Goal: Information Seeking & Learning: Find contact information

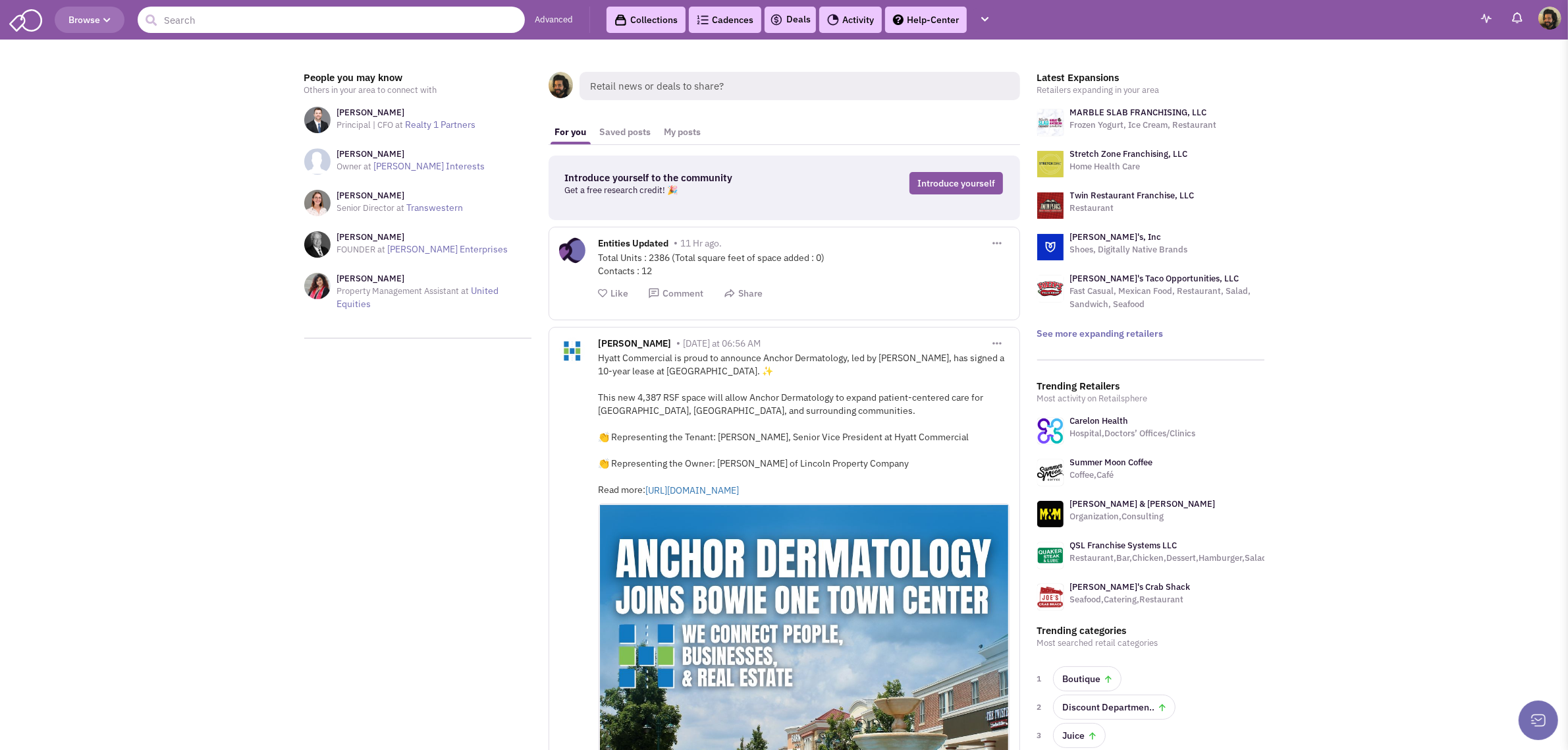
click at [300, 18] on input "text" at bounding box center [331, 19] width 388 height 26
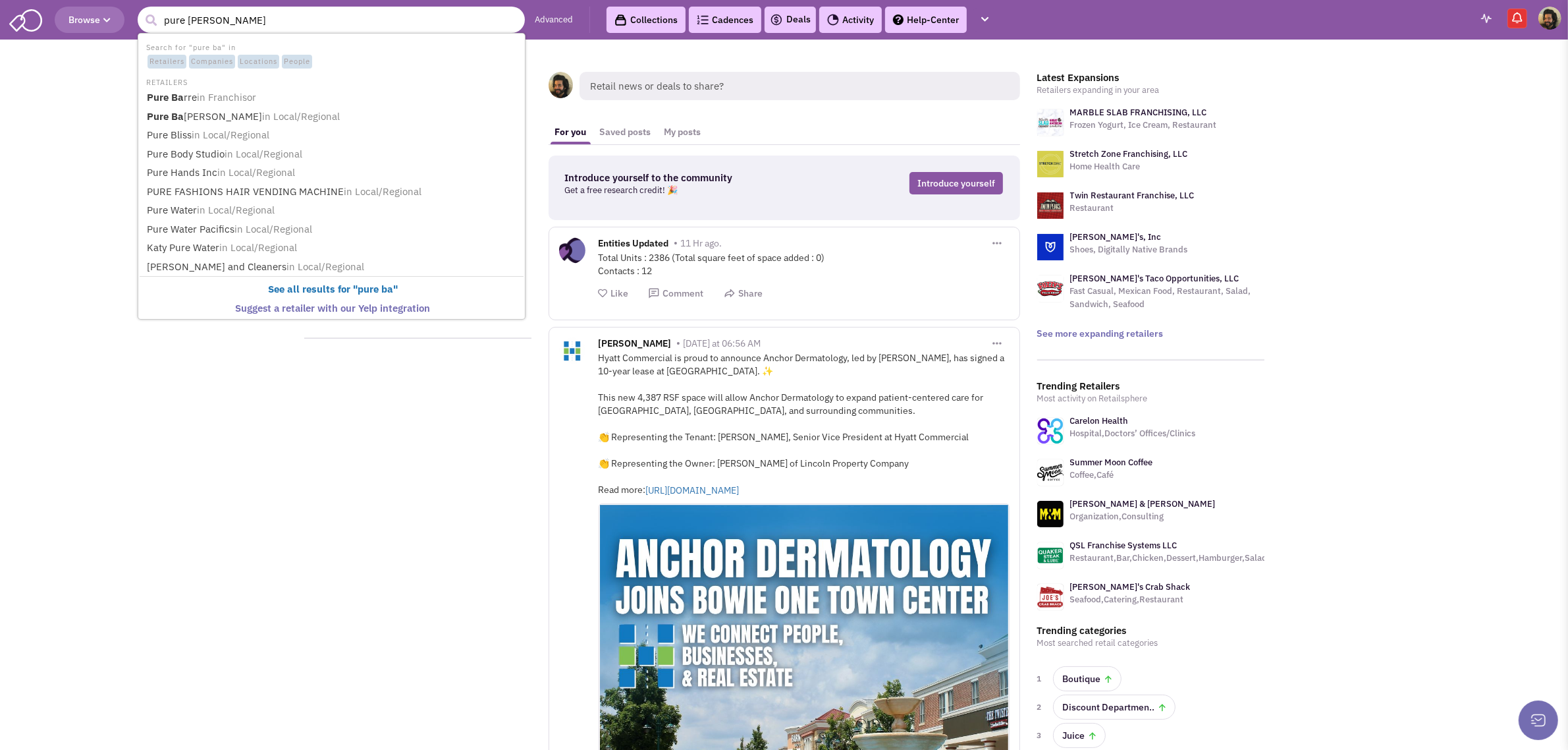
type input "pure barre"
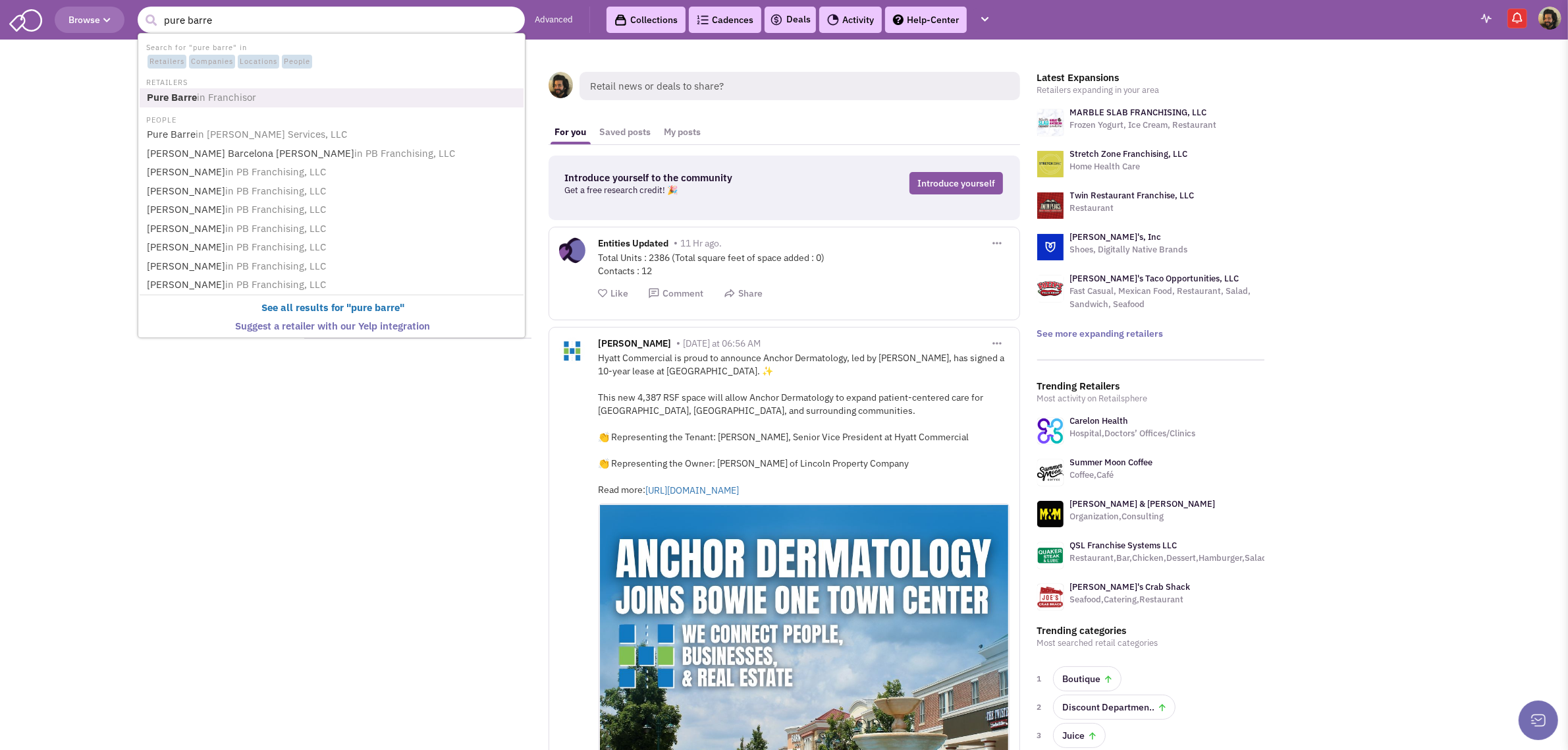
click at [235, 94] on span "in Franchisor" at bounding box center [226, 97] width 60 height 13
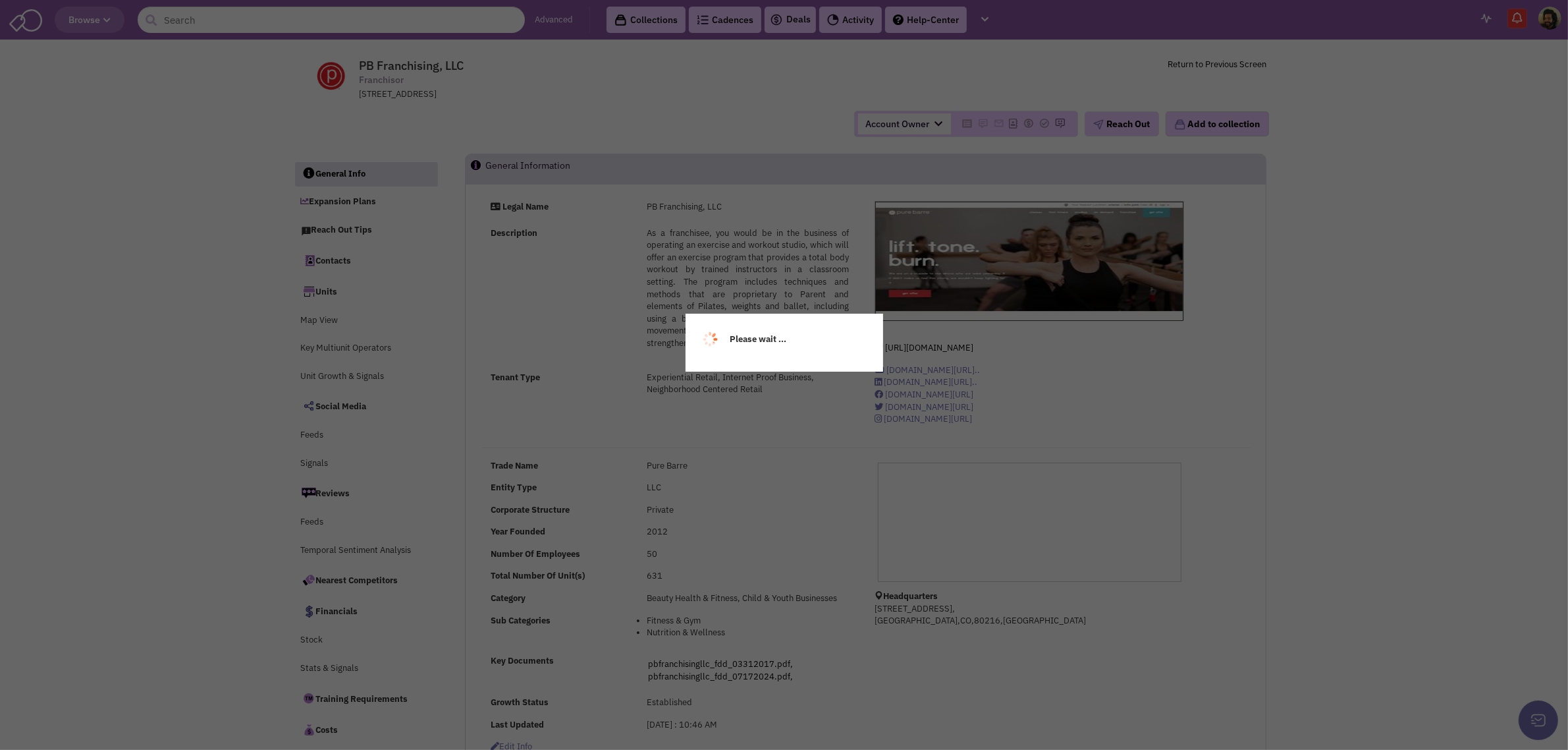
select select
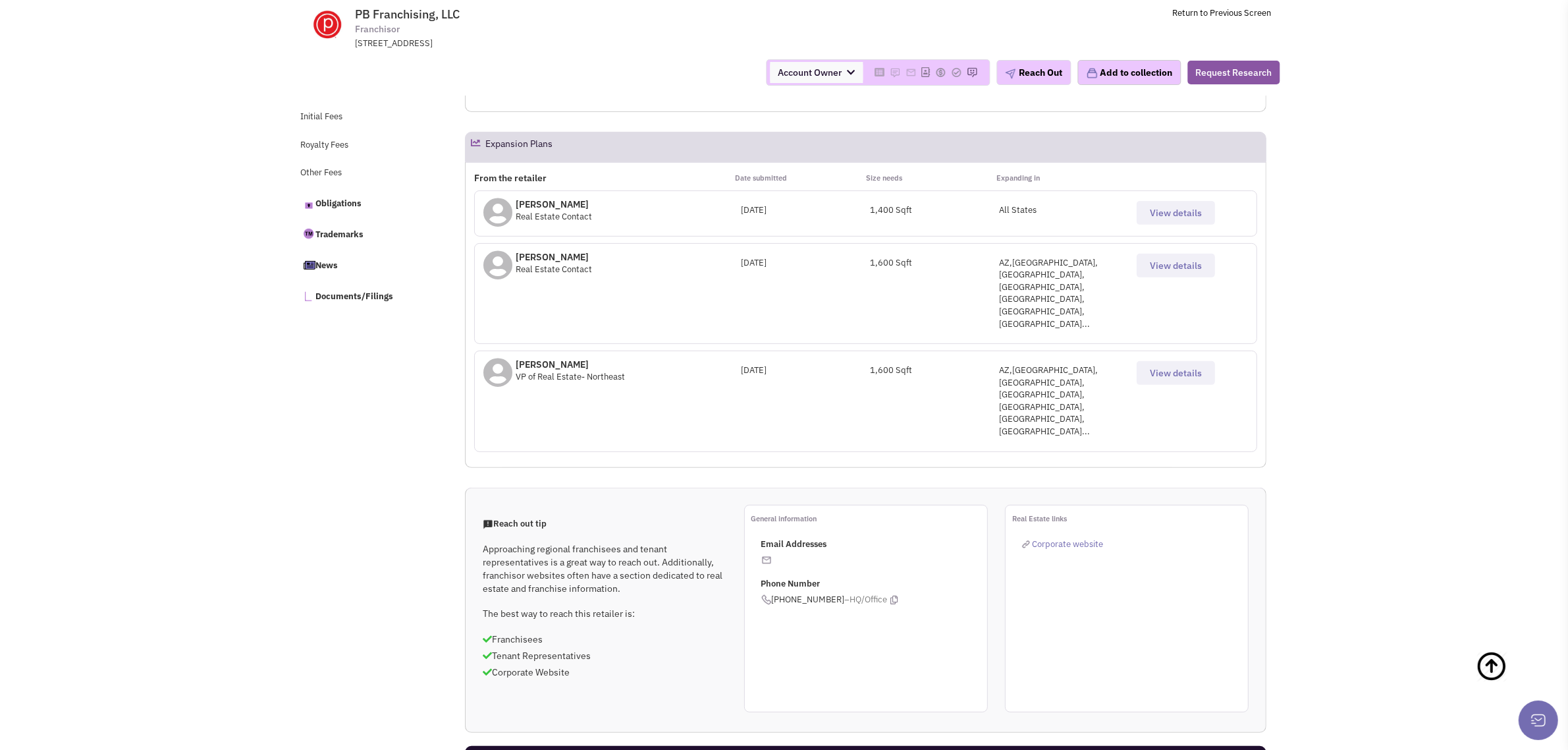
scroll to position [494, 0]
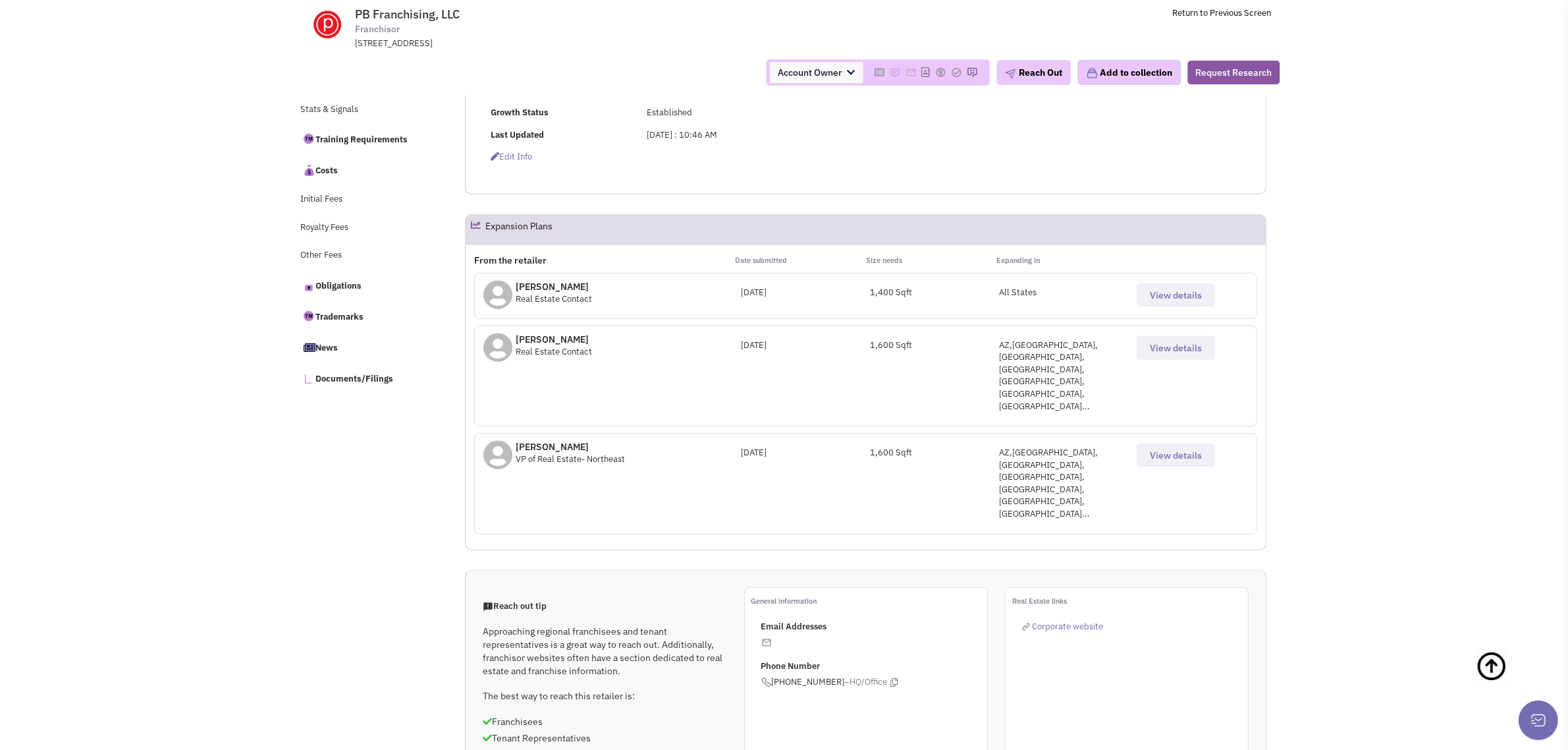
click at [1160, 346] on span "View details" at bounding box center [1176, 348] width 52 height 12
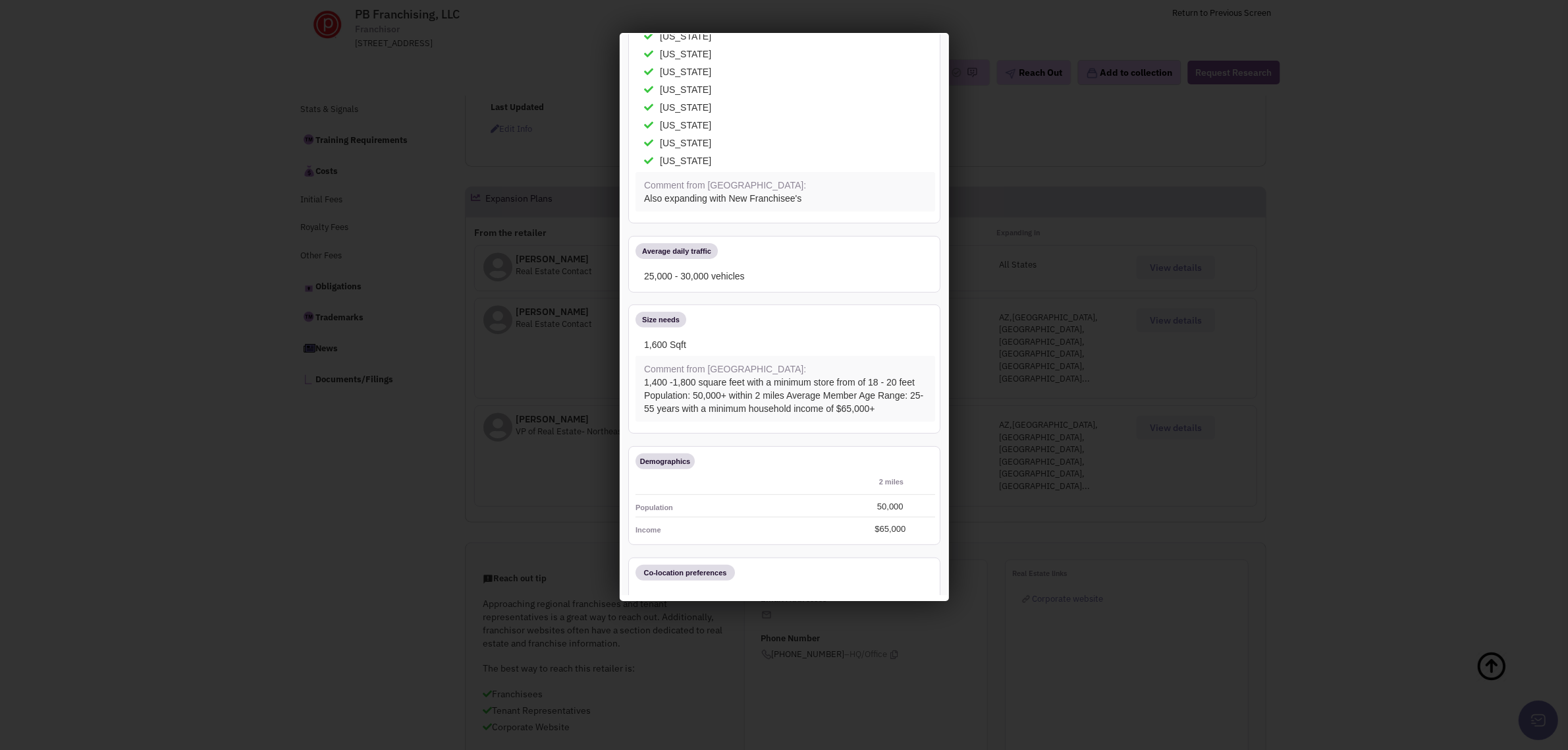
scroll to position [0, 0]
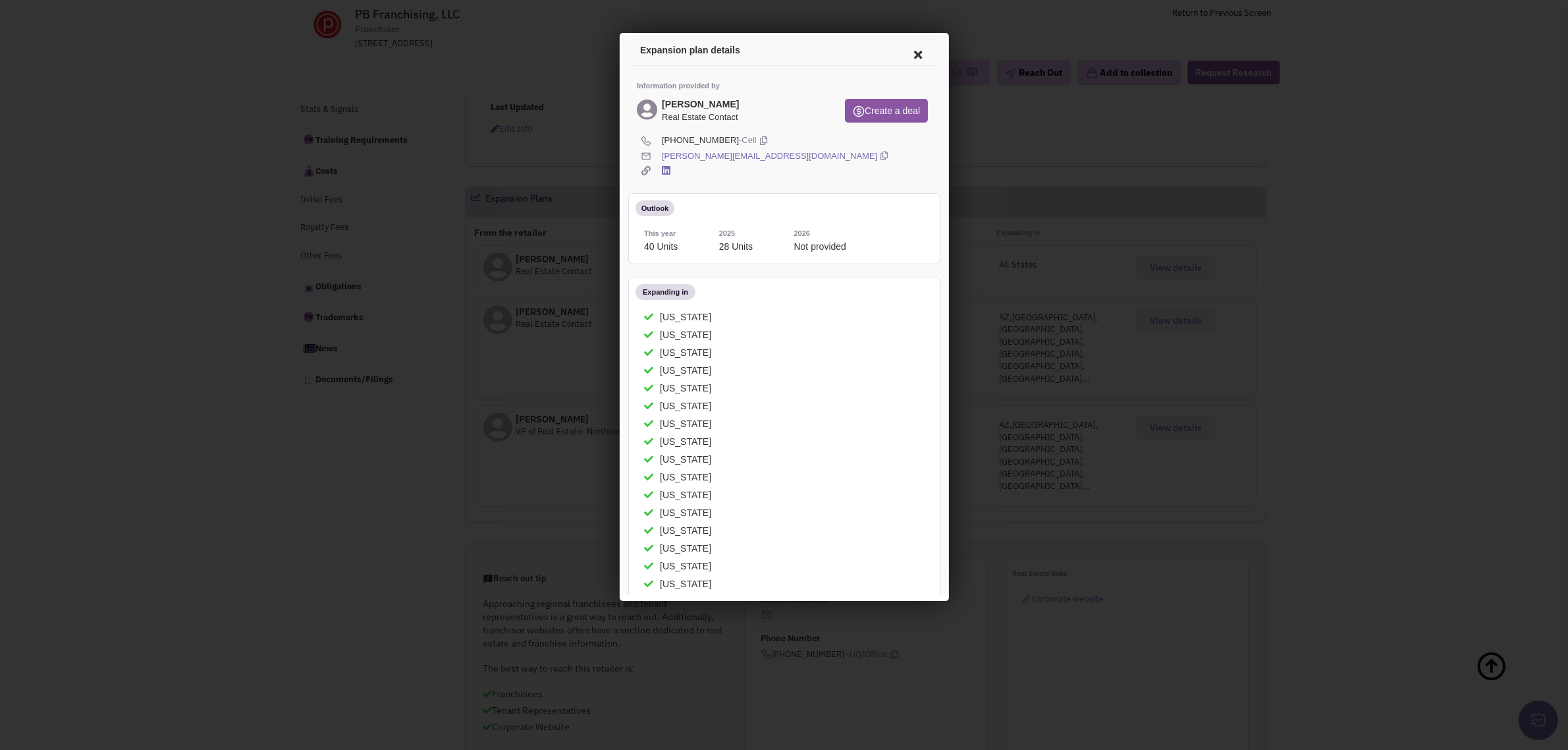
click at [663, 167] on icon at bounding box center [663, 168] width 8 height 10
click at [904, 48] on icon at bounding box center [916, 53] width 28 height 32
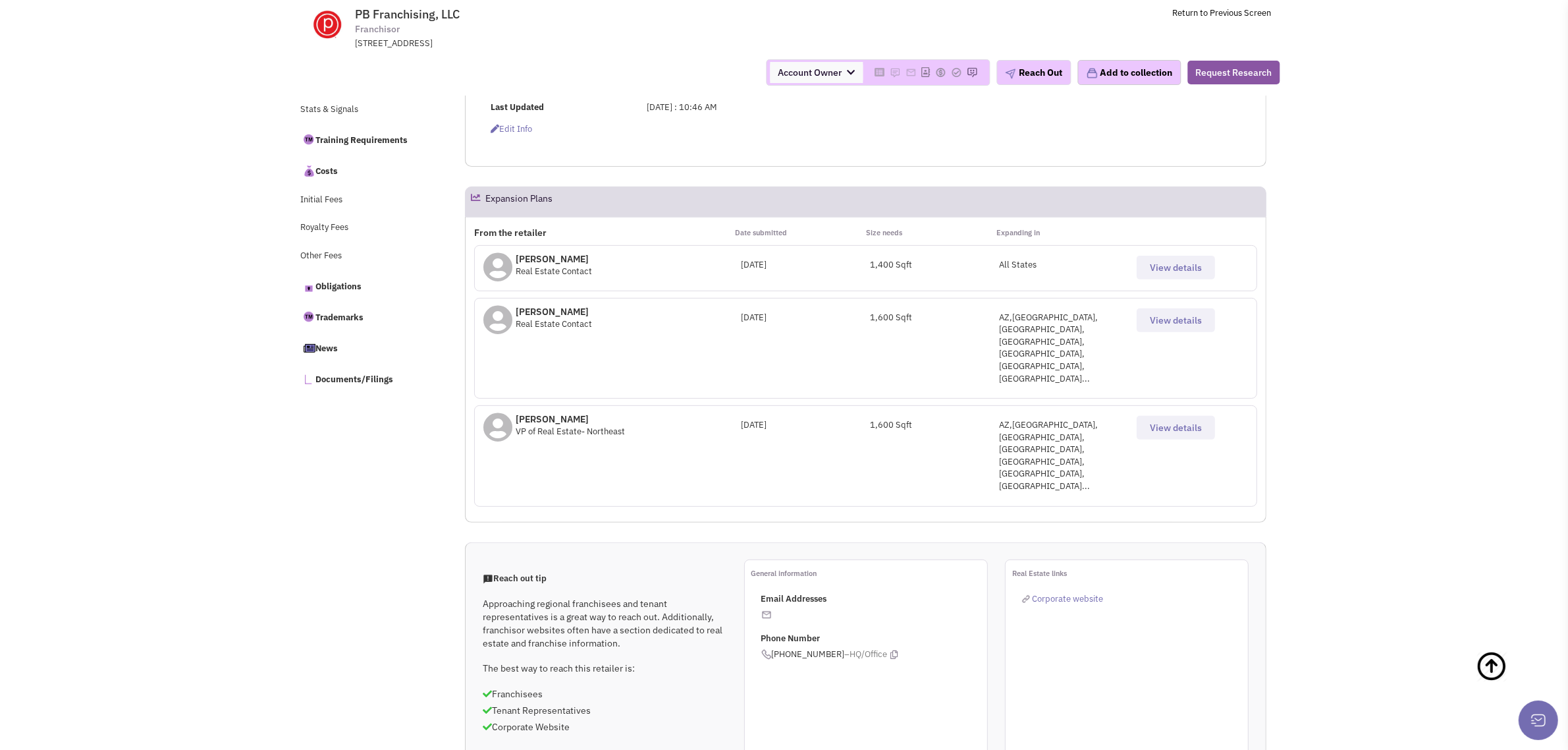
click at [1156, 271] on span "View details" at bounding box center [1176, 267] width 52 height 12
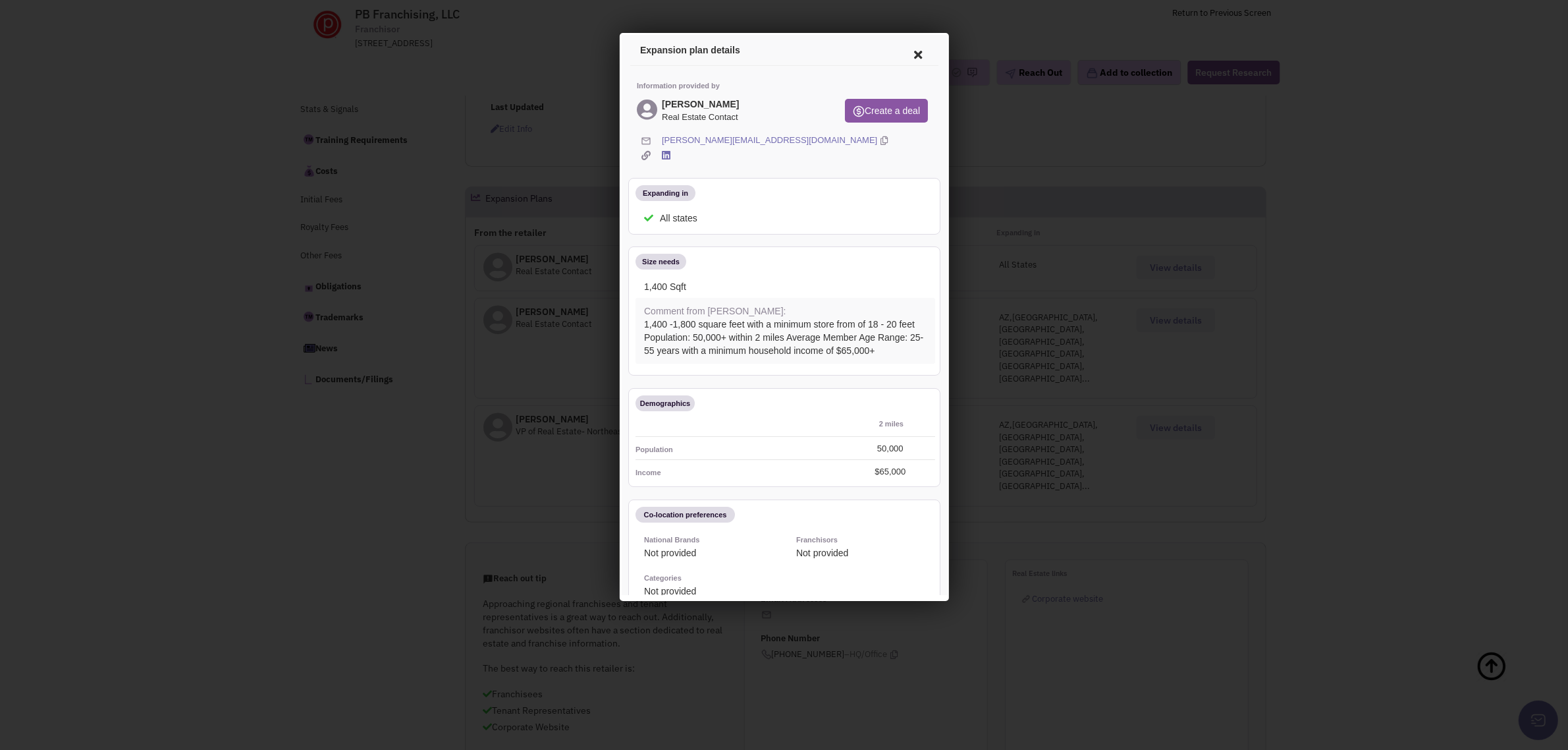
click at [878, 139] on icon at bounding box center [881, 138] width 8 height 13
click at [903, 48] on icon at bounding box center [916, 53] width 28 height 32
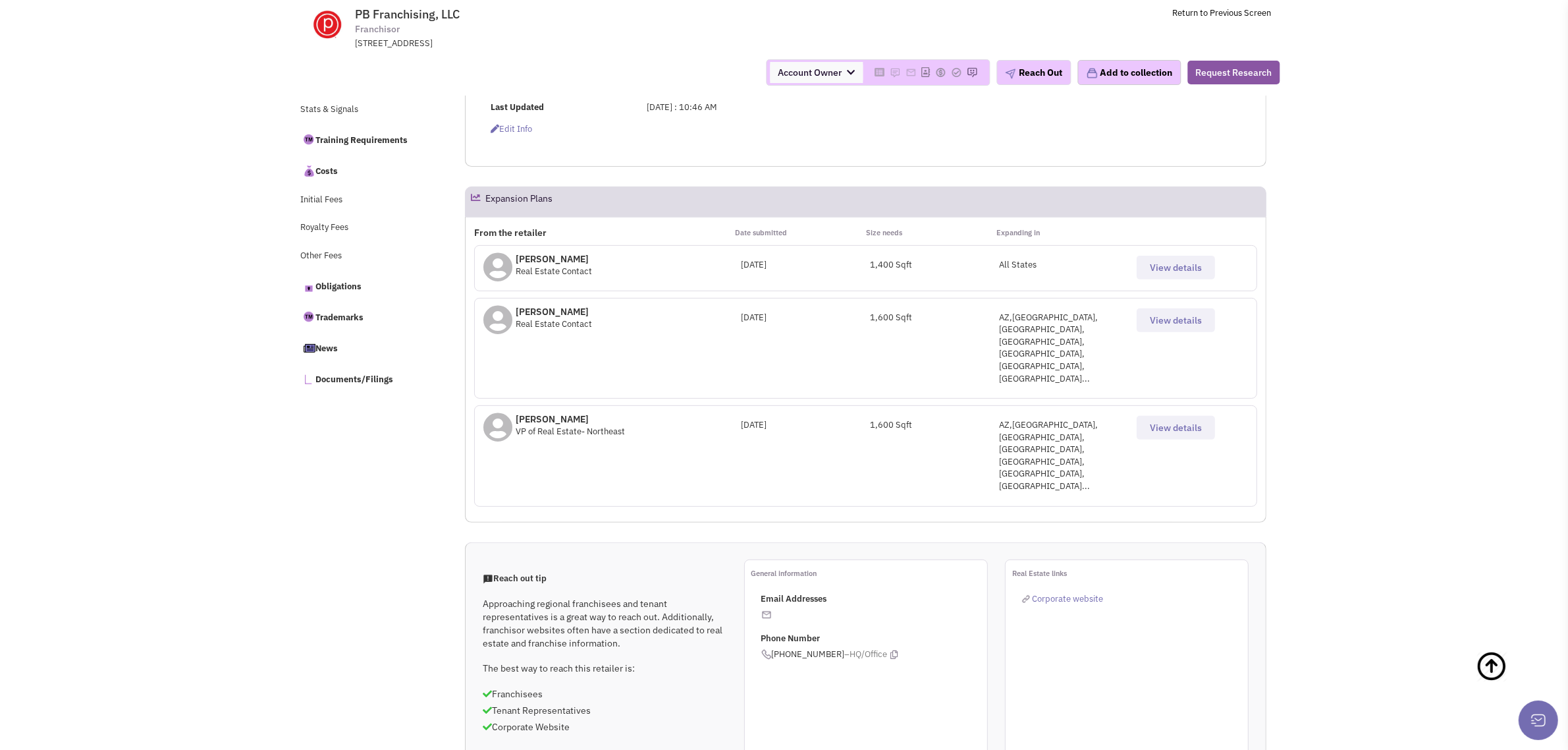
scroll to position [440, 0]
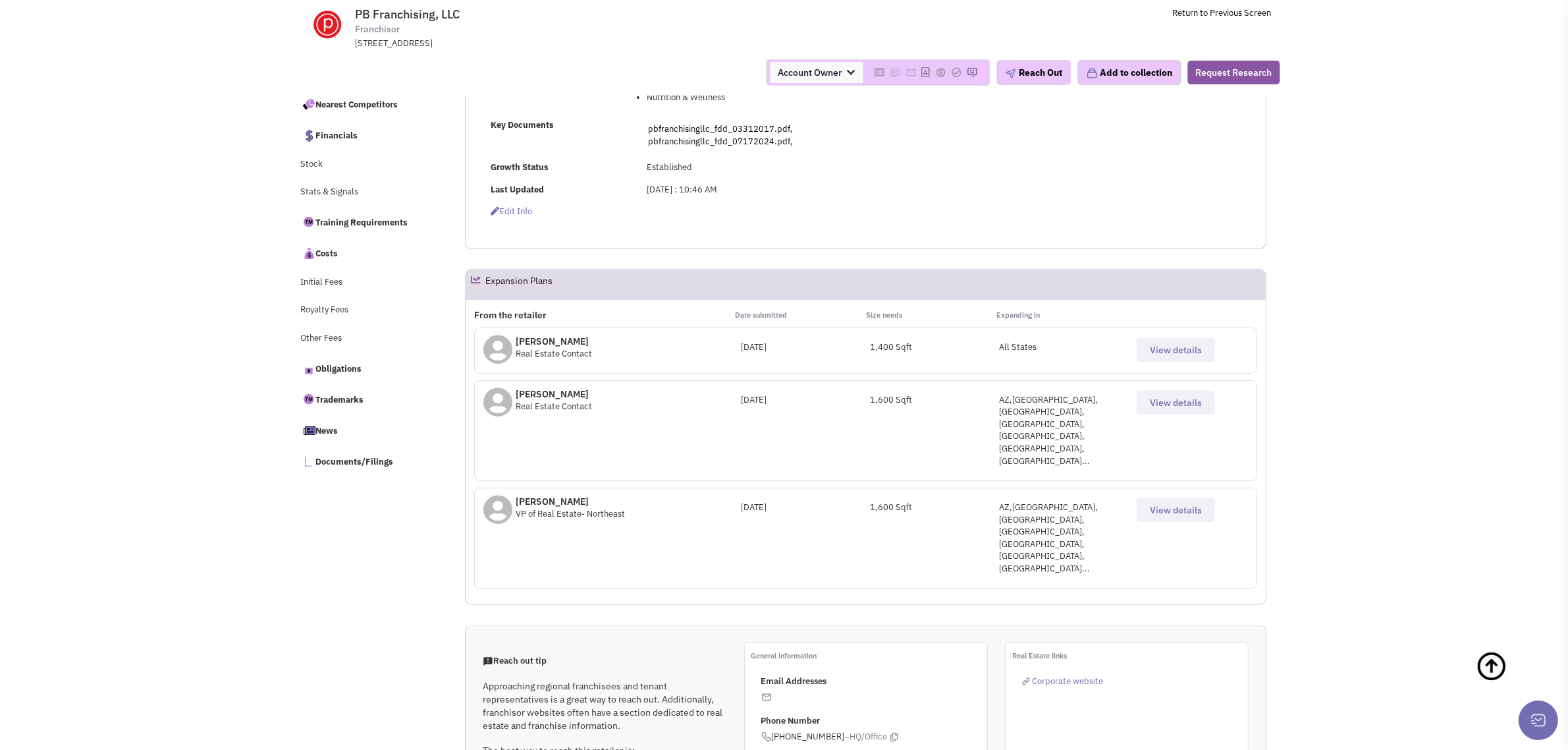
click at [1161, 498] on button "View details" at bounding box center [1175, 510] width 78 height 24
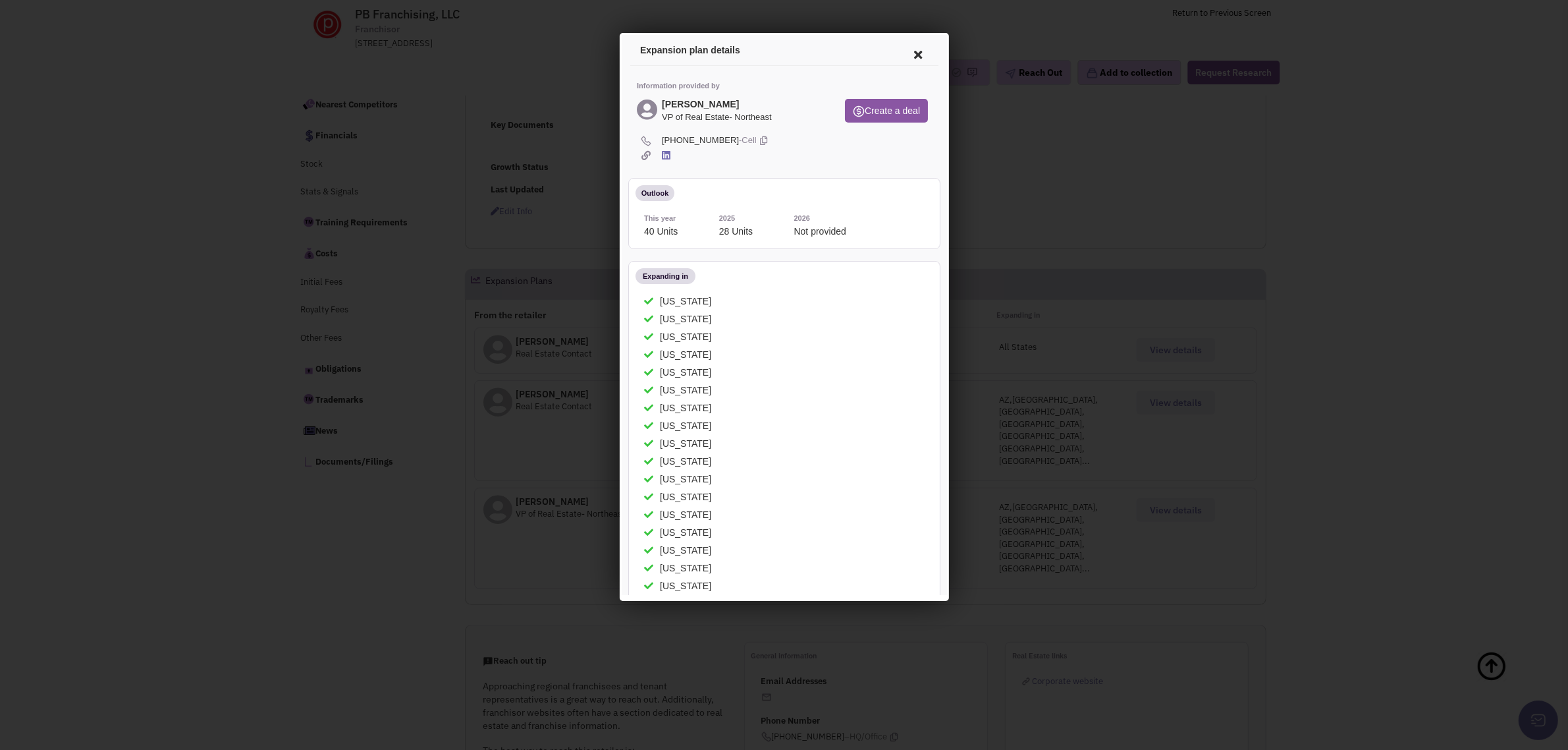
scroll to position [357, 0]
click at [904, 50] on icon at bounding box center [916, 53] width 28 height 32
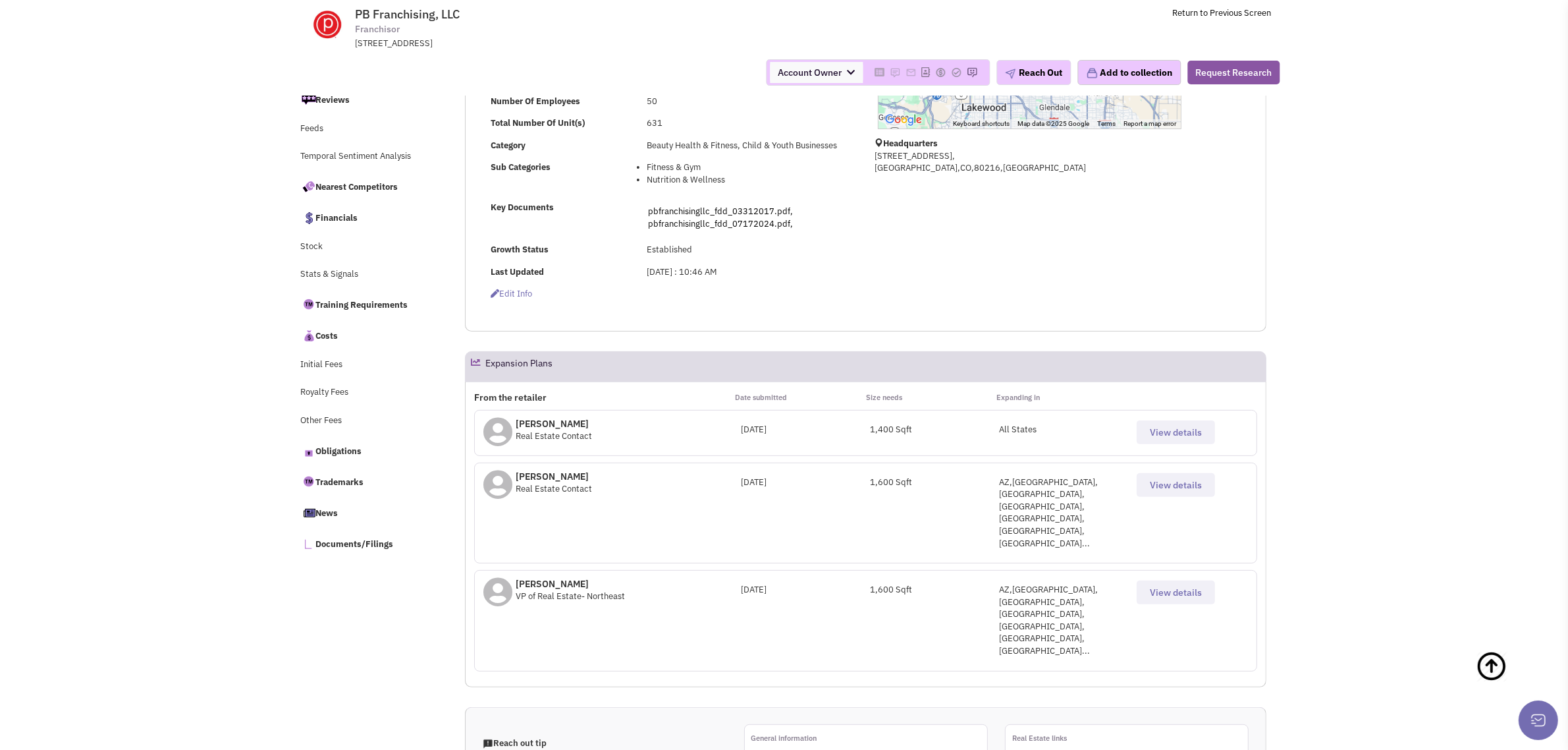
click at [1194, 586] on span "View details" at bounding box center [1176, 592] width 52 height 12
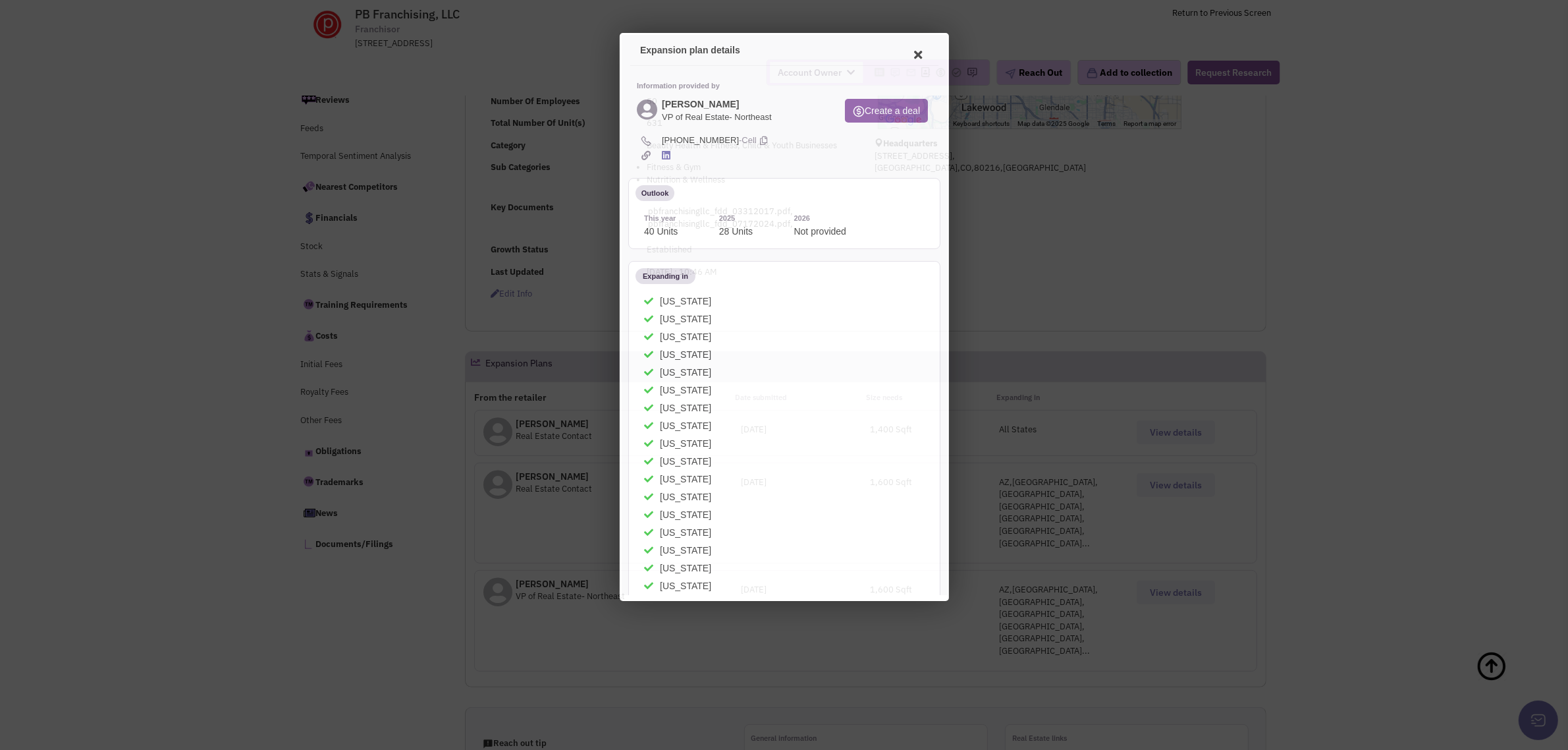
scroll to position [0, 0]
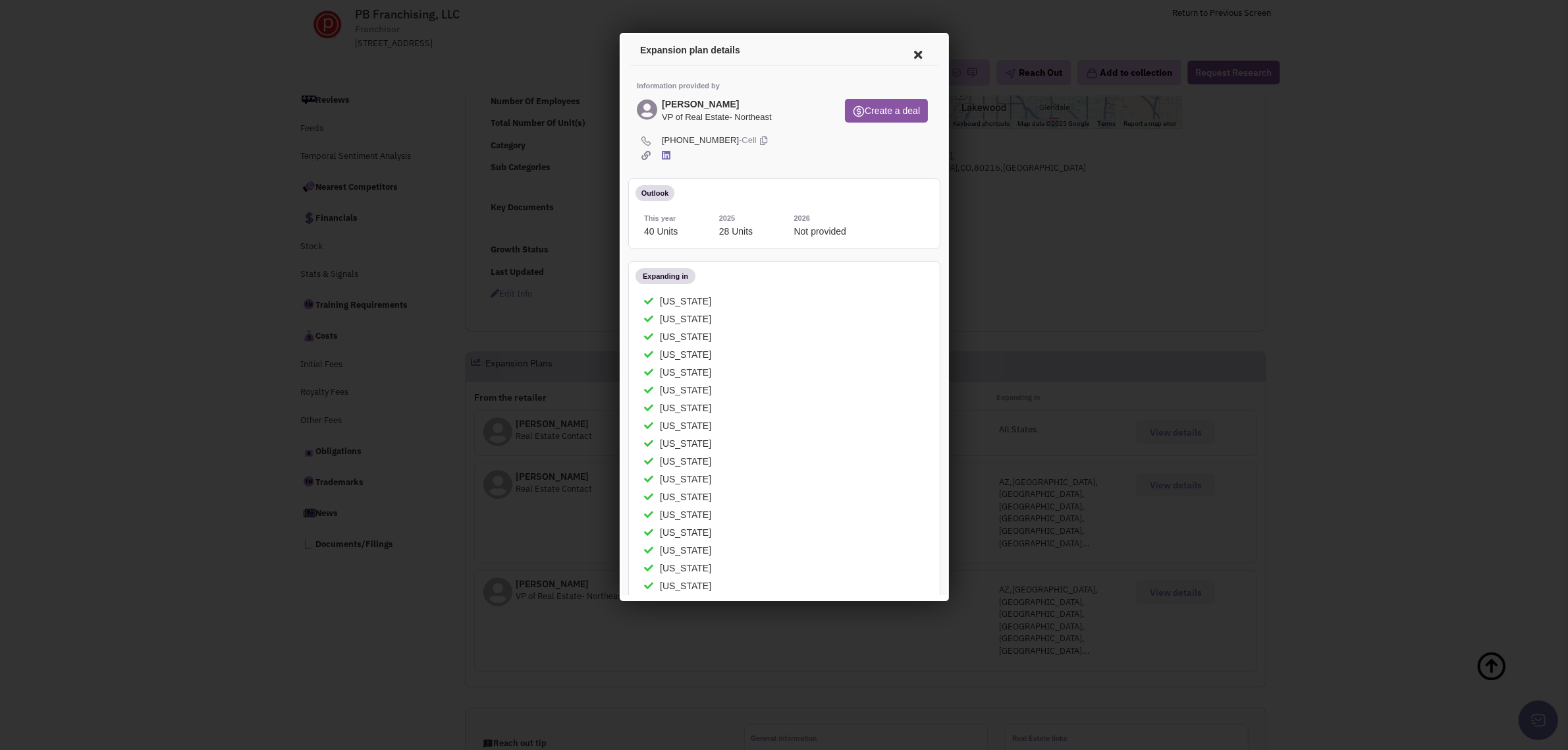
click at [905, 52] on icon at bounding box center [916, 53] width 28 height 32
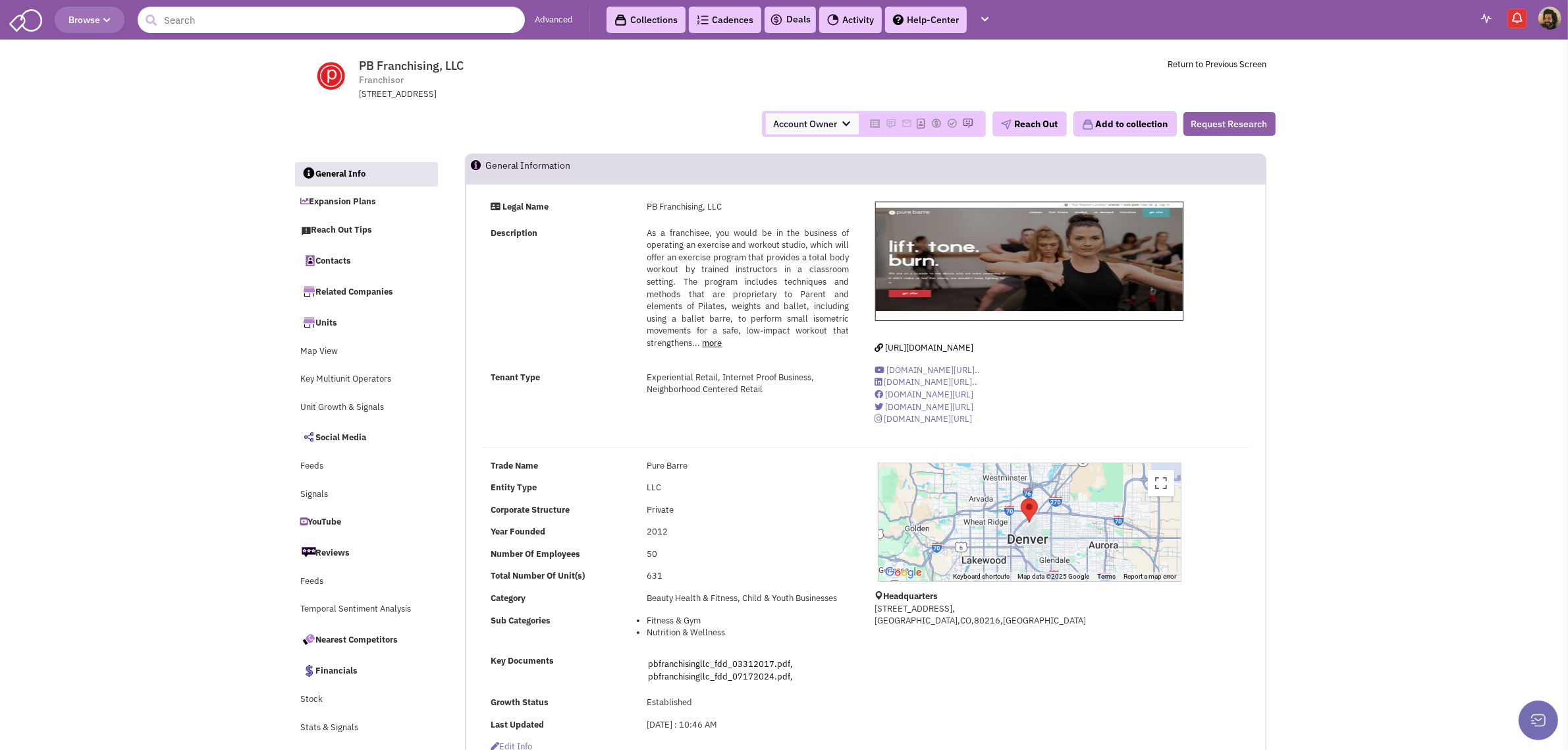
click at [1223, 117] on button "Request Research" at bounding box center [1230, 124] width 92 height 24
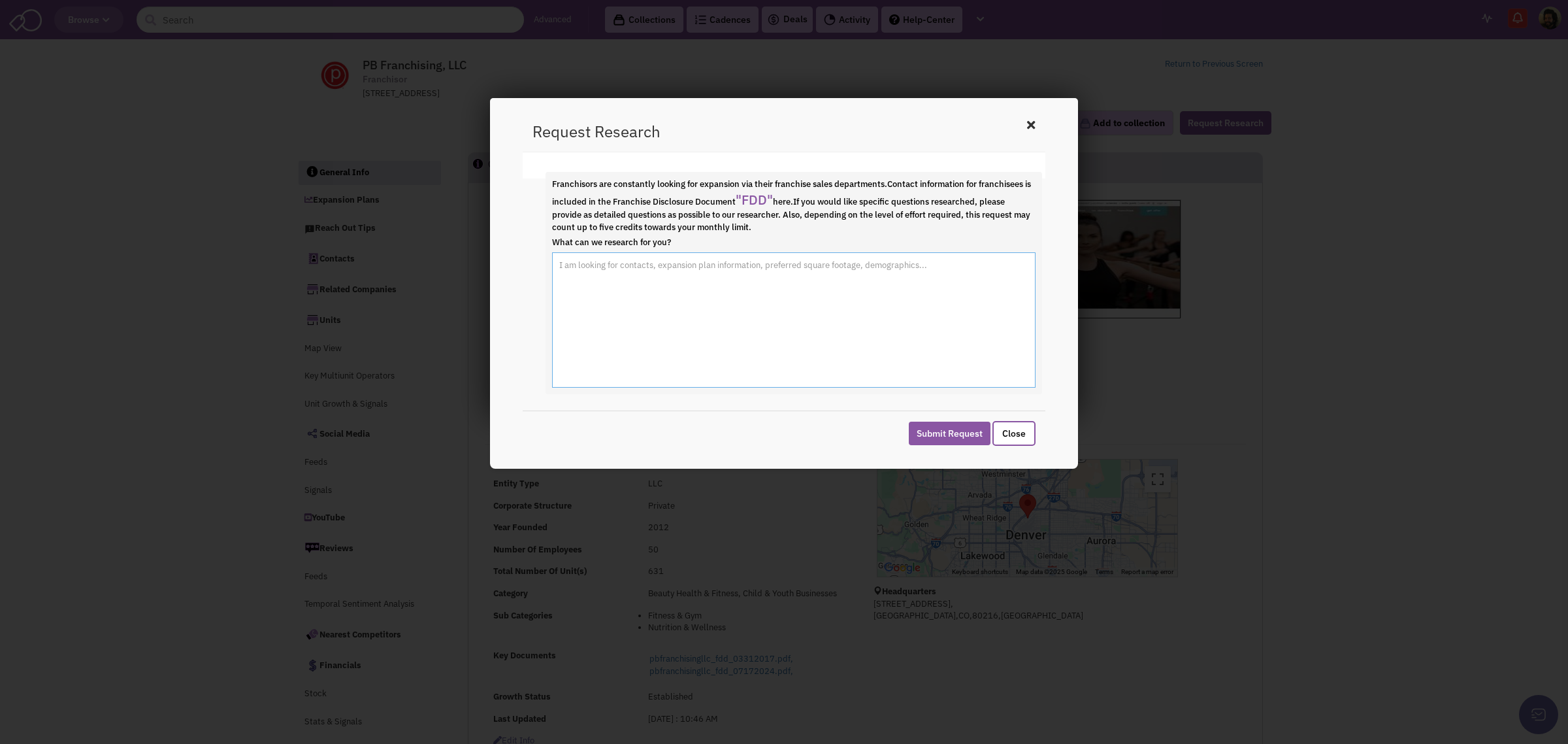
click at [631, 285] on textarea "What can we research for you?" at bounding box center [794, 319] width 484 height 136
type textarea "For Xponenial fitness, both Wayne Thompson and Jill Mathews no longer work ther…"
click at [946, 423] on button "Submit Request" at bounding box center [950, 433] width 82 height 23
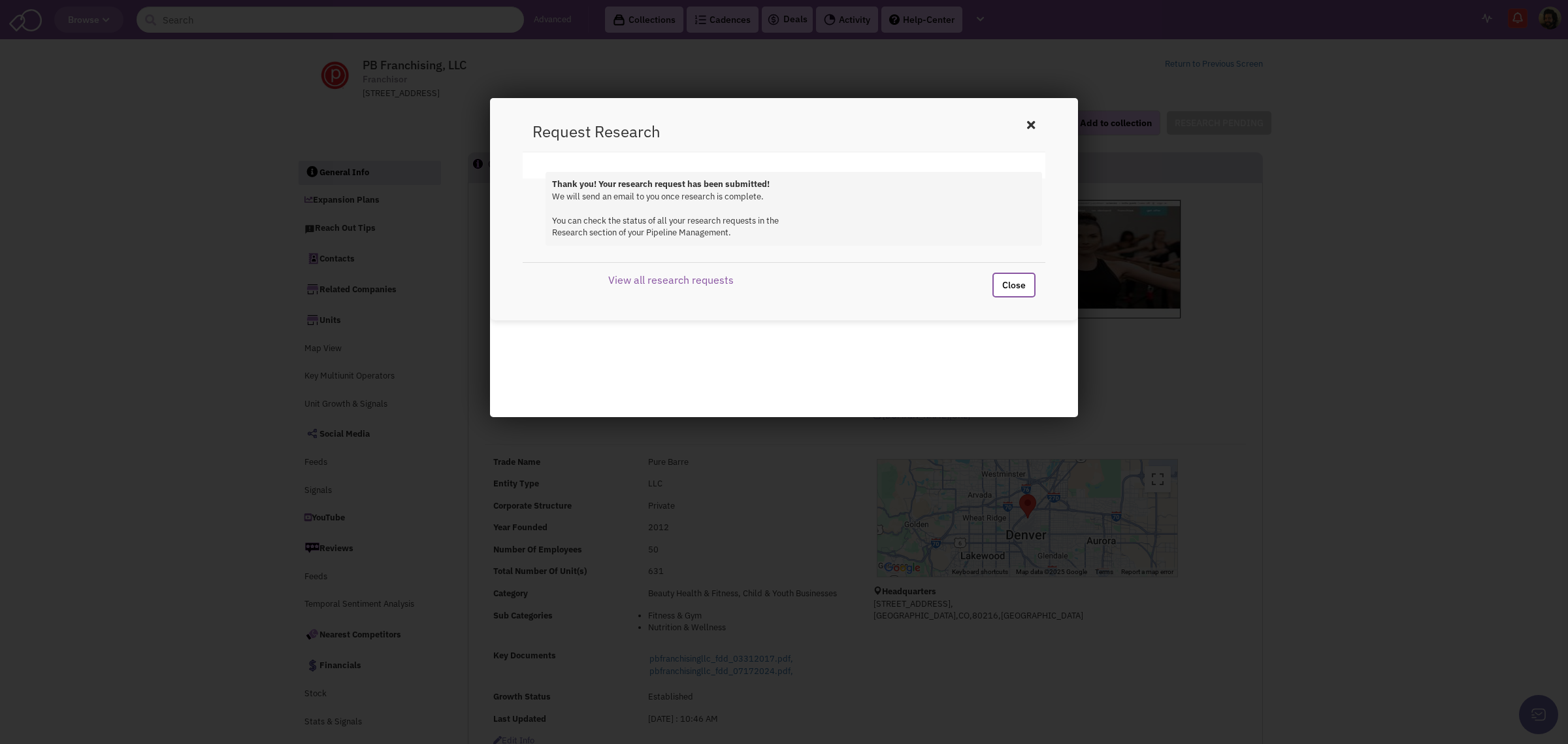
click at [1015, 279] on button "Close" at bounding box center [1014, 285] width 43 height 25
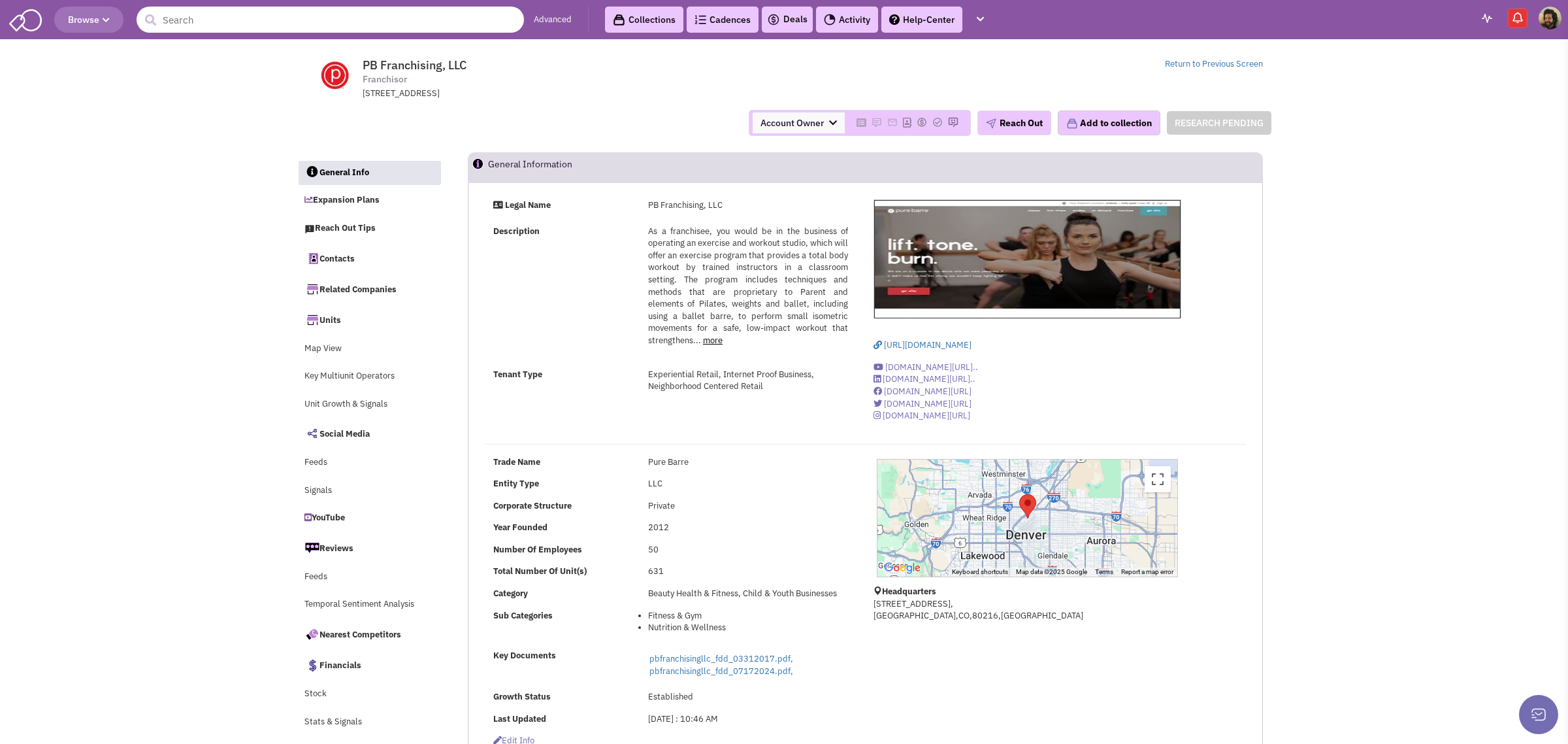
click at [312, 18] on input "text" at bounding box center [330, 19] width 388 height 26
type input "9round"
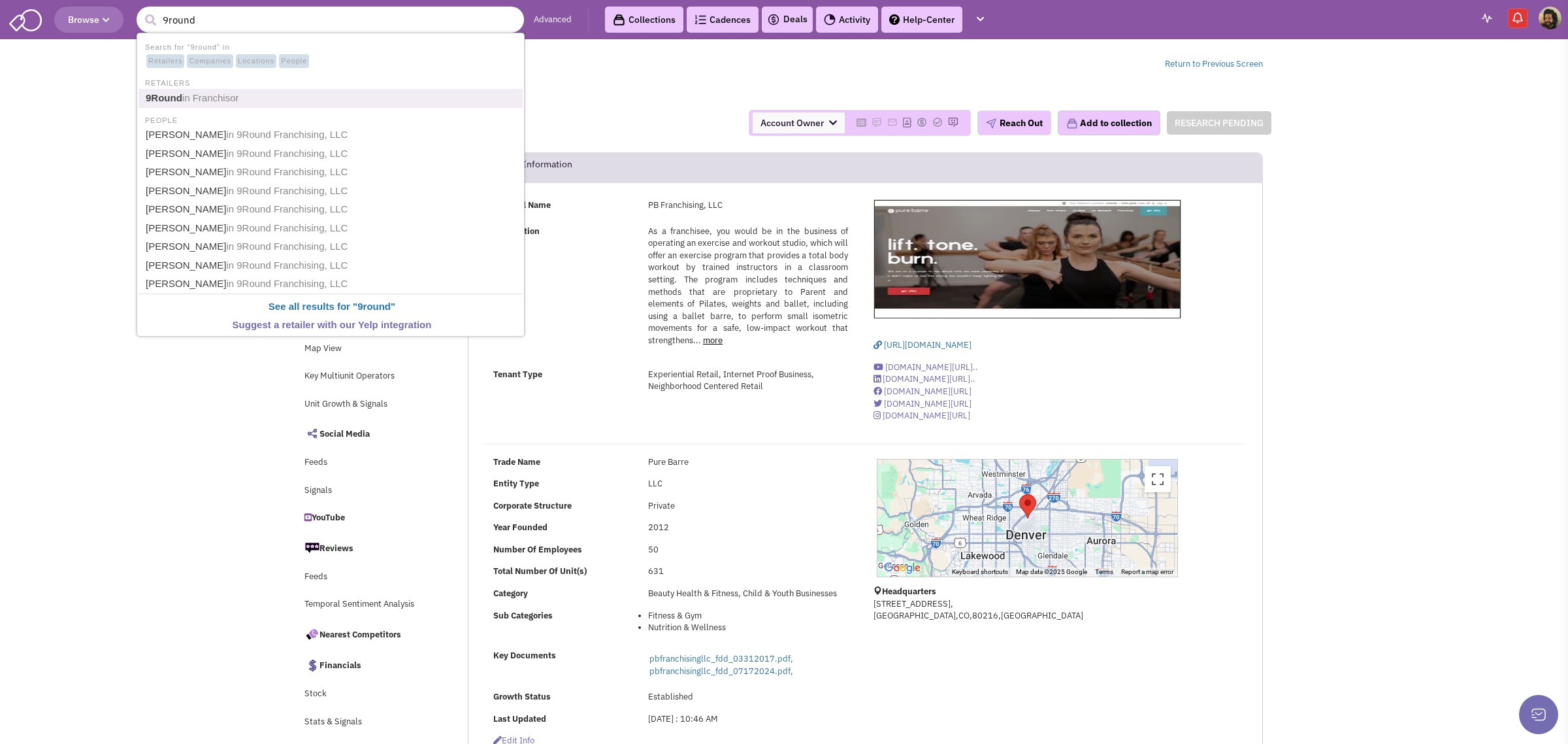
click at [224, 92] on span "in Franchisor" at bounding box center [211, 97] width 57 height 11
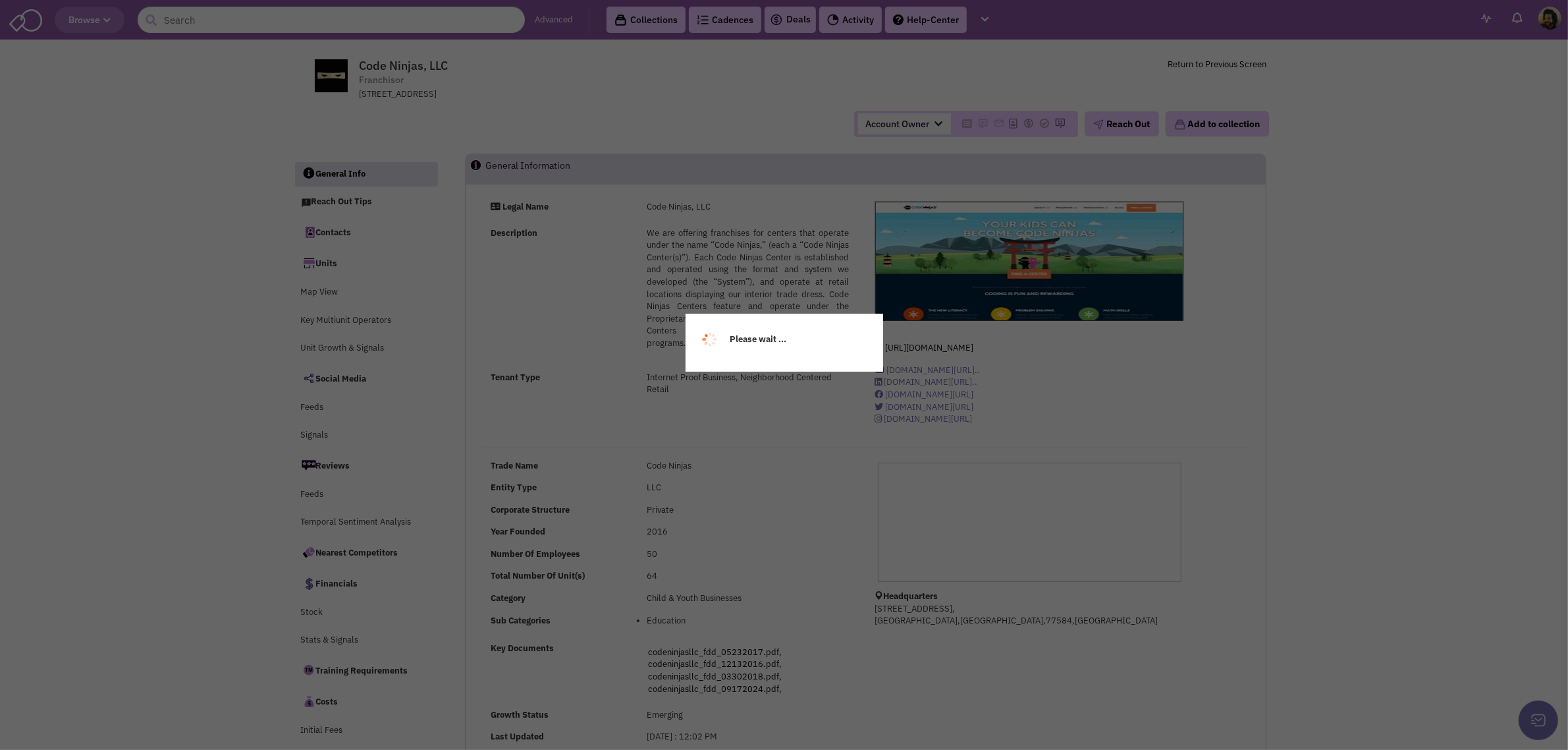
select select
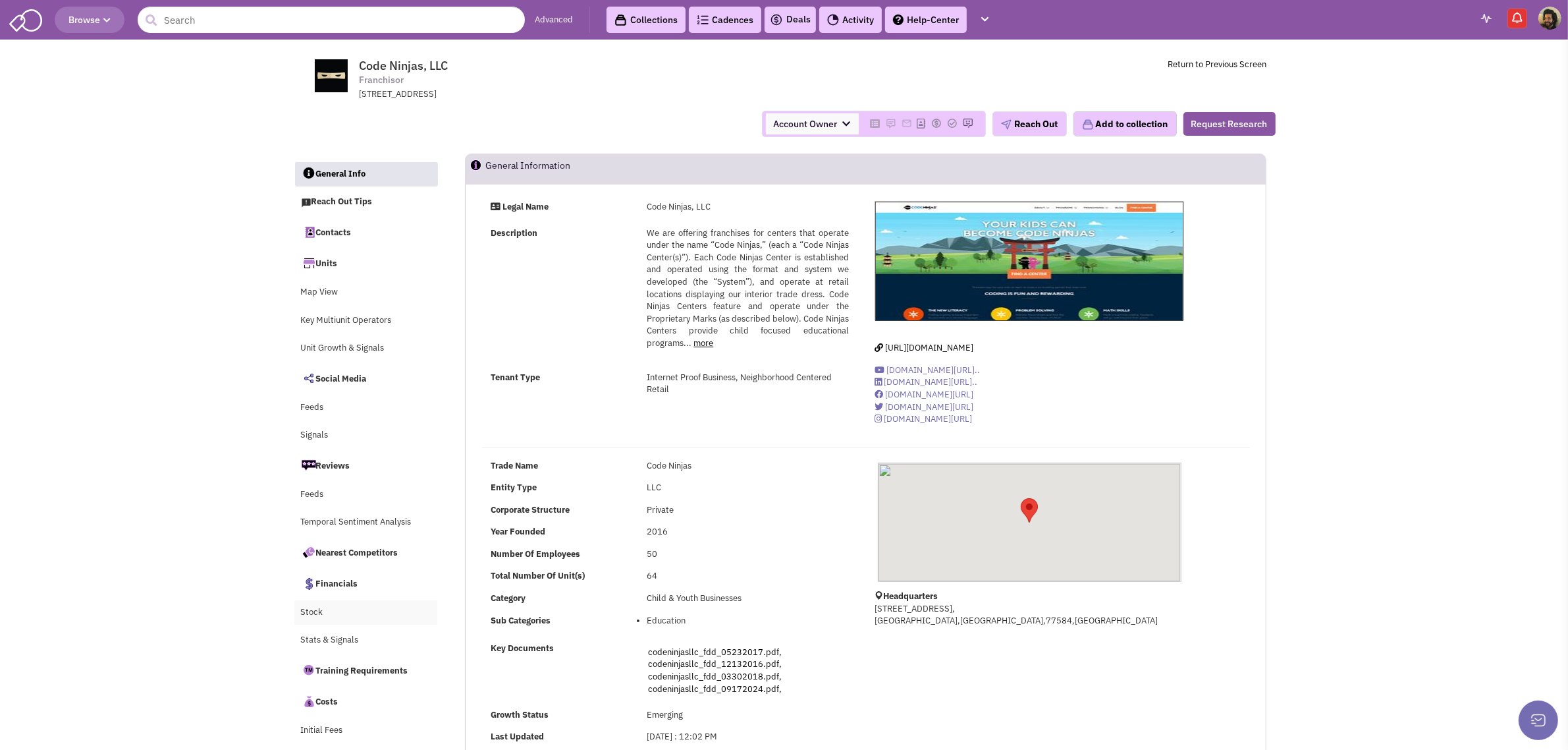
select select
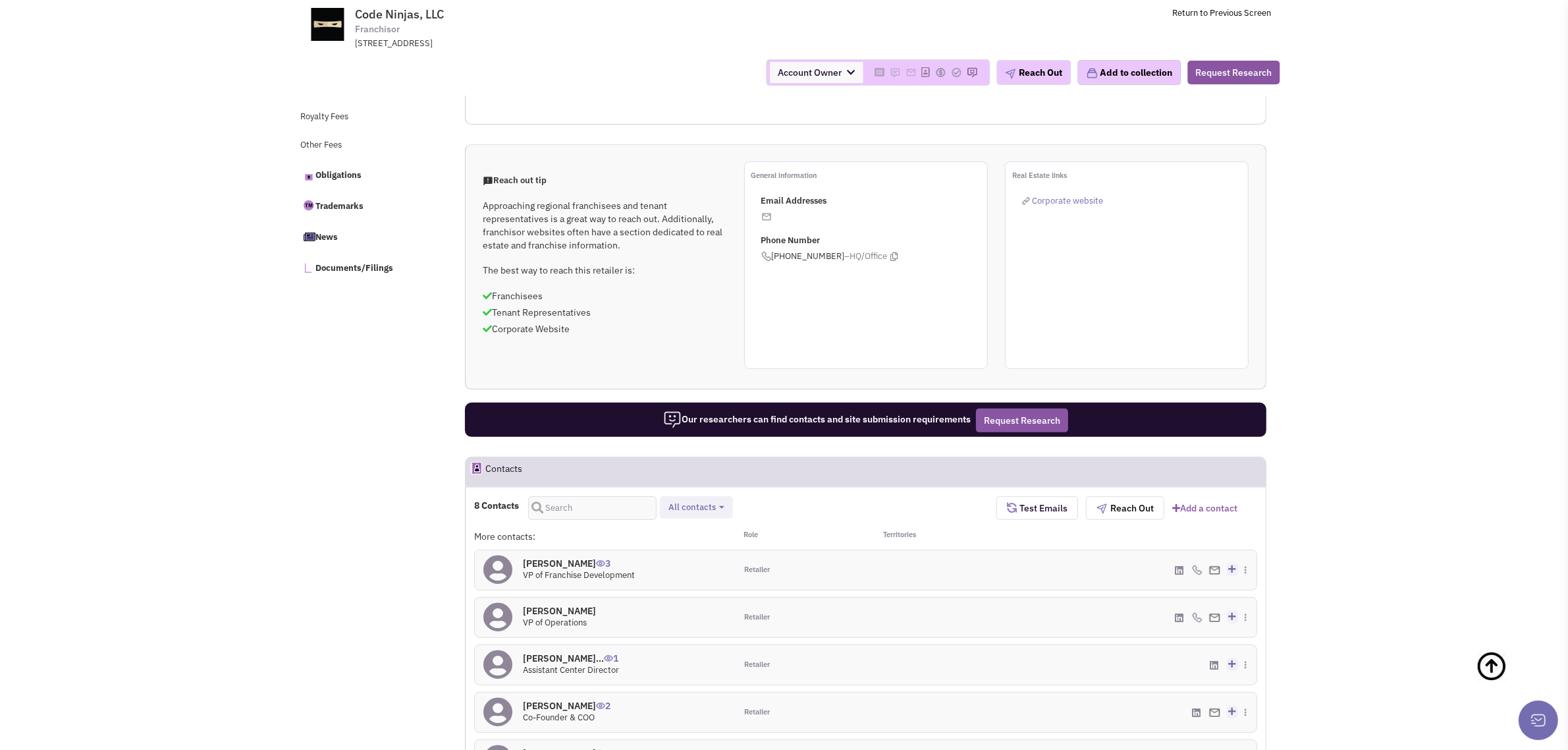
scroll to position [906, 0]
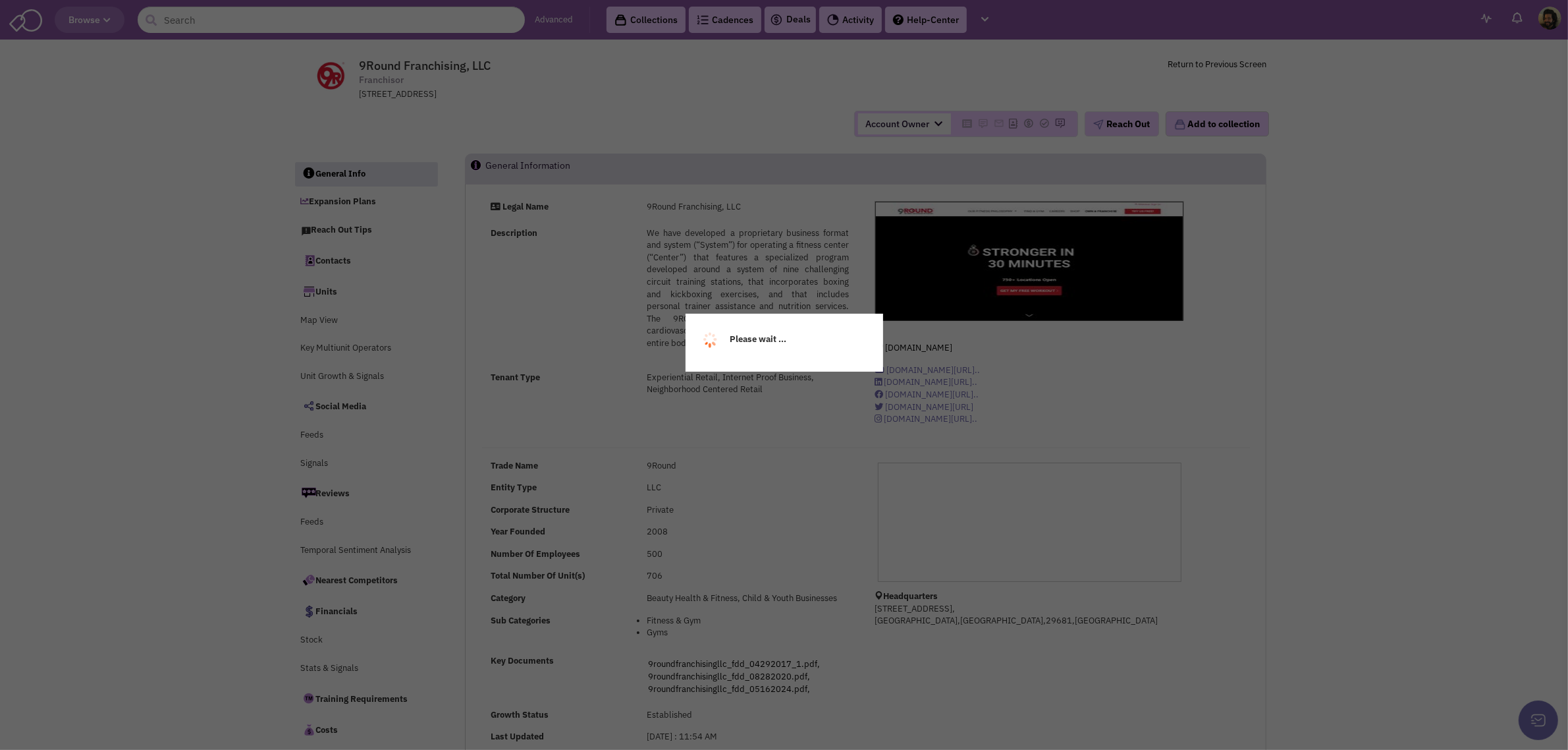
select select
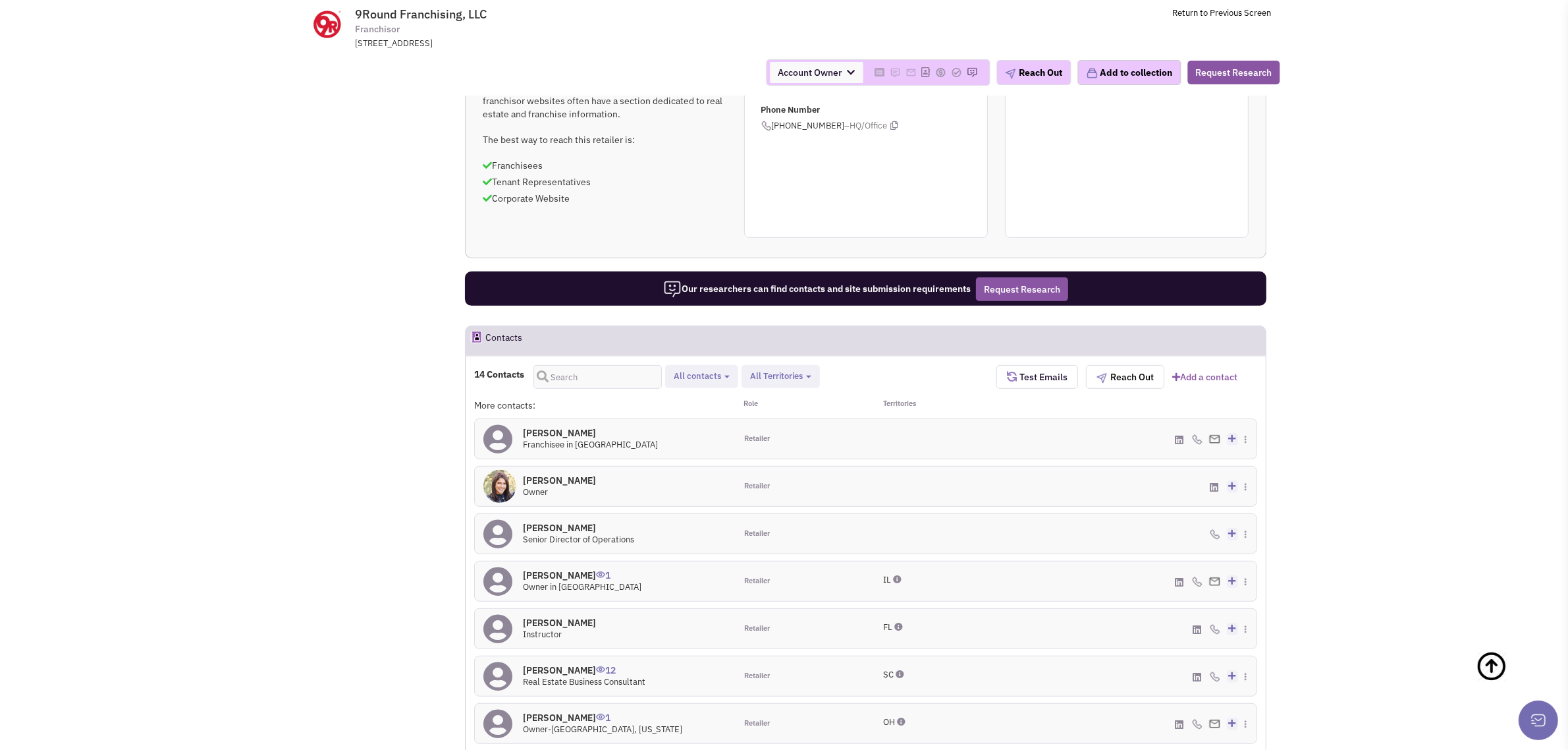
scroll to position [936, 0]
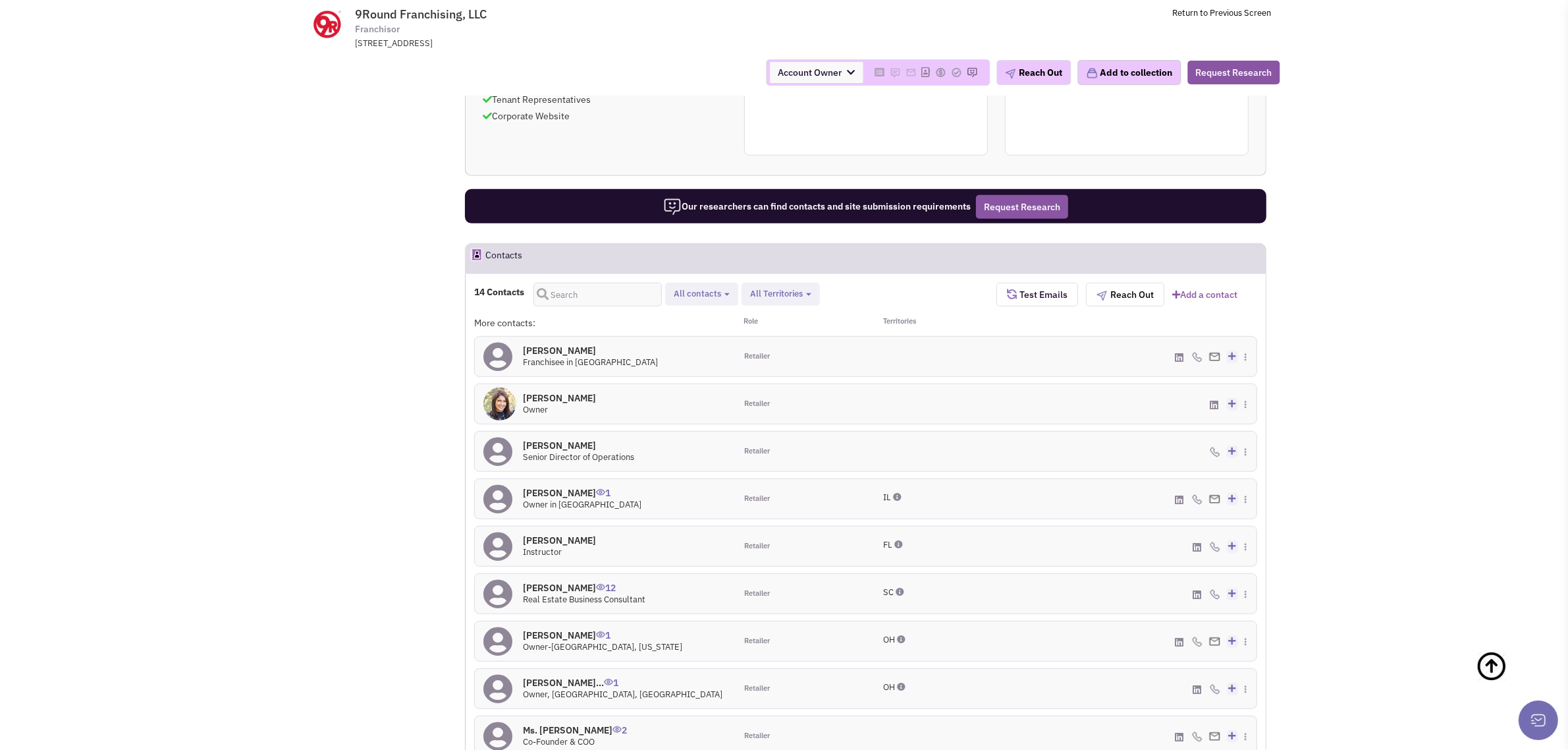
click at [700, 293] on span "All contacts" at bounding box center [697, 293] width 47 height 11
click at [686, 367] on span at bounding box center [684, 366] width 9 height 9
click at [684, 363] on input "Site selection decision makers" at bounding box center [684, 363] width 0 height 0
select select "4"
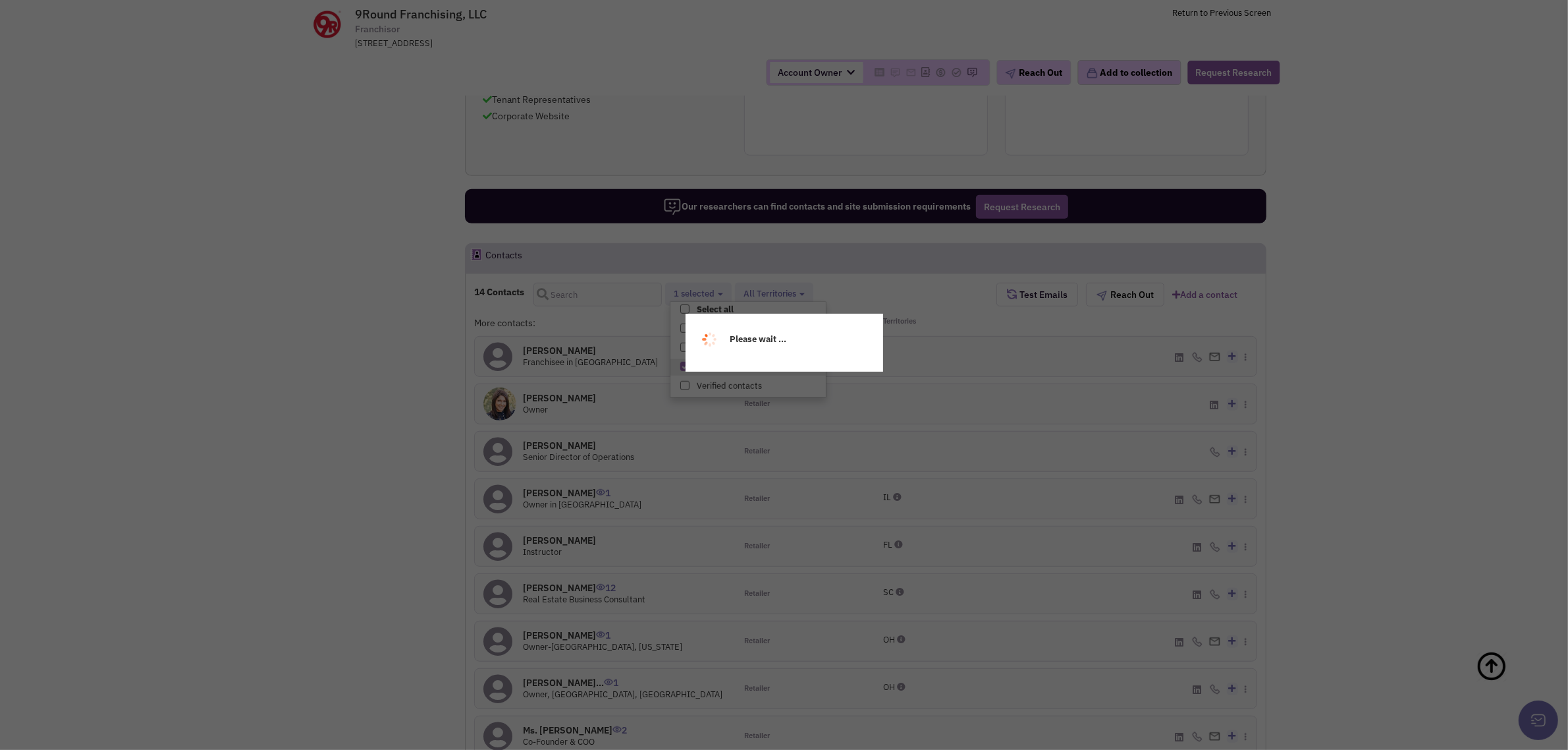
scroll to position [24, 0]
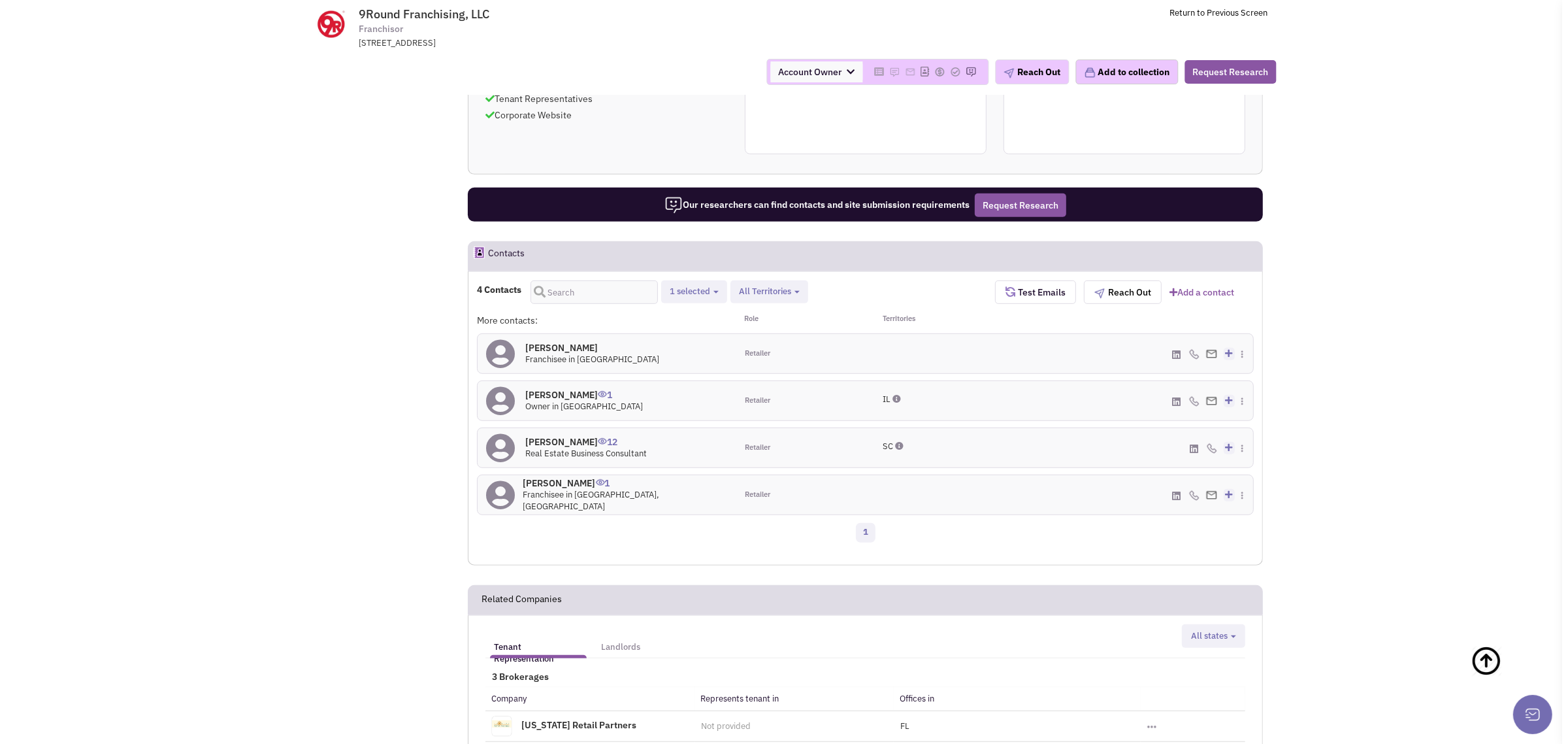
scroll to position [684, 0]
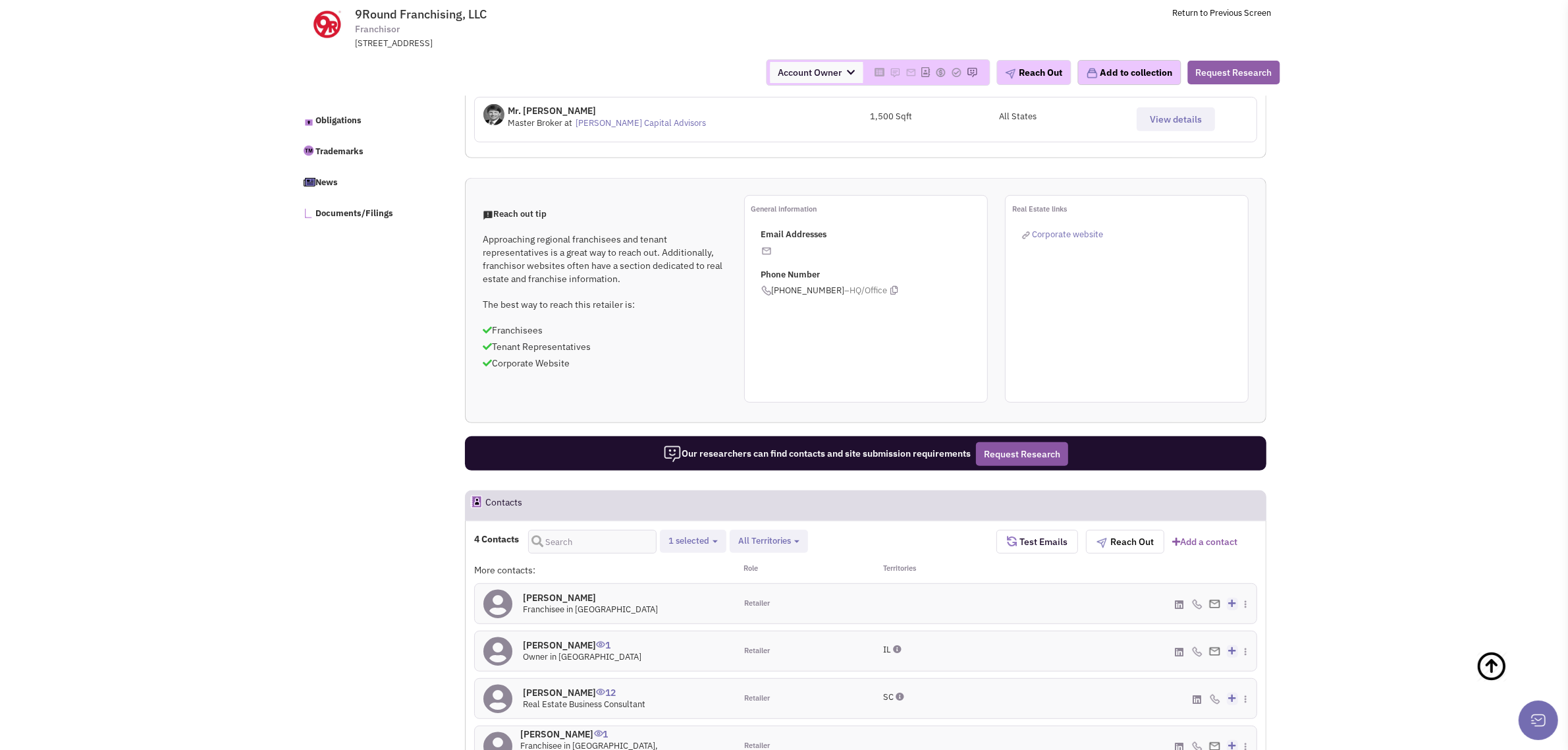
click at [1237, 75] on button "Request Research" at bounding box center [1234, 72] width 92 height 24
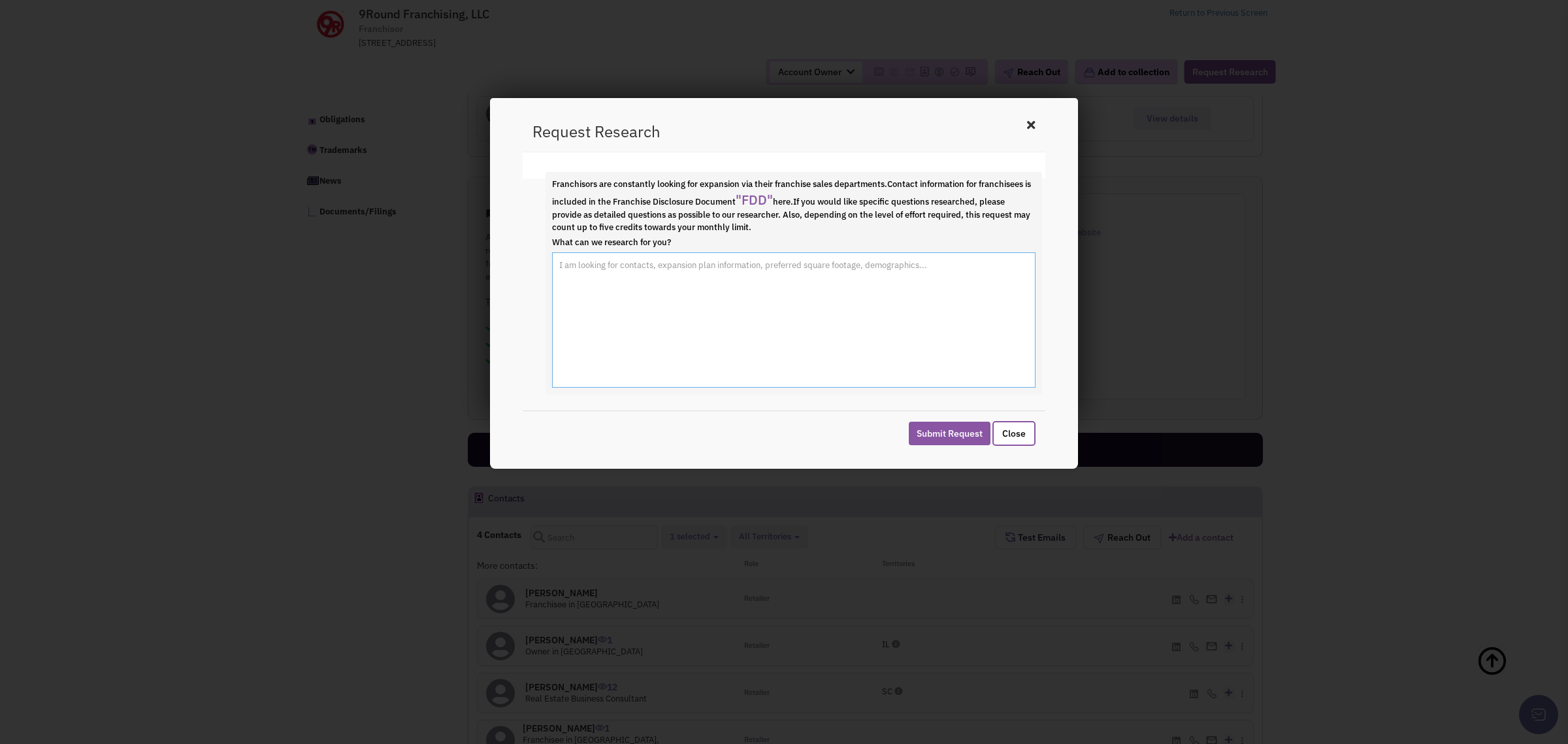
click at [705, 294] on textarea "What can we research for you?" at bounding box center [794, 319] width 484 height 136
type textarea "Hi, could you please find the real estate contact for 9round?"
drag, startPoint x: 700, startPoint y: 122, endPoint x: 727, endPoint y: 141, distance: 33.0
click at [727, 141] on div "Request Research" at bounding box center [784, 131] width 523 height 41
drag, startPoint x: 851, startPoint y: 279, endPoint x: 167, endPoint y: 249, distance: 684.7
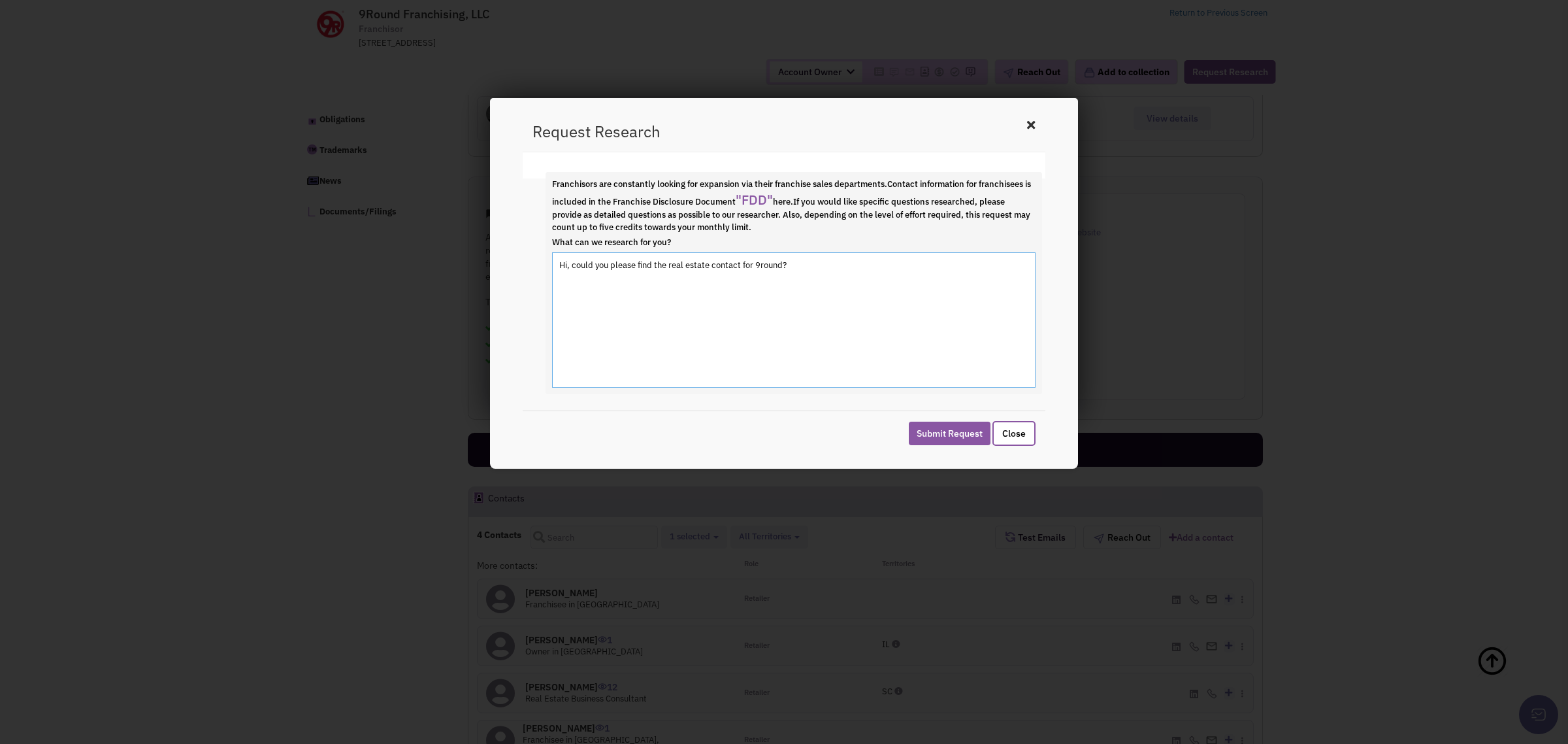
click at [167, 249] on div "Home @ retailsphere.com Request Research Franchisors are constantly looking for…" at bounding box center [784, 372] width 1568 height 744
click at [1012, 433] on button "Close" at bounding box center [1014, 434] width 43 height 25
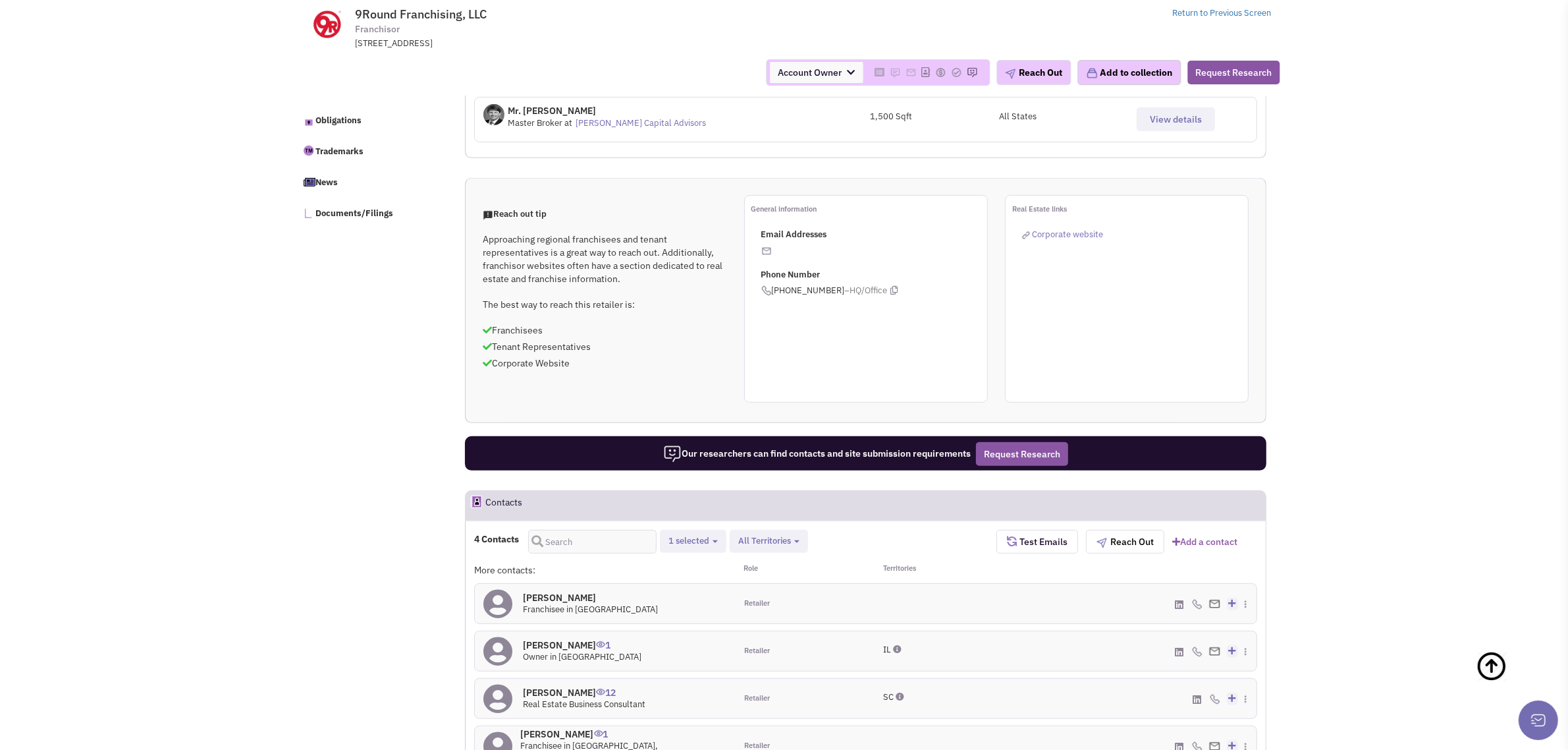
drag, startPoint x: 1243, startPoint y: 73, endPoint x: 661, endPoint y: 366, distance: 651.6
click at [1243, 73] on button "Request Research" at bounding box center [1234, 72] width 92 height 24
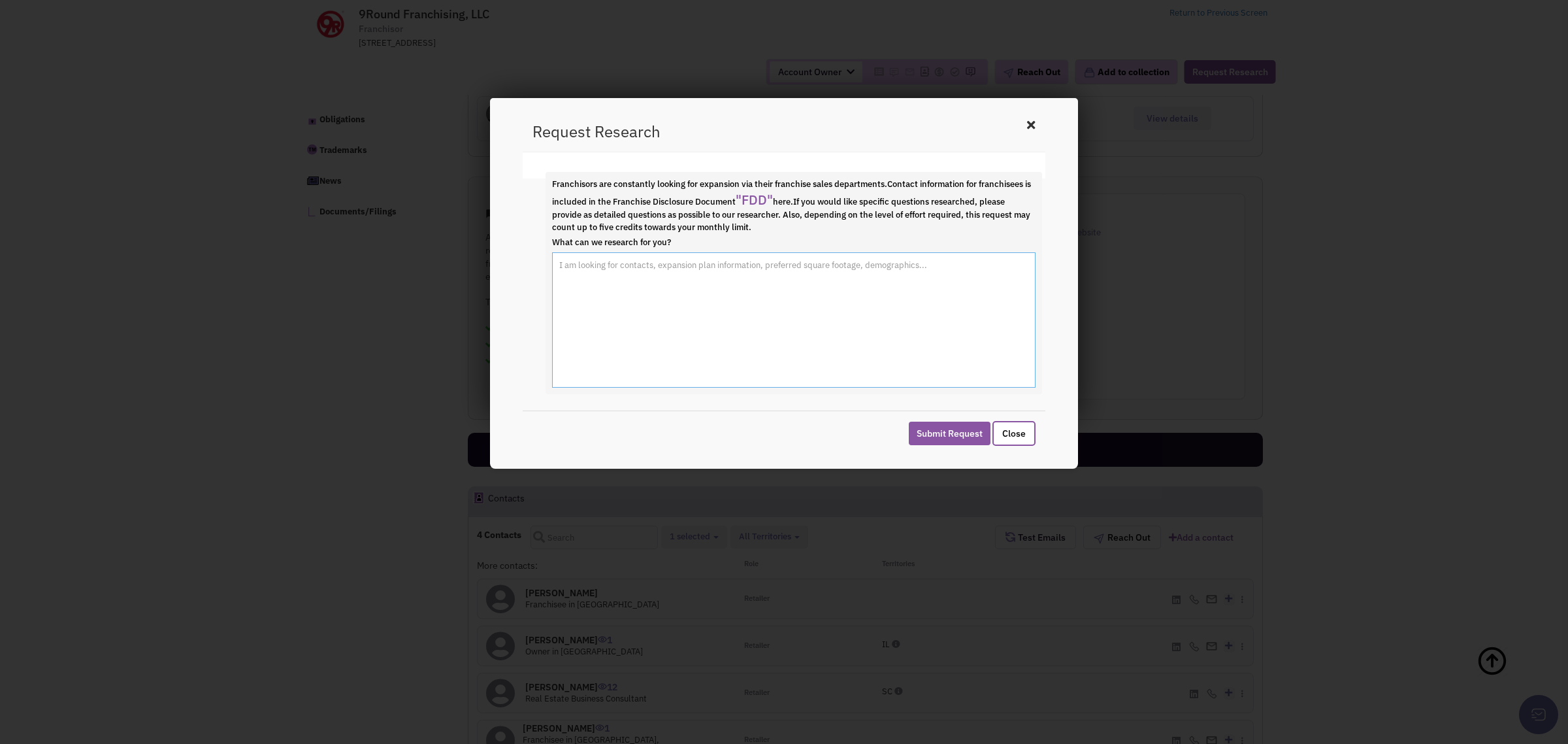
click at [609, 271] on textarea "What can we research for you?" at bounding box center [794, 319] width 484 height 136
paste textarea "Hi, could you please find the real estate contact for 9round?"
type textarea "Hi, could you please find the real estate contact for 9round? Along with an ema…"
click at [938, 429] on button "Submit Request" at bounding box center [950, 433] width 82 height 23
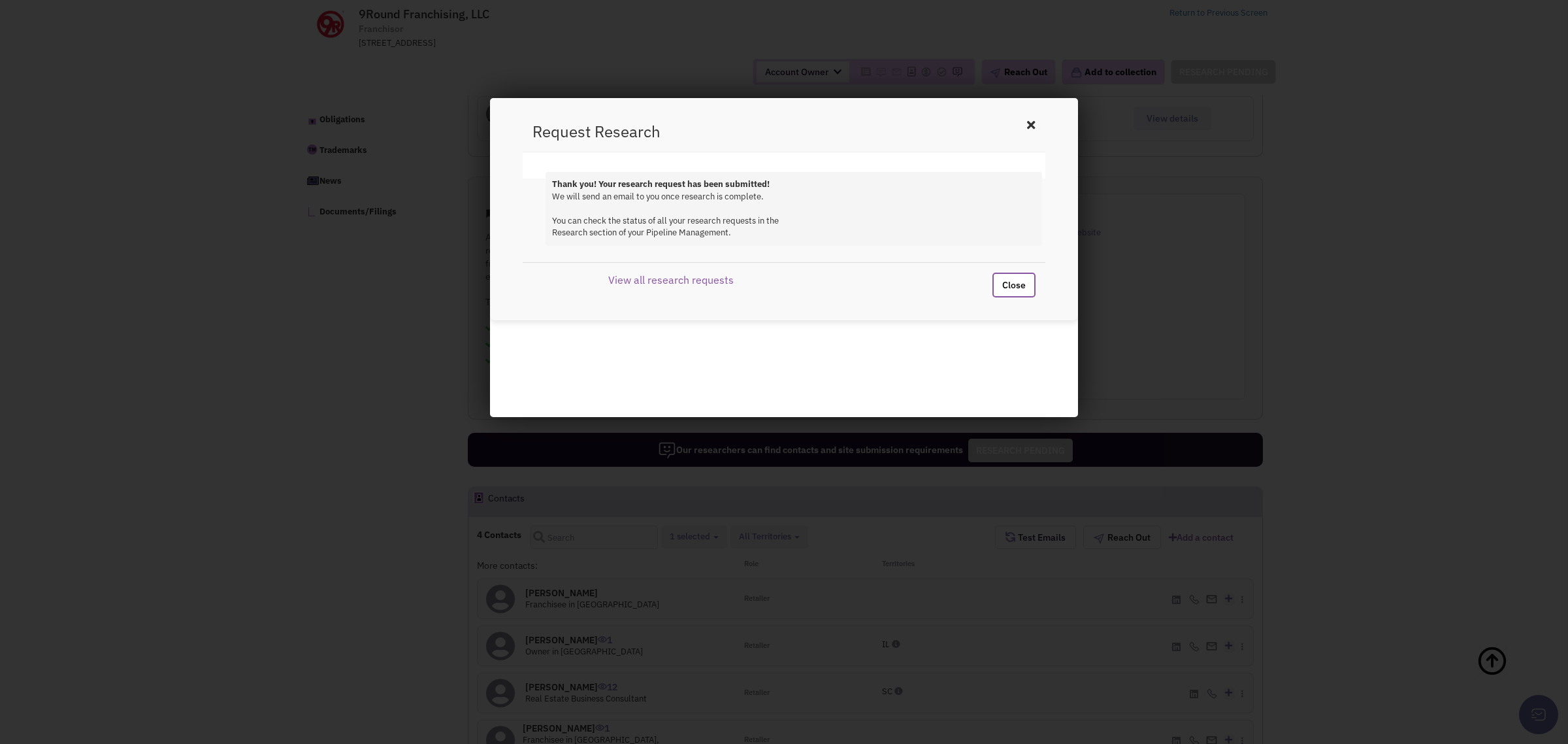
click at [1016, 285] on button "Close" at bounding box center [1014, 285] width 43 height 25
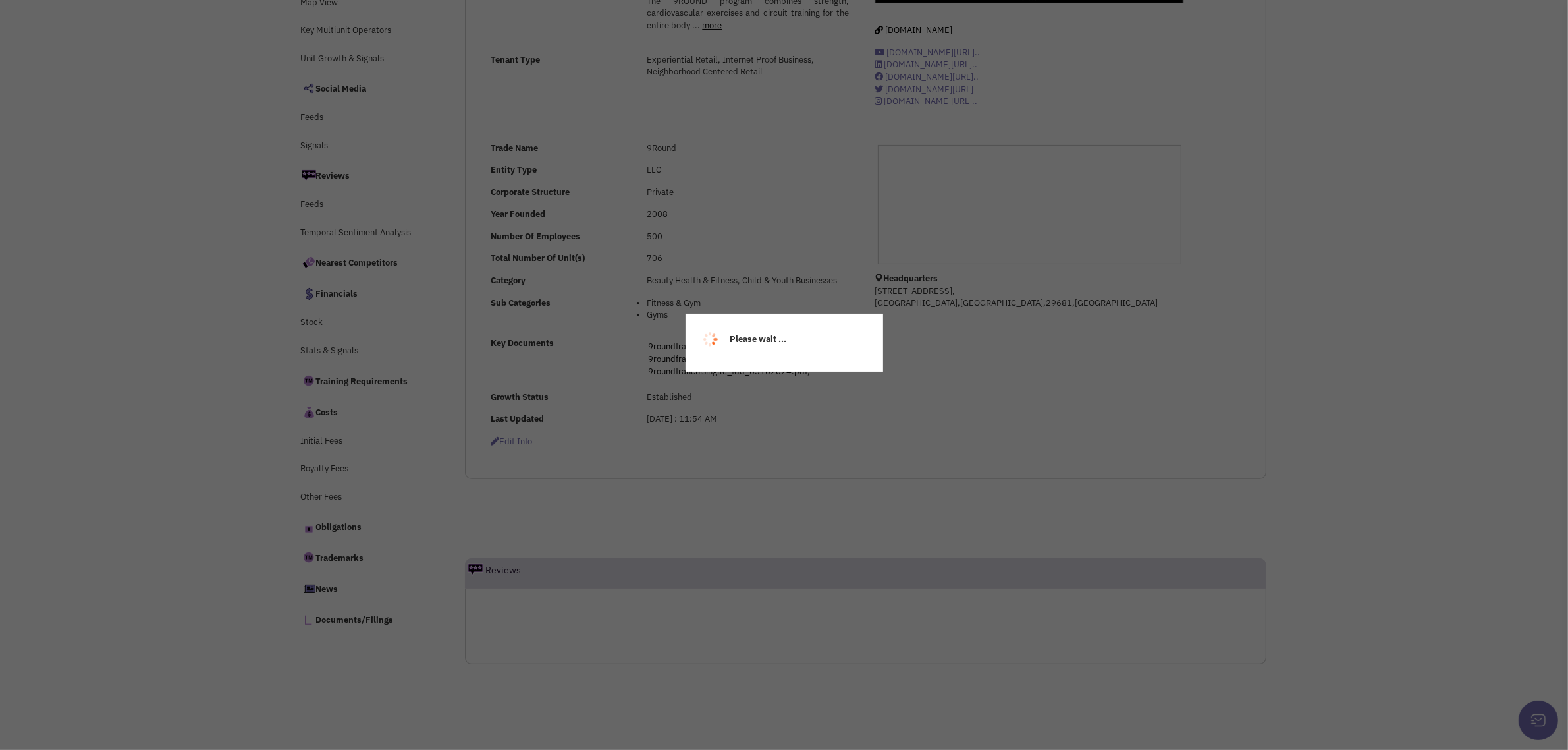
scroll to position [221, 0]
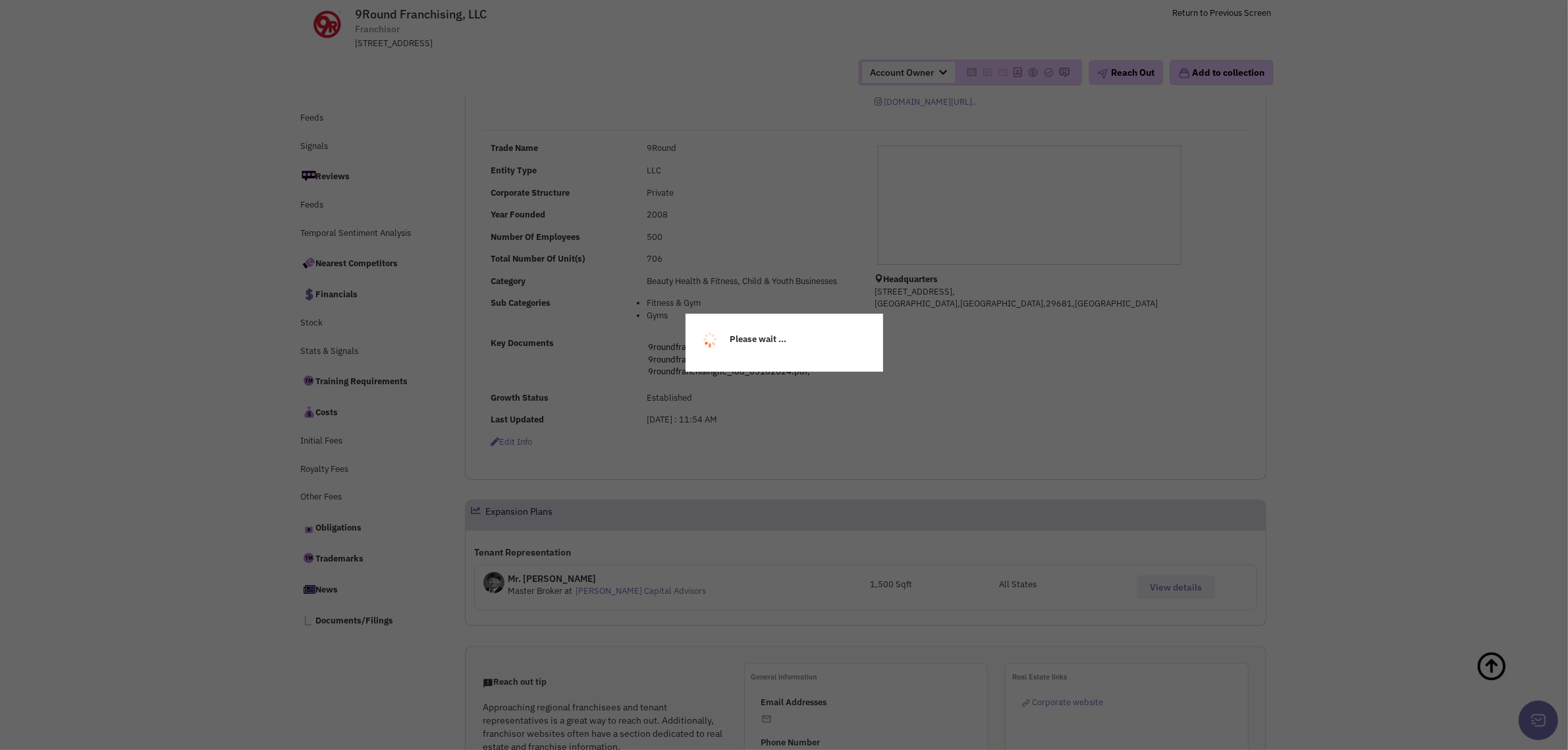
select select
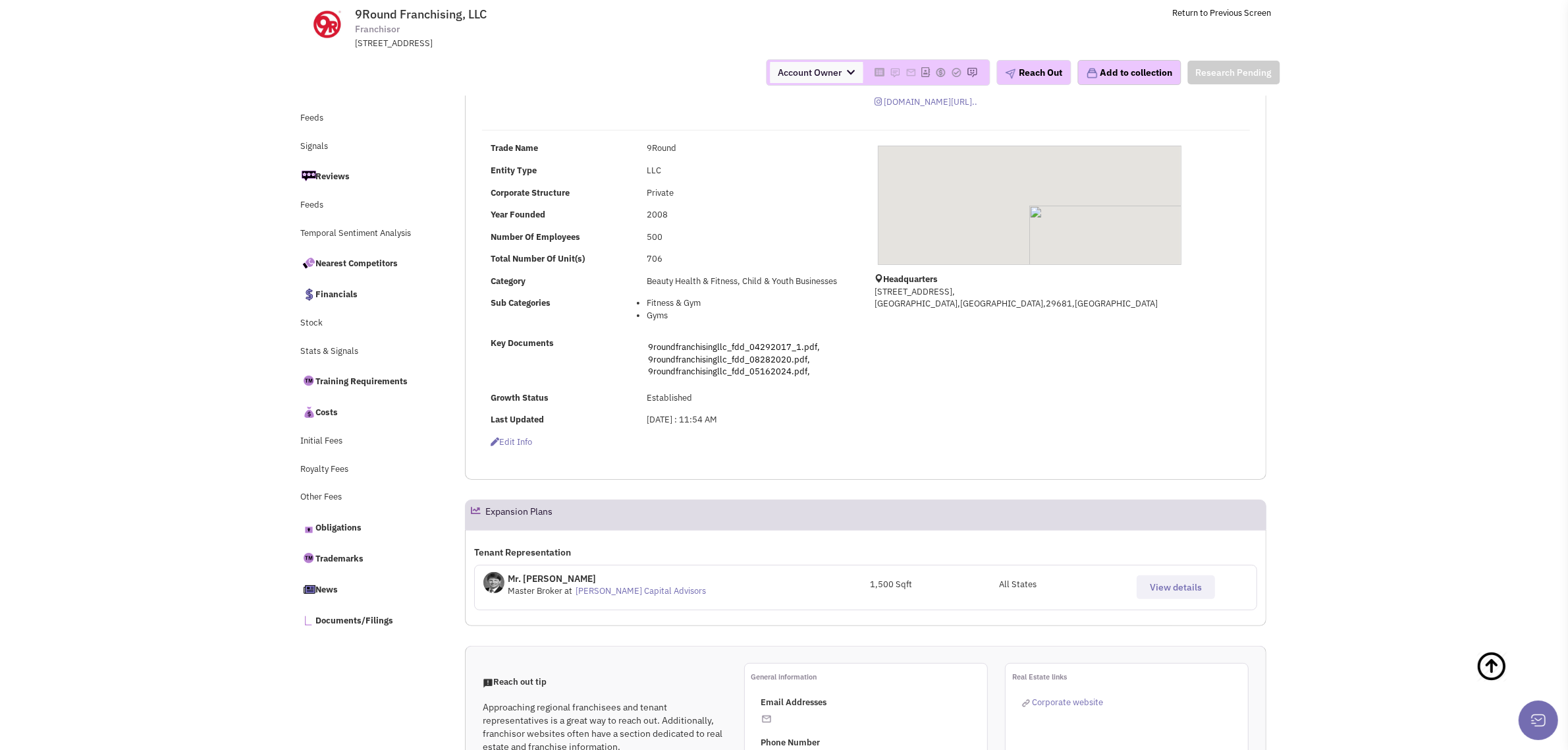
select select
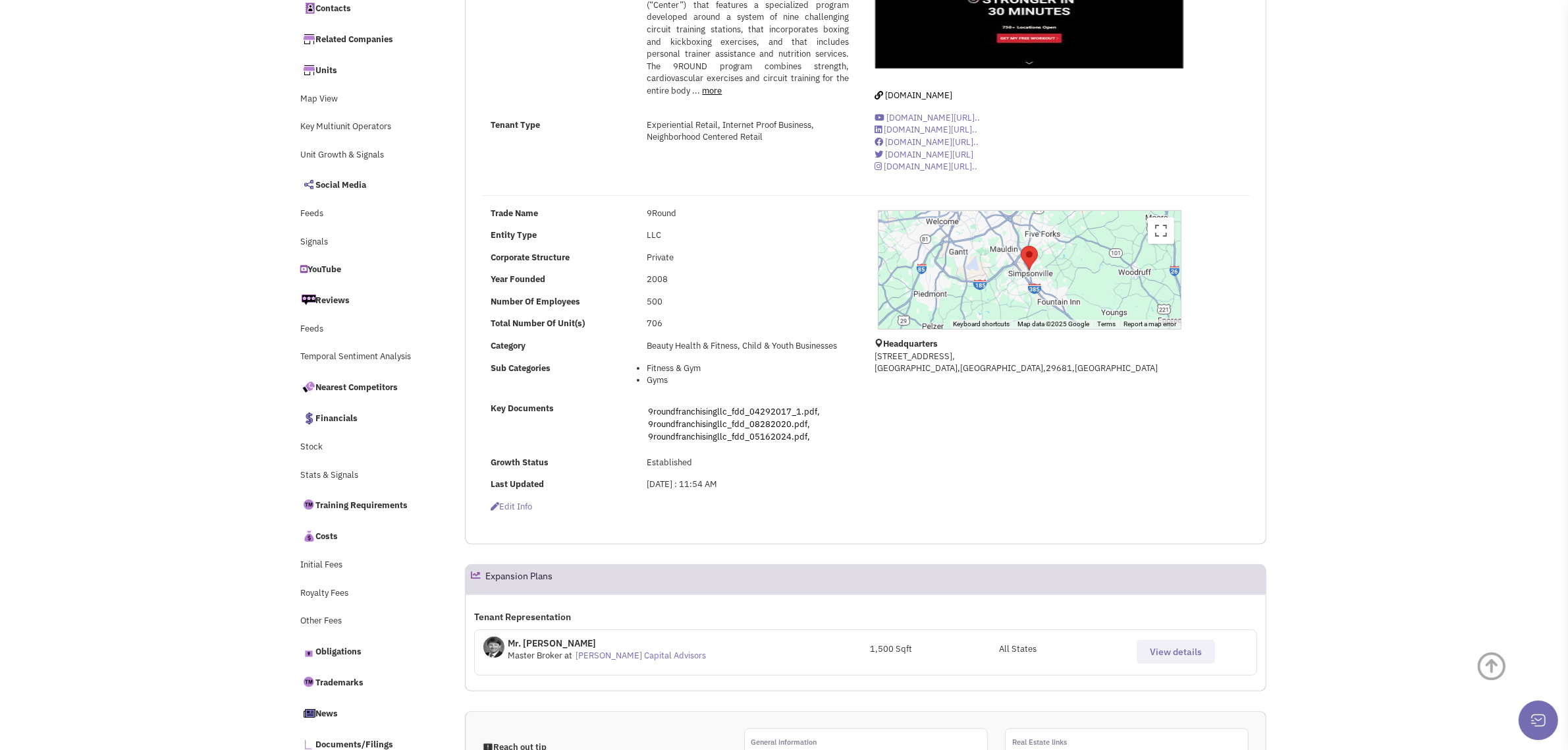
scroll to position [0, 0]
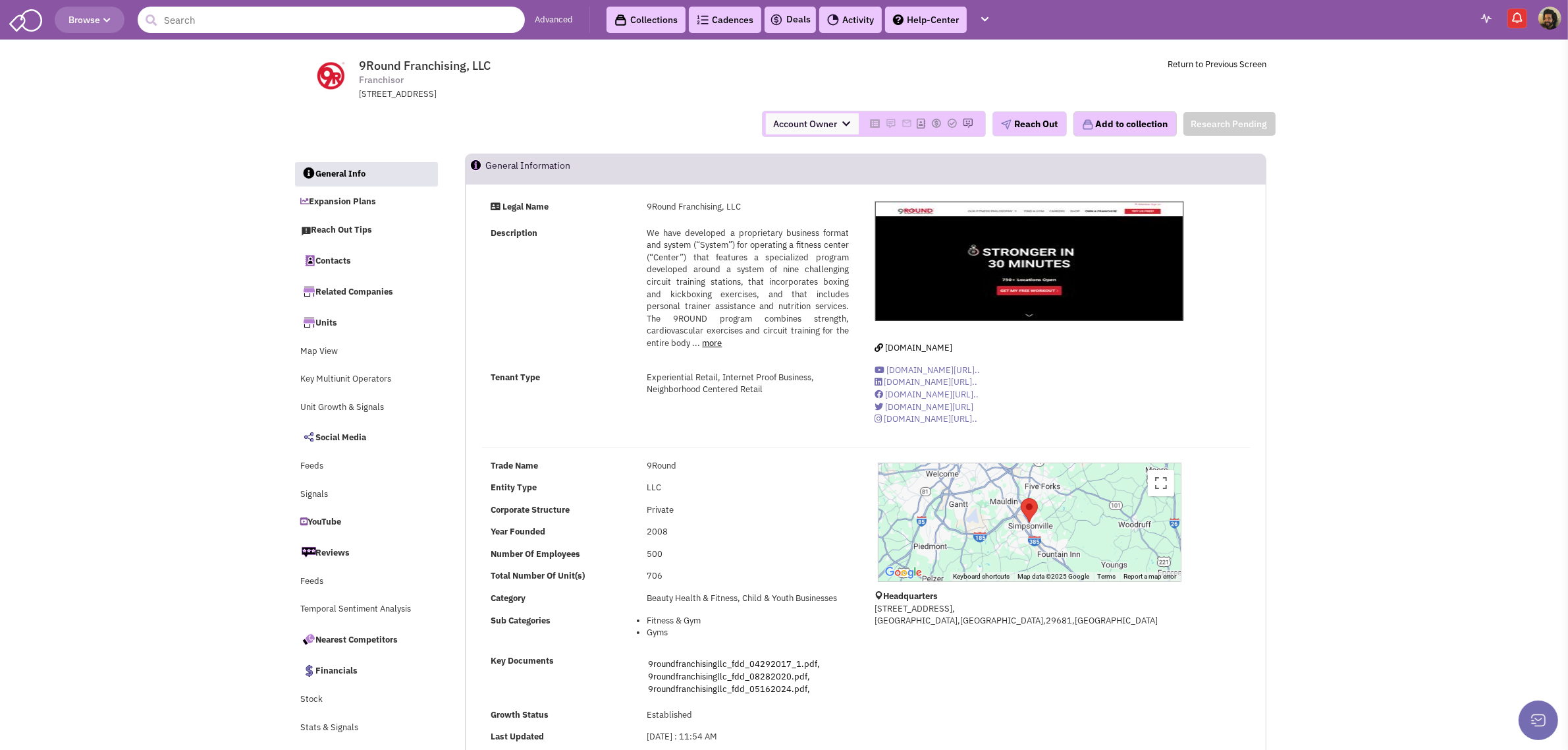
click at [351, 18] on input "text" at bounding box center [331, 19] width 388 height 26
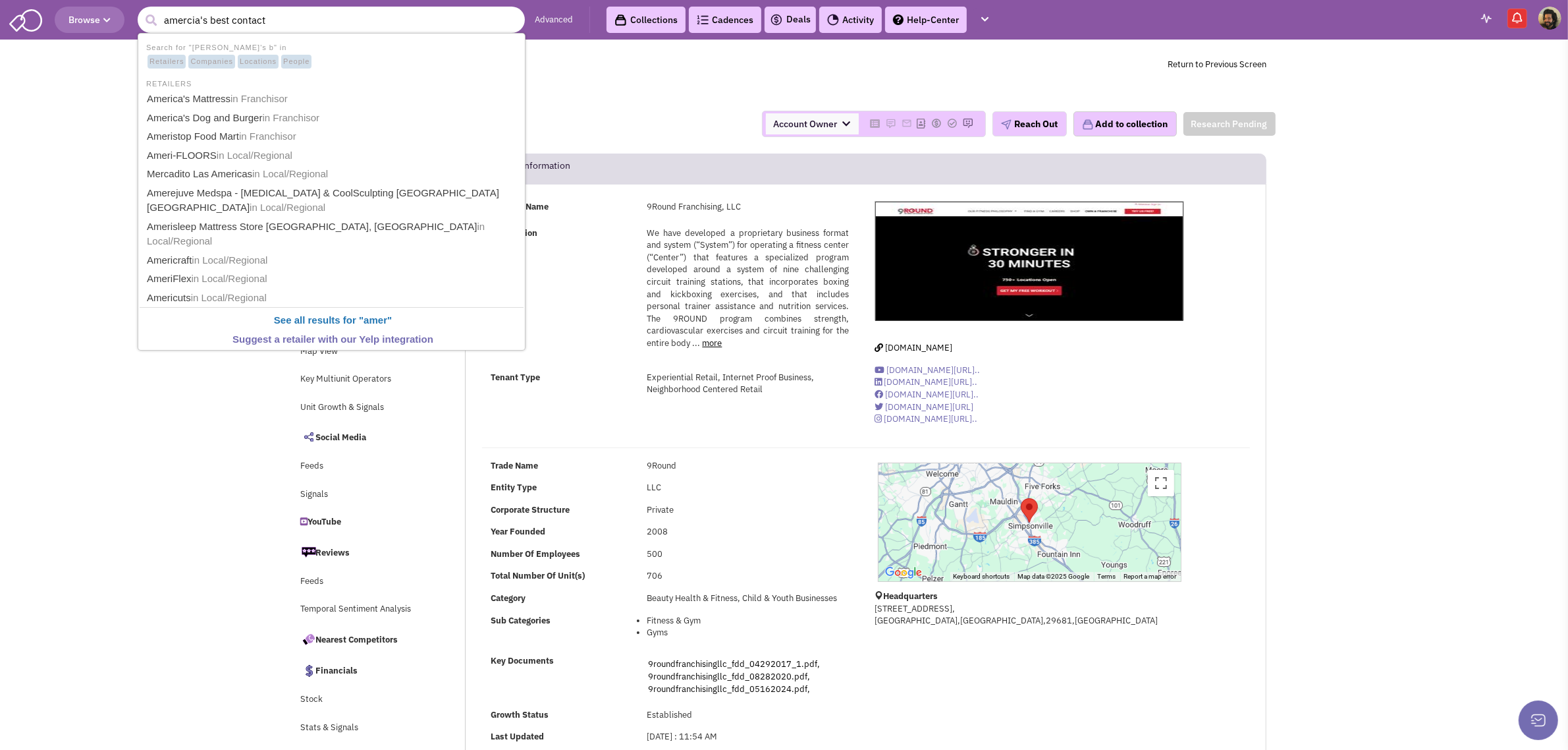
type input "amercia's best contacts"
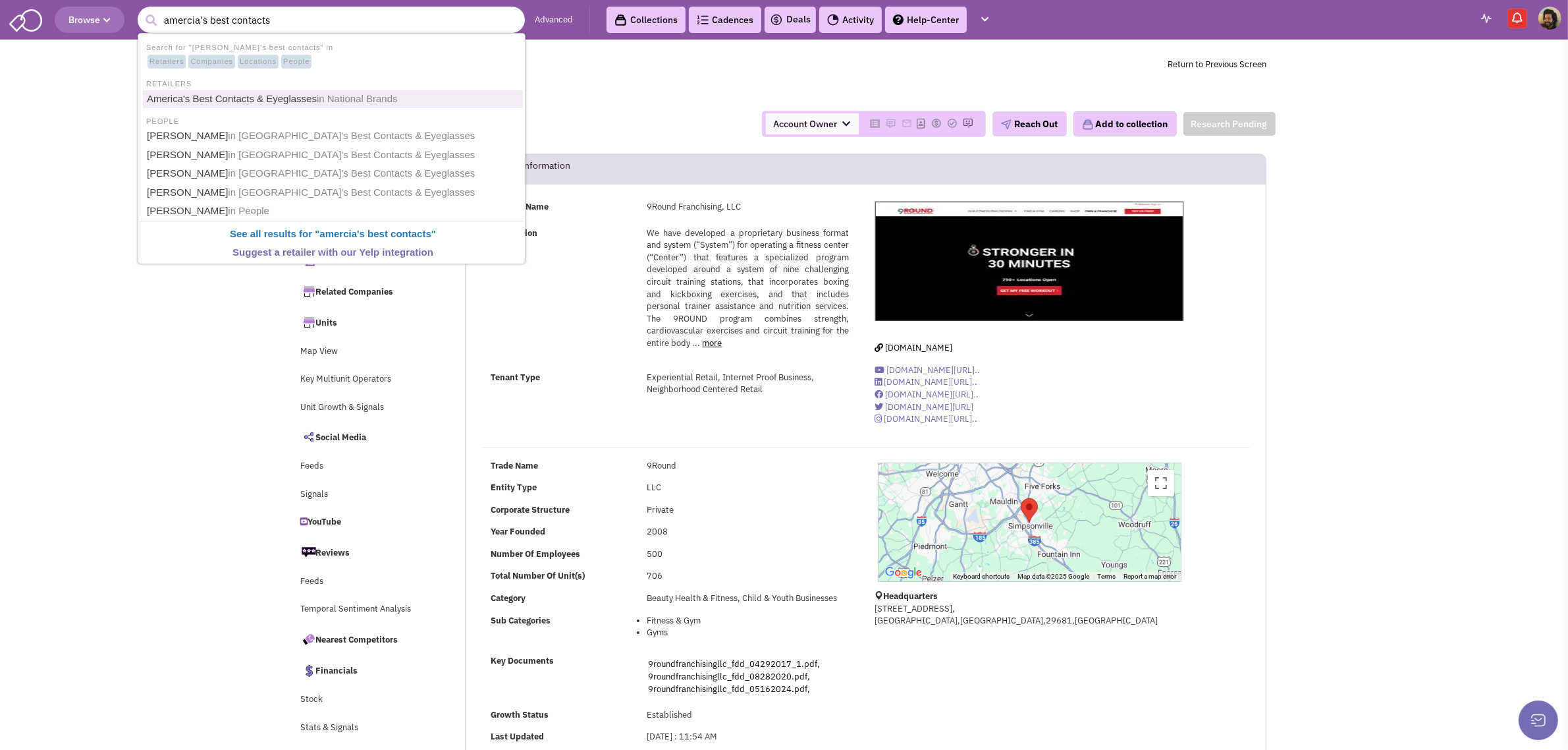
click at [301, 99] on link "America's Best Contacts & Eyeglasses in National Brands" at bounding box center [333, 98] width 380 height 18
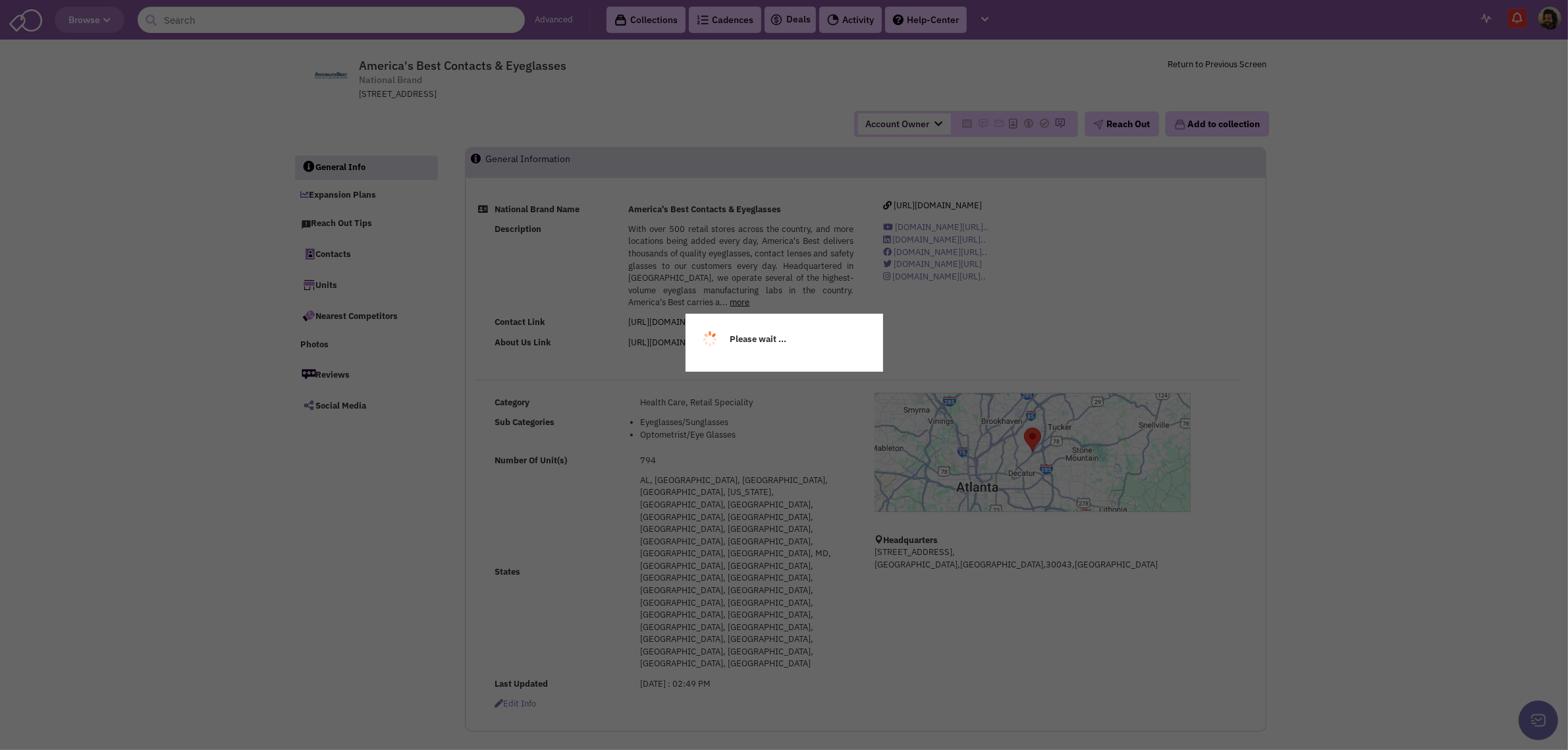
select select
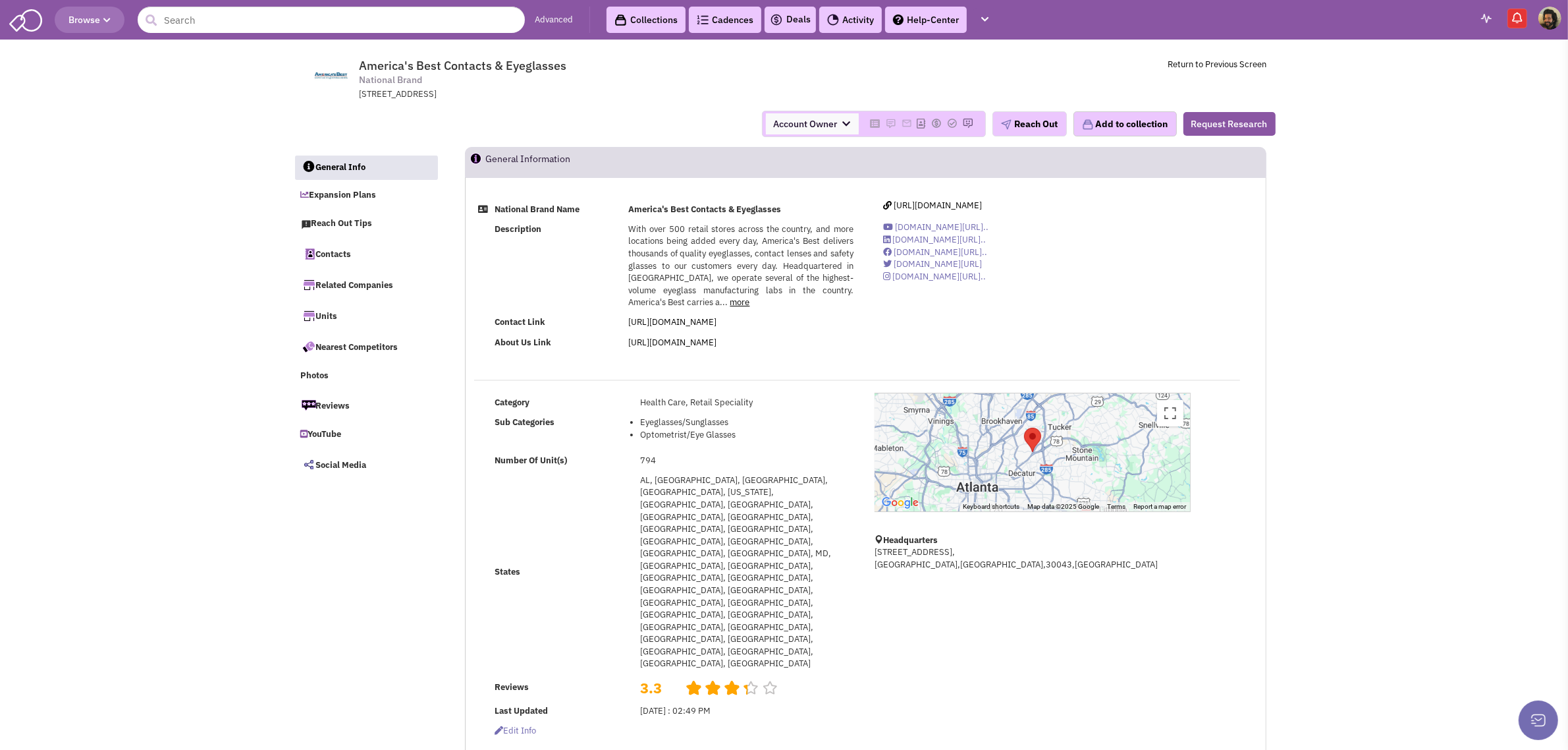
scroll to position [165, 0]
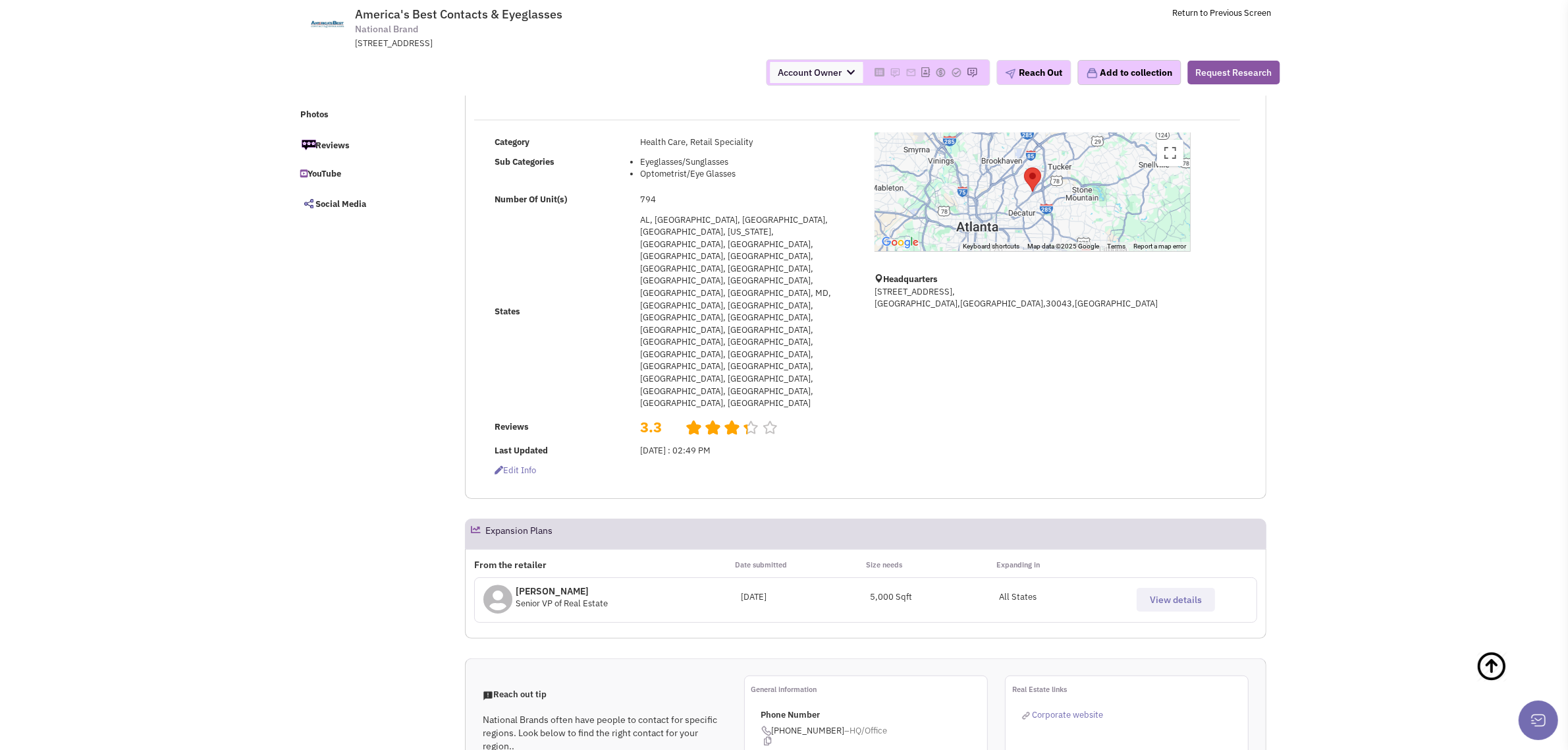
click at [1209, 588] on button "View details" at bounding box center [1175, 599] width 78 height 24
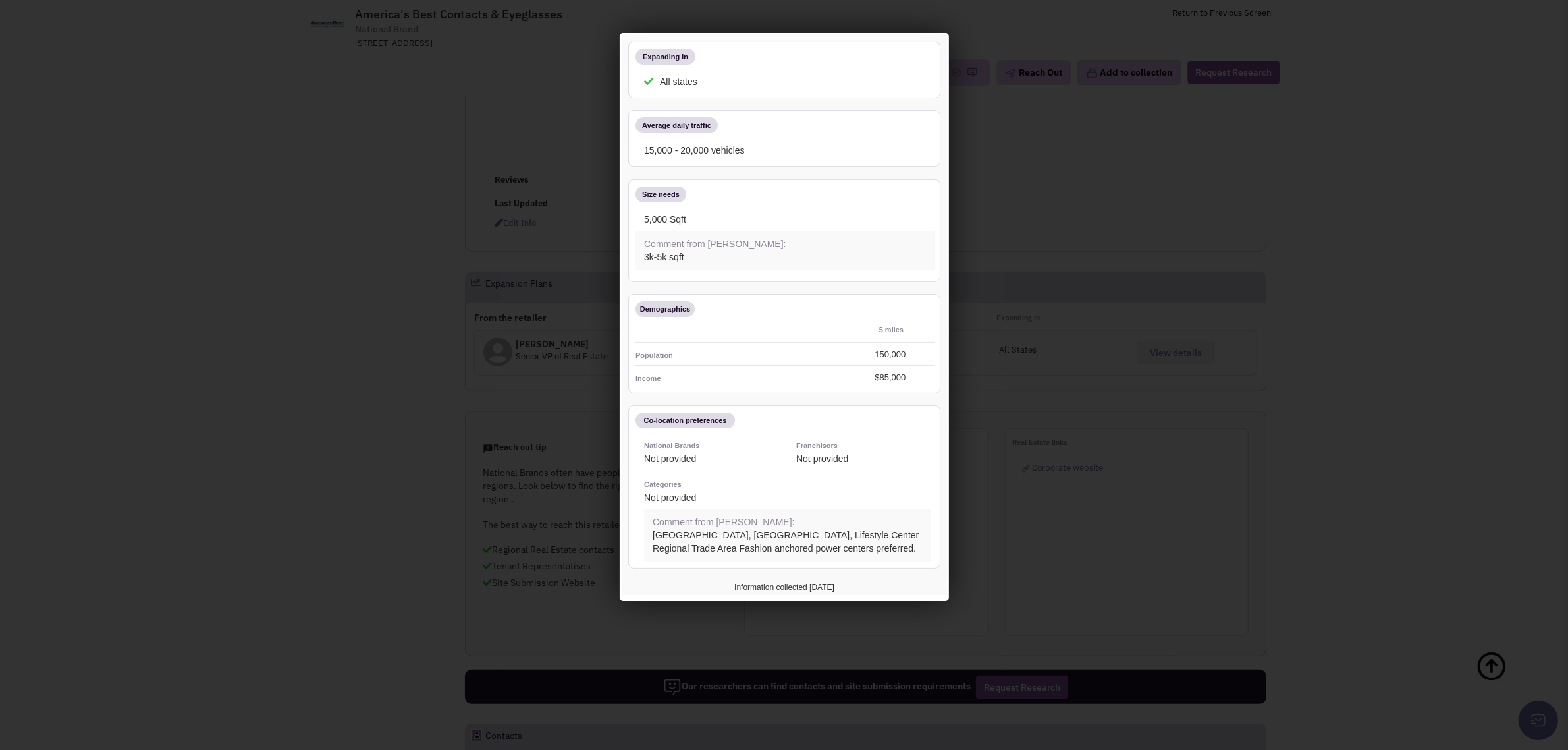
scroll to position [0, 0]
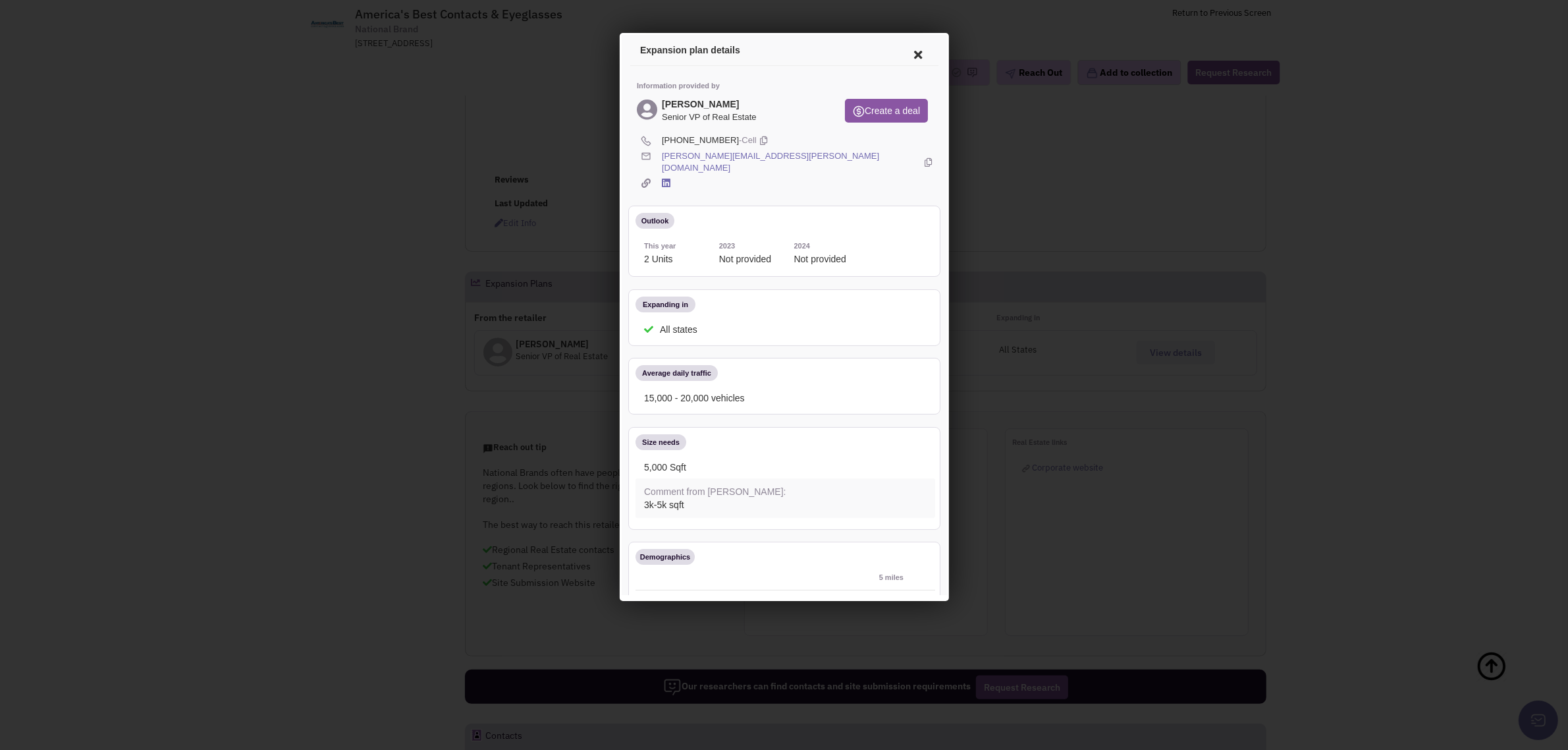
drag, startPoint x: 896, startPoint y: 56, endPoint x: 901, endPoint y: 50, distance: 7.8
click at [902, 56] on icon at bounding box center [916, 53] width 28 height 32
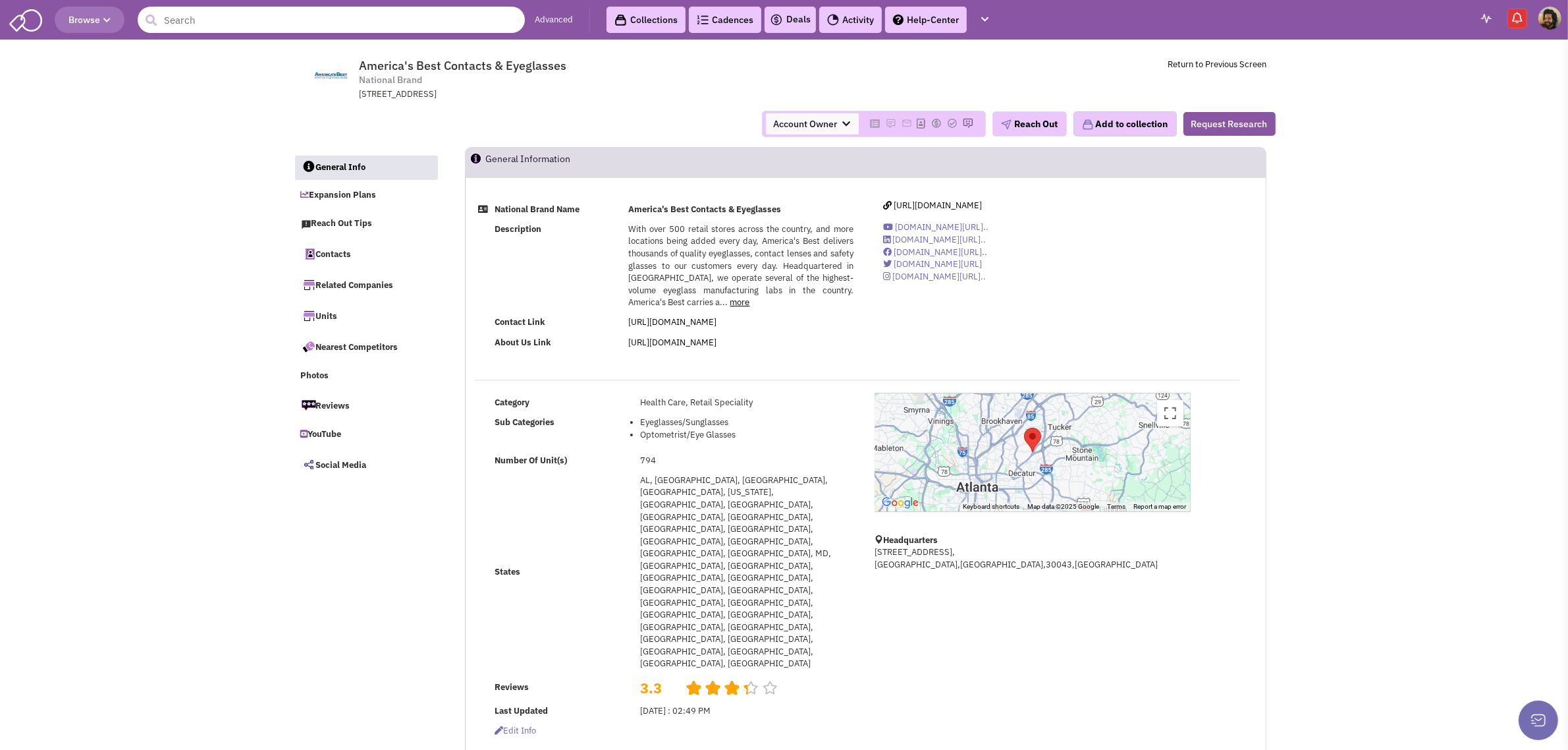
click at [304, 22] on input "text" at bounding box center [331, 19] width 388 height 26
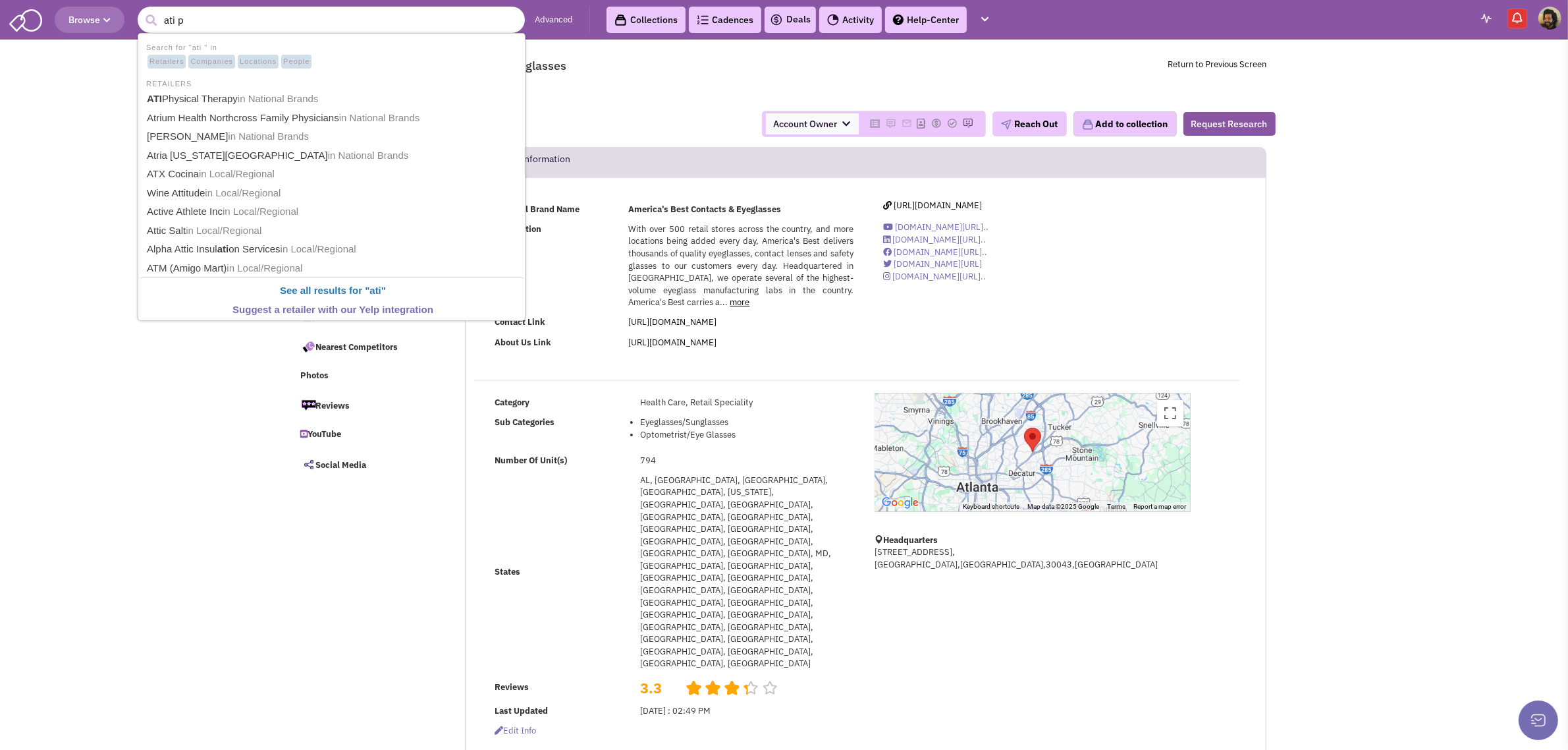
type input "ati ph"
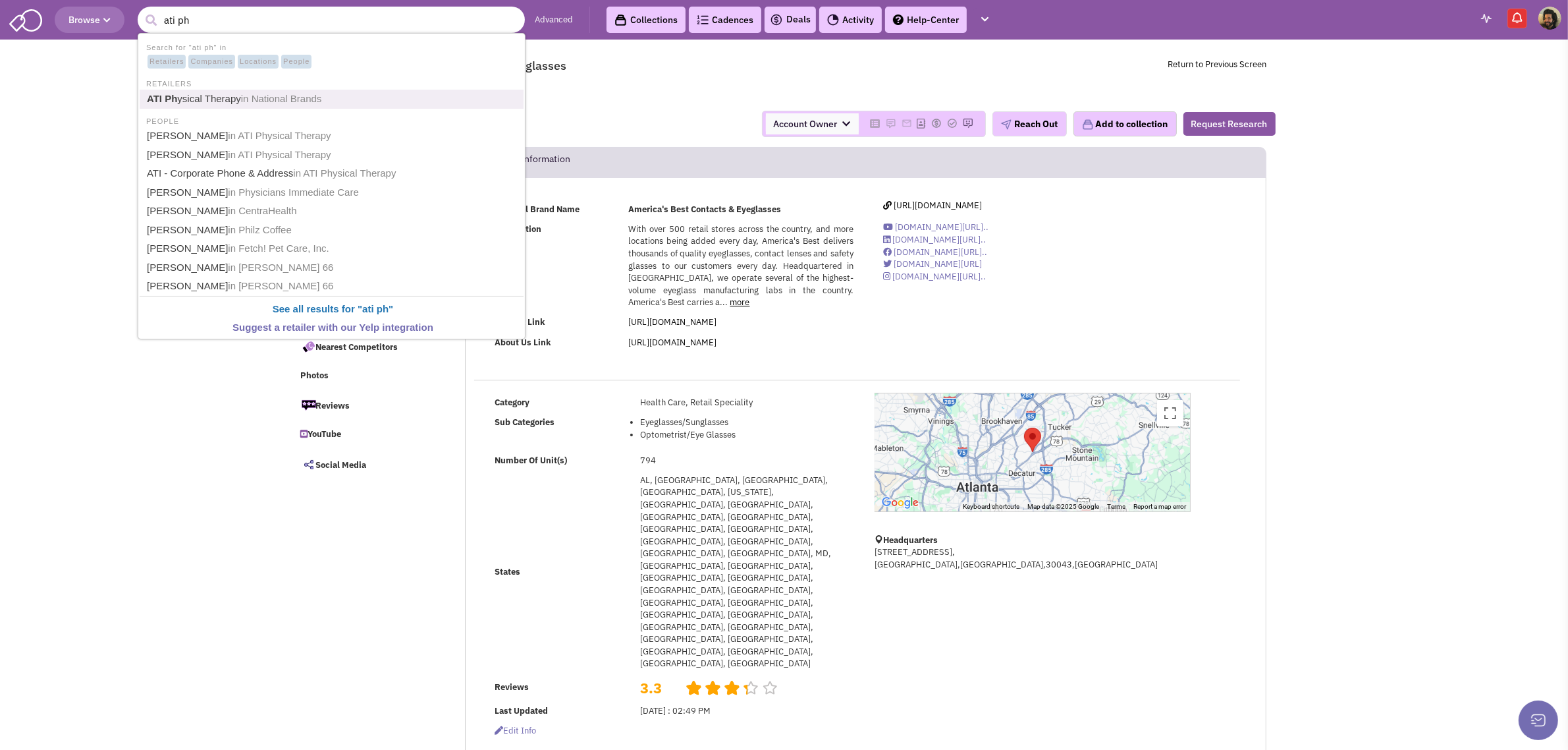
click at [168, 99] on b "ATI Ph" at bounding box center [162, 98] width 30 height 11
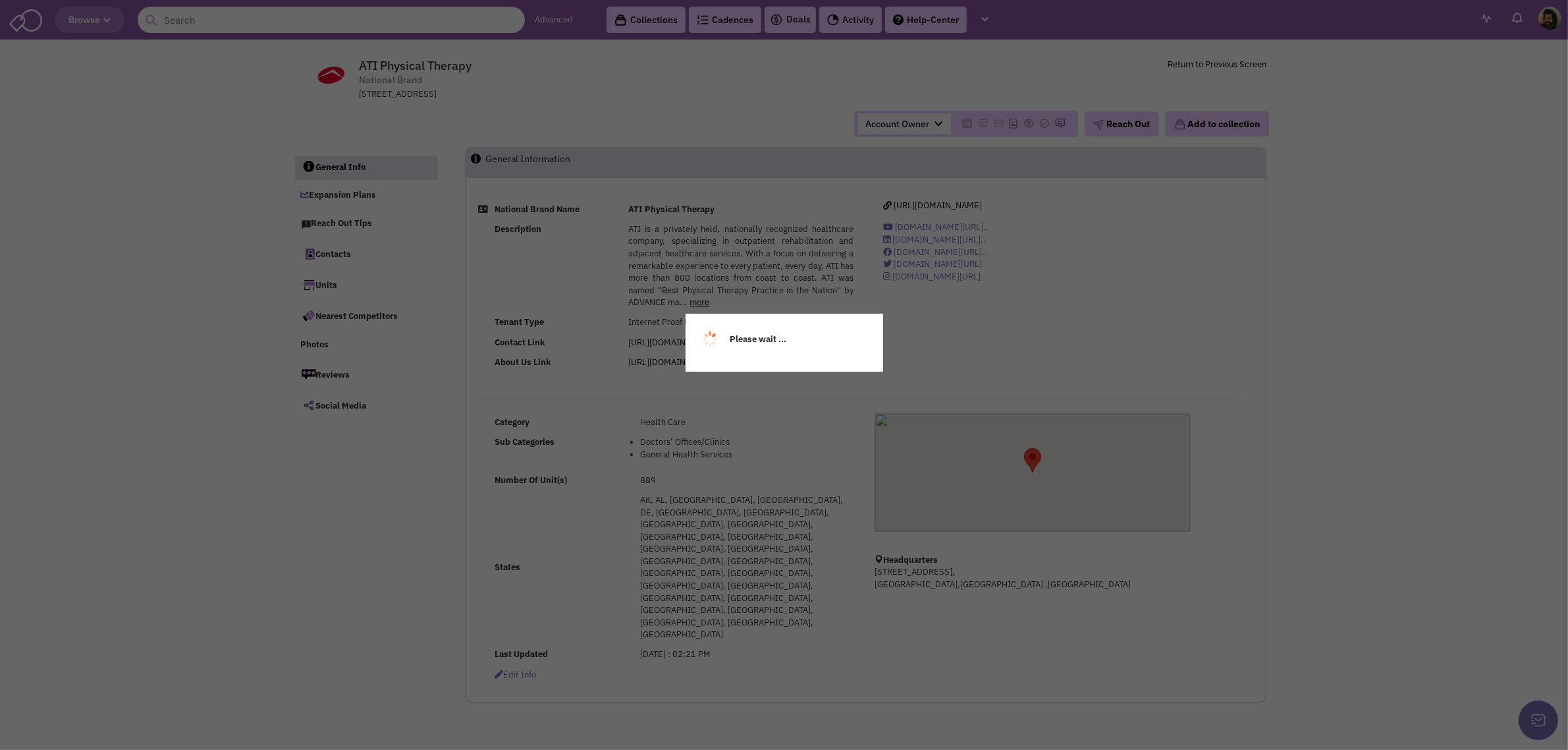
select select
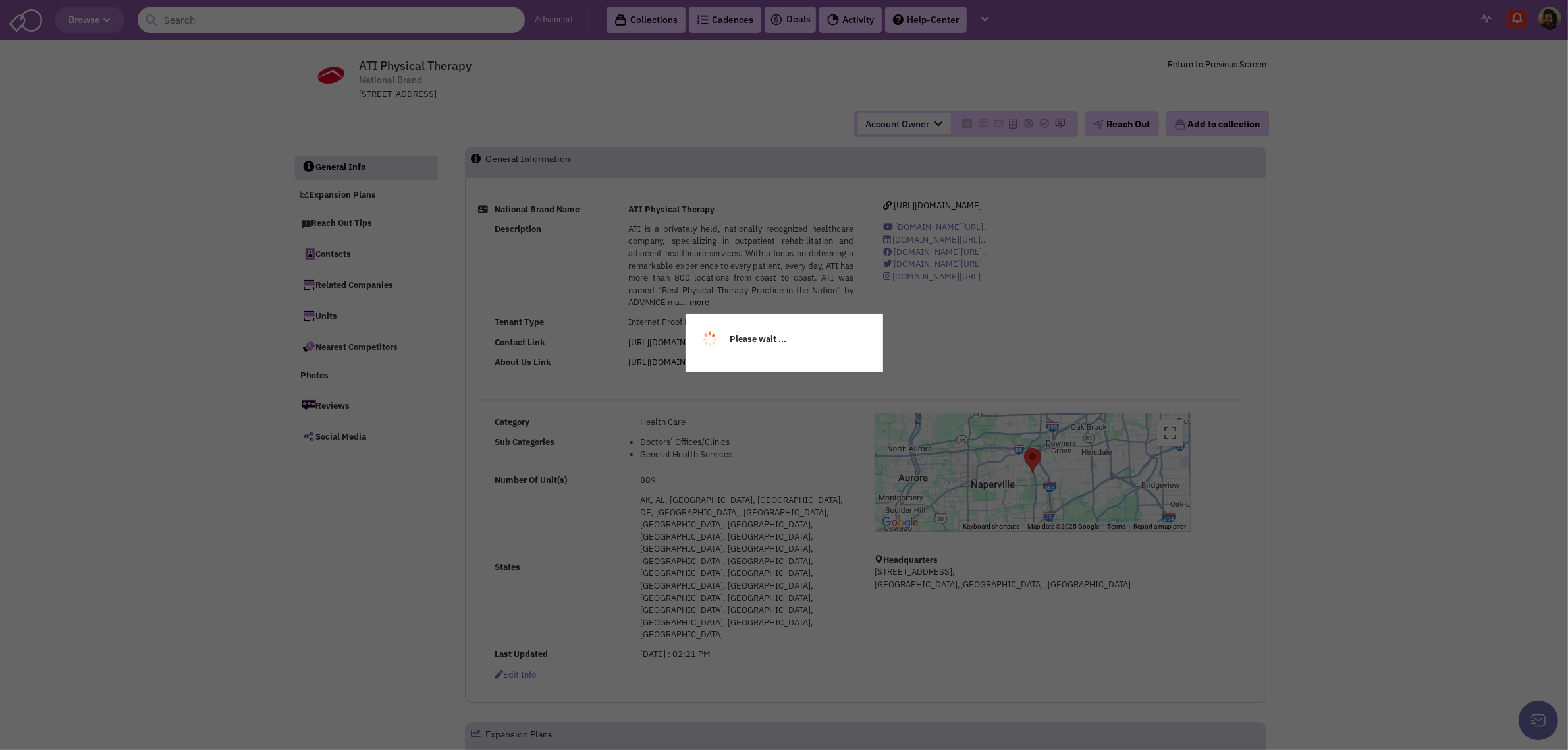
select select
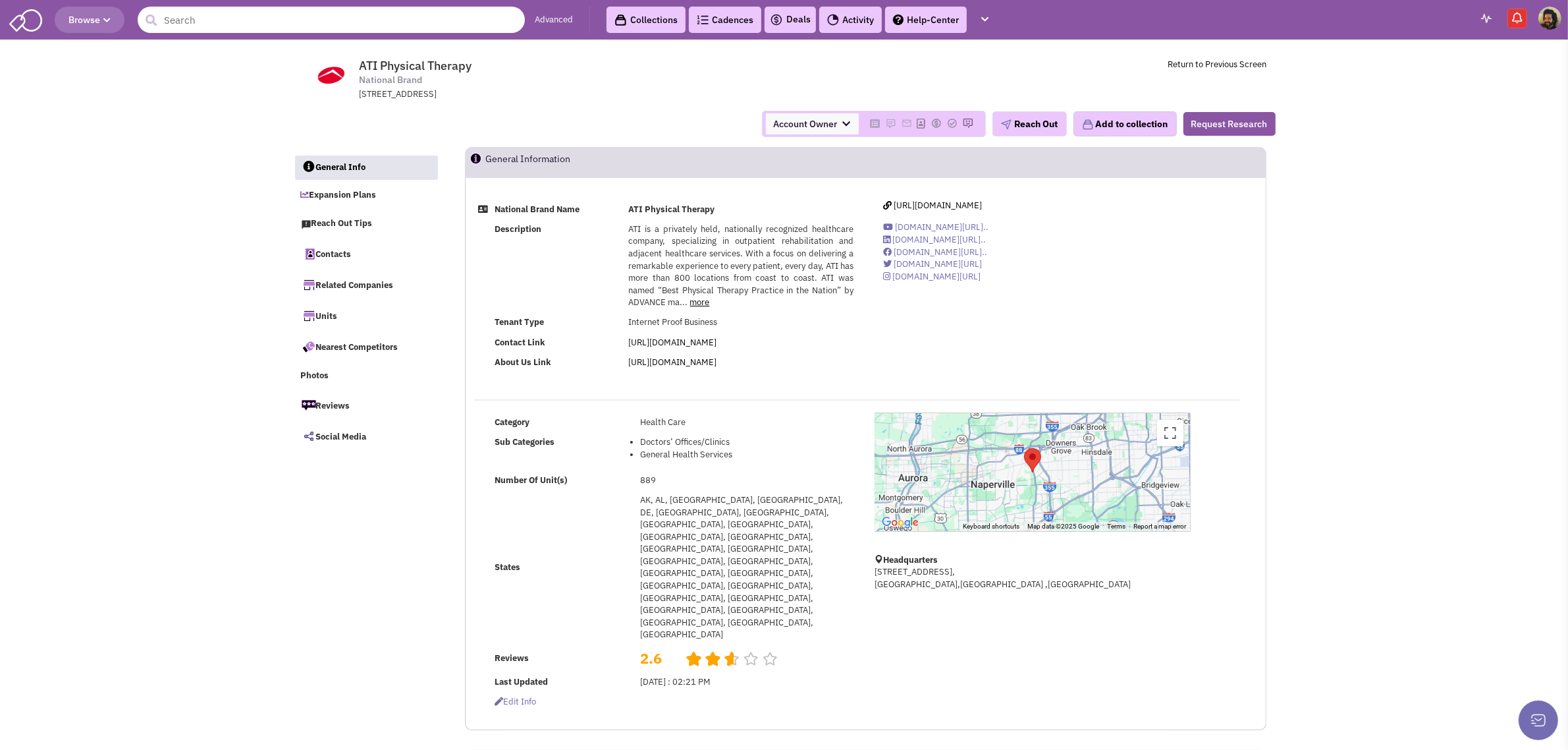
click at [249, 17] on input "text" at bounding box center [331, 19] width 388 height 26
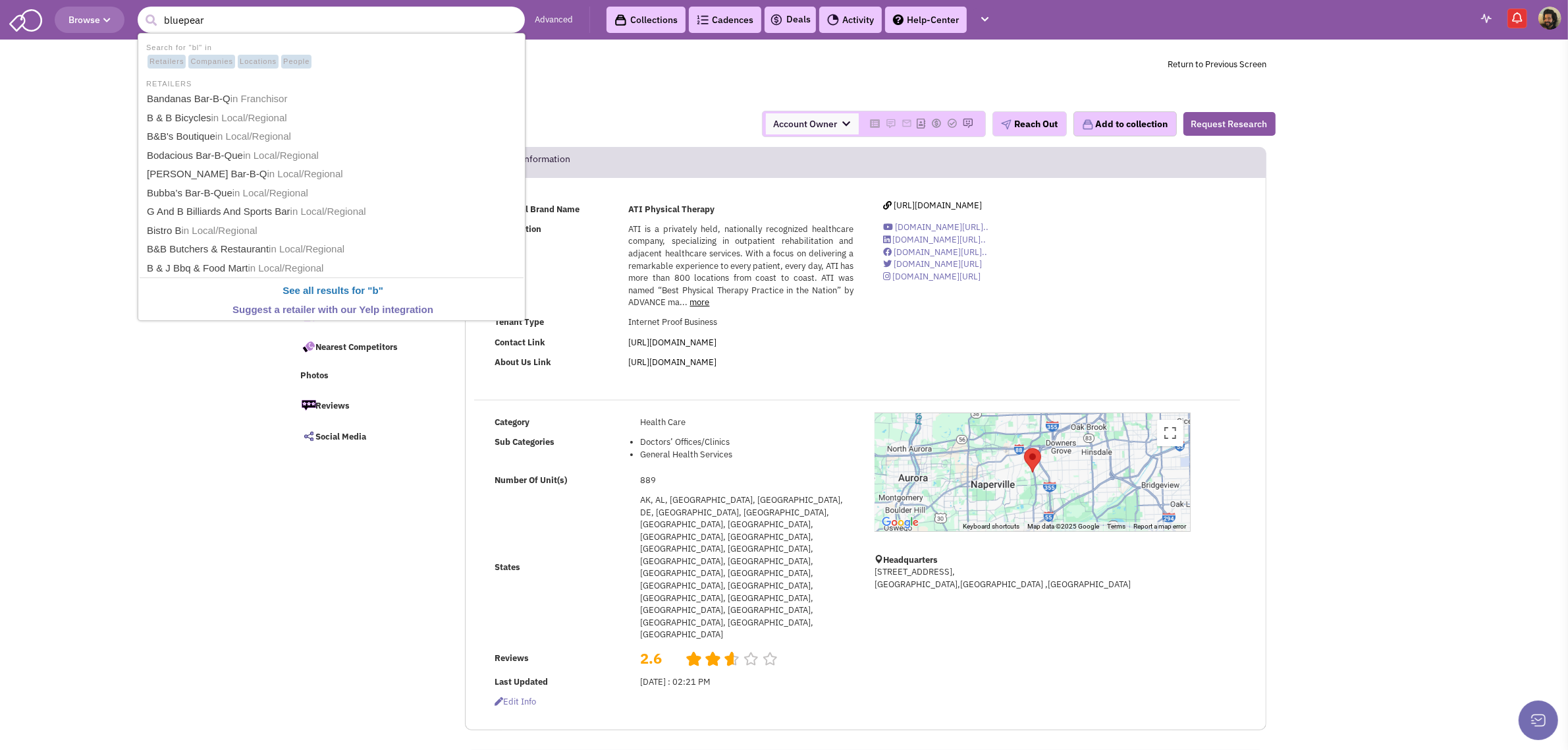
type input "bluepearl"
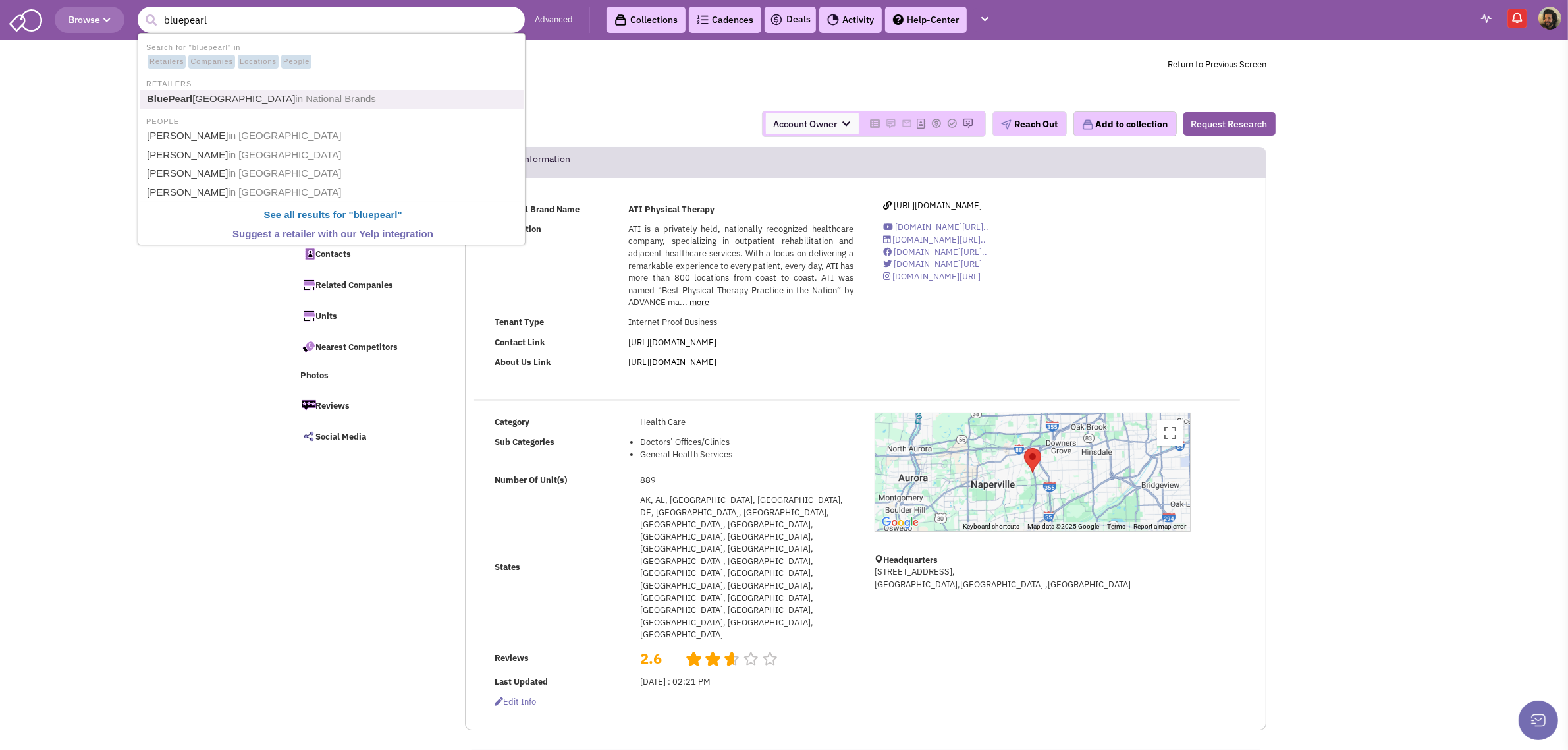
click at [198, 99] on link "BluePearl Pet Hospital in National Brands" at bounding box center [333, 98] width 380 height 18
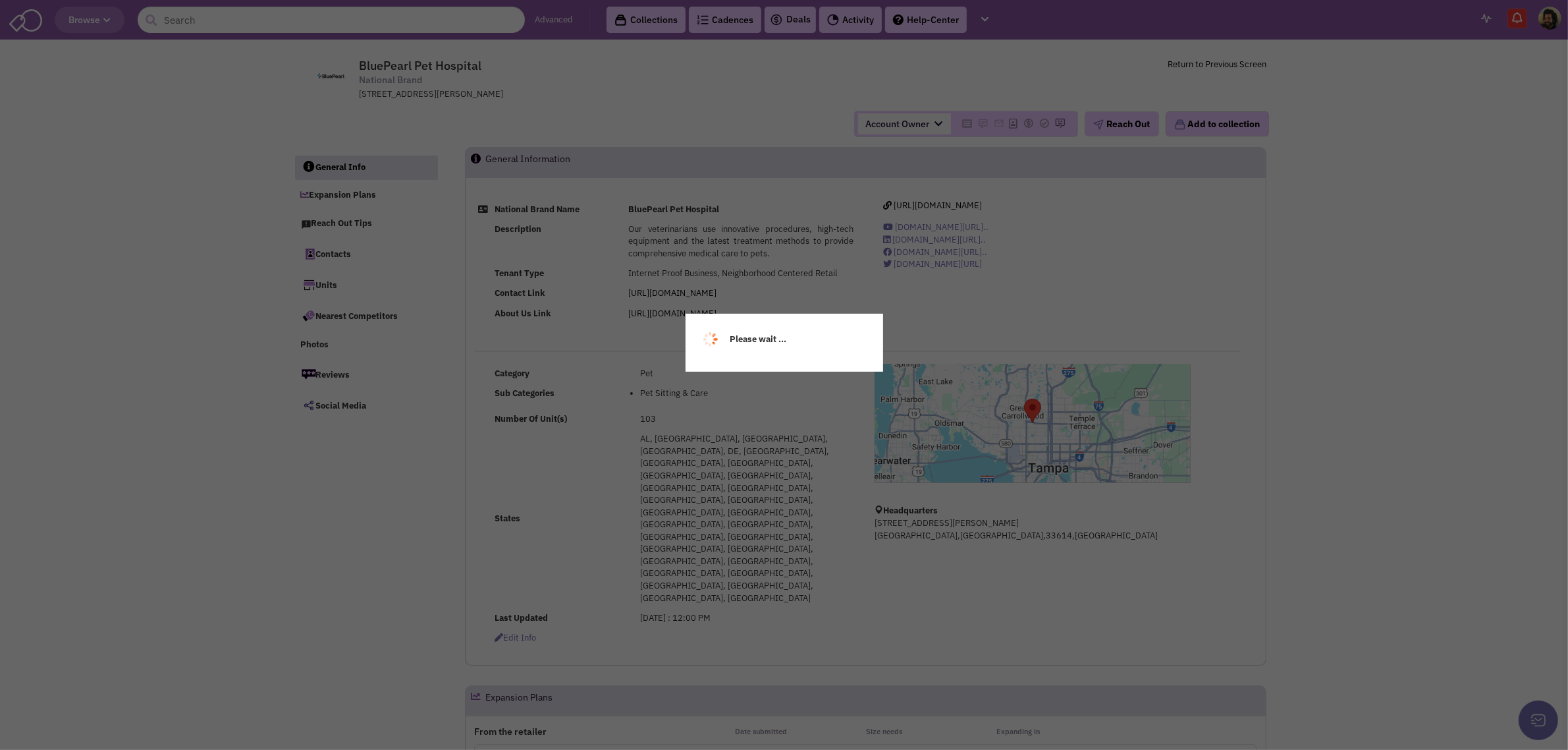
select select
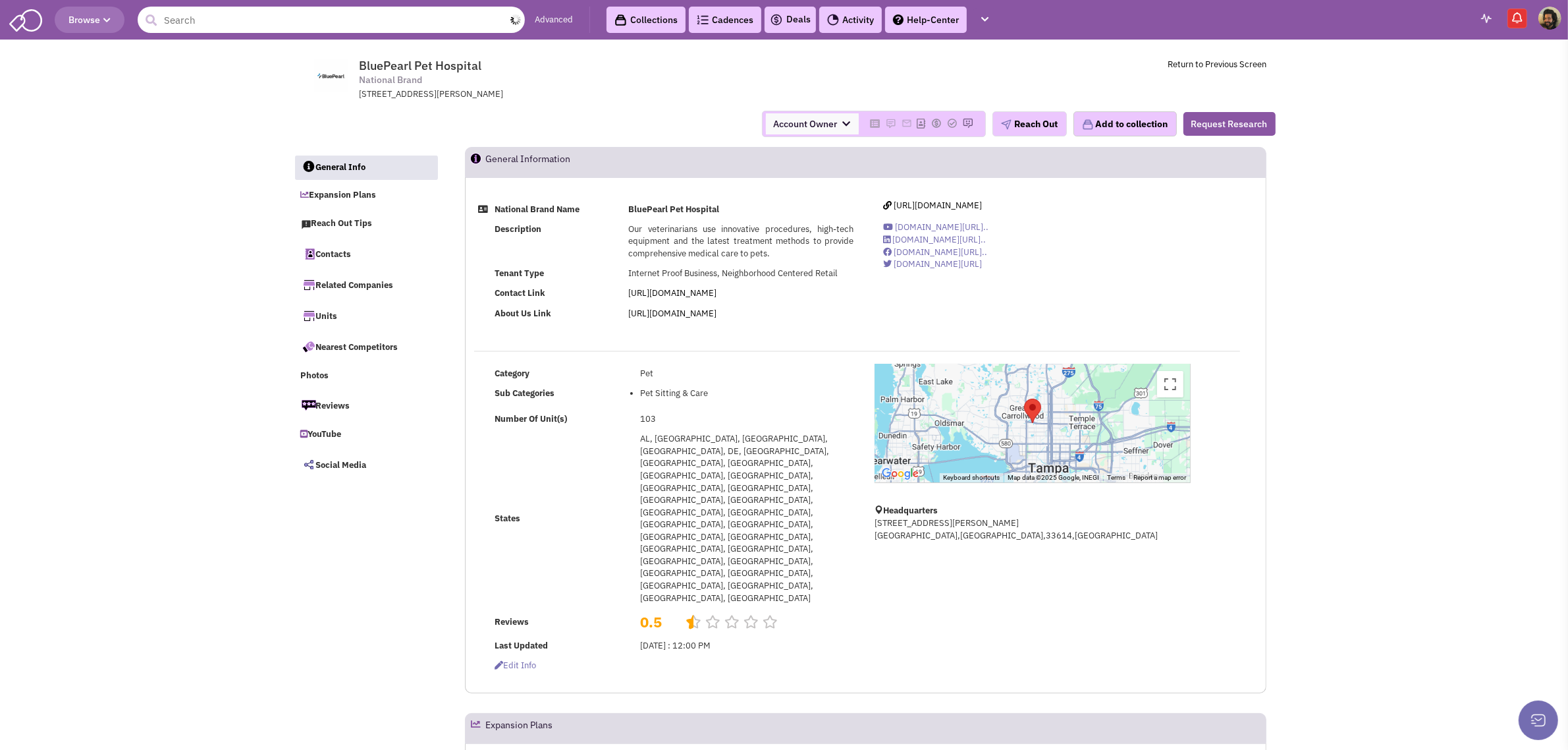
click at [381, 20] on input "text" at bounding box center [331, 19] width 388 height 26
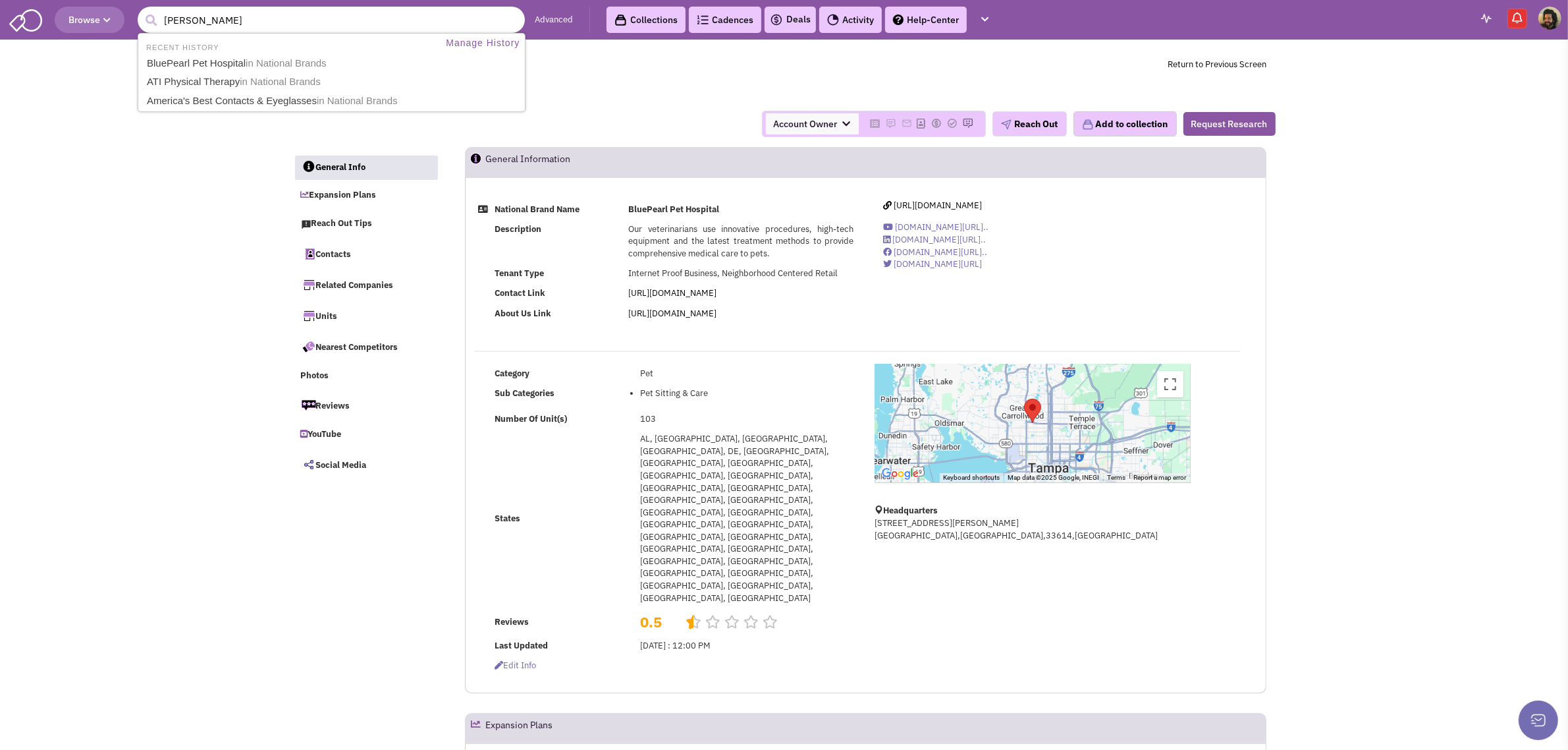
type input "[PERSON_NAME]"
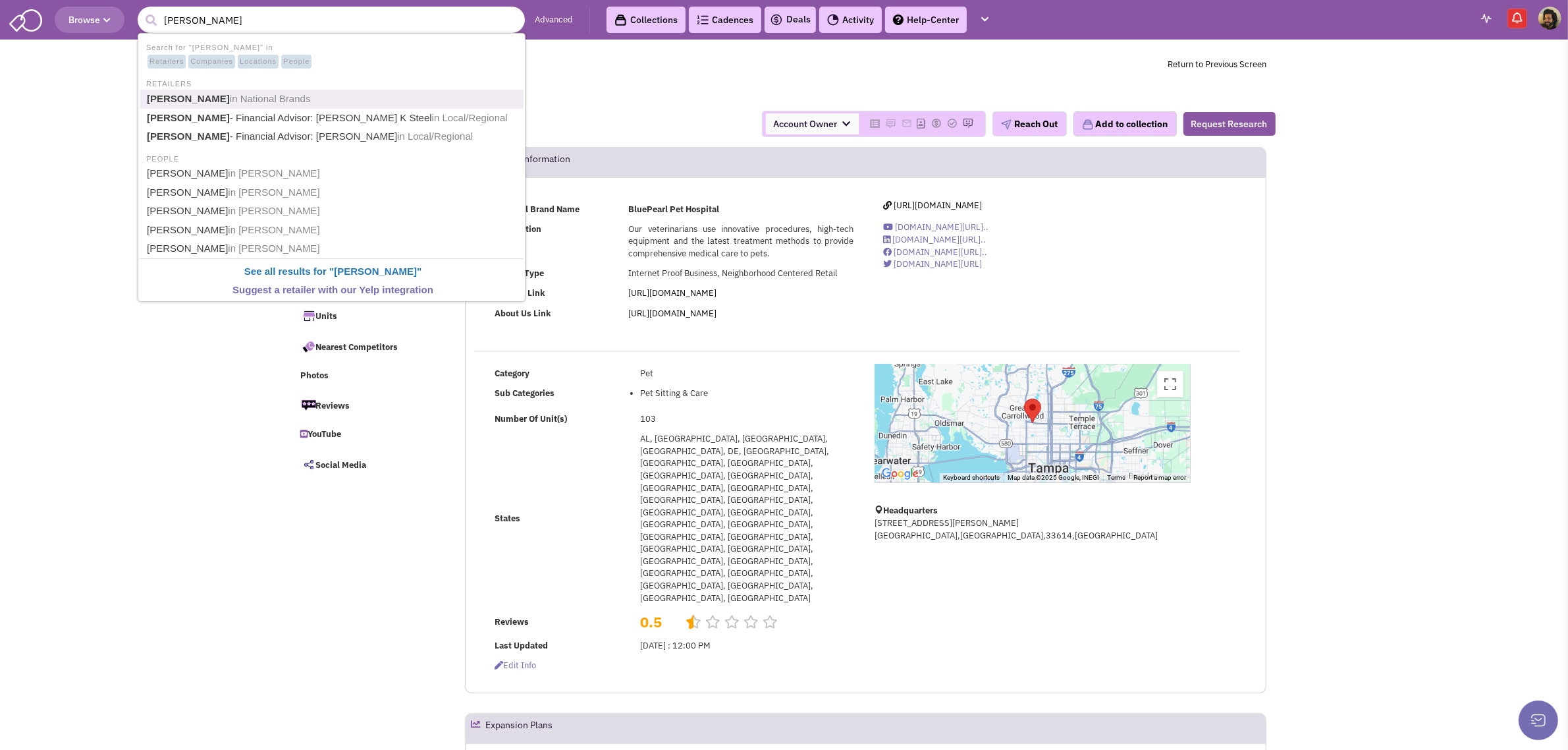
click at [245, 96] on span "in National Brands" at bounding box center [270, 98] width 81 height 11
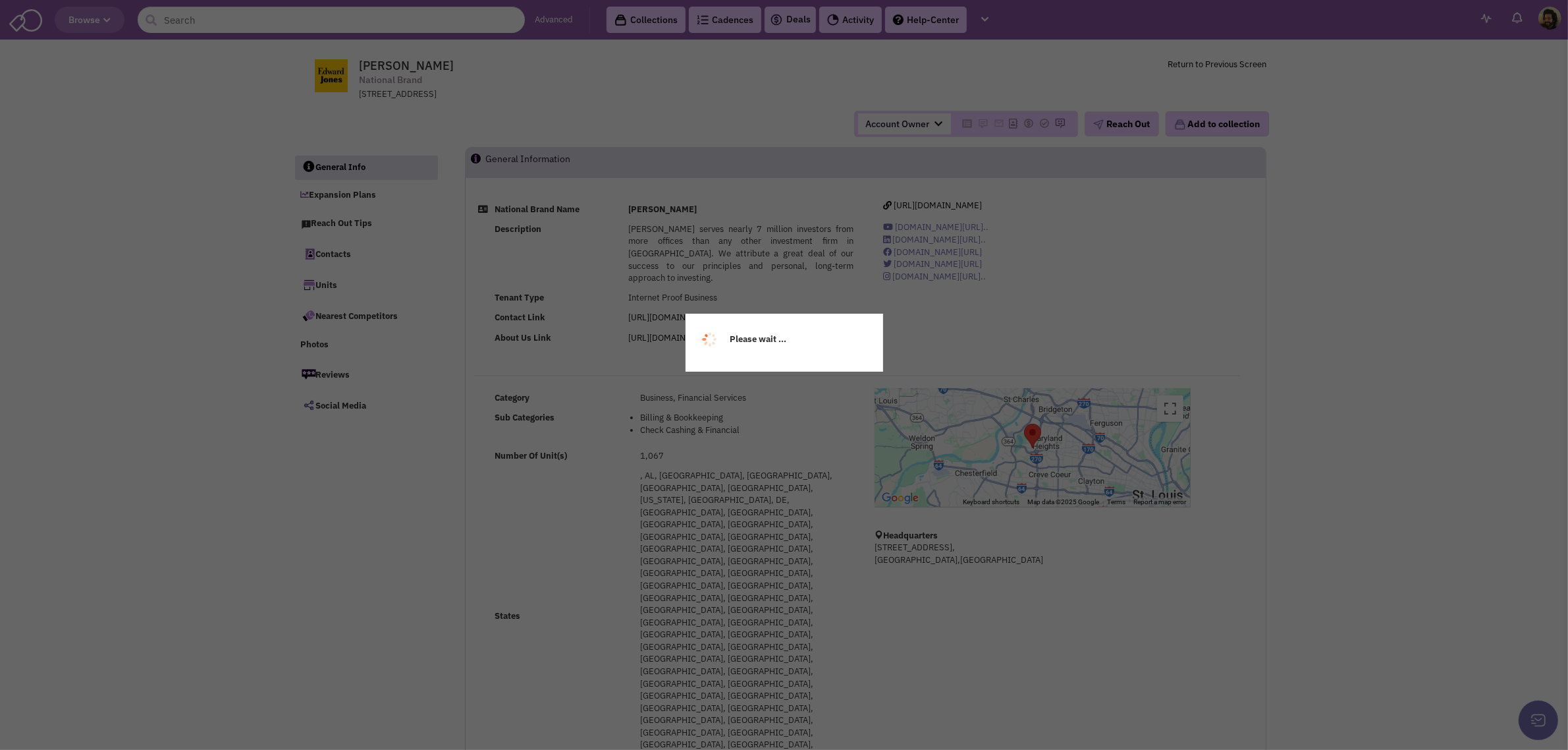
select select
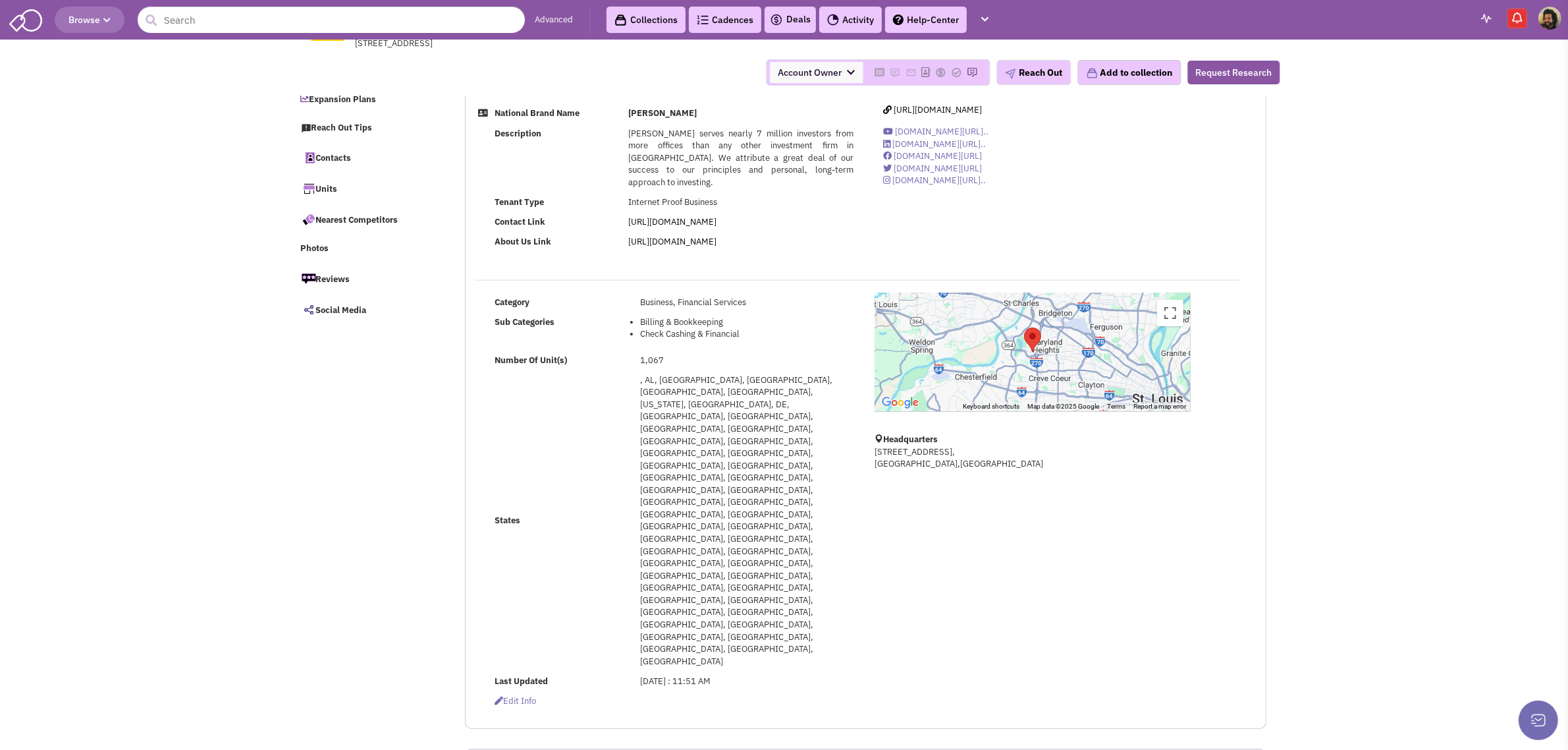
scroll to position [165, 0]
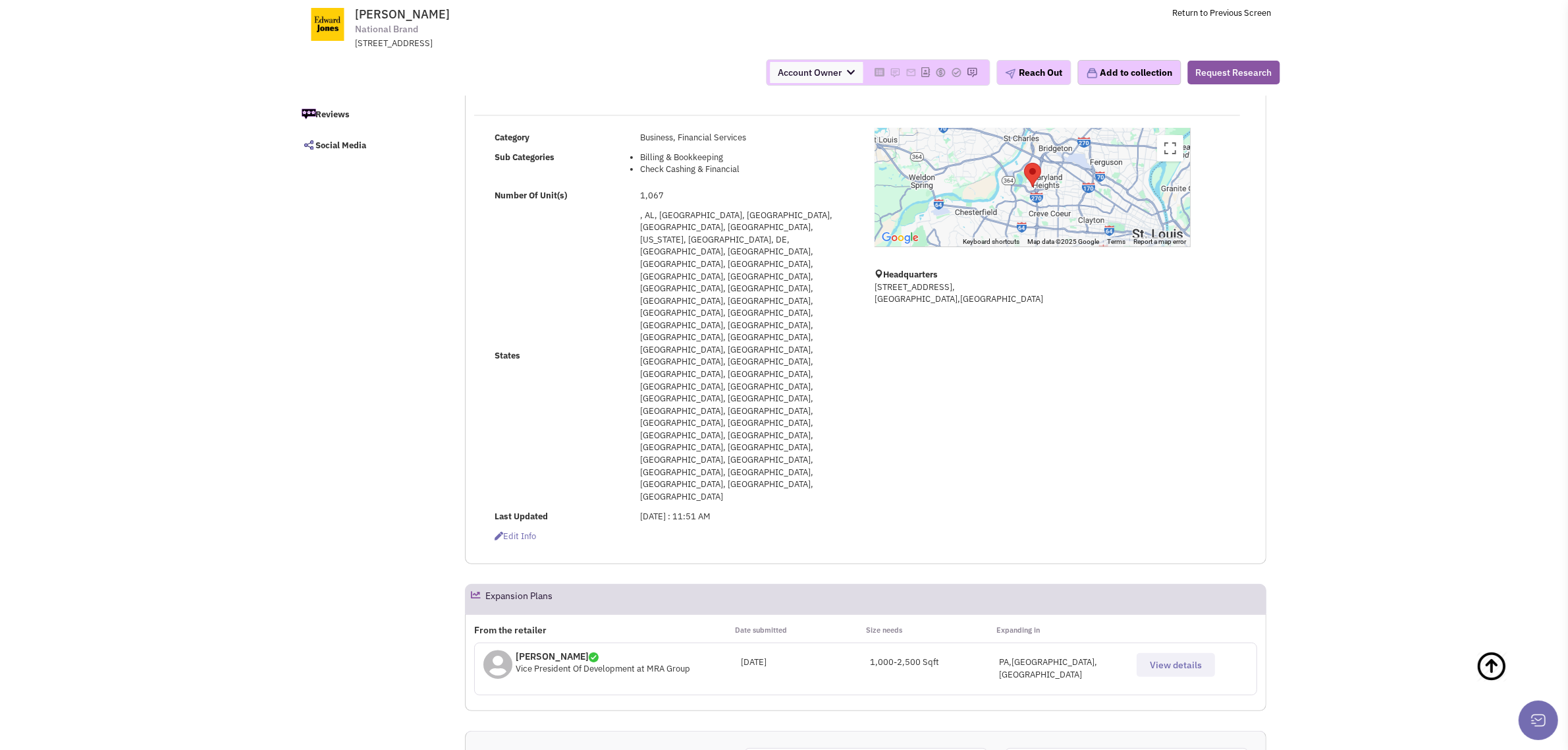
select select
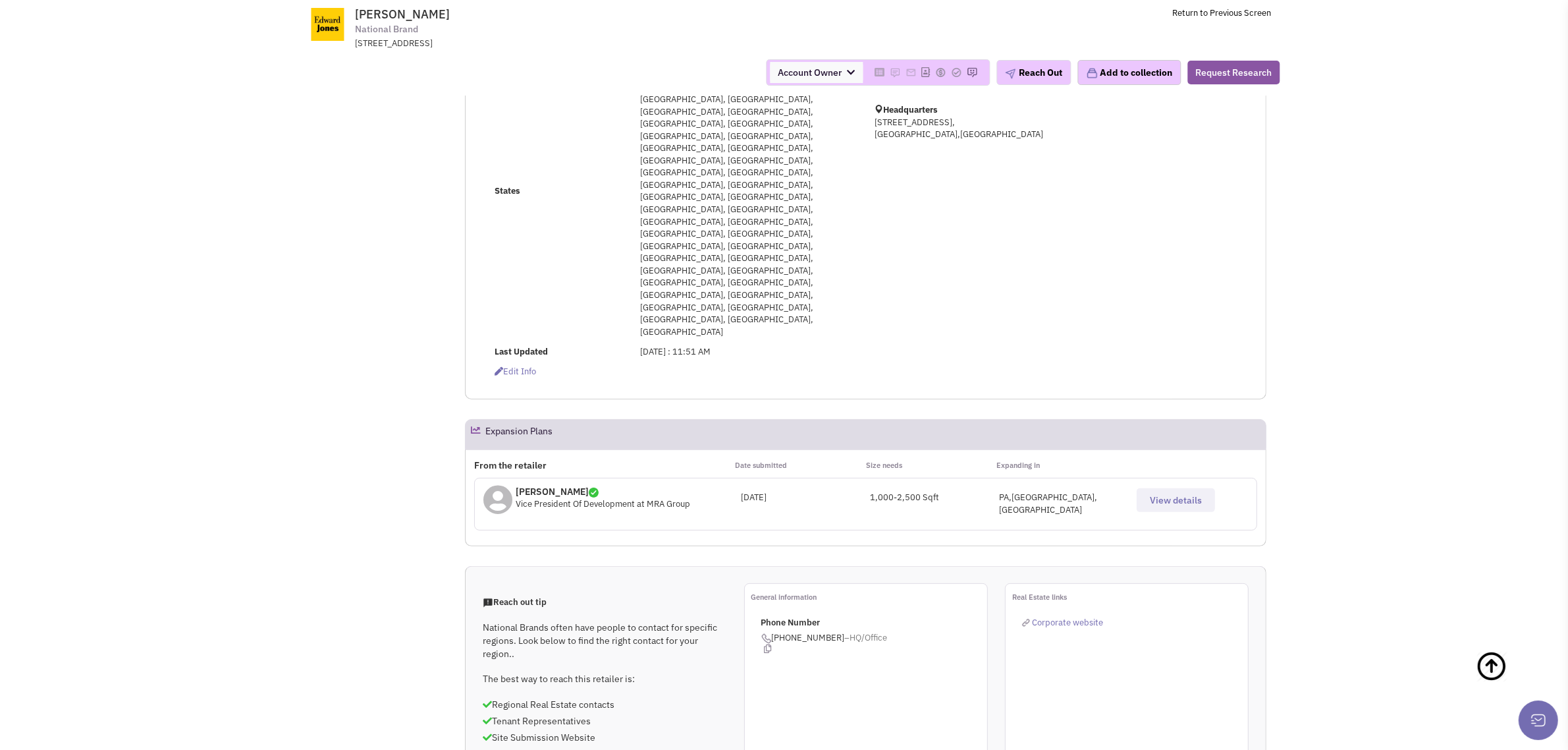
scroll to position [741, 0]
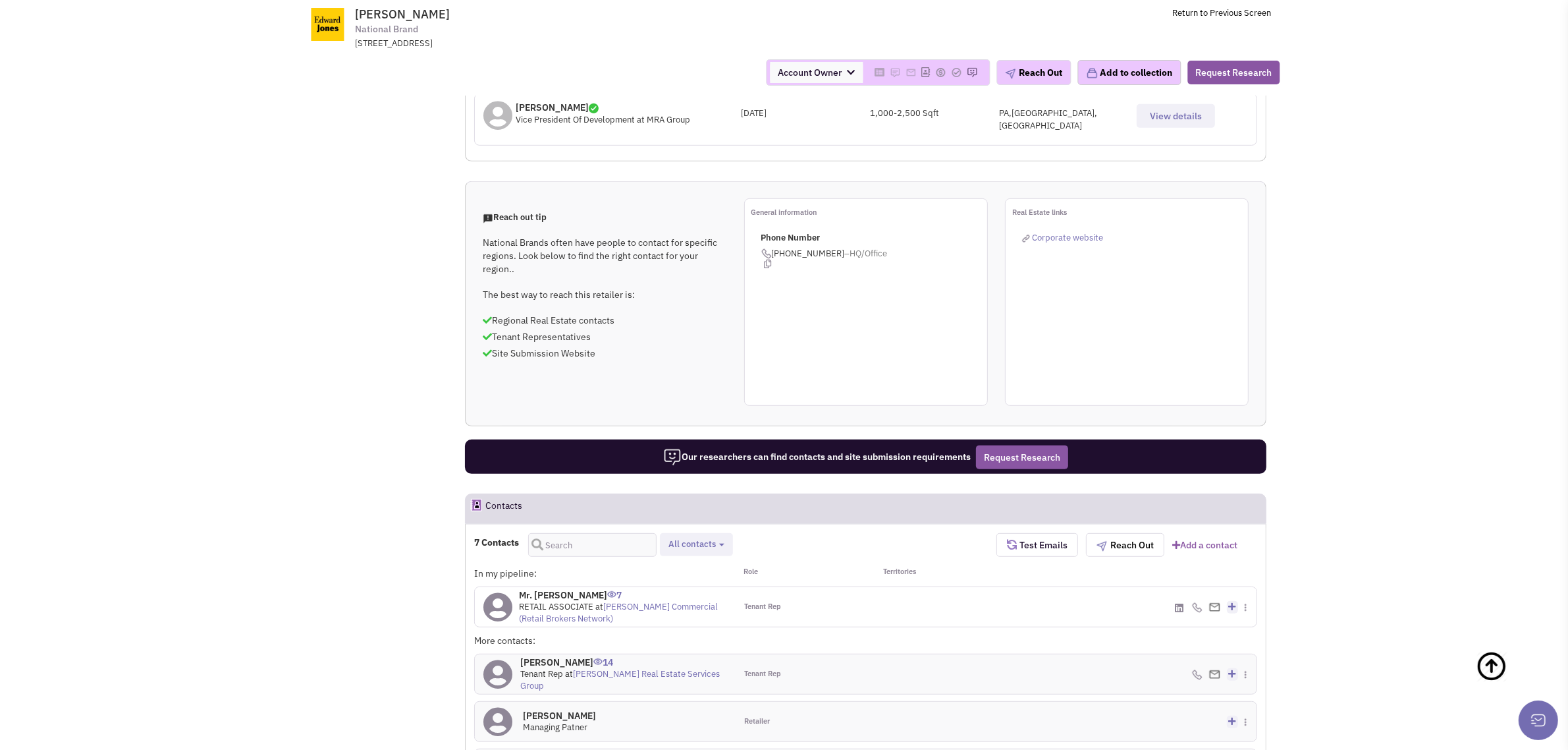
click at [693, 538] on span "All contacts" at bounding box center [692, 543] width 47 height 11
click at [680, 612] on span at bounding box center [679, 616] width 9 height 9
click at [678, 614] on input "Site selection decision makers" at bounding box center [678, 614] width 0 height 0
select select "4"
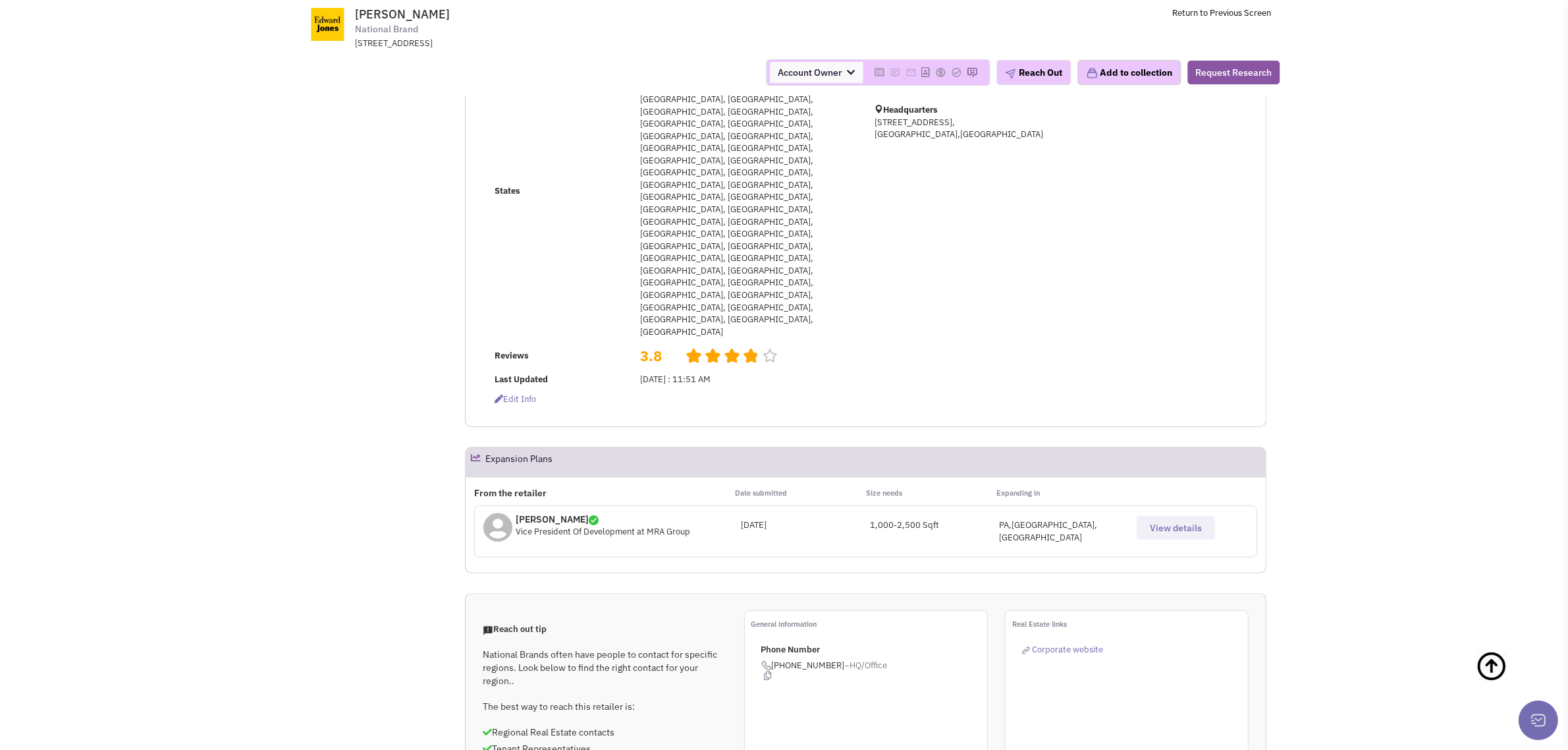
scroll to position [577, 0]
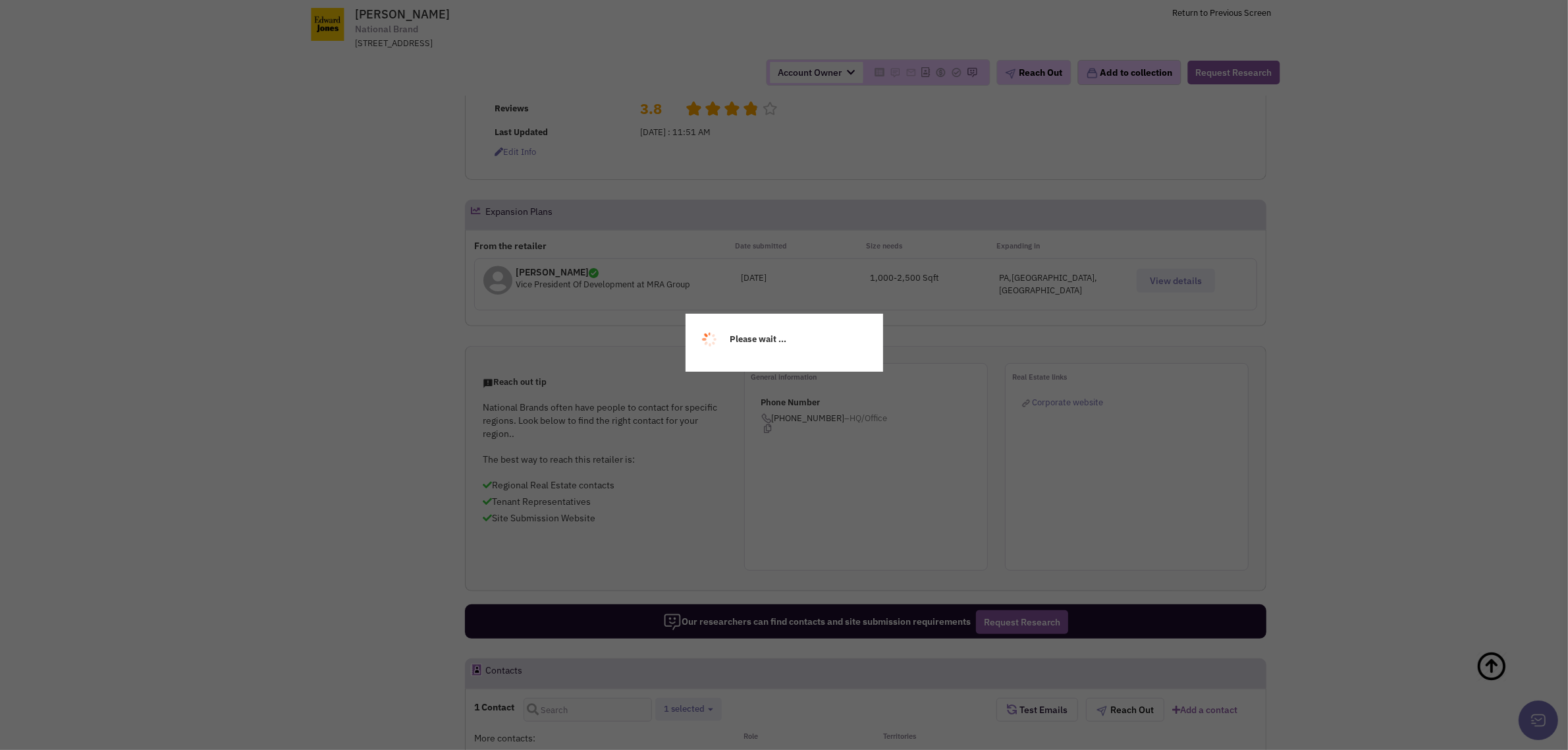
scroll to position [0, 0]
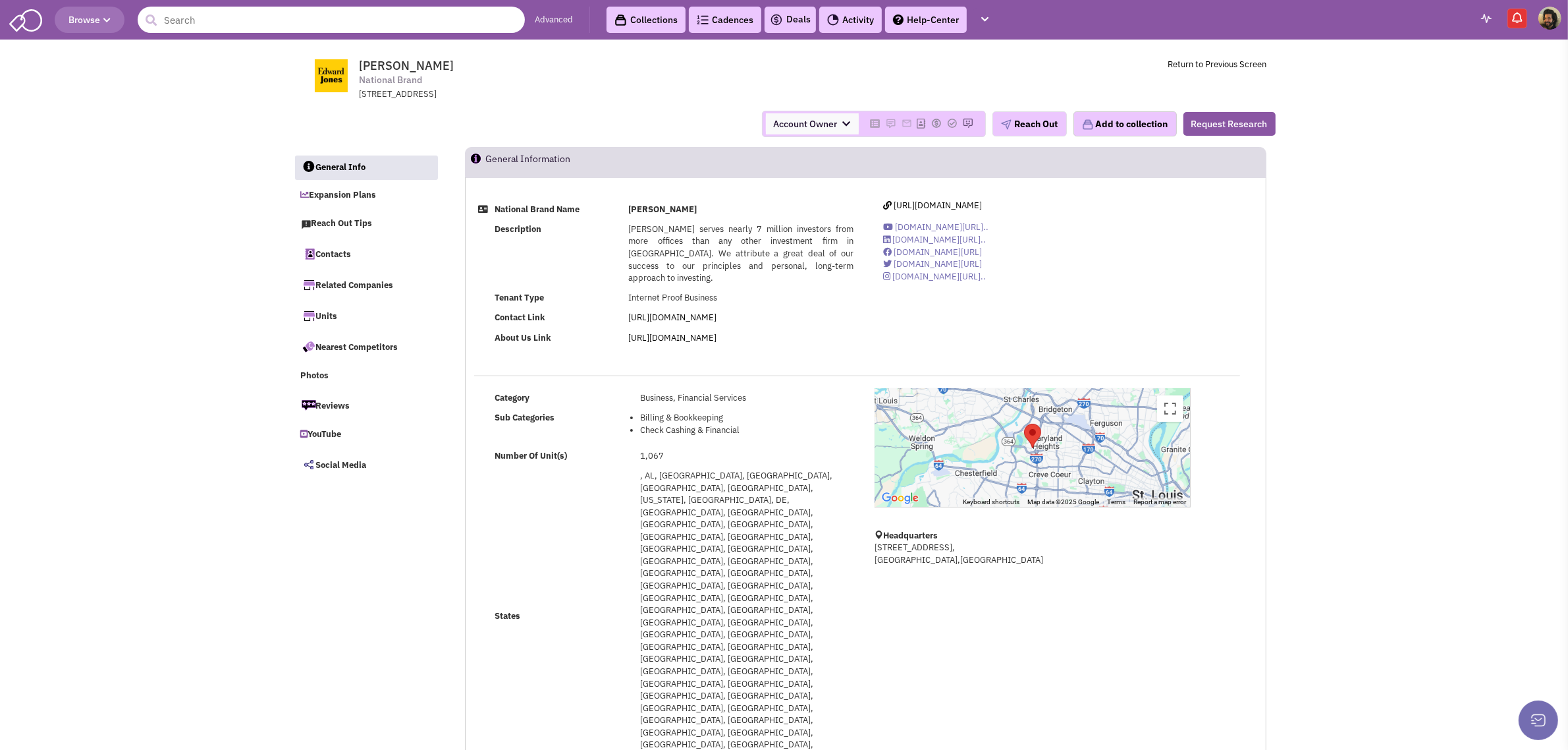
click at [264, 27] on input "text" at bounding box center [331, 19] width 388 height 26
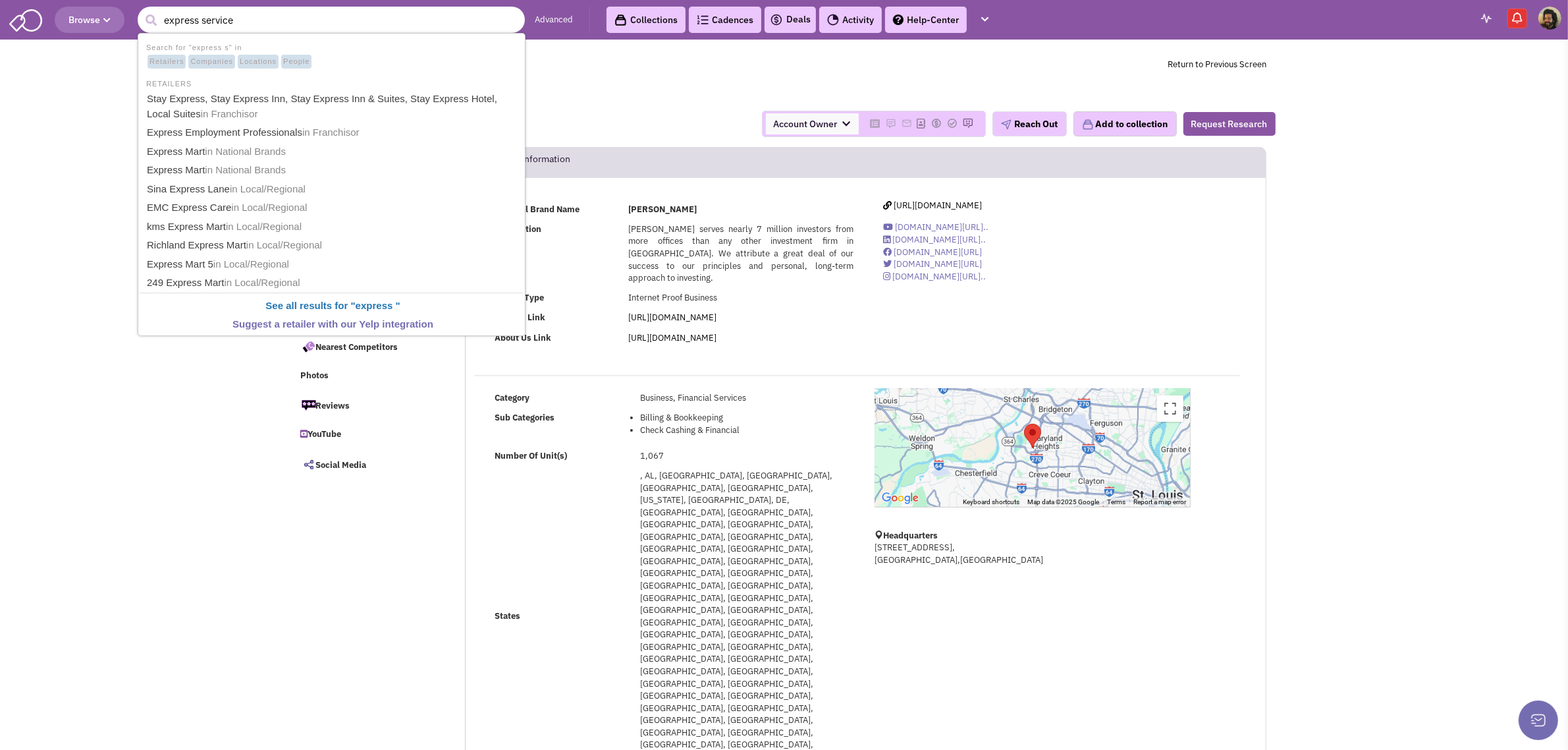
type input "express services"
click at [261, 99] on link "Express Employment Professionals in Franchisor" at bounding box center [333, 98] width 380 height 18
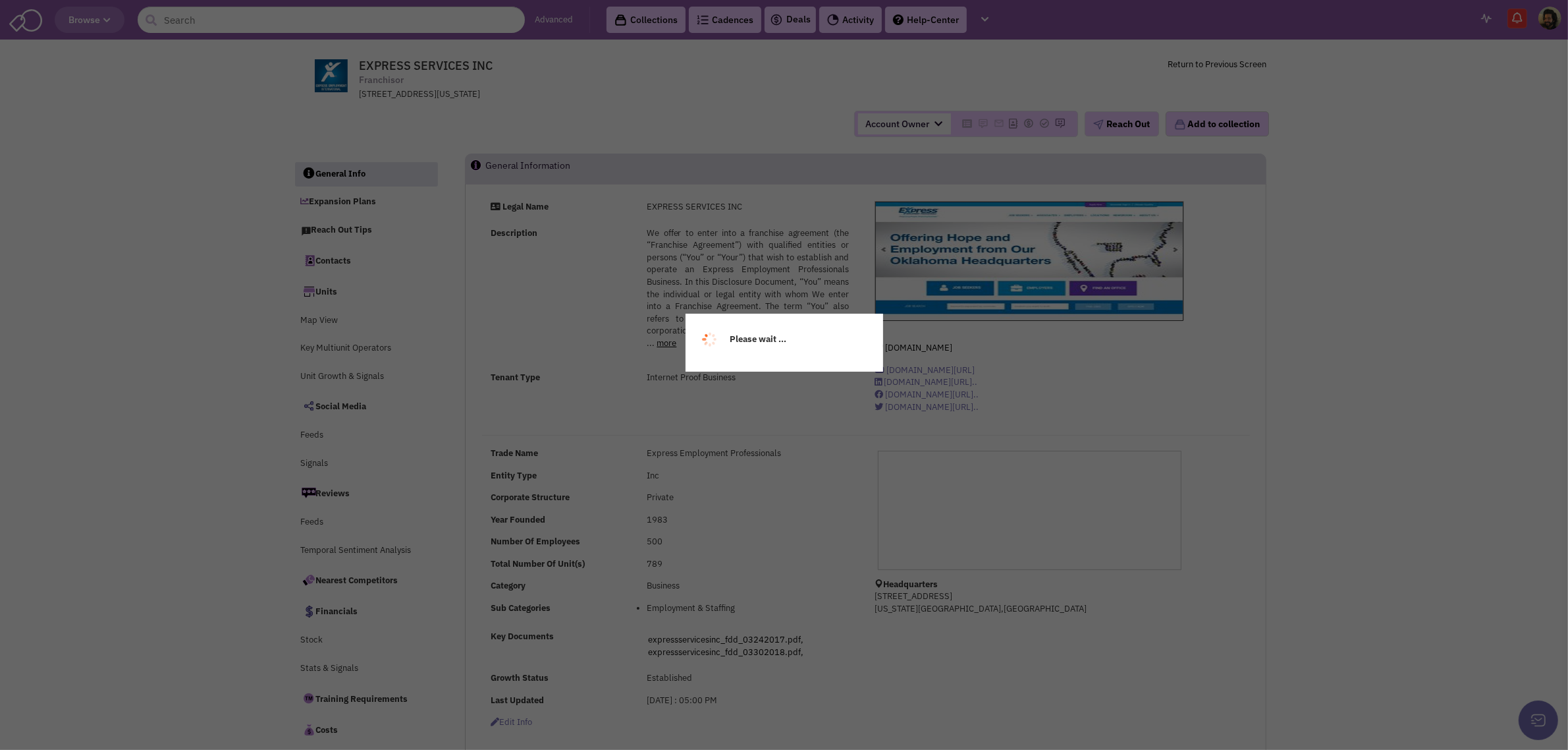
select select
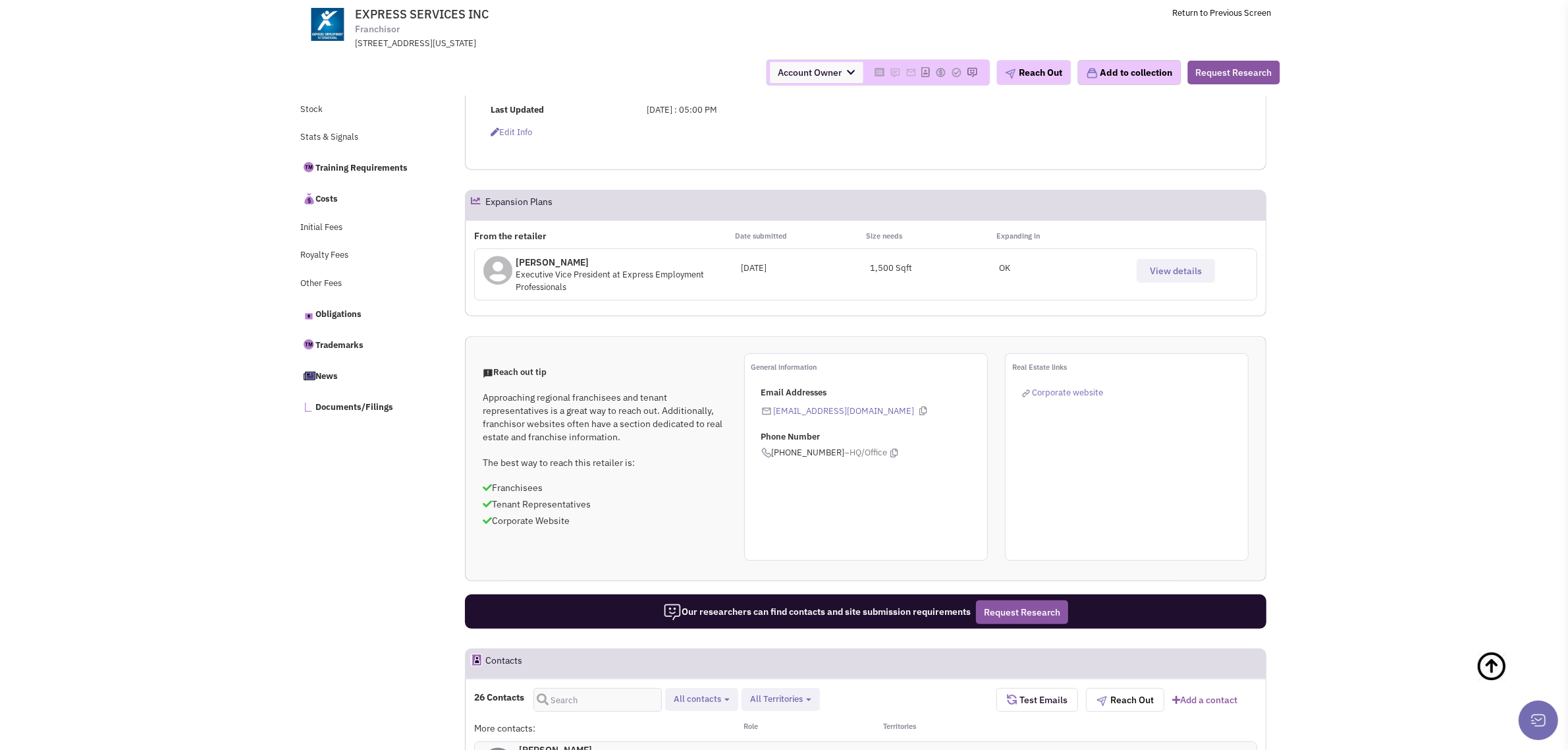
scroll to position [522, 0]
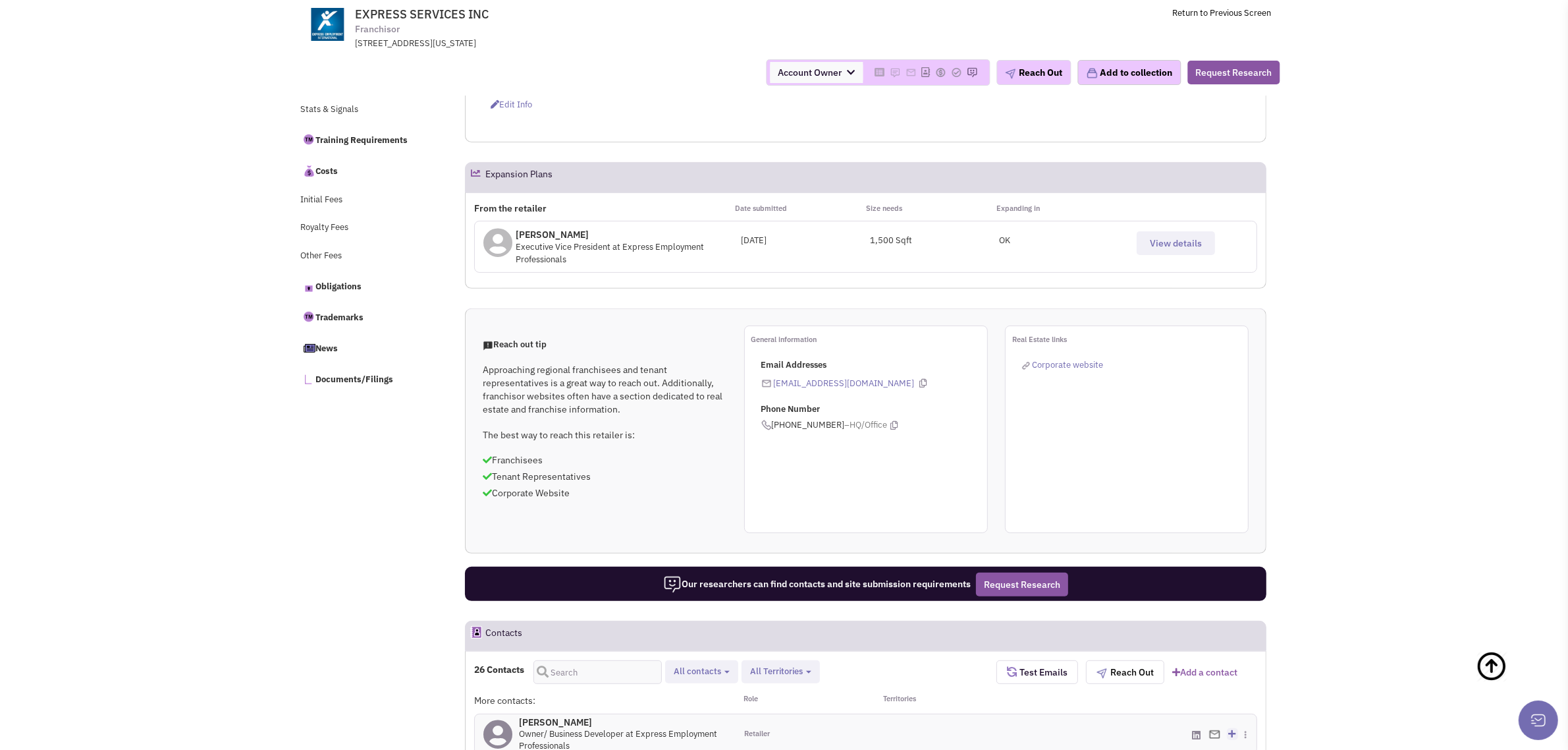
drag, startPoint x: 1175, startPoint y: 240, endPoint x: 1123, endPoint y: 285, distance: 68.8
click at [1175, 240] on span "View details" at bounding box center [1176, 243] width 52 height 12
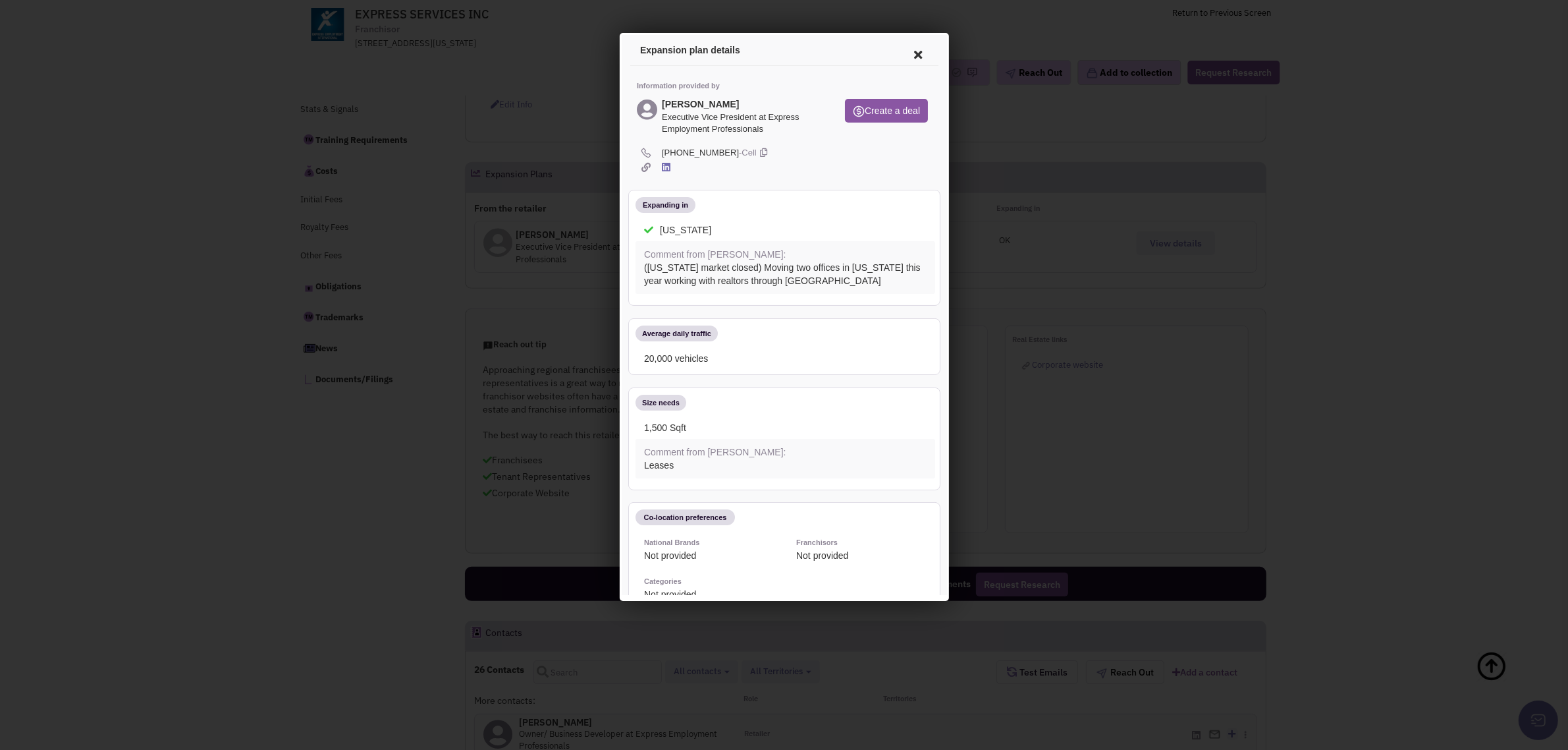
scroll to position [0, 0]
click at [222, 415] on div at bounding box center [784, 375] width 1568 height 750
click at [905, 47] on icon at bounding box center [916, 53] width 28 height 32
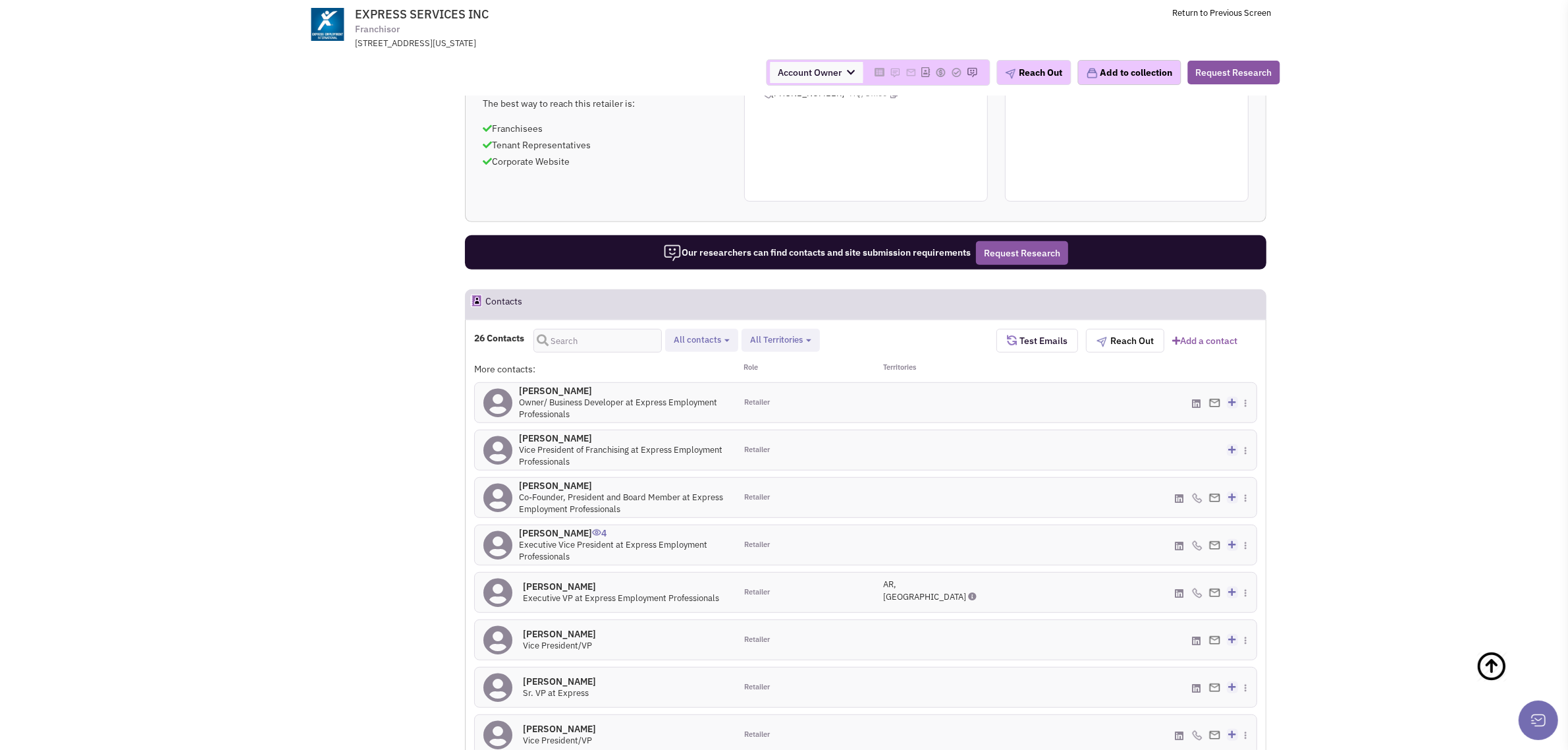
scroll to position [1017, 0]
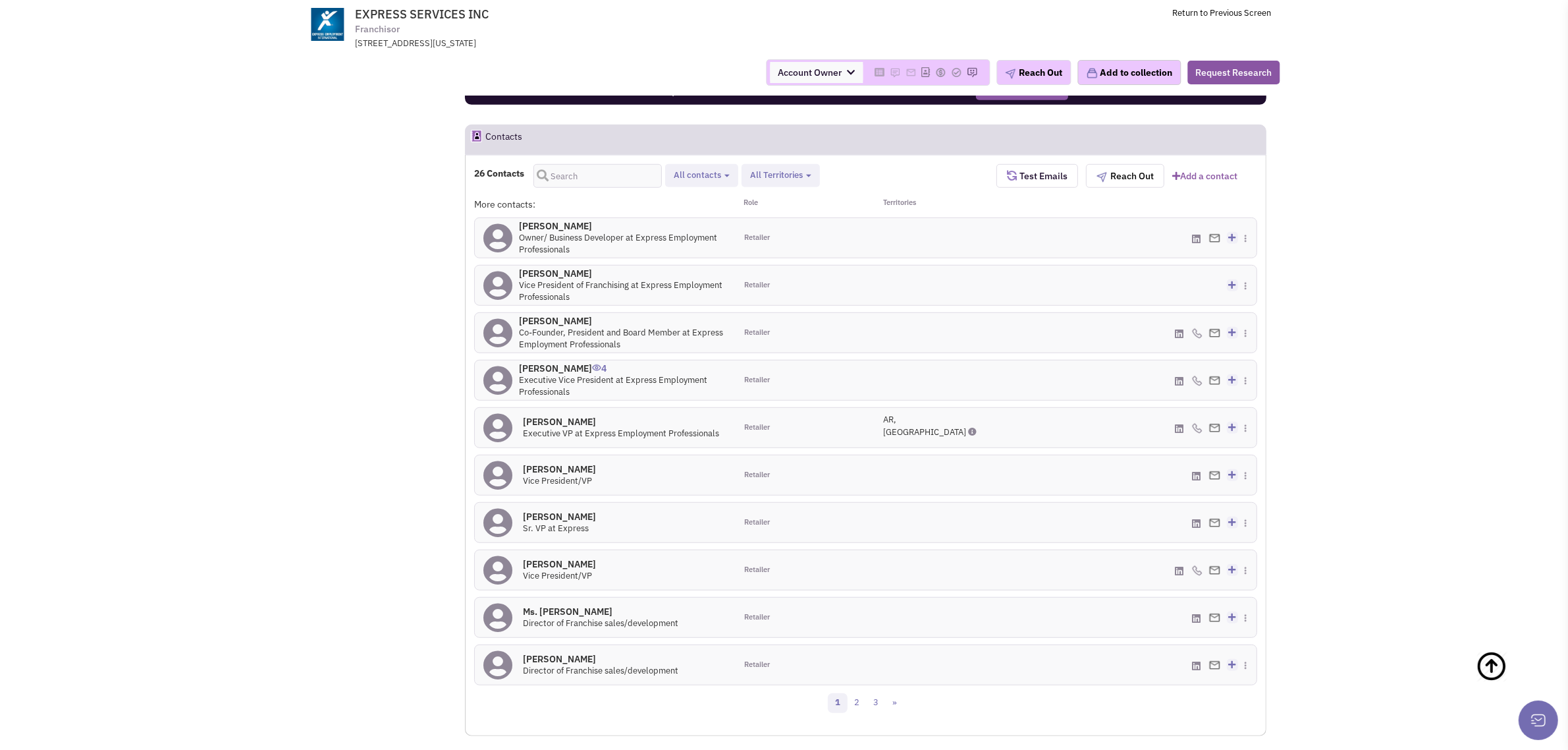
click at [718, 175] on span "All contacts" at bounding box center [697, 174] width 47 height 11
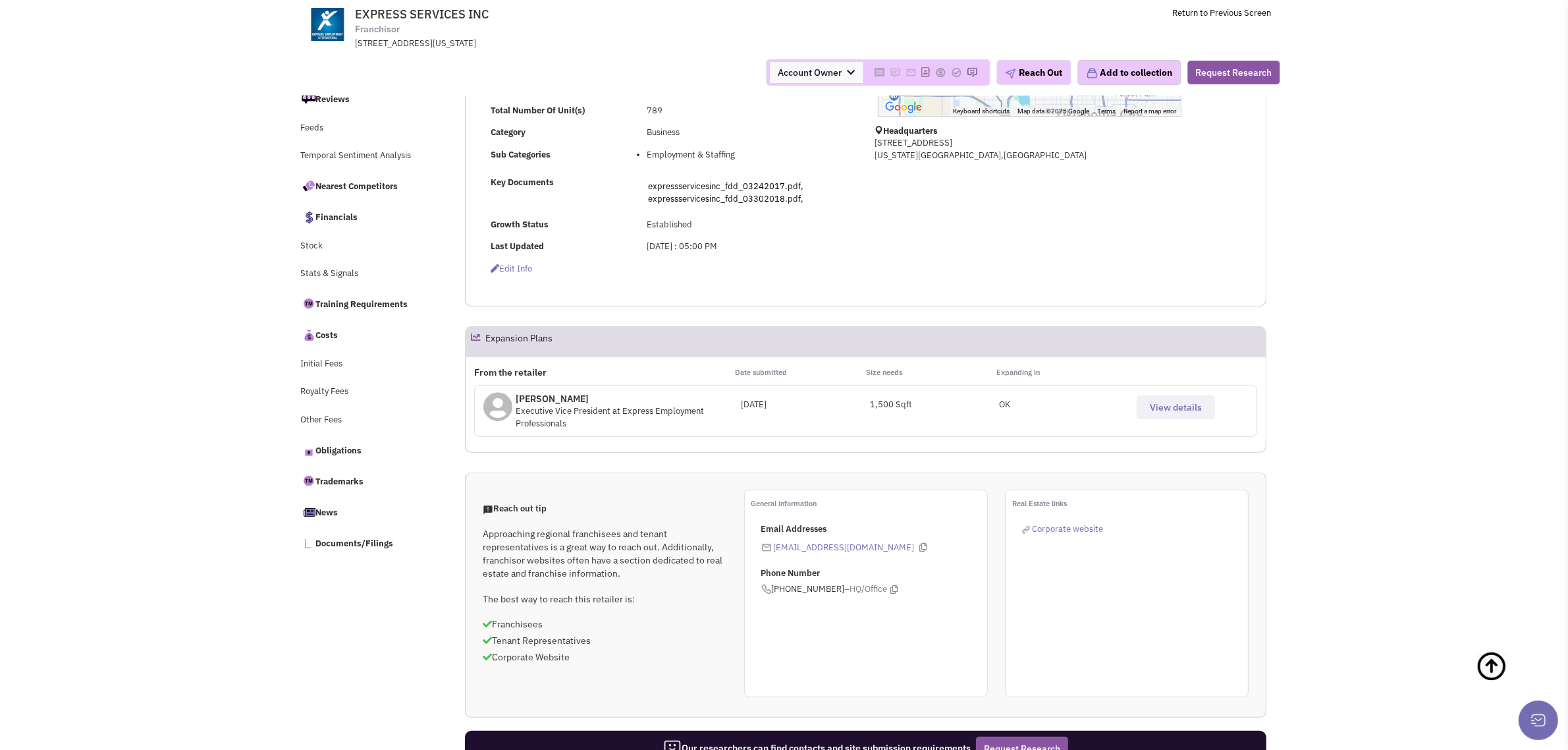
scroll to position [0, 0]
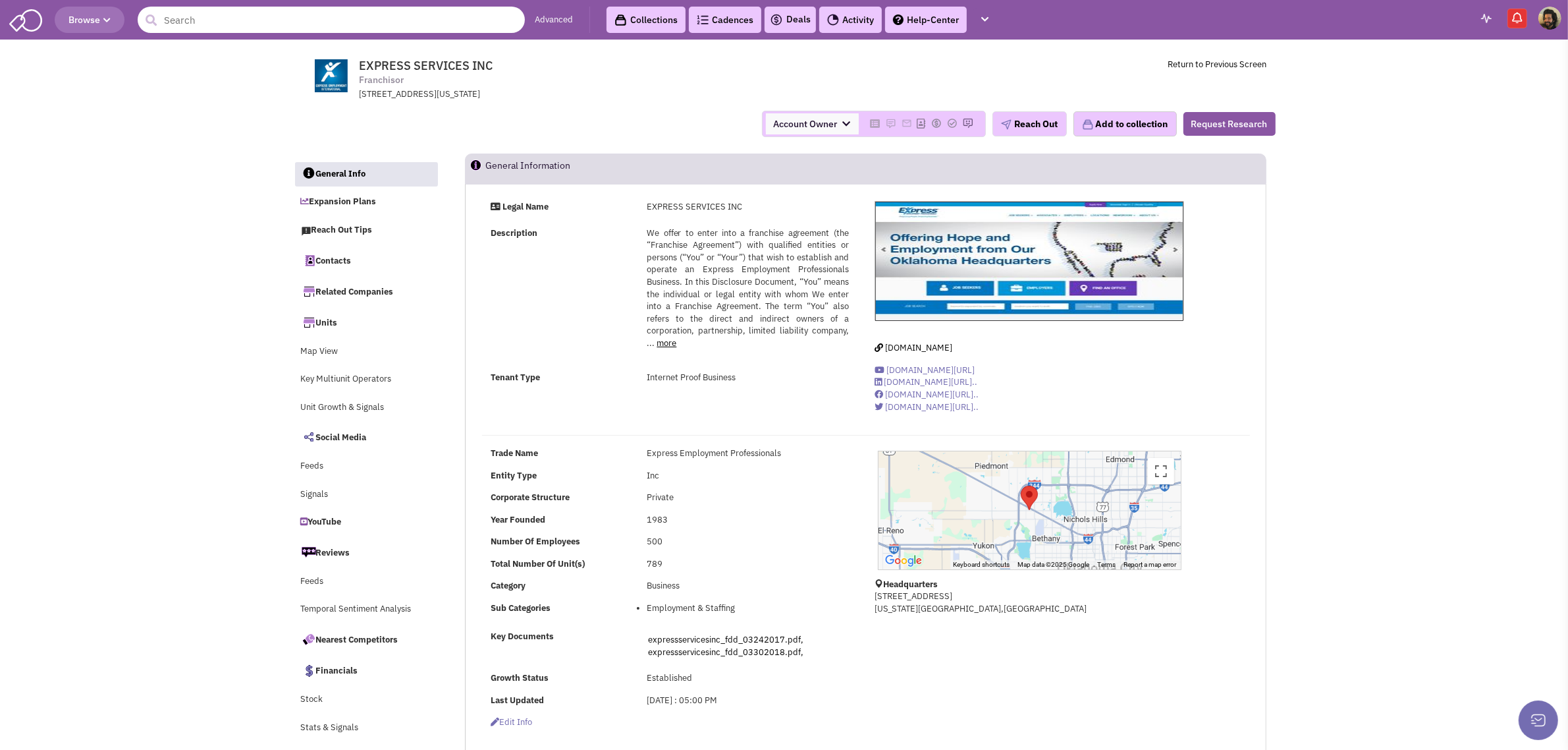
click at [235, 20] on input "text" at bounding box center [331, 19] width 388 height 26
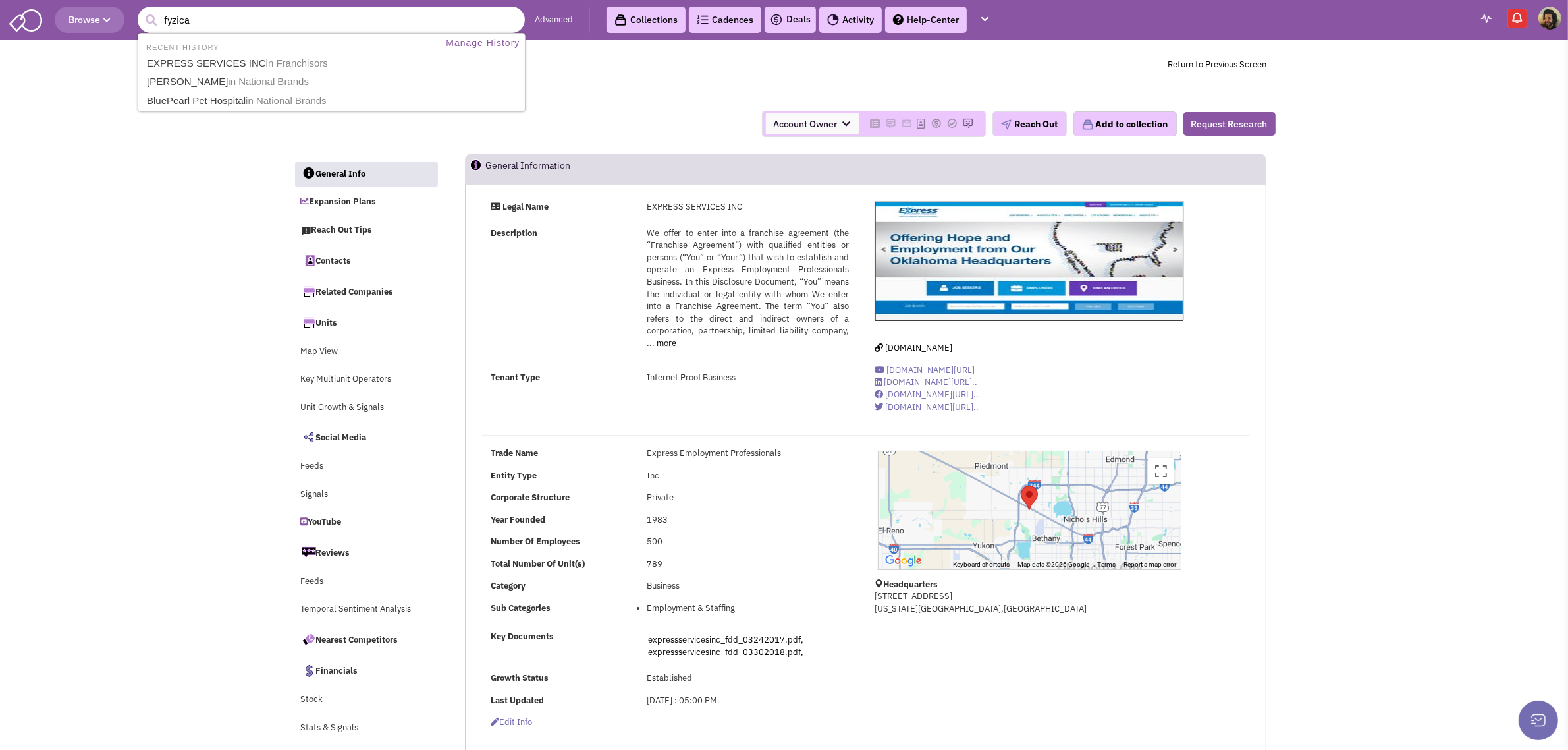
type input "fyzical"
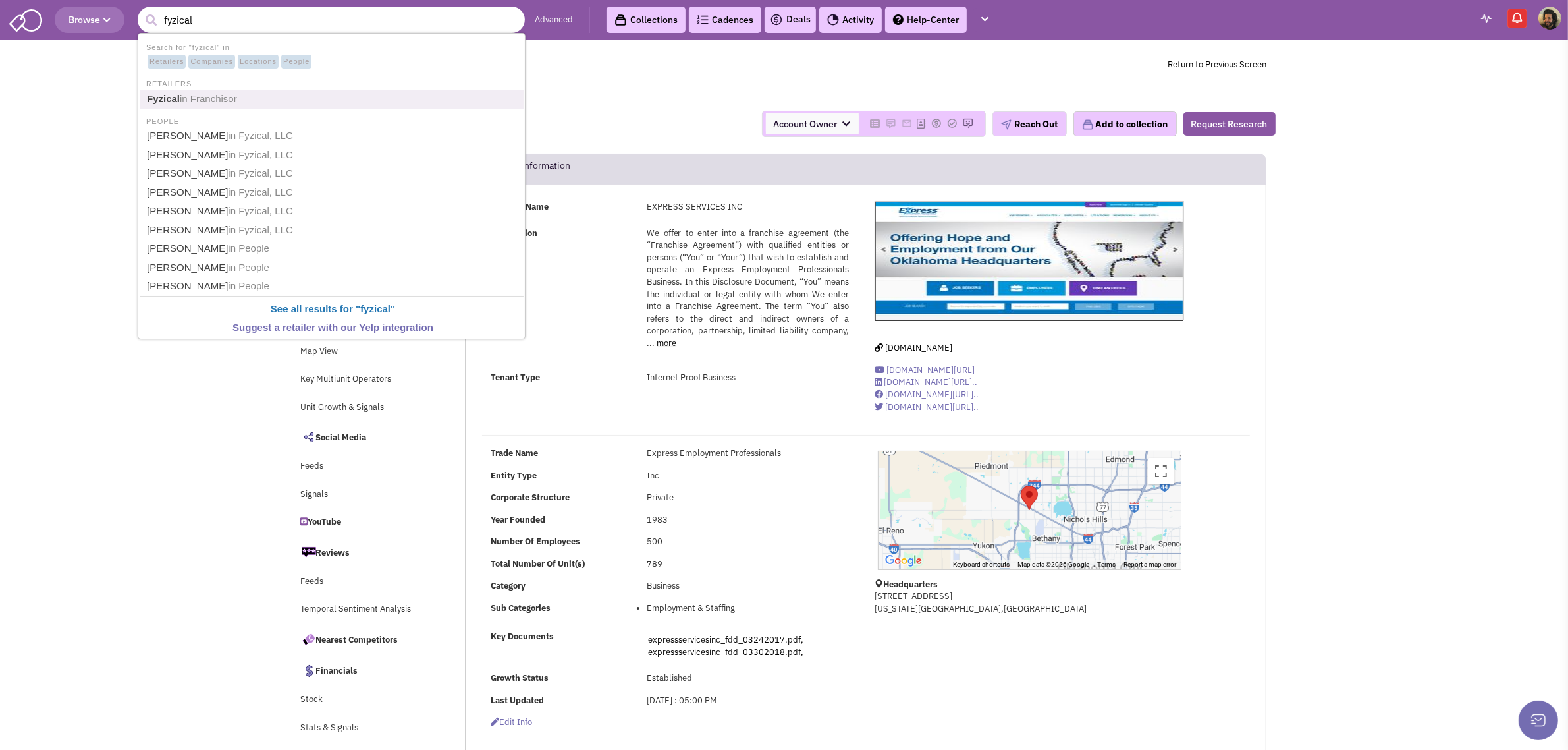
click at [204, 100] on span "in Franchisor" at bounding box center [209, 98] width 57 height 11
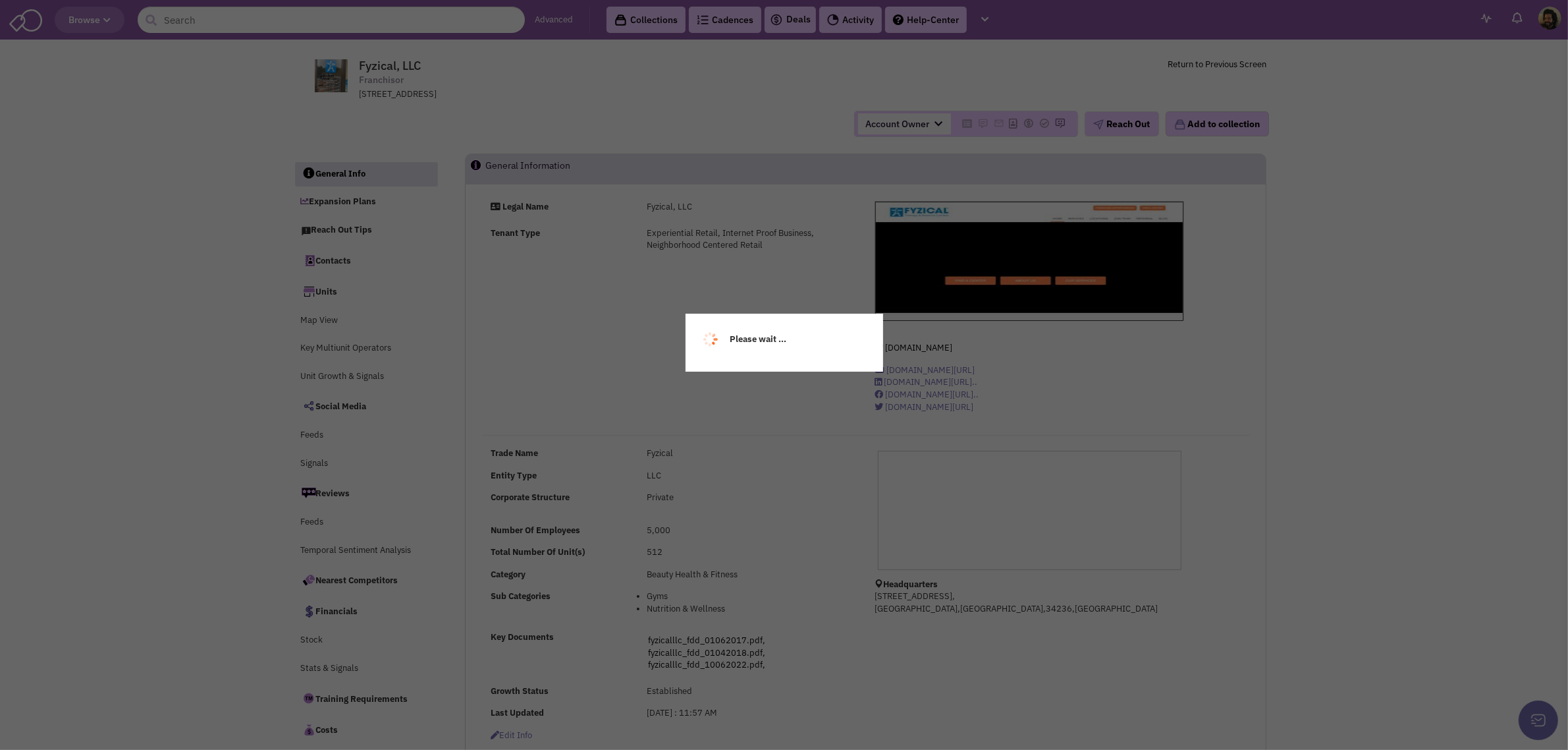
select select
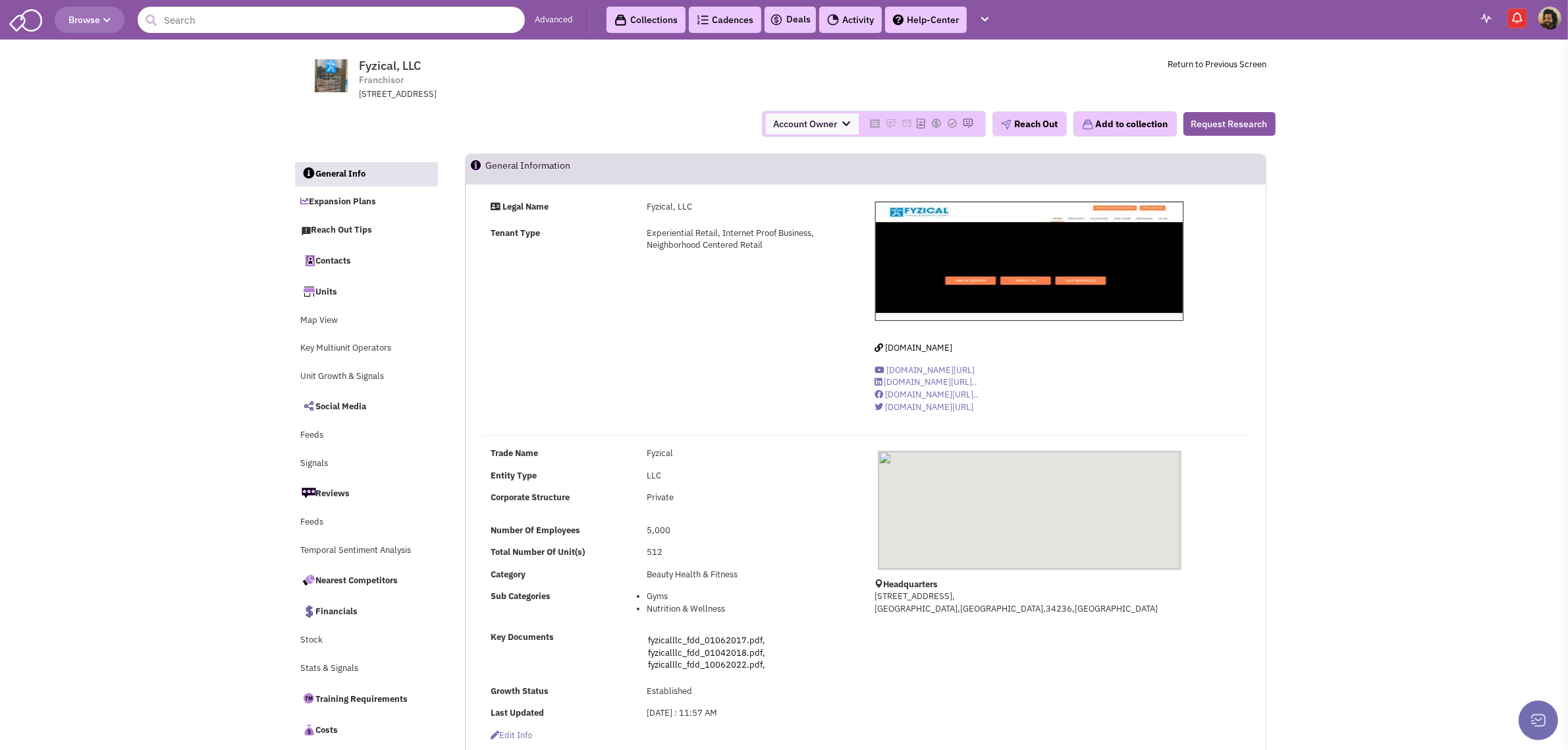
select select
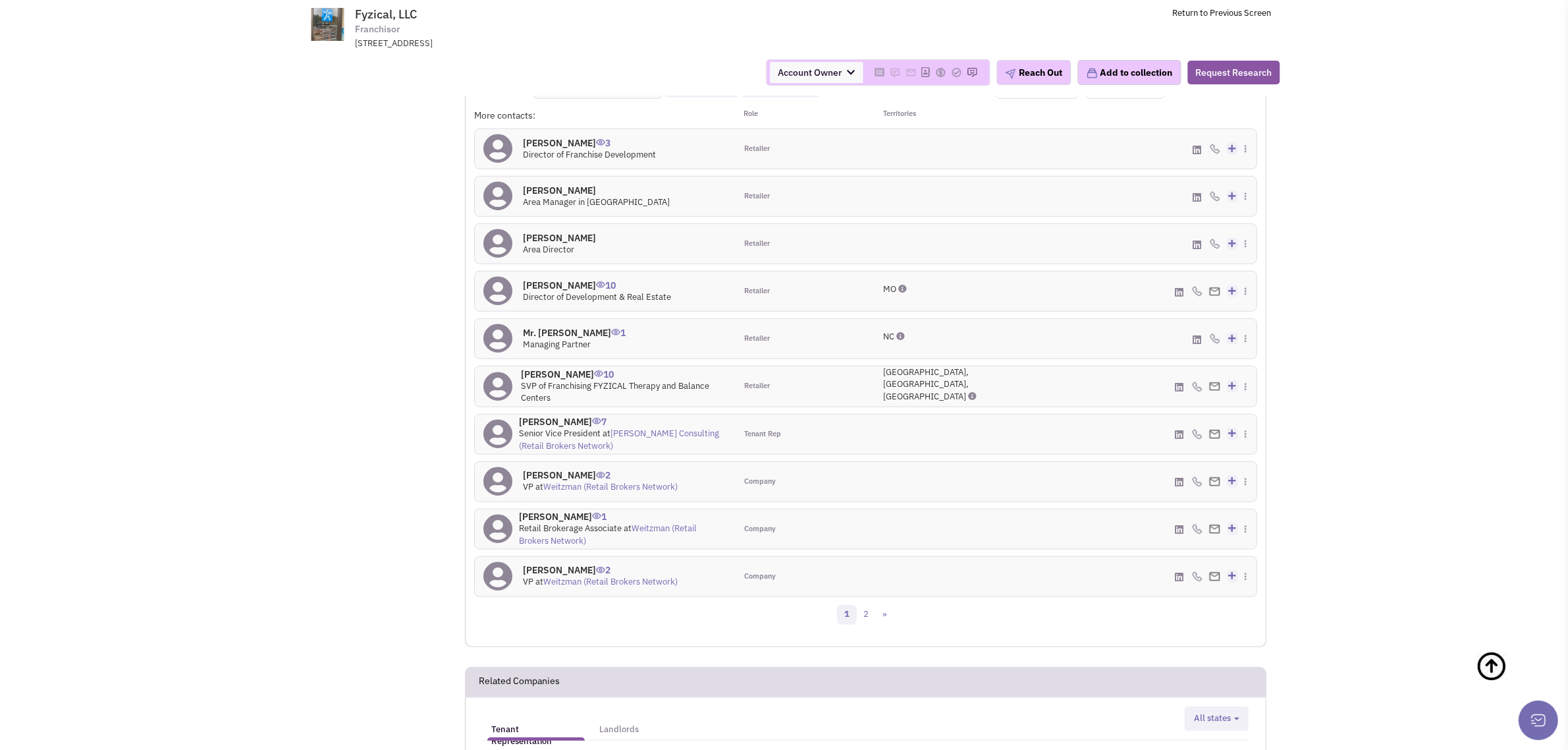
scroll to position [1154, 0]
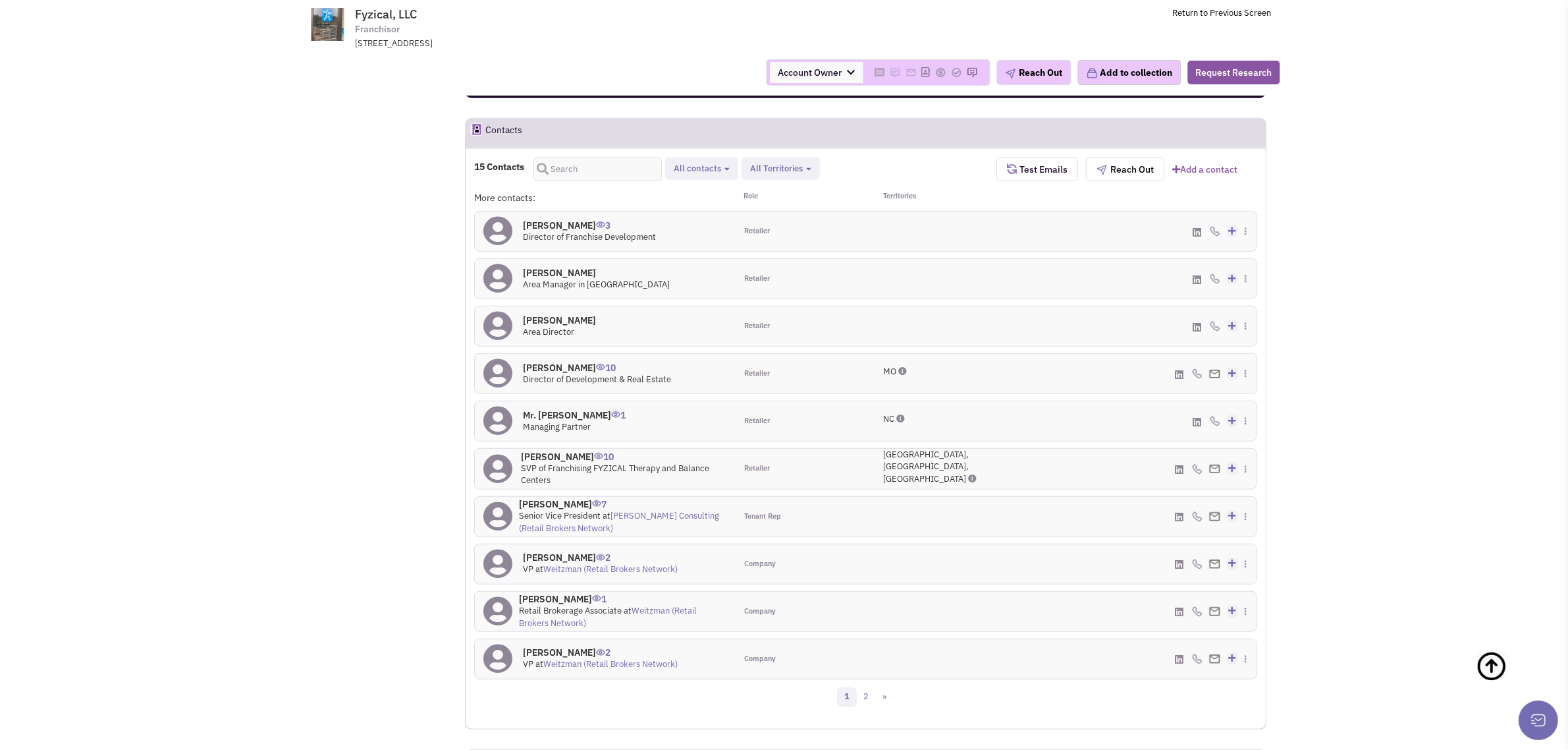
click at [710, 181] on span "Retailer contacts Tenant representatives Site selection decision makers Verifie…" at bounding box center [701, 168] width 73 height 23
click at [710, 172] on span "All contacts" at bounding box center [697, 168] width 47 height 11
click at [726, 245] on label "Site selection decision makers" at bounding box center [748, 241] width 156 height 17
click at [684, 238] on input "Site selection decision makers" at bounding box center [684, 238] width 0 height 0
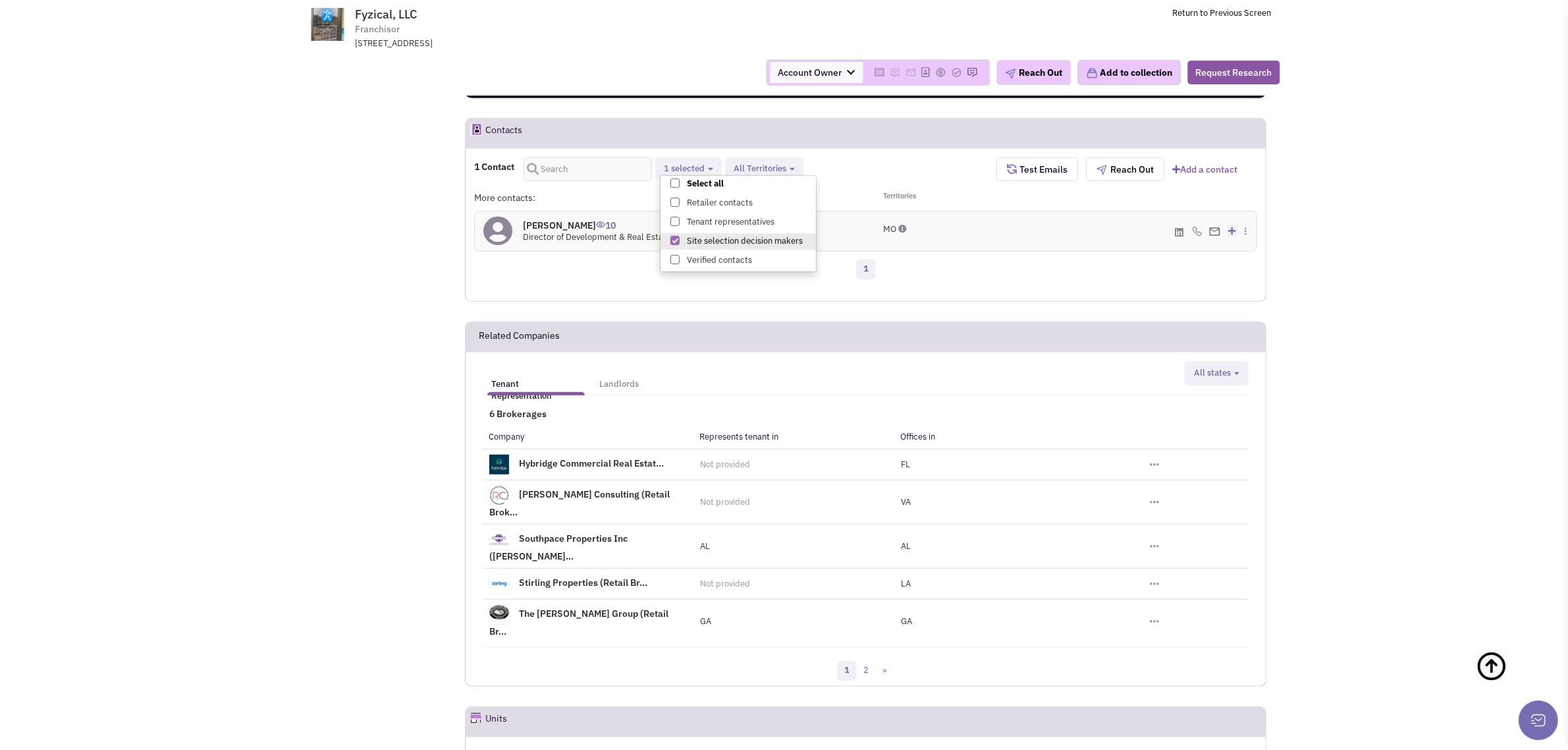
click at [677, 182] on span at bounding box center [675, 182] width 9 height 9
click at [673, 181] on input "Select all" at bounding box center [673, 181] width 0 height 0
select select "1"
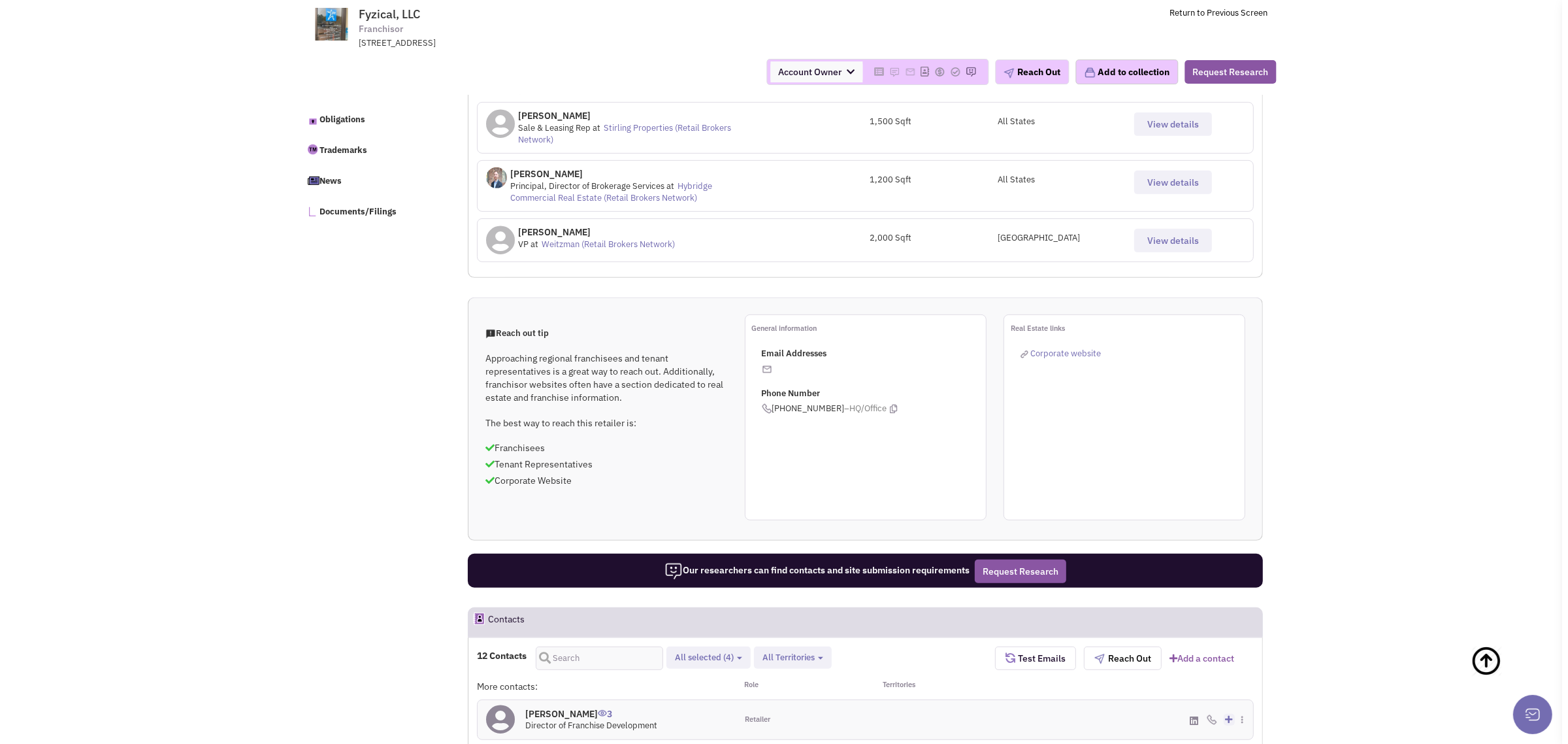
scroll to position [572, 0]
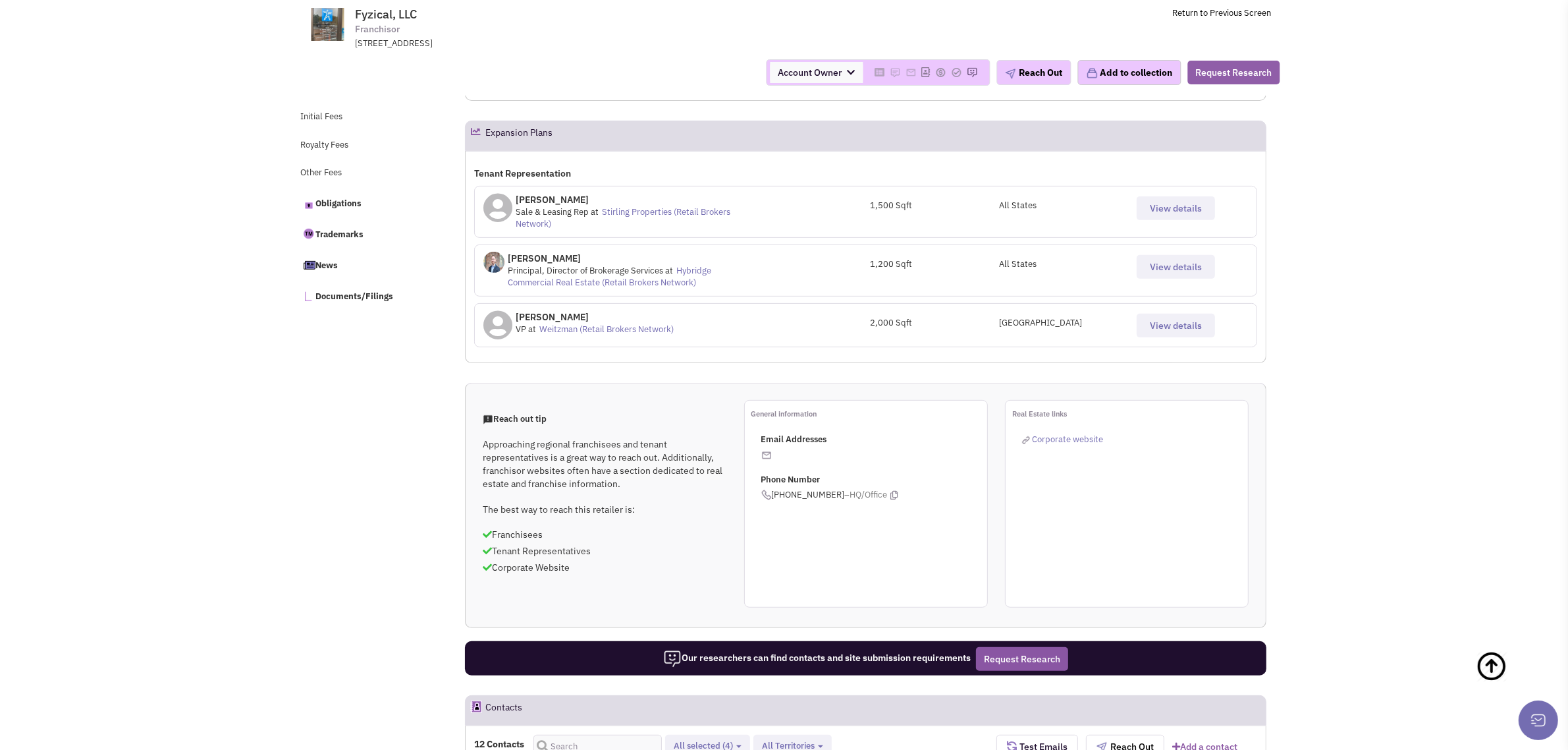
click at [1260, 67] on button "Request Research" at bounding box center [1234, 72] width 92 height 24
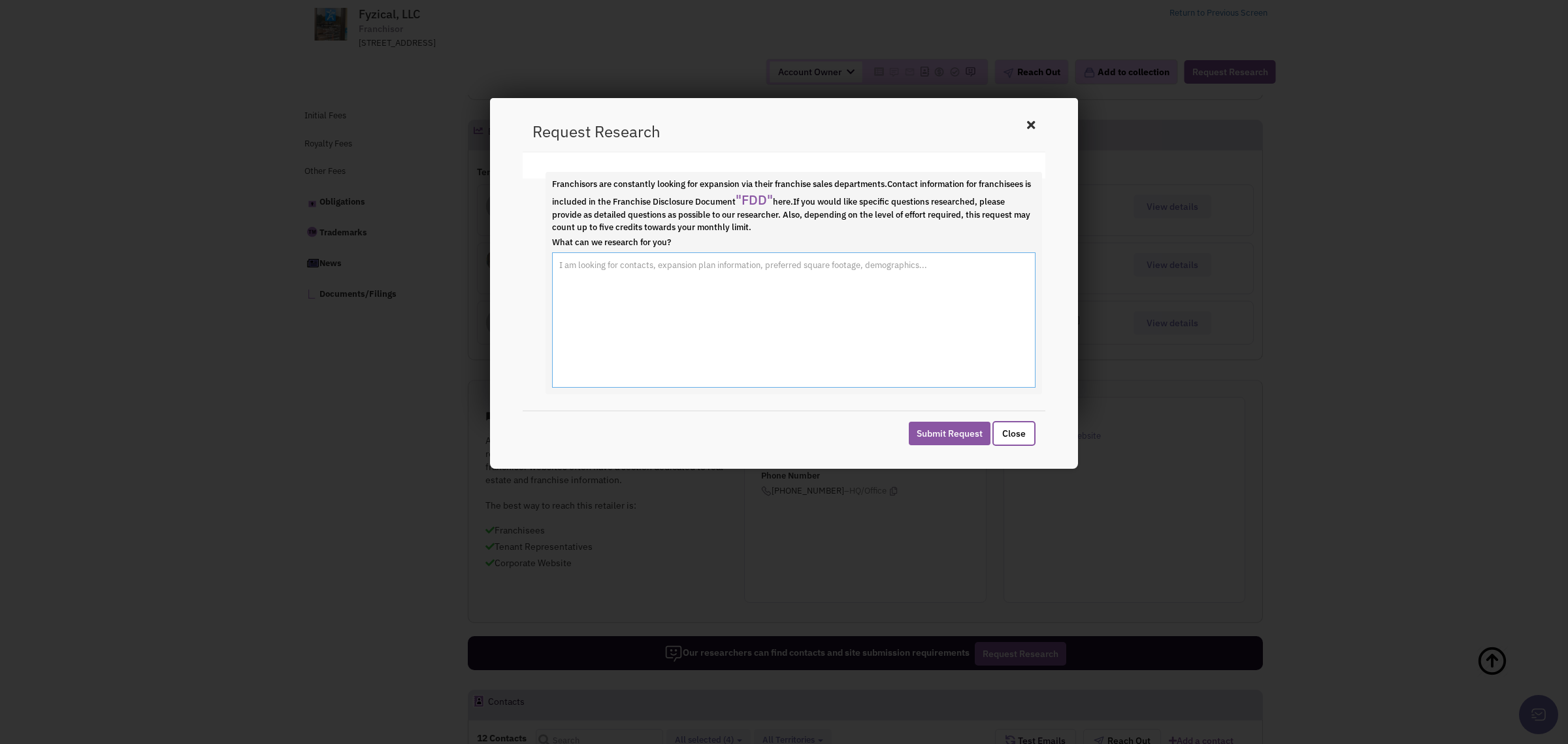
click at [711, 273] on textarea "What can we research for you?" at bounding box center [794, 319] width 484 height 136
click at [707, 268] on textarea "Jim Thebeau is no longer" at bounding box center [794, 319] width 484 height 136
type textarea "Jim Thebeau is no longer at Fysical, could you please find the new real estate …"
click at [942, 438] on button "Submit Request" at bounding box center [950, 433] width 82 height 23
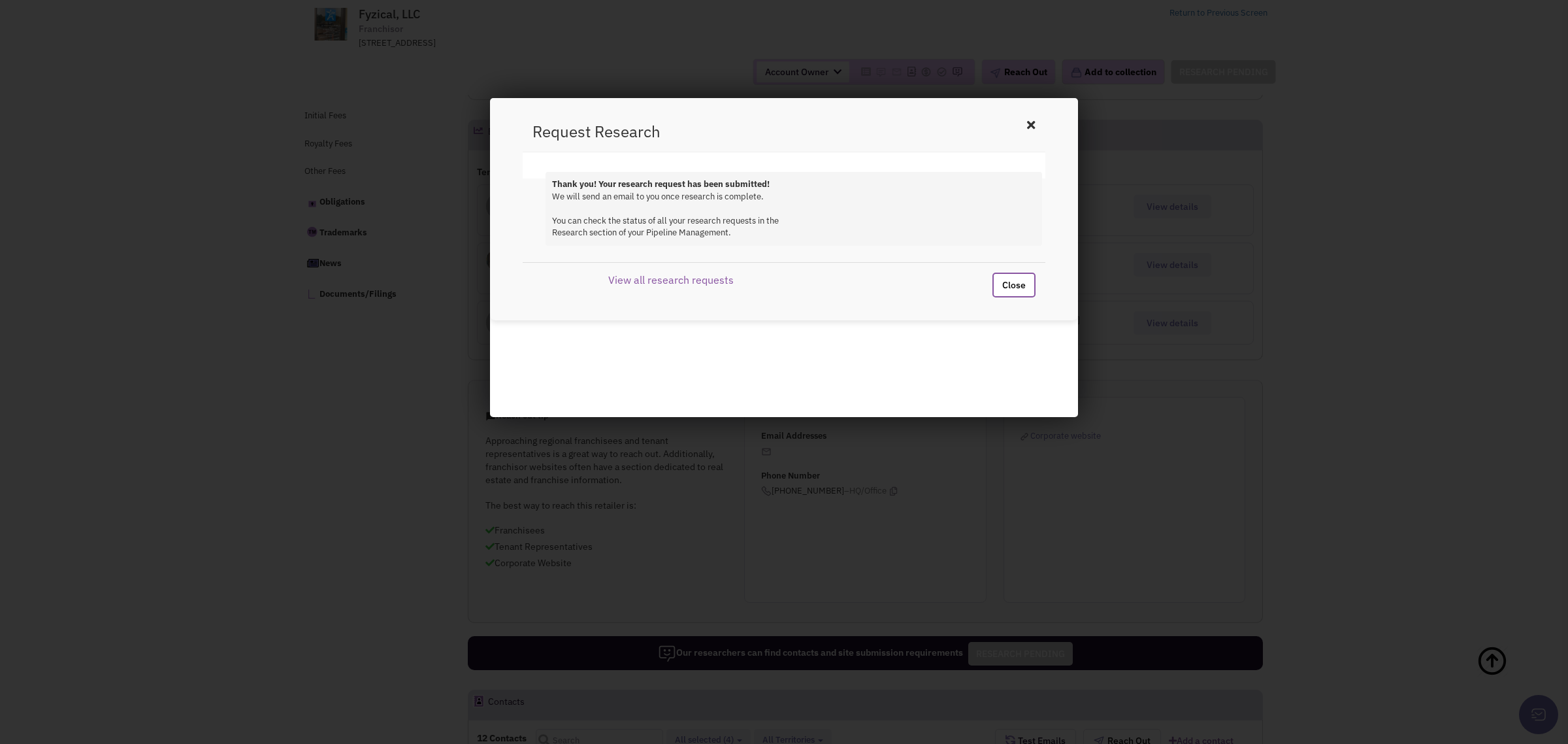
click at [1015, 282] on button "Close" at bounding box center [1014, 285] width 43 height 25
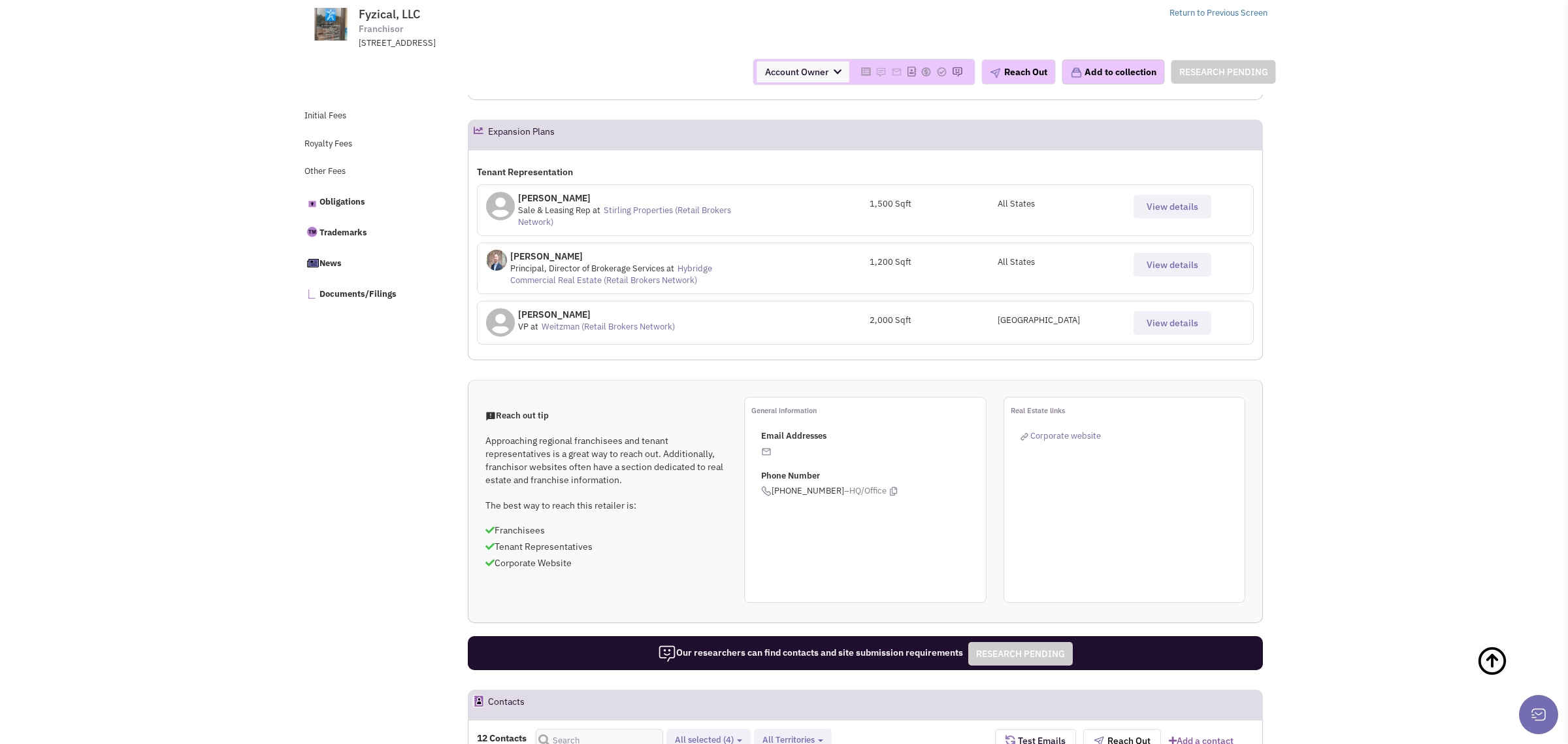
drag, startPoint x: 145, startPoint y: 234, endPoint x: 138, endPoint y: 232, distance: 7.3
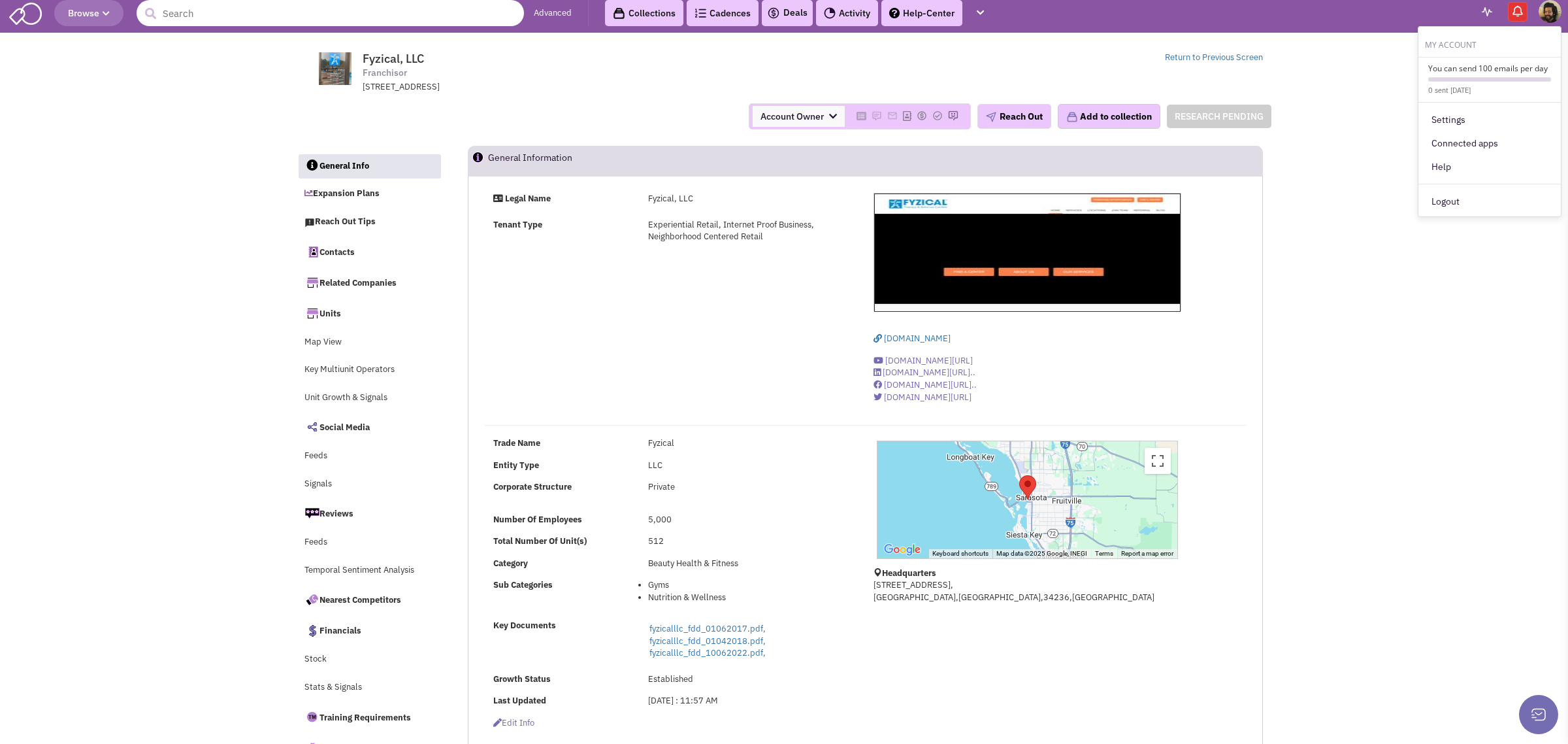
click at [217, 17] on input "text" at bounding box center [330, 13] width 388 height 26
type input "massage envy"
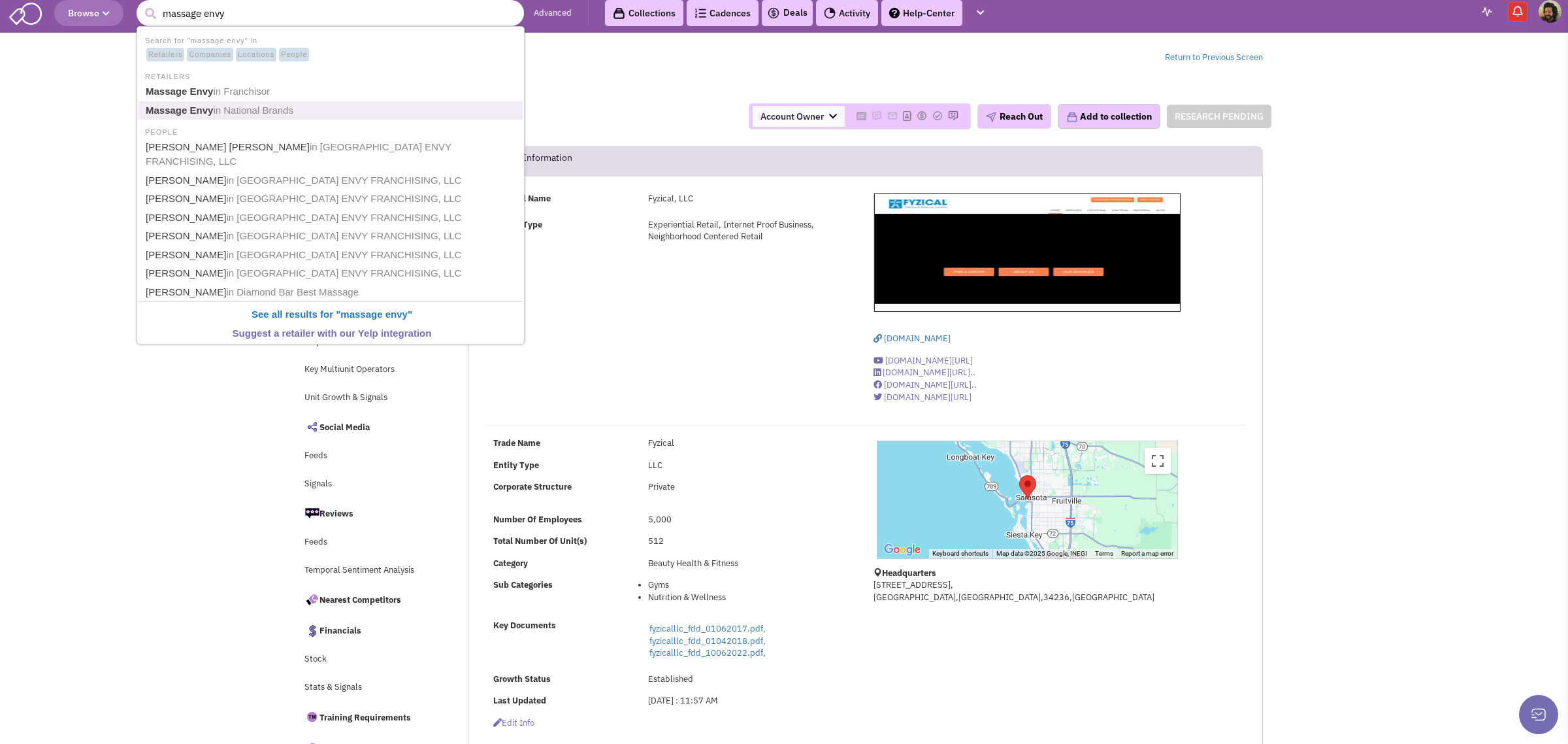
click at [247, 107] on span "in National Brands" at bounding box center [253, 109] width 80 height 11
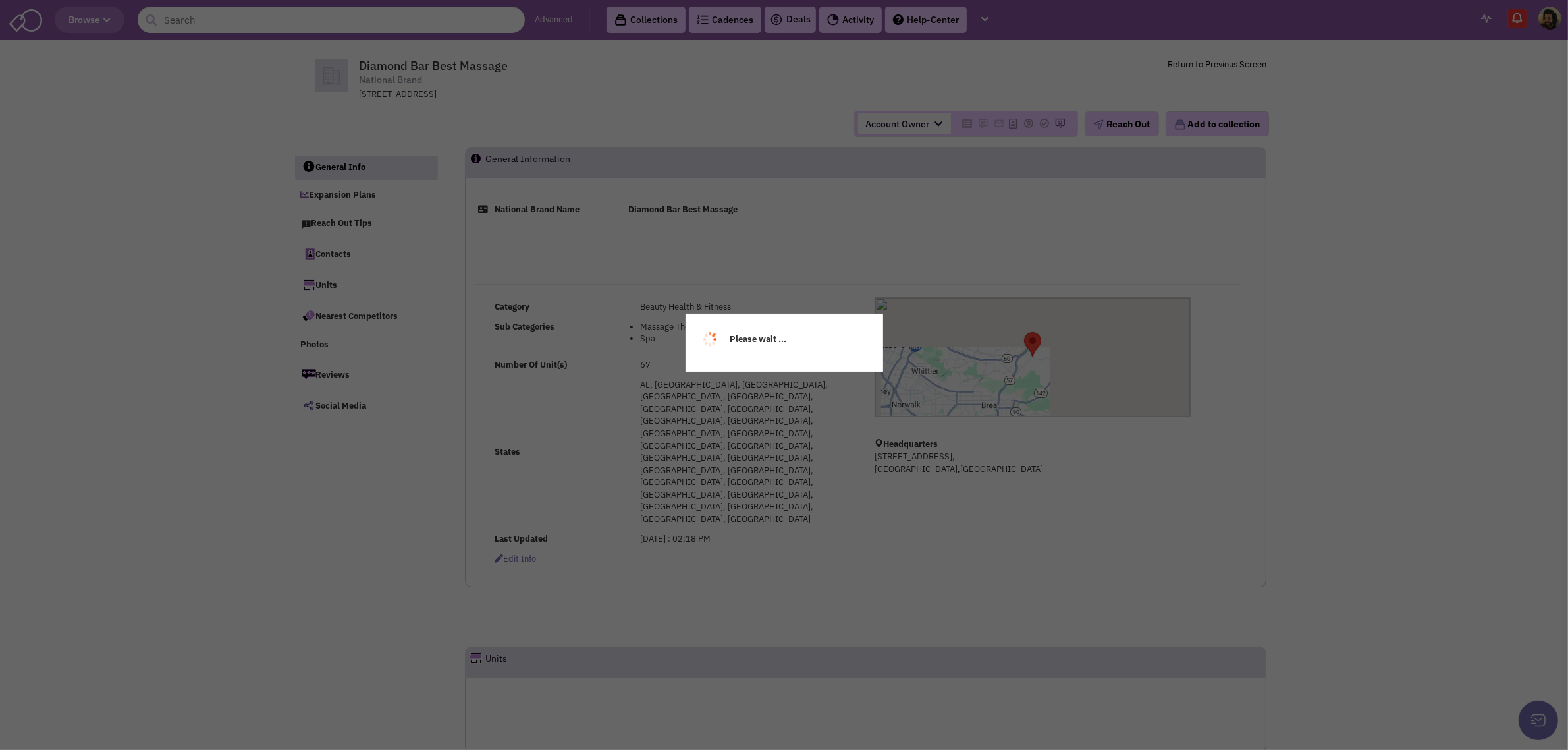
select select
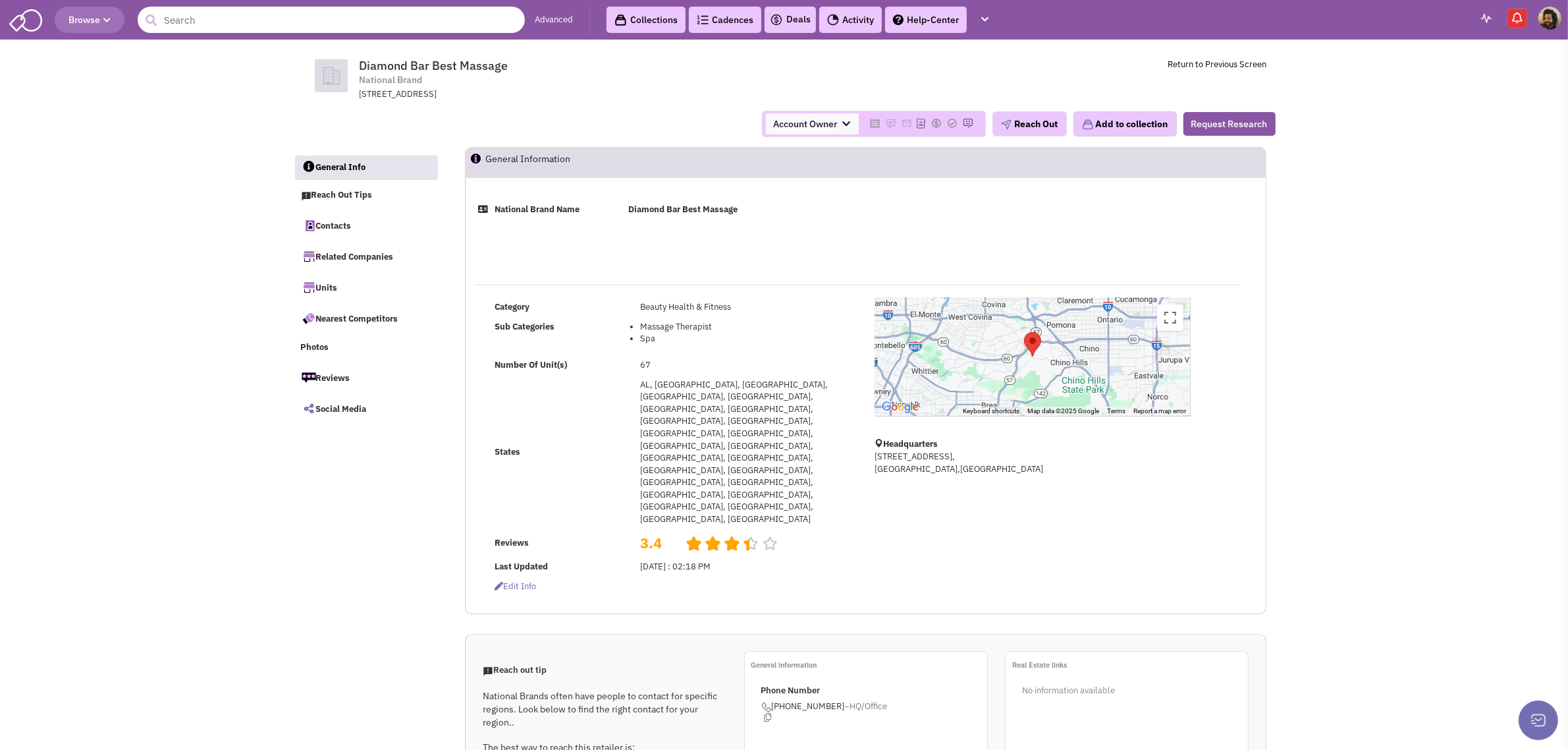
click at [220, 20] on input "text" at bounding box center [331, 19] width 388 height 26
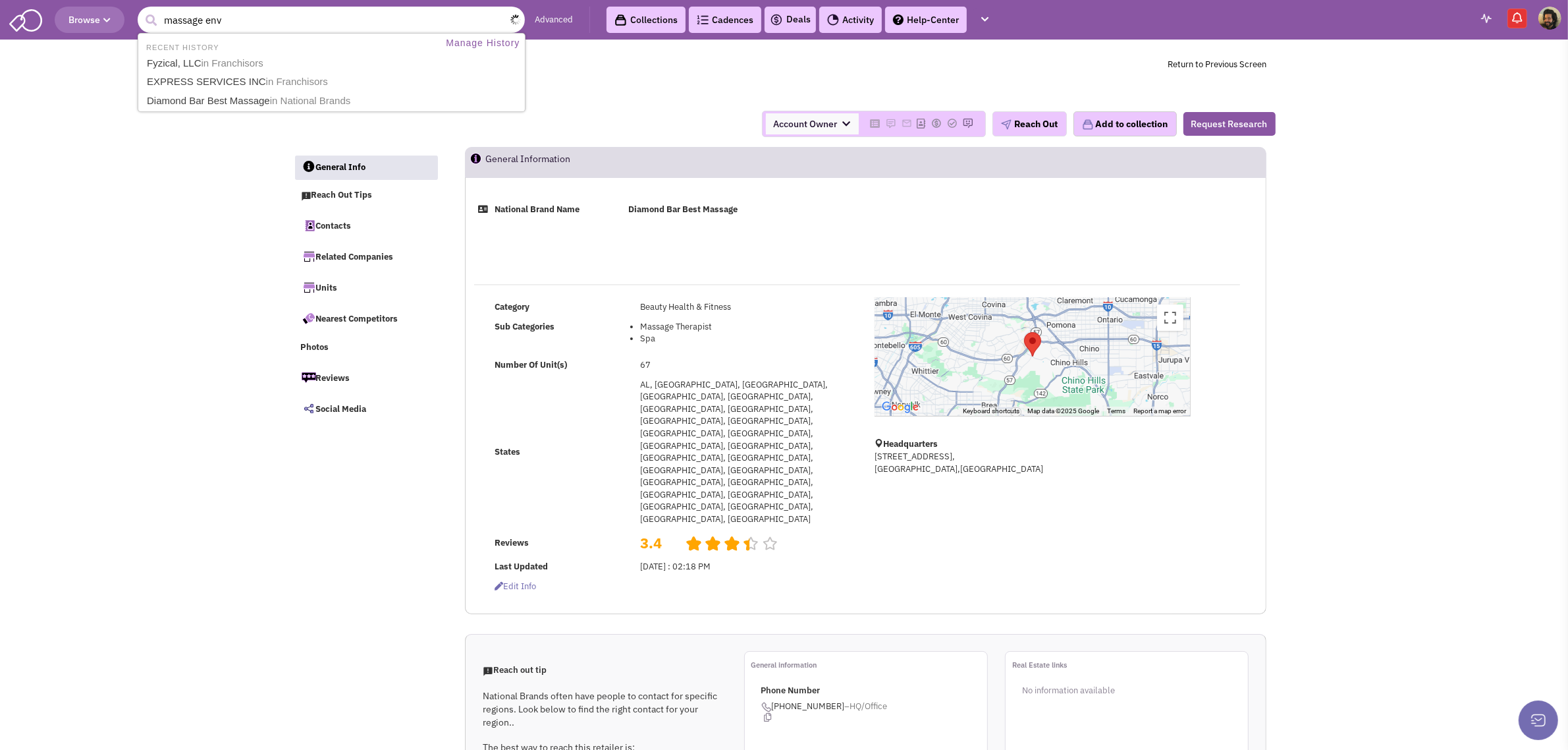
type input "massage envy"
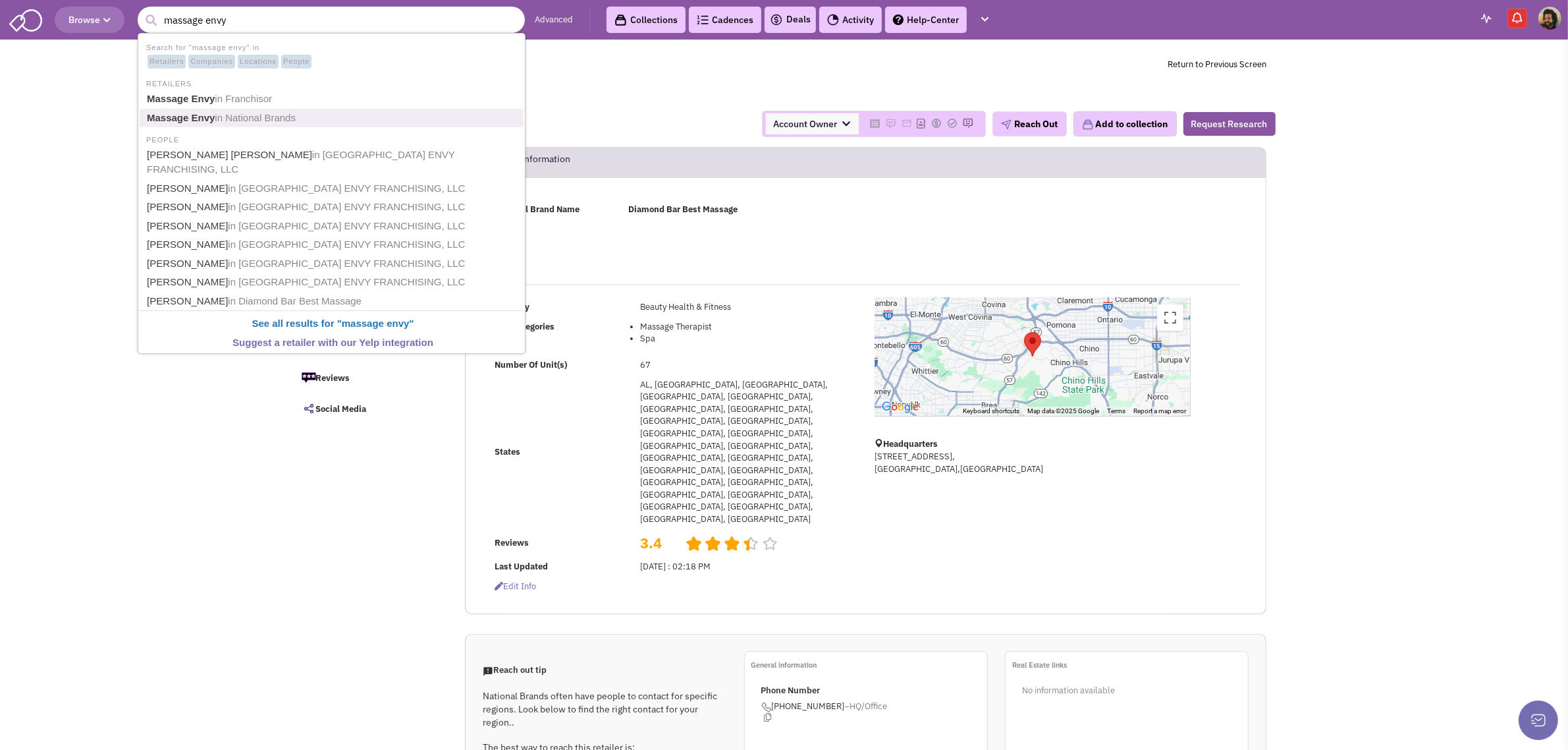
click at [203, 116] on b "Massage Envy" at bounding box center [181, 117] width 68 height 11
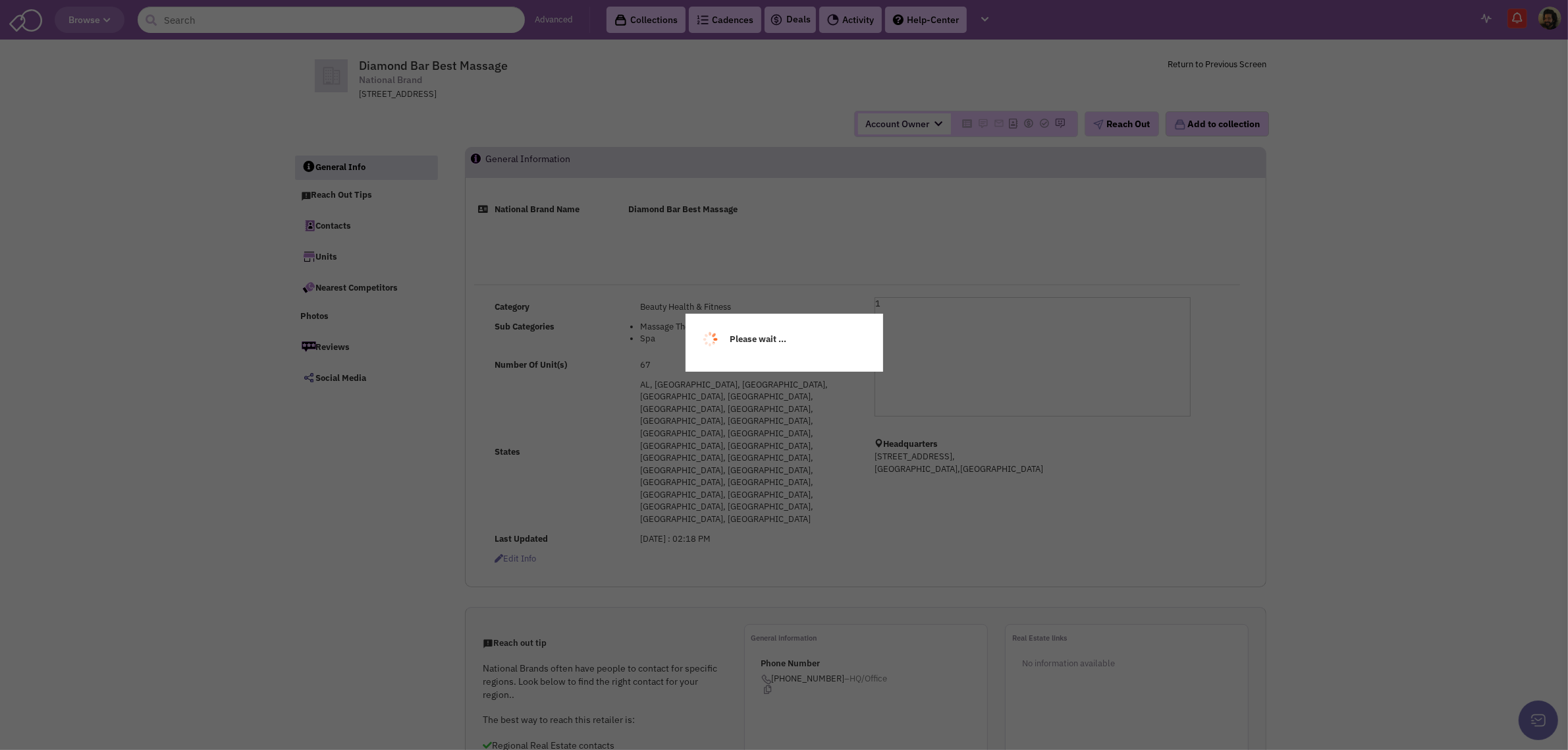
select select
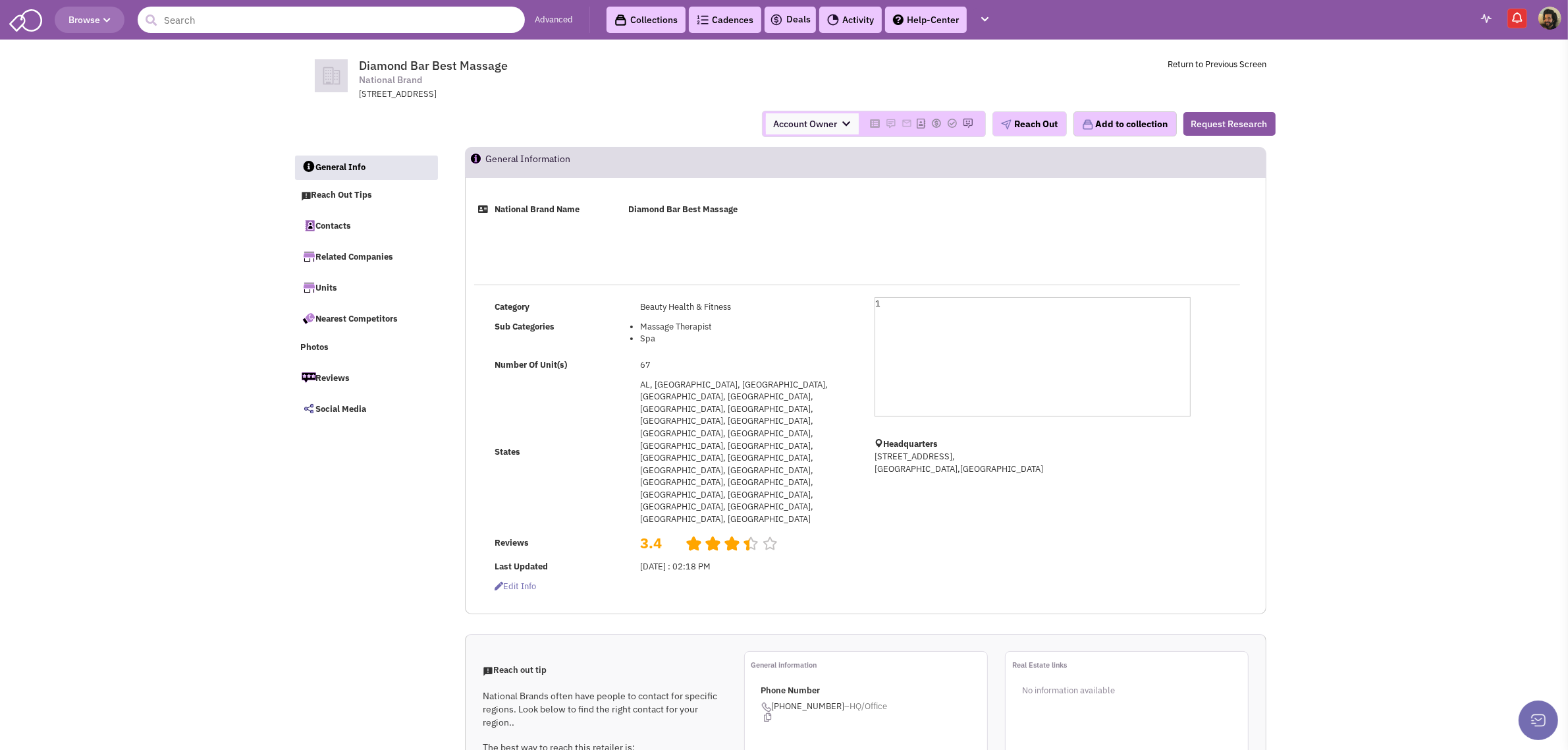
click at [248, 8] on input "text" at bounding box center [331, 19] width 388 height 26
type input "massage envy"
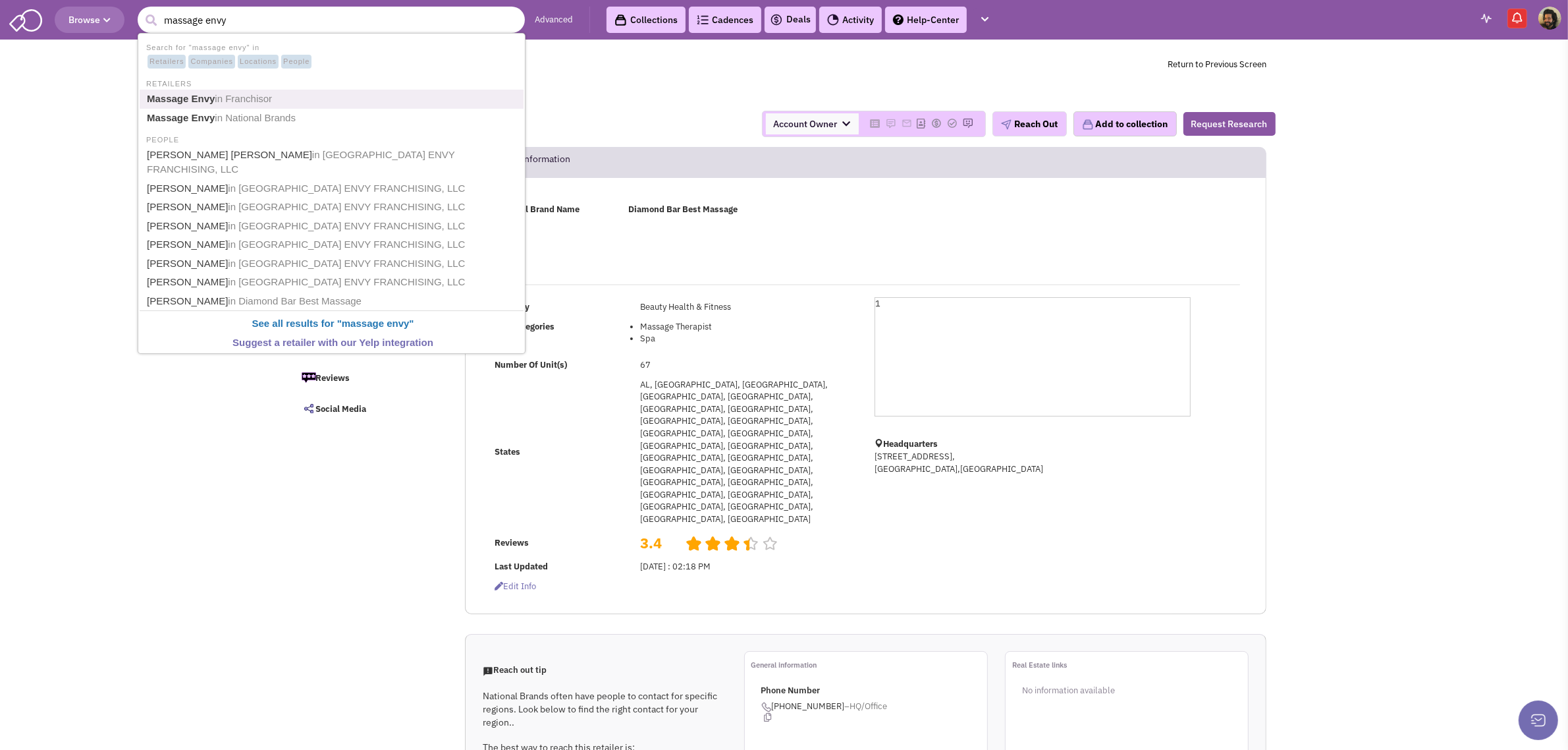
click at [251, 99] on span "in Franchisor" at bounding box center [243, 98] width 57 height 11
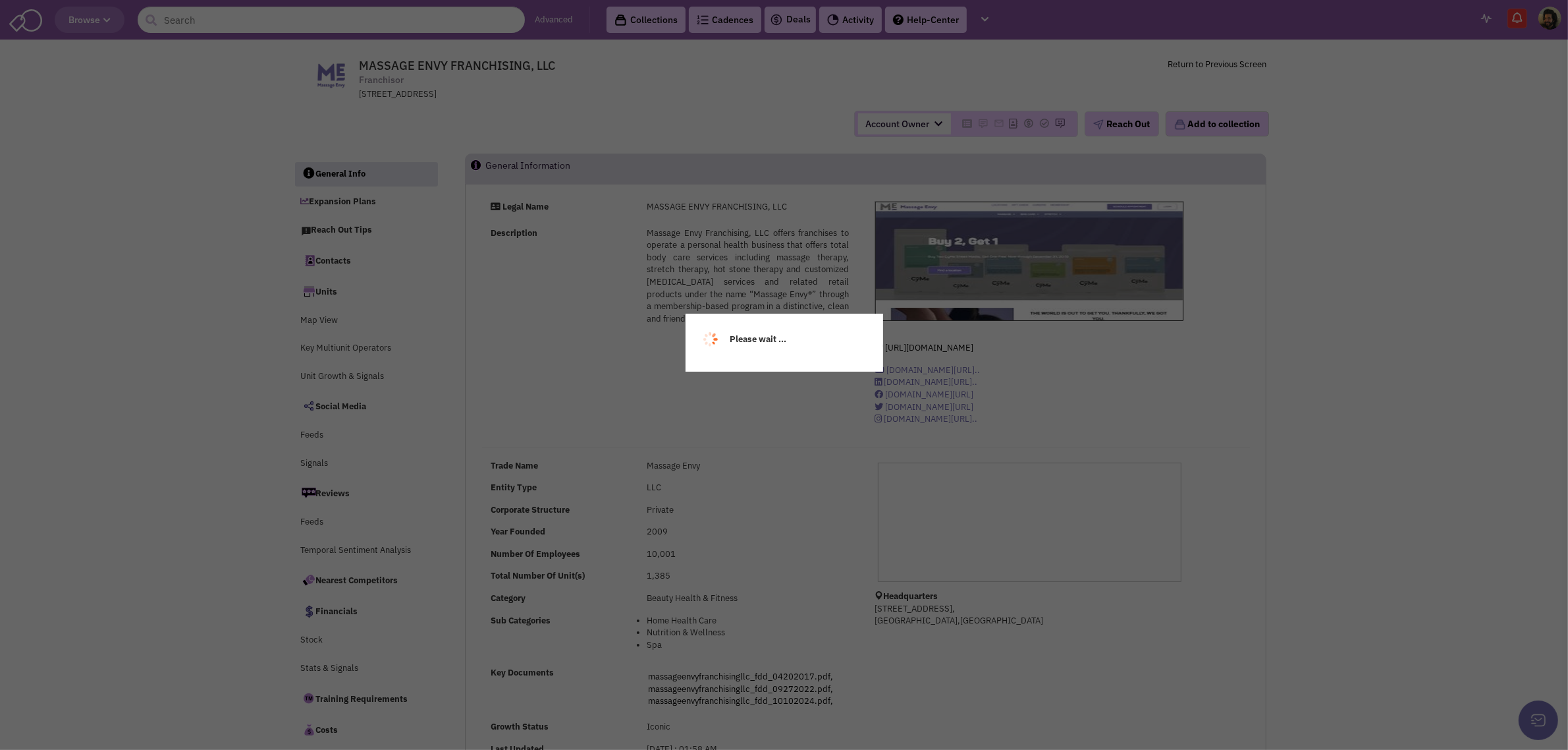
select select
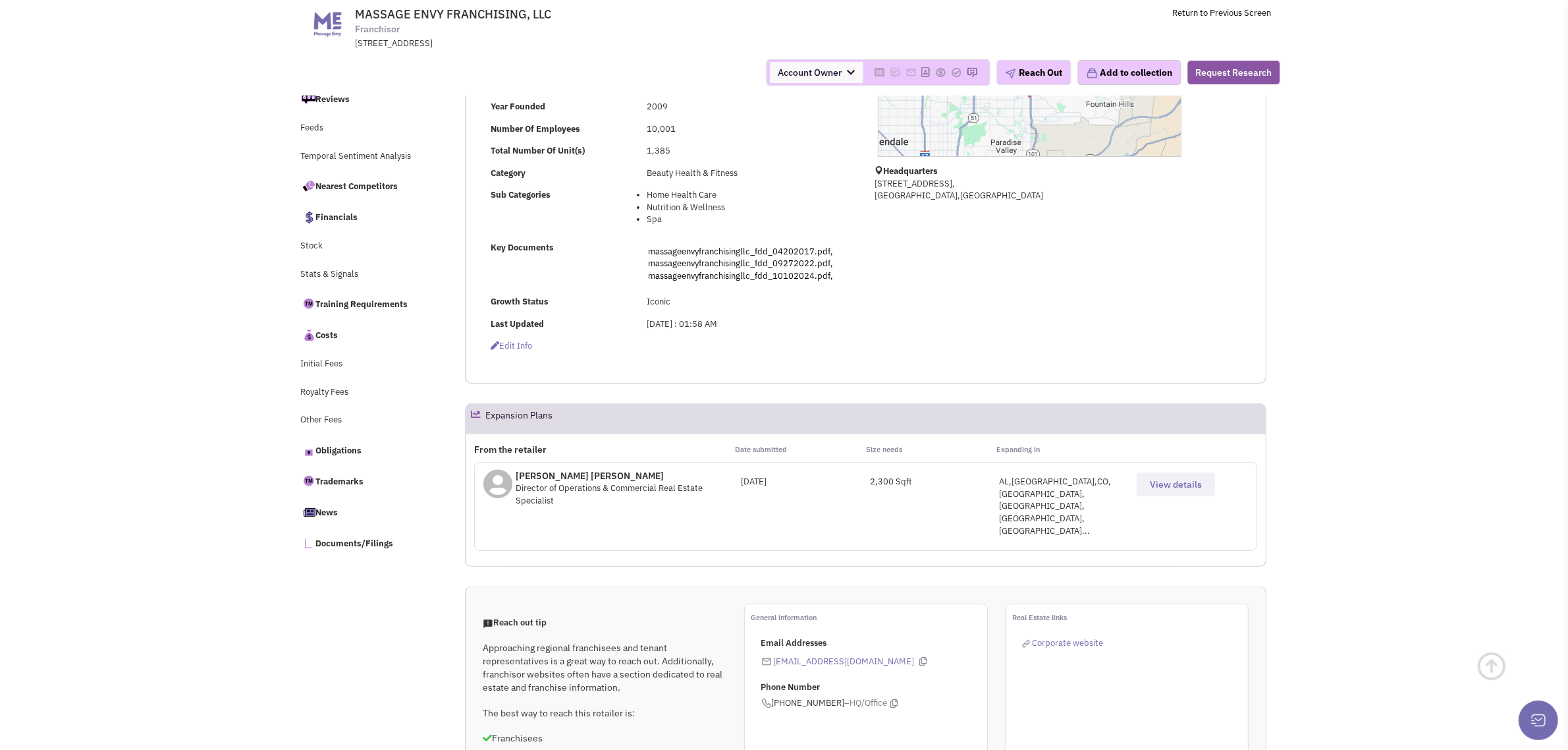
scroll to position [412, 0]
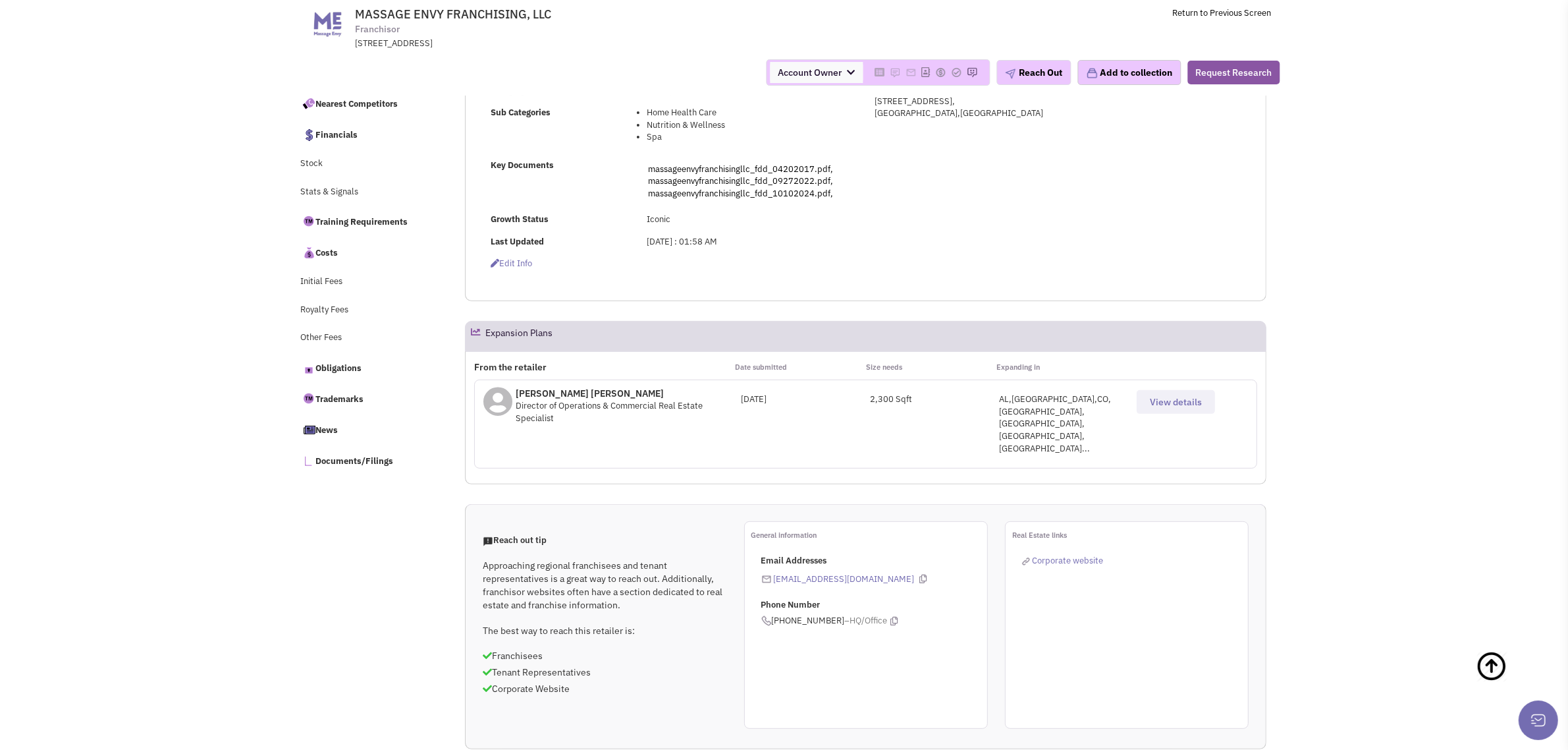
click at [1169, 392] on button "View details" at bounding box center [1175, 402] width 78 height 24
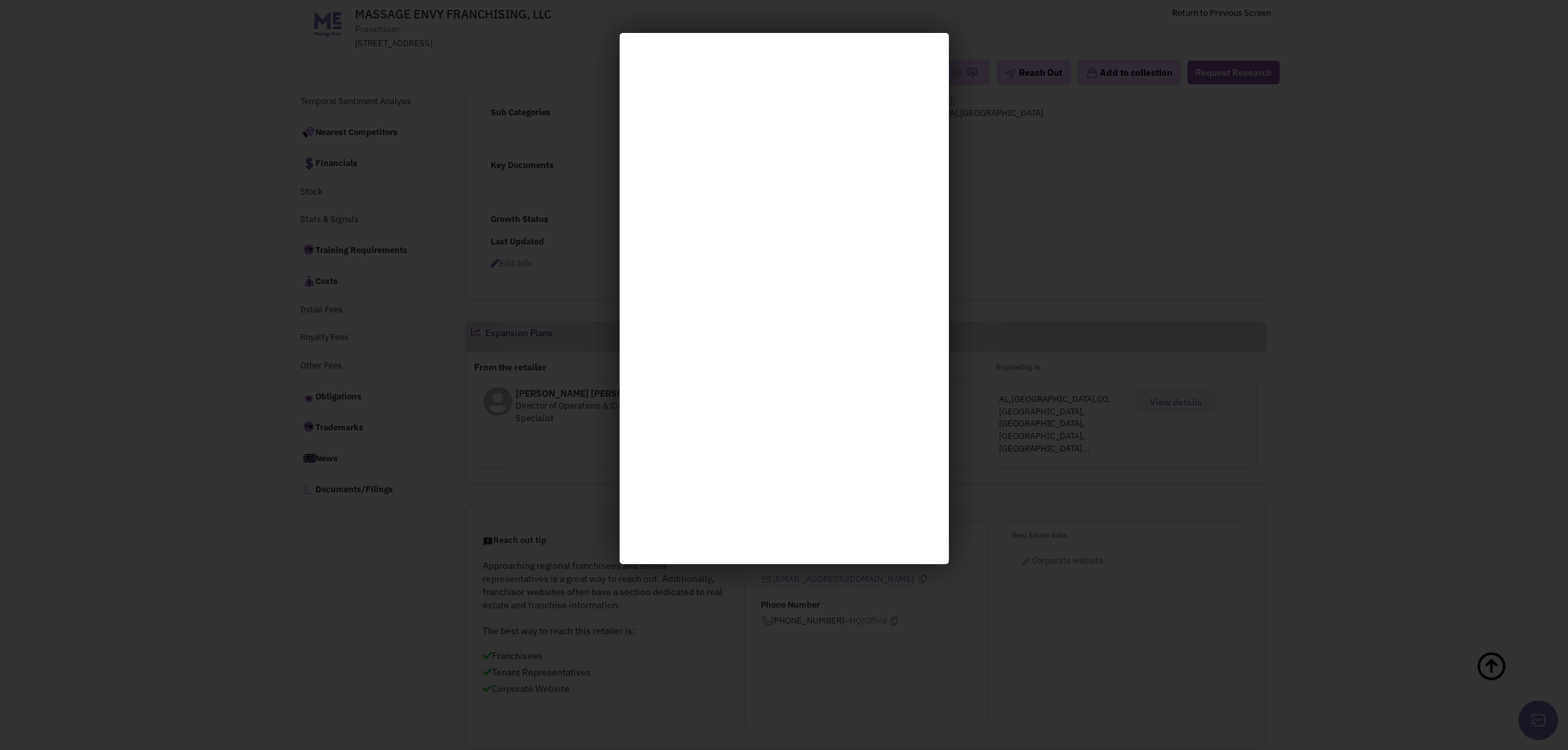
scroll to position [440, 0]
click at [122, 457] on div at bounding box center [784, 375] width 1568 height 750
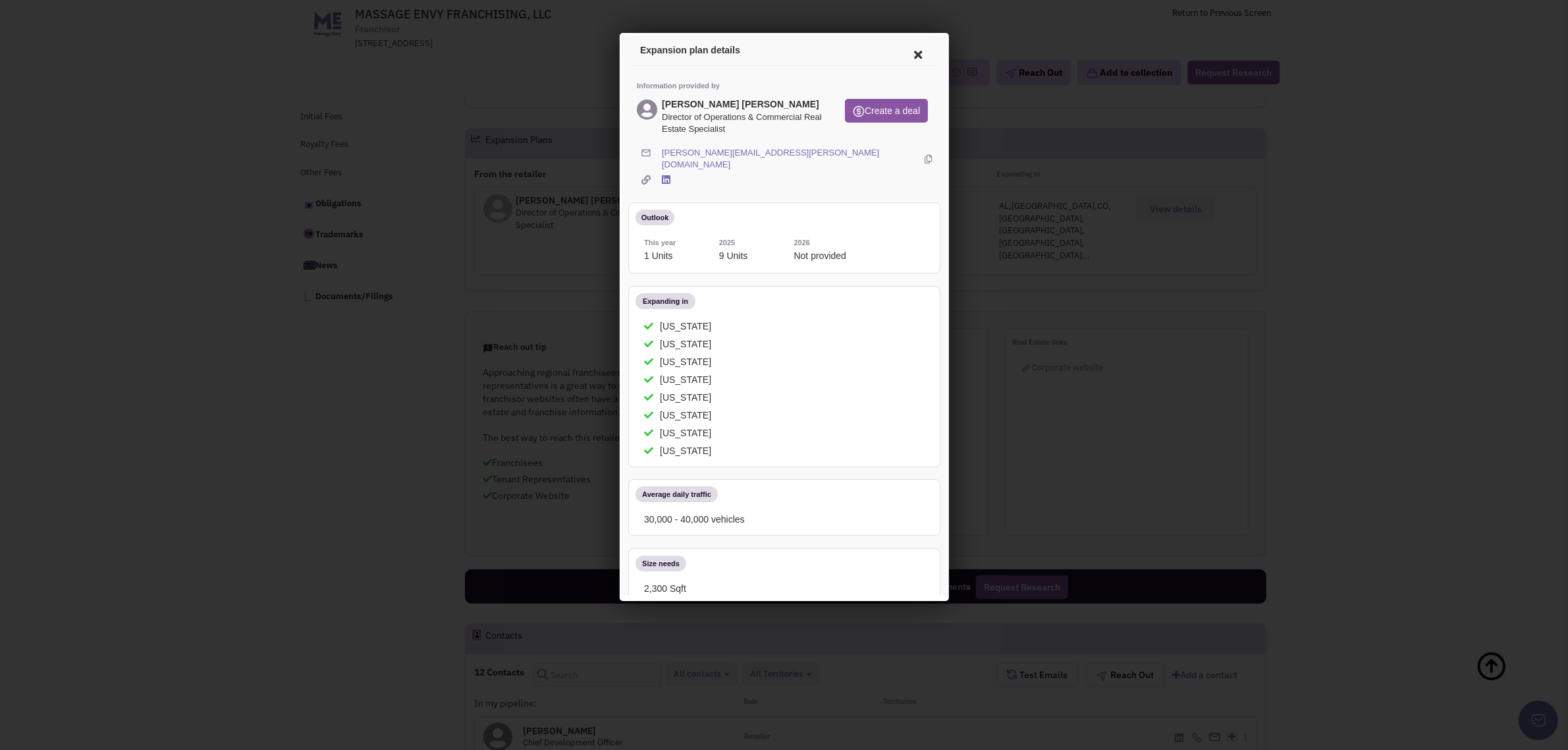
scroll to position [687, 0]
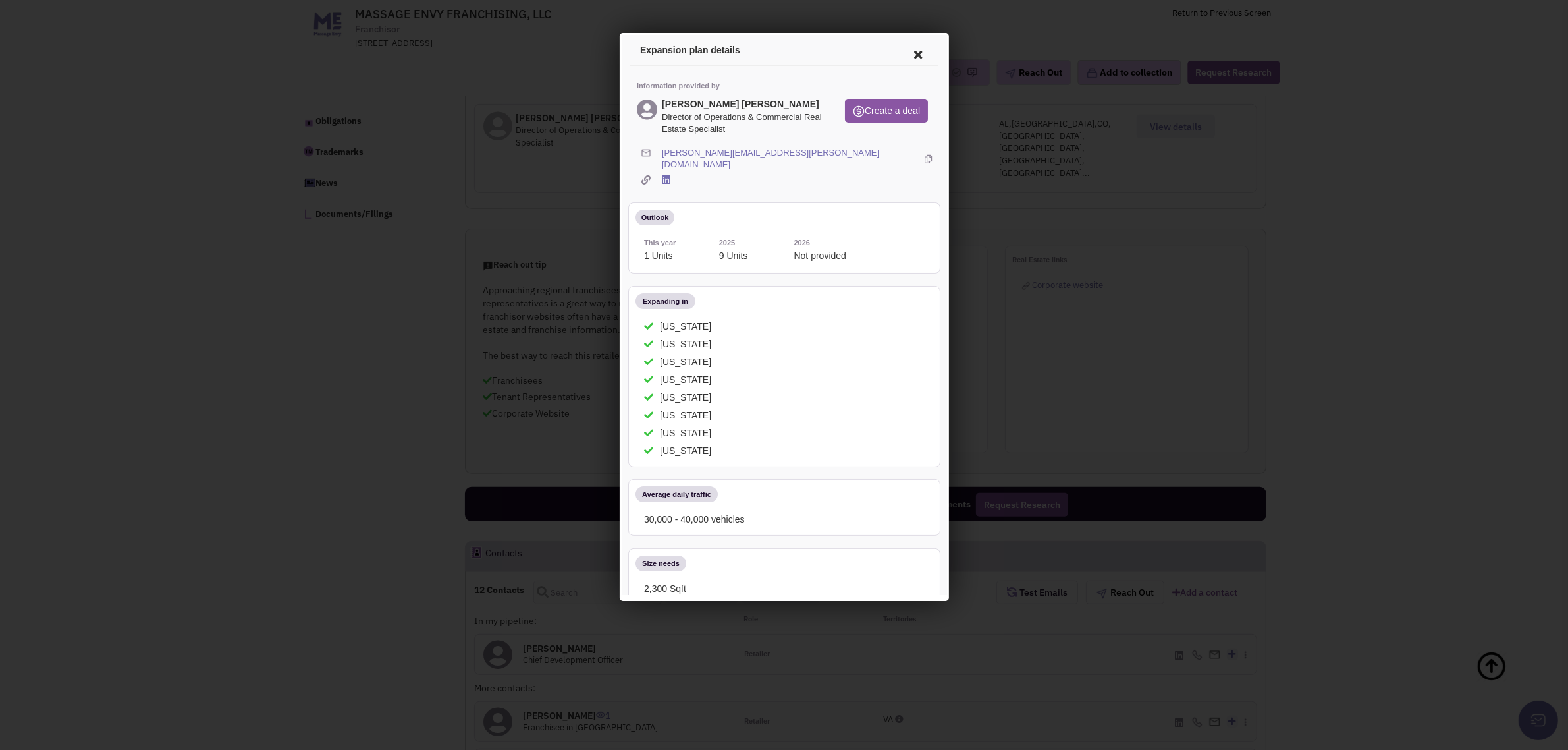
click at [902, 50] on icon at bounding box center [916, 53] width 28 height 32
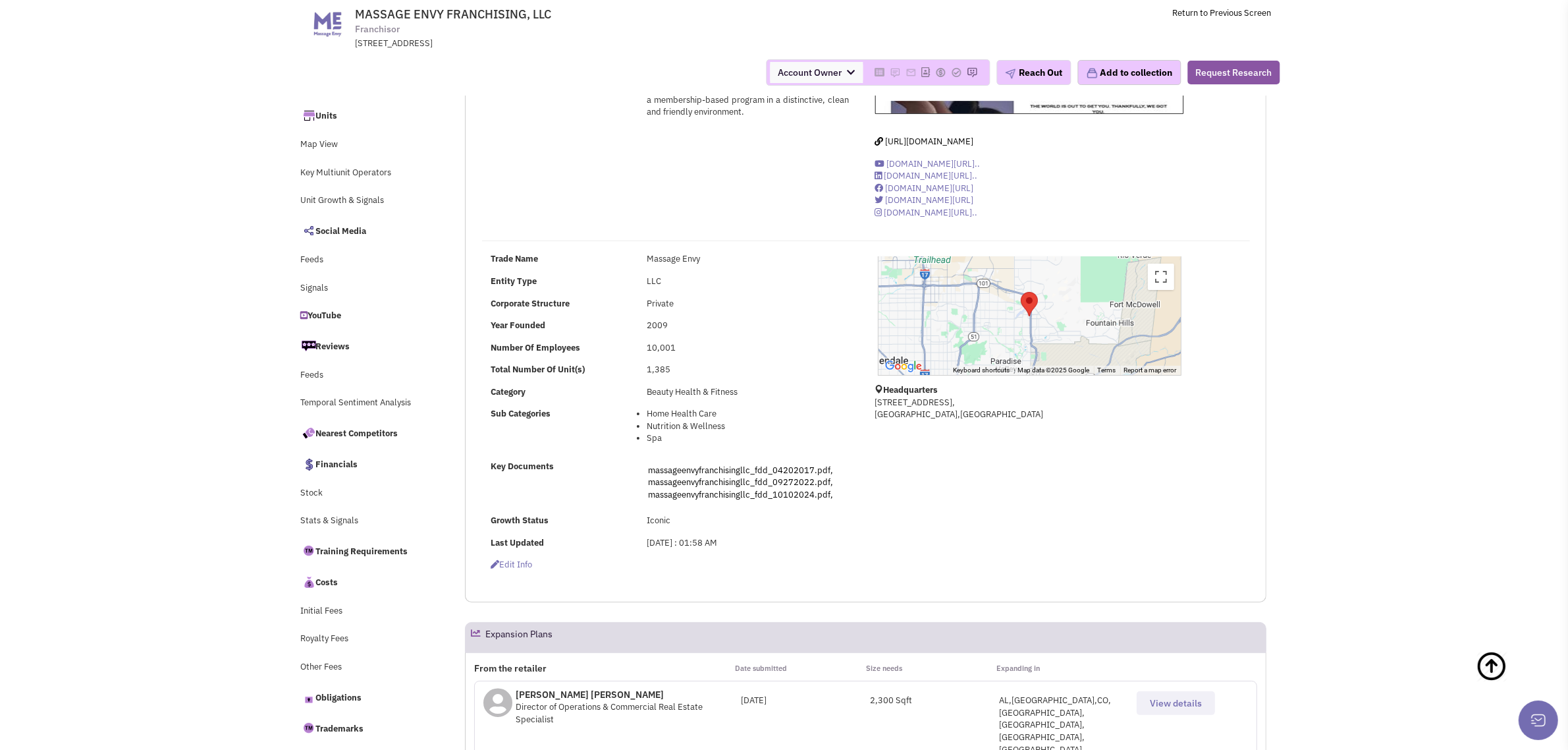
scroll to position [0, 0]
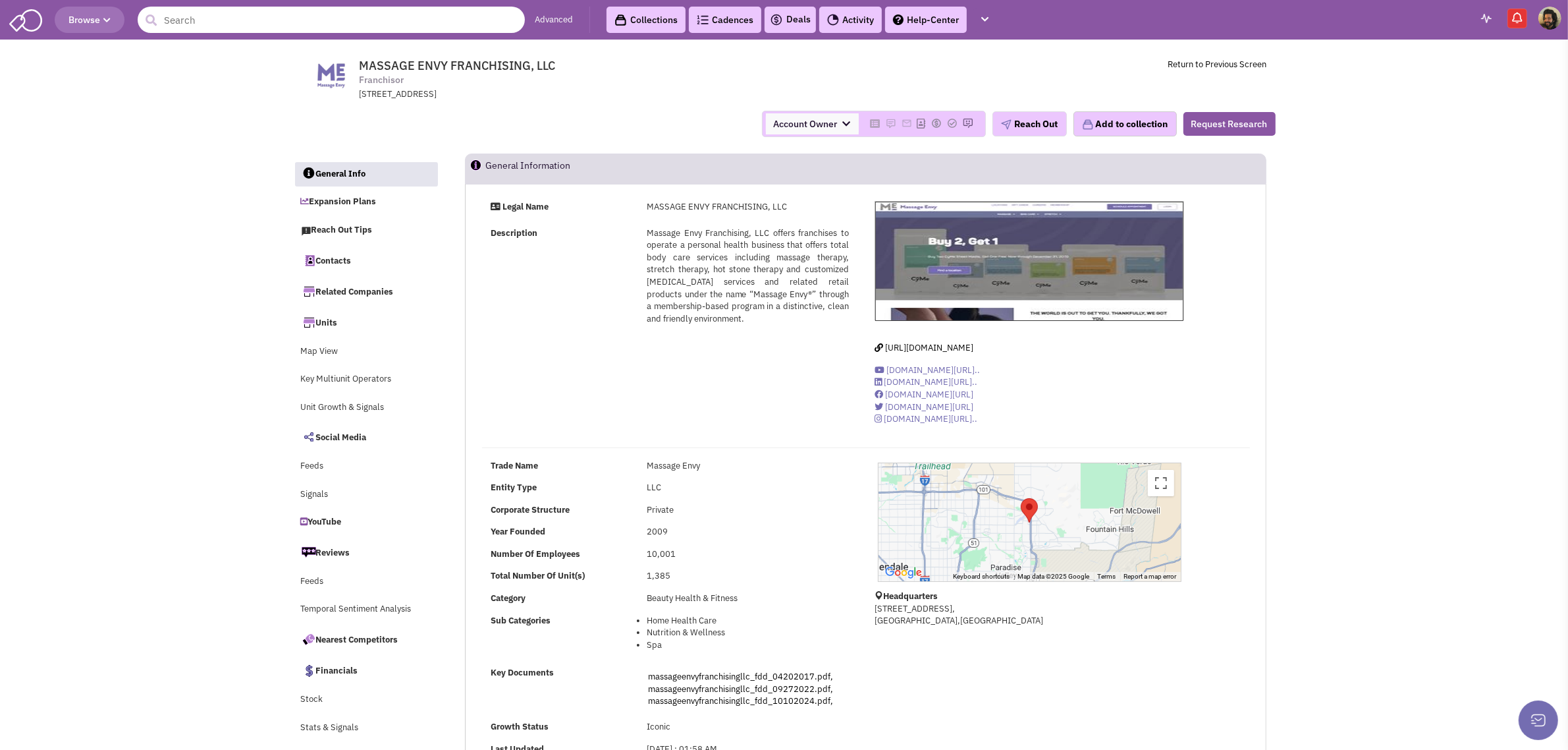
drag, startPoint x: 175, startPoint y: 8, endPoint x: 190, endPoint y: 10, distance: 15.1
click at [175, 8] on input "text" at bounding box center [331, 19] width 388 height 26
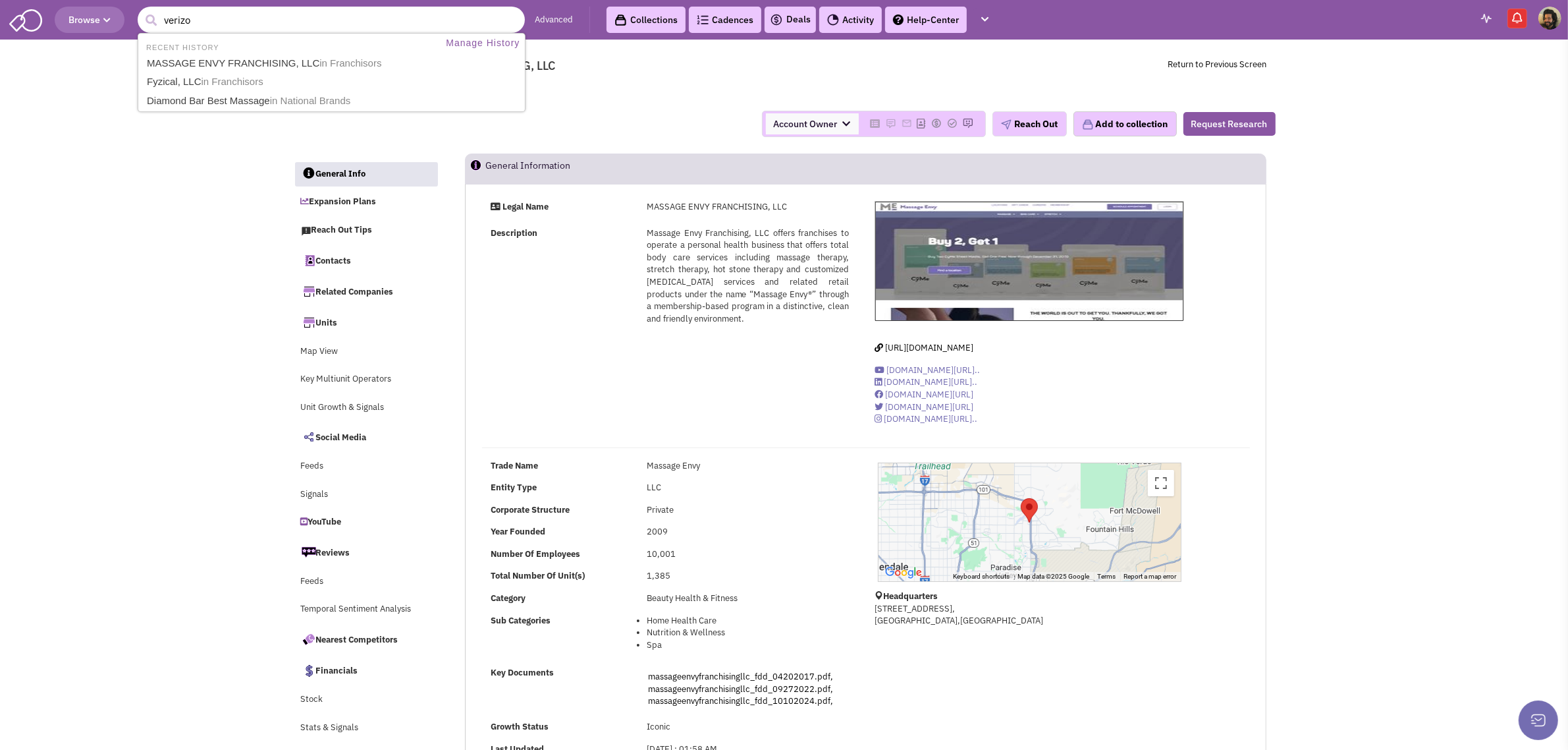
type input "verizon"
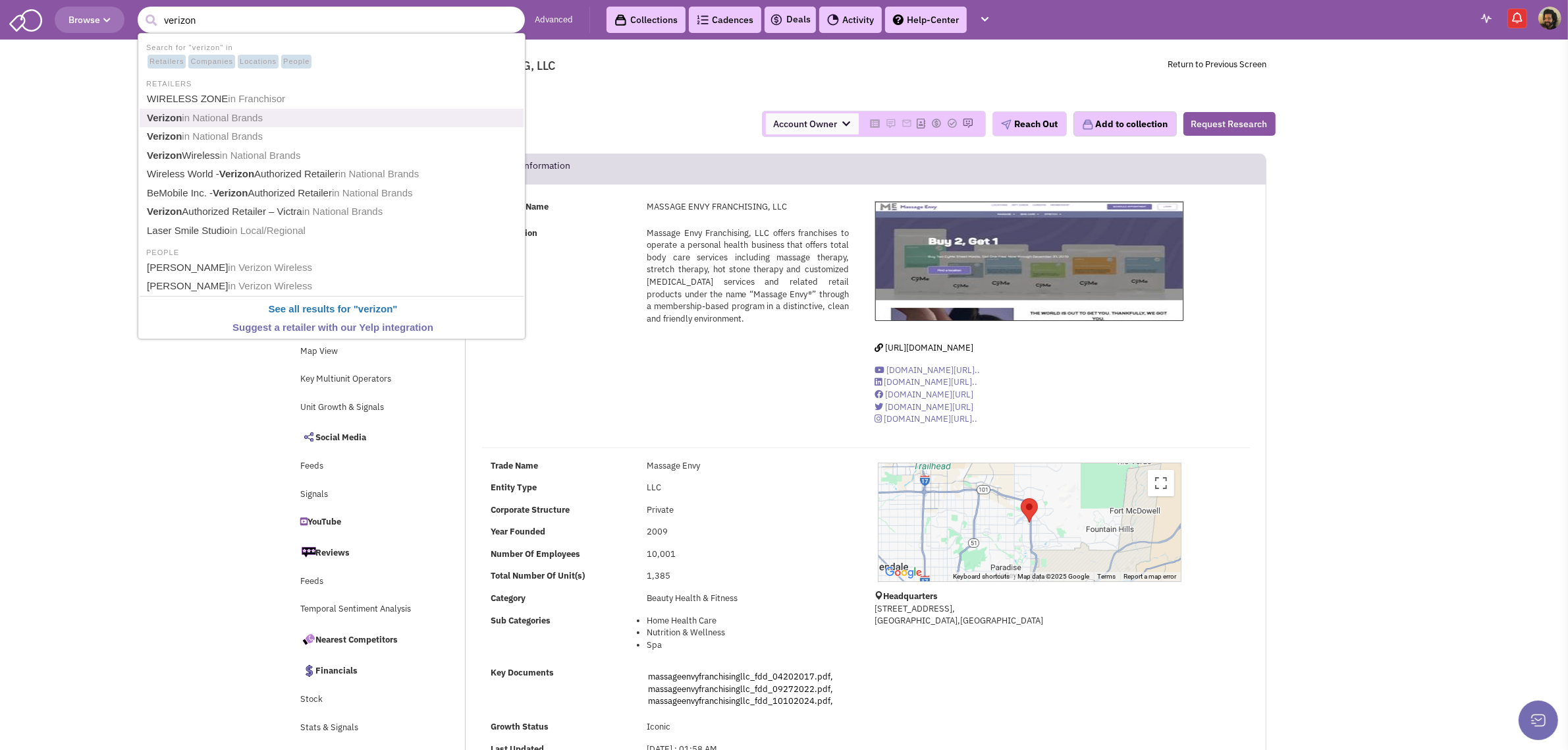
click at [231, 117] on span "in National Brands" at bounding box center [222, 117] width 81 height 11
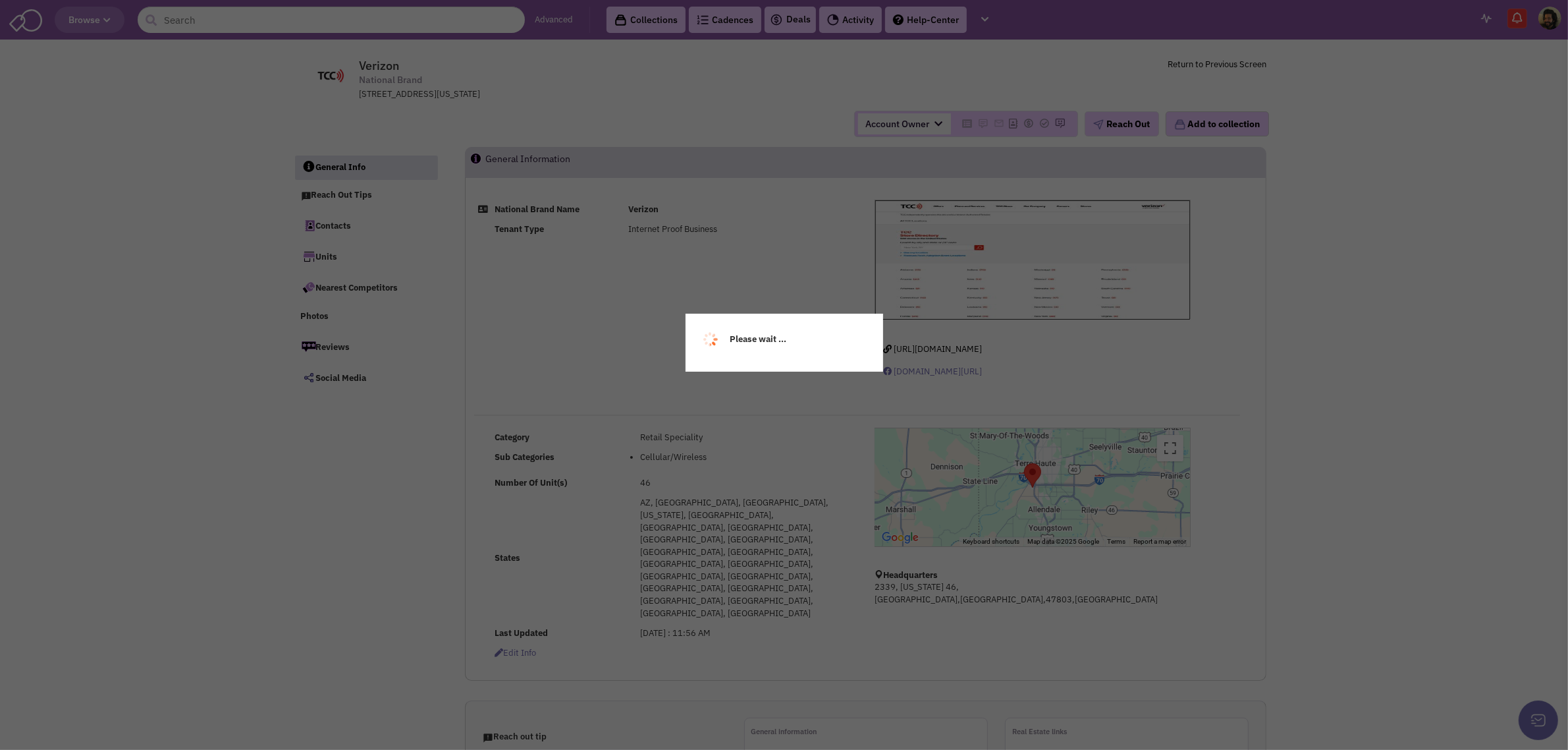
select select
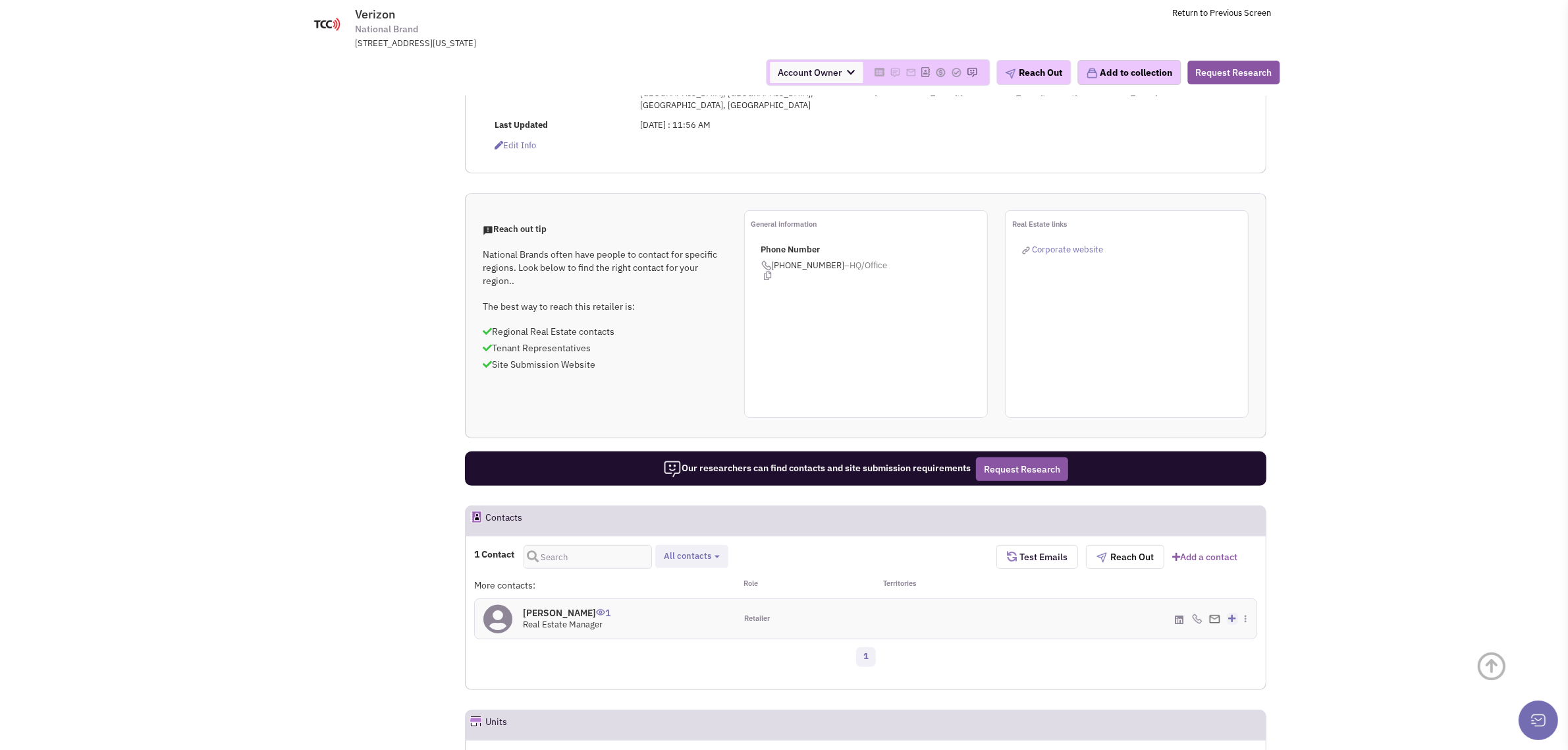
scroll to position [577, 0]
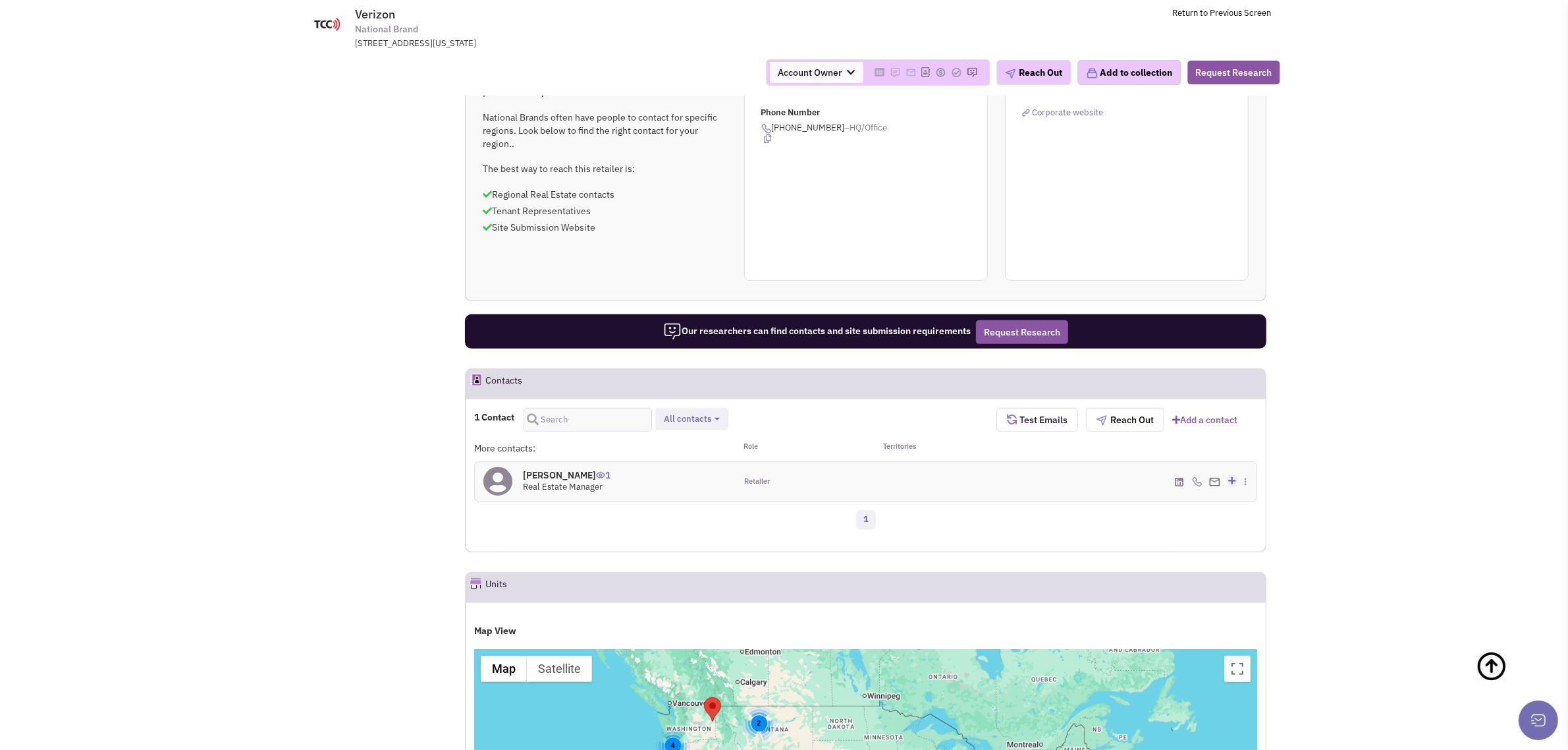
select select
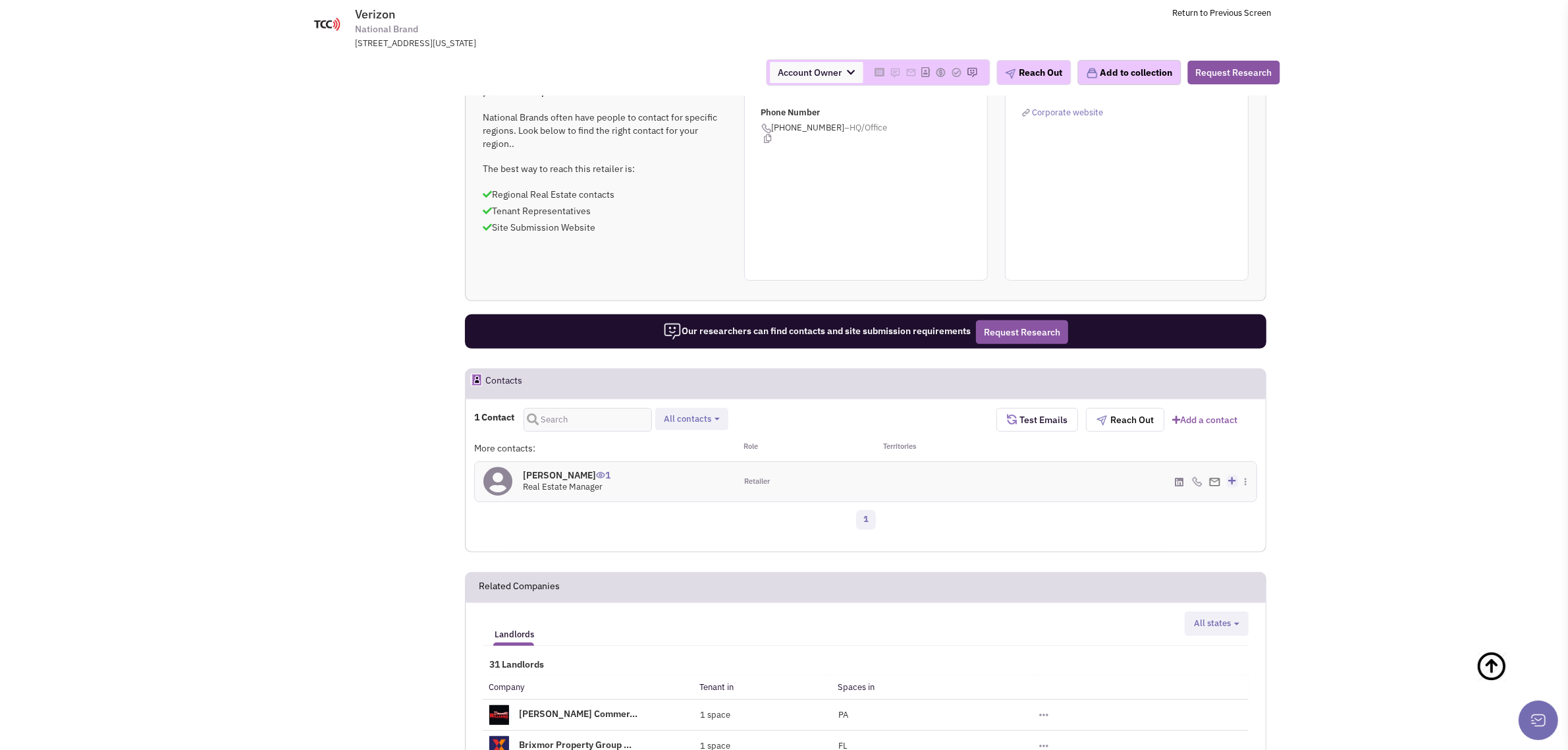
click at [562, 469] on h4 "[PERSON_NAME] 1" at bounding box center [567, 475] width 87 height 12
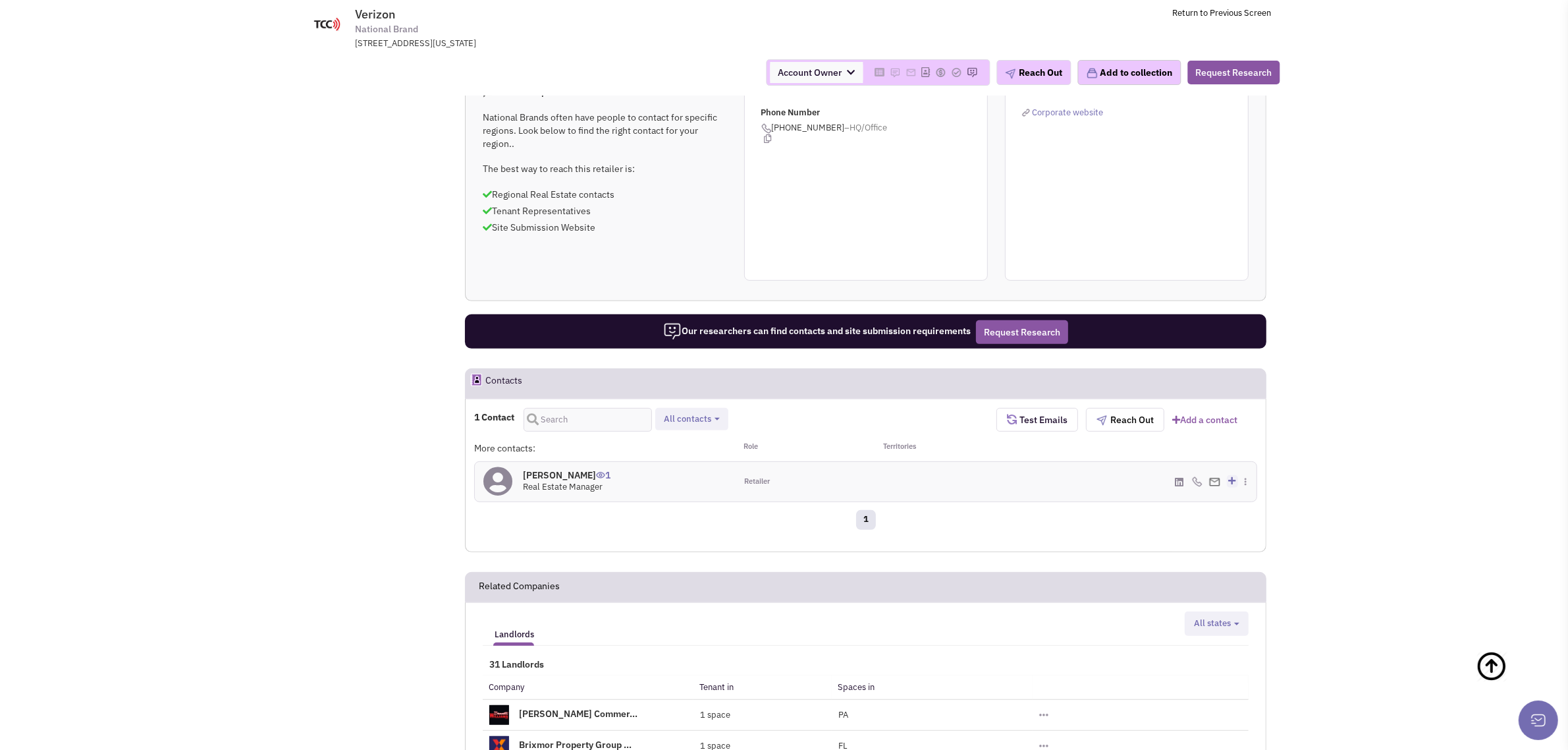
scroll to position [0, 0]
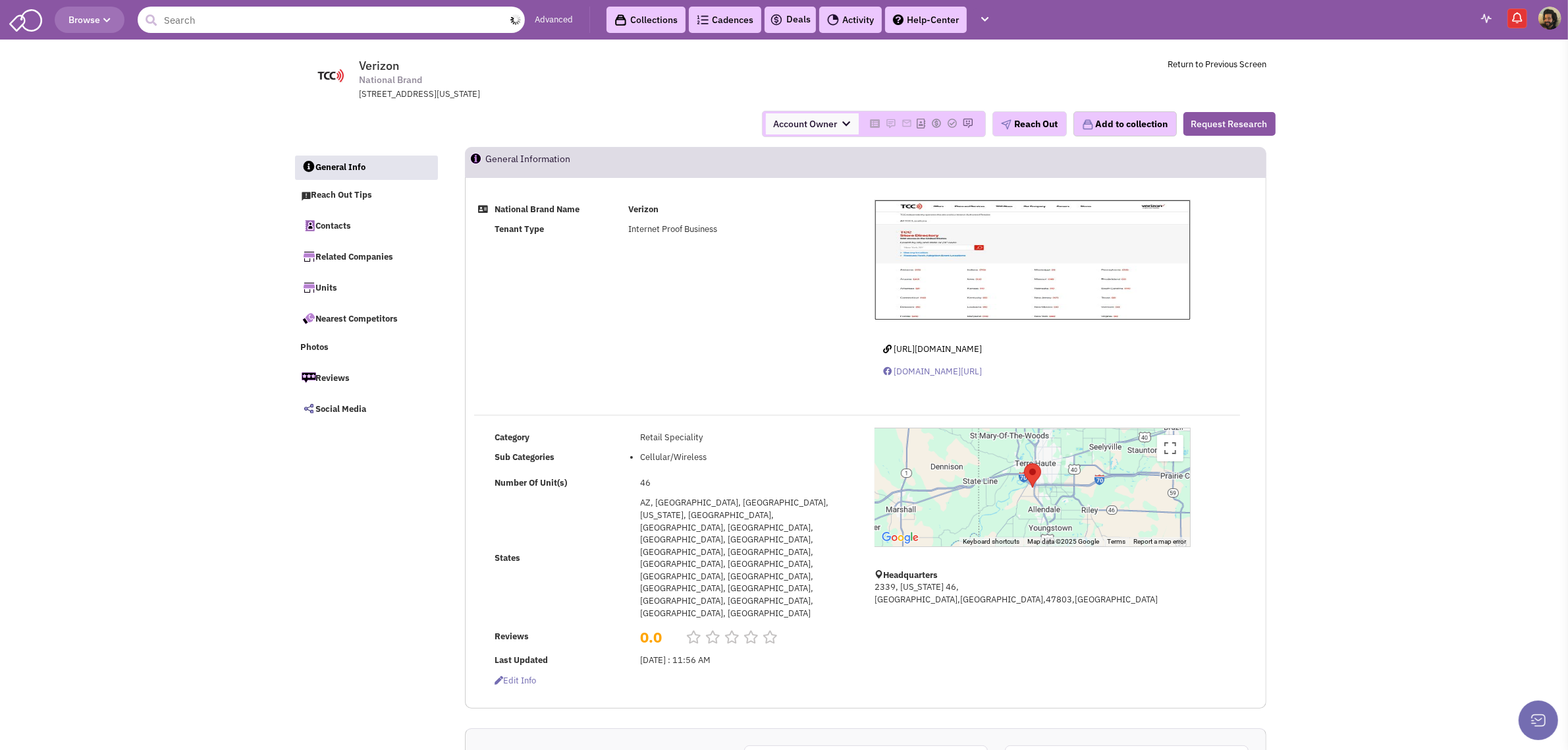
click at [383, 8] on input "text" at bounding box center [331, 19] width 388 height 26
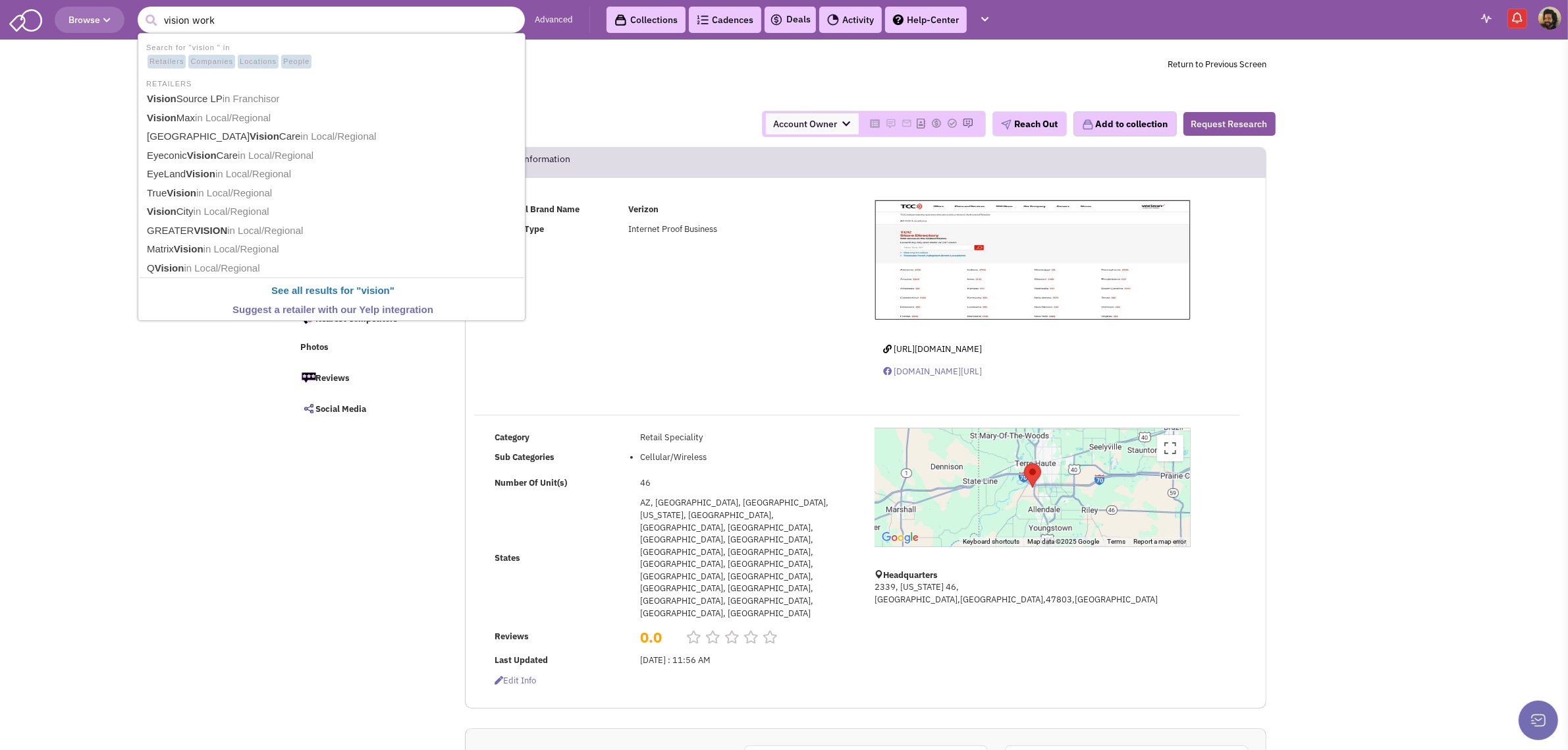
type input "vision works"
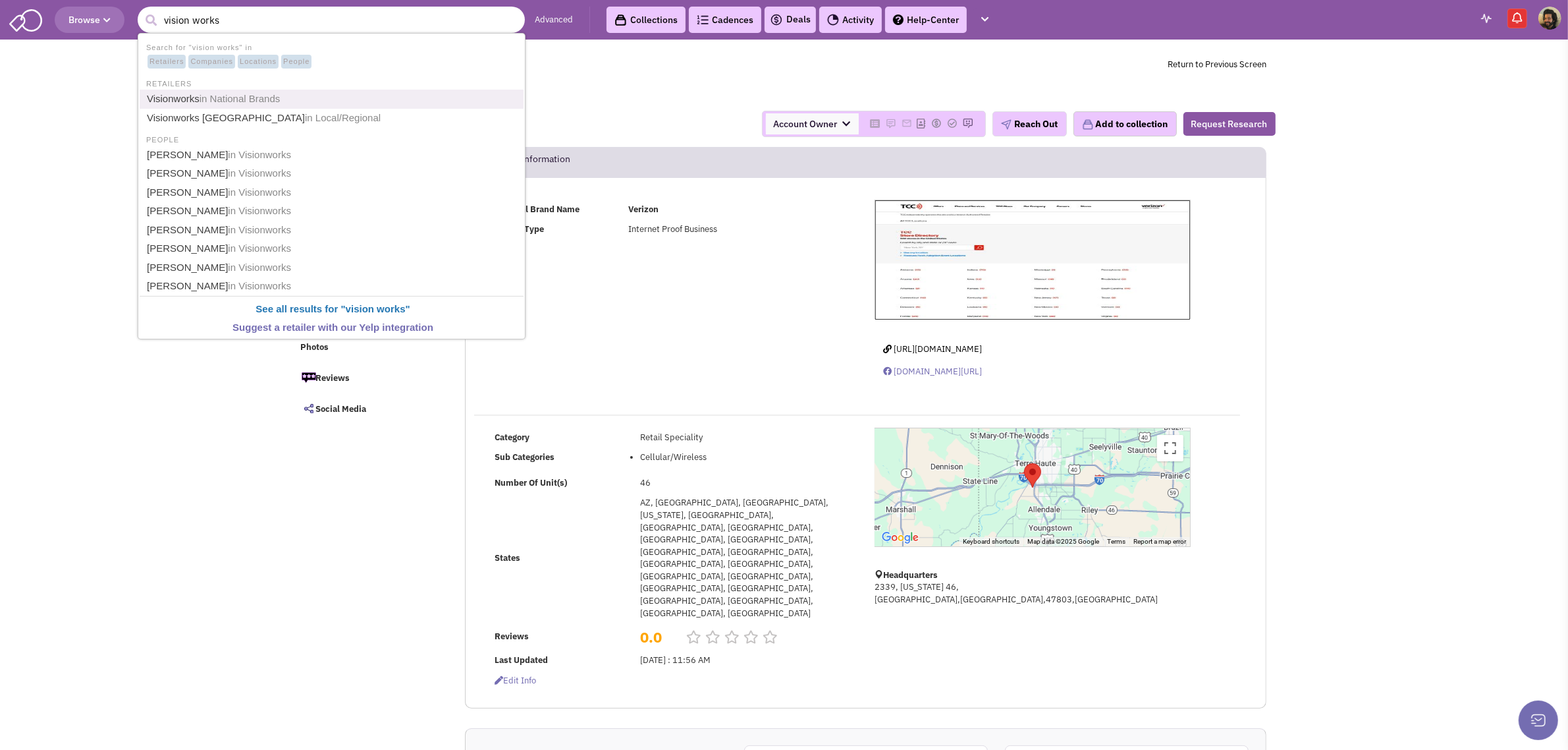
click at [251, 97] on span "in National Brands" at bounding box center [240, 98] width 81 height 11
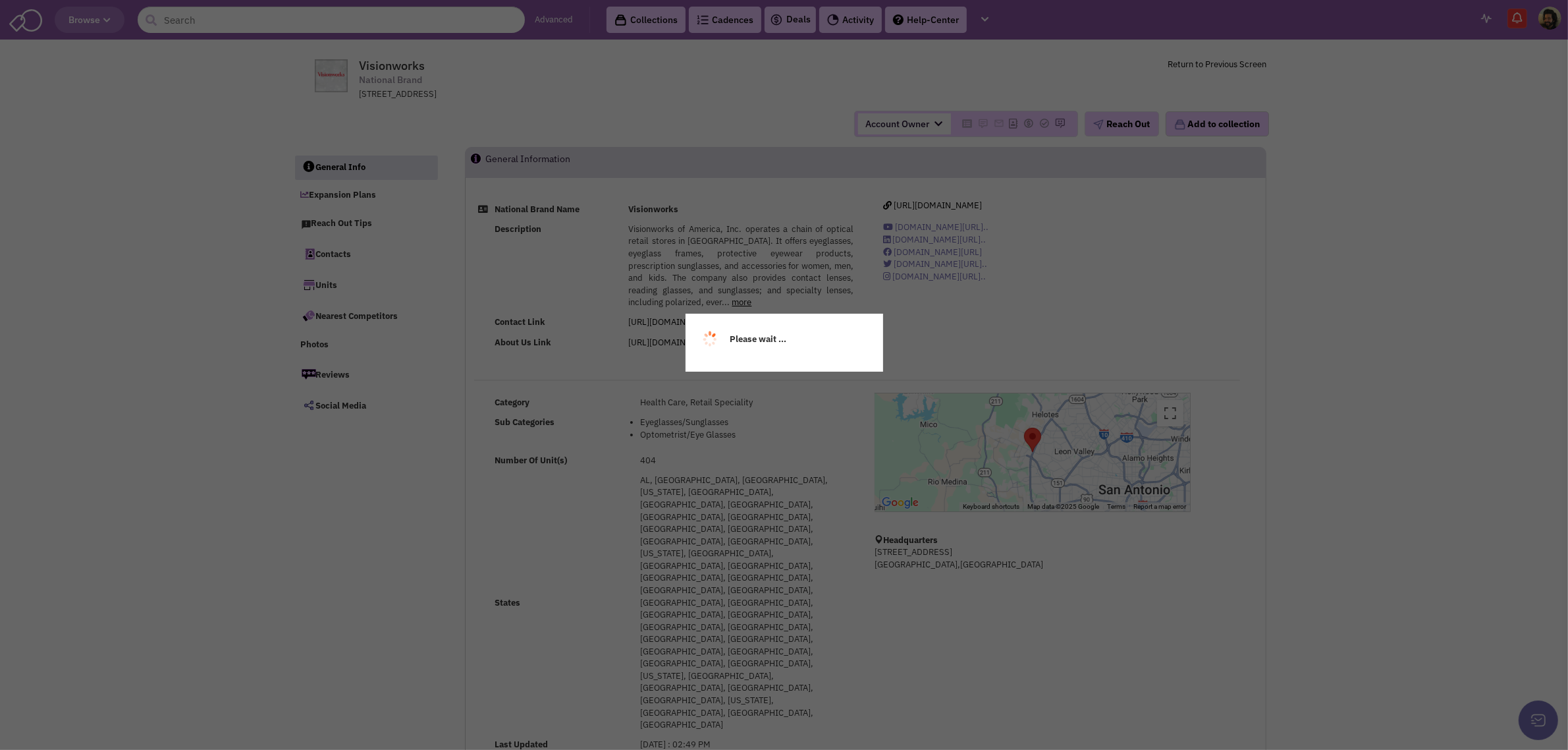
select select
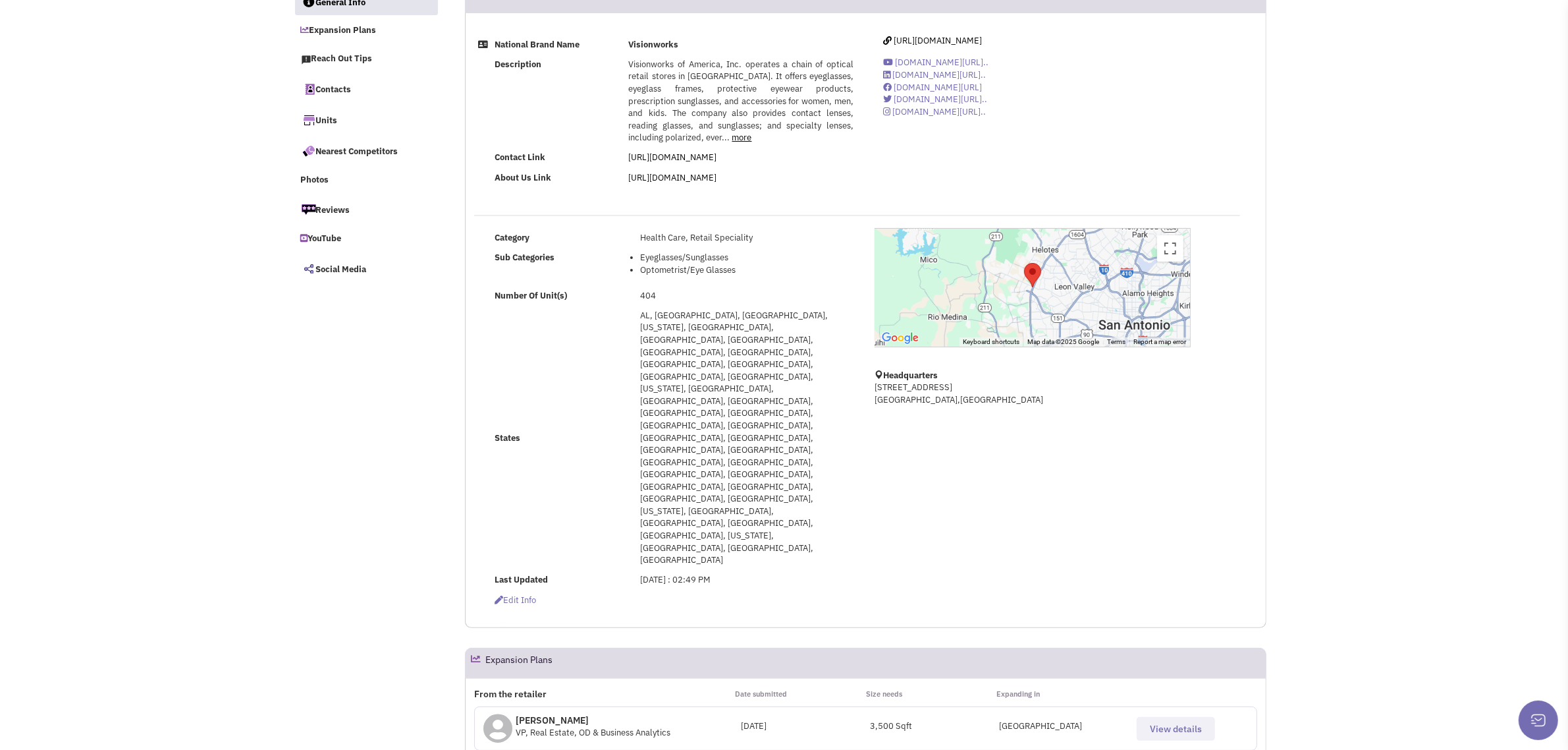
scroll to position [247, 0]
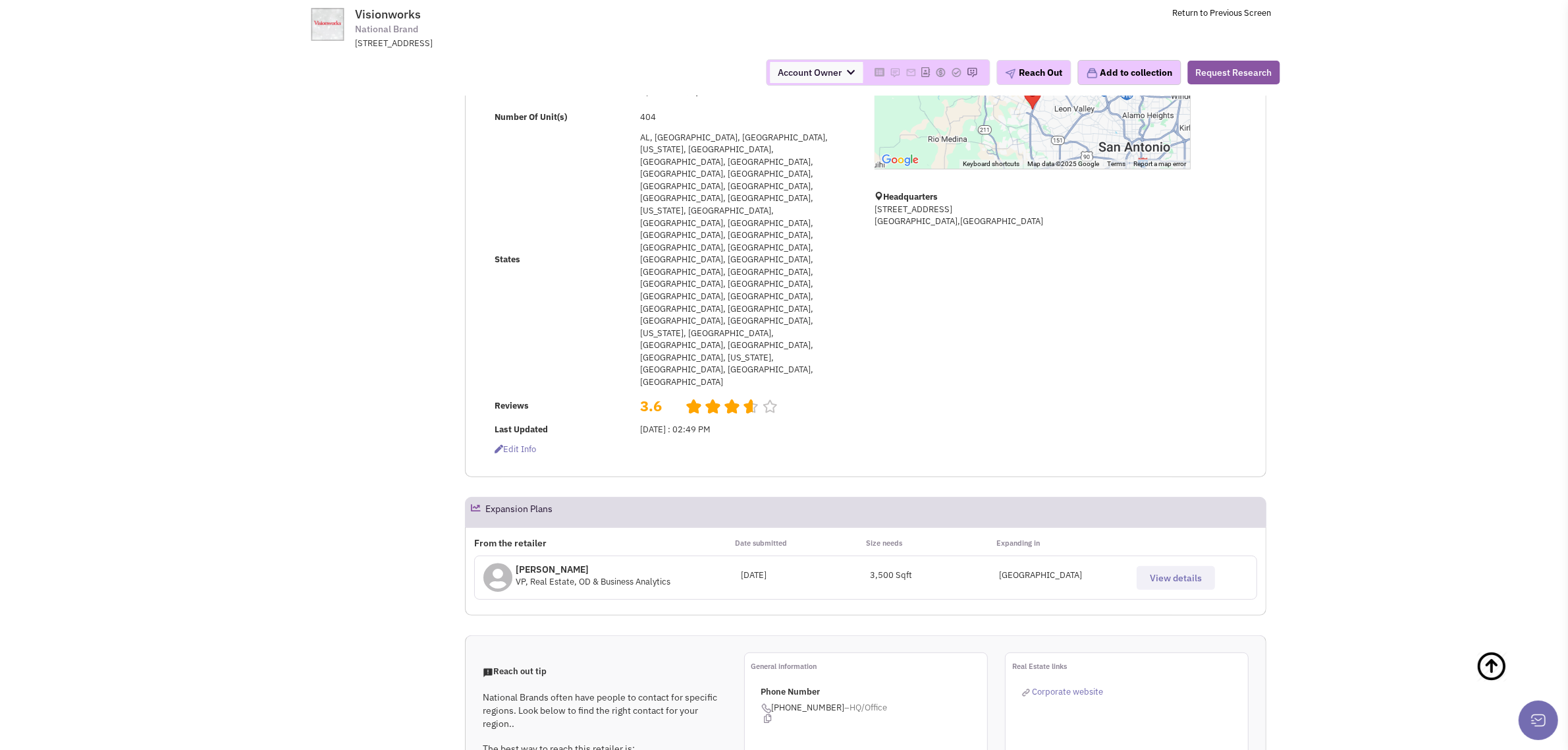
select select
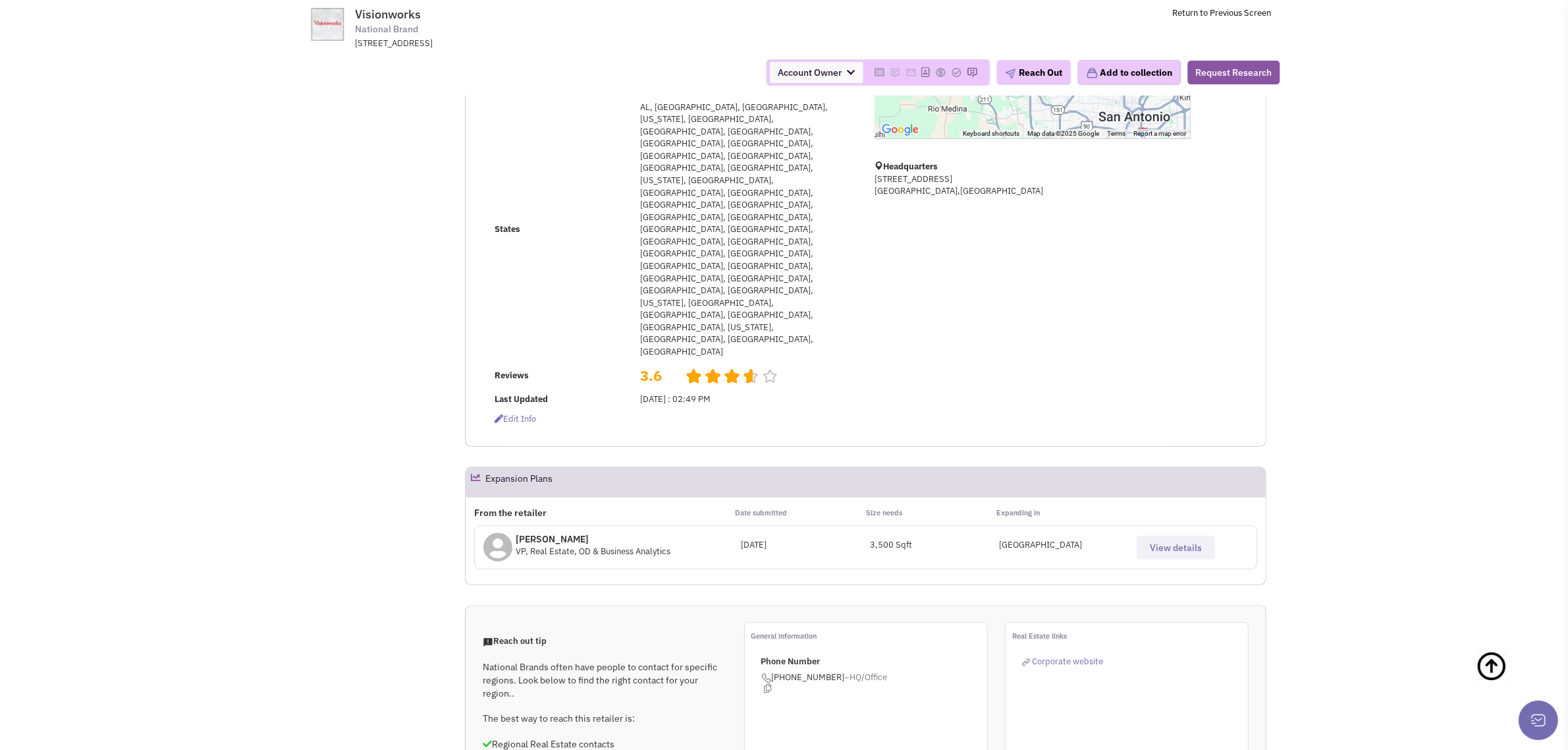
click at [1183, 541] on span "View details" at bounding box center [1176, 547] width 52 height 12
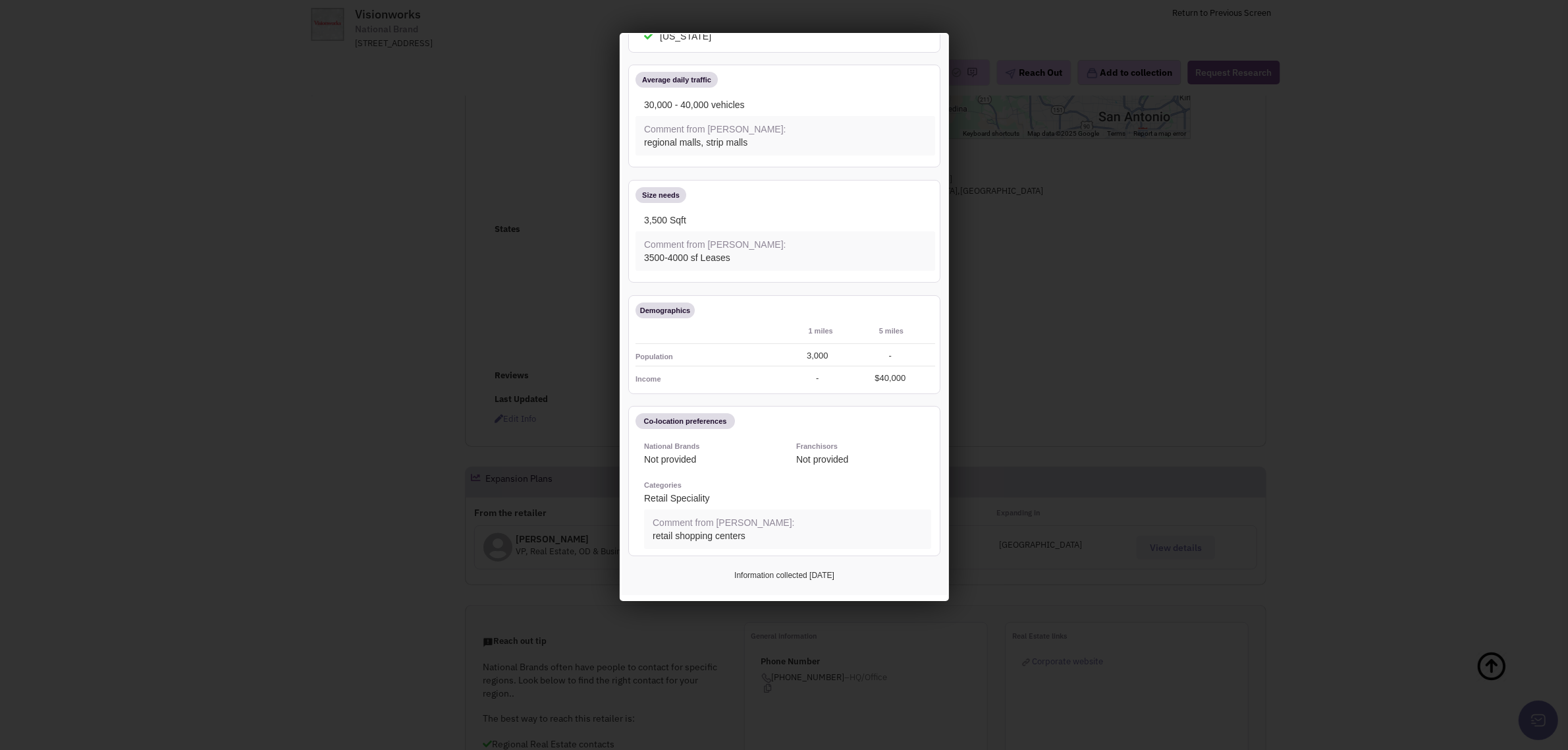
scroll to position [0, 0]
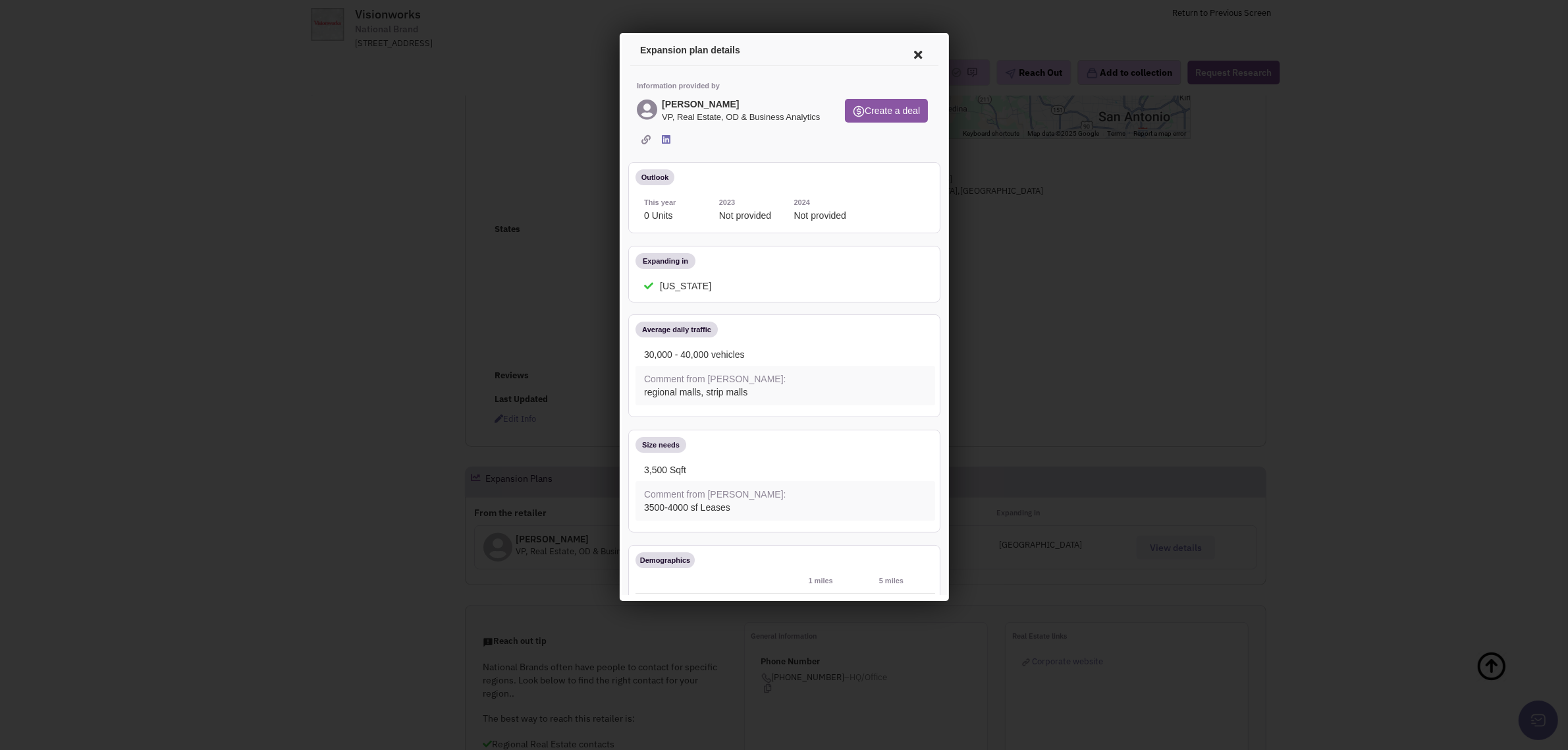
click at [905, 51] on icon at bounding box center [916, 53] width 28 height 32
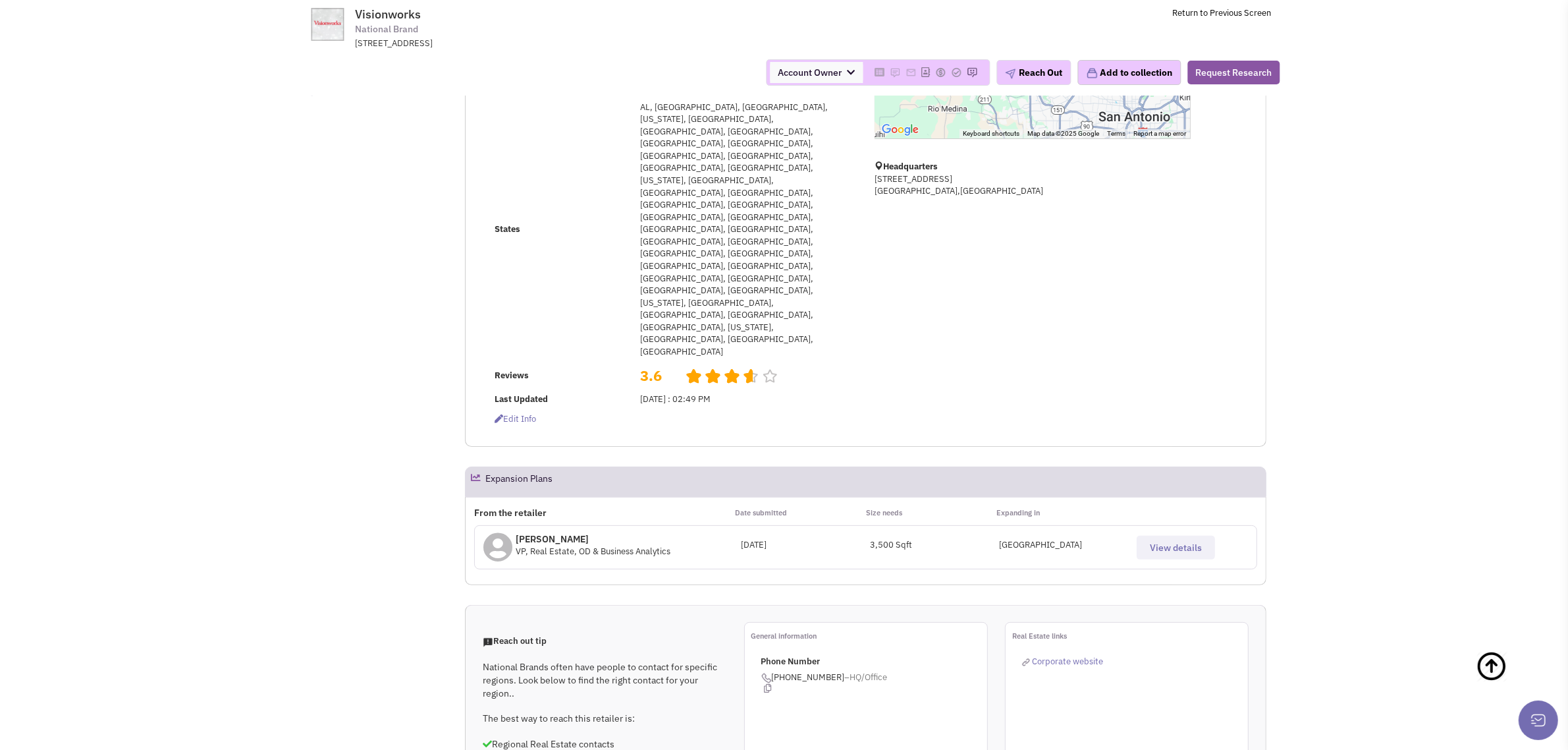
click at [1166, 541] on span "View details" at bounding box center [1176, 547] width 52 height 12
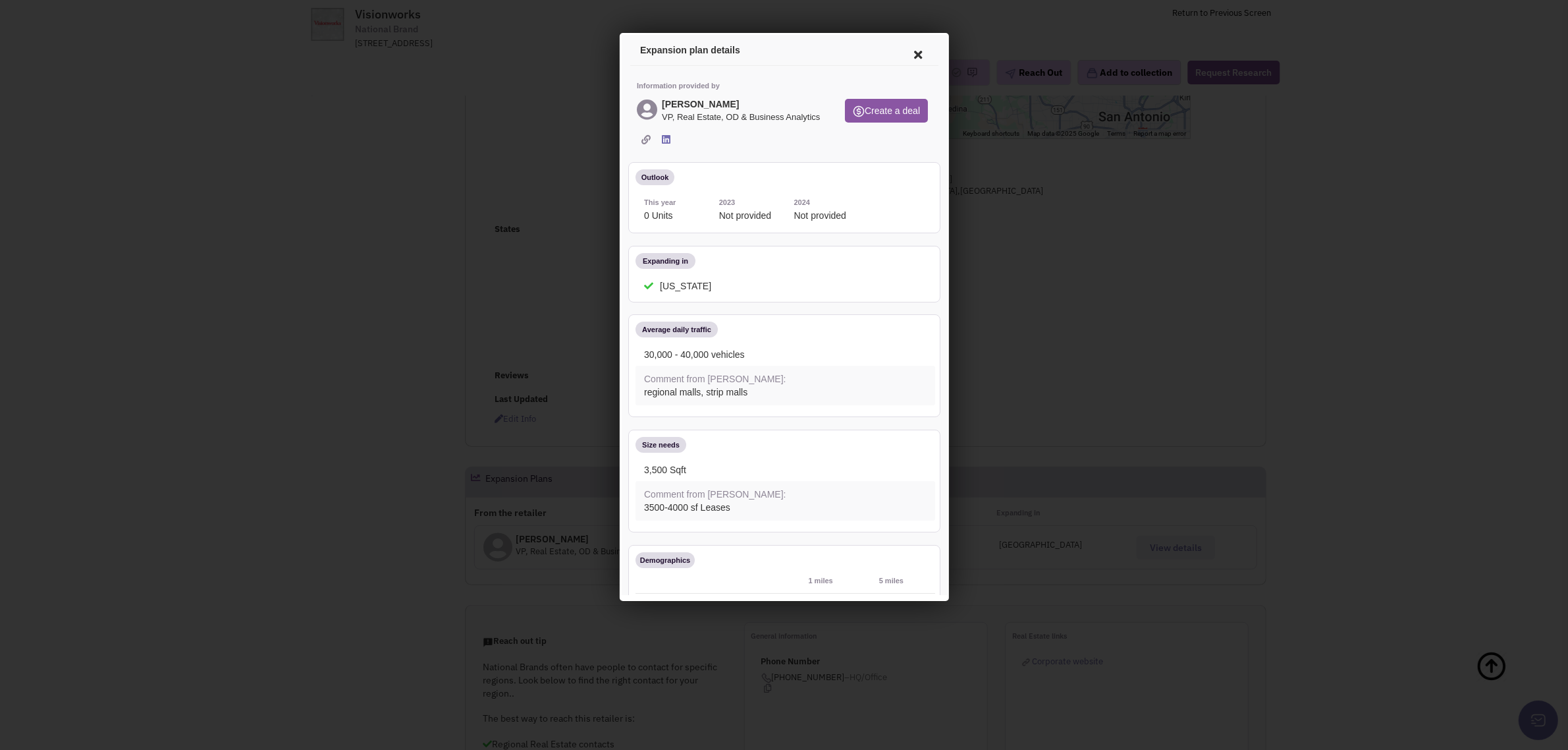
click at [241, 394] on div at bounding box center [784, 375] width 1568 height 750
click at [905, 50] on icon at bounding box center [916, 53] width 28 height 32
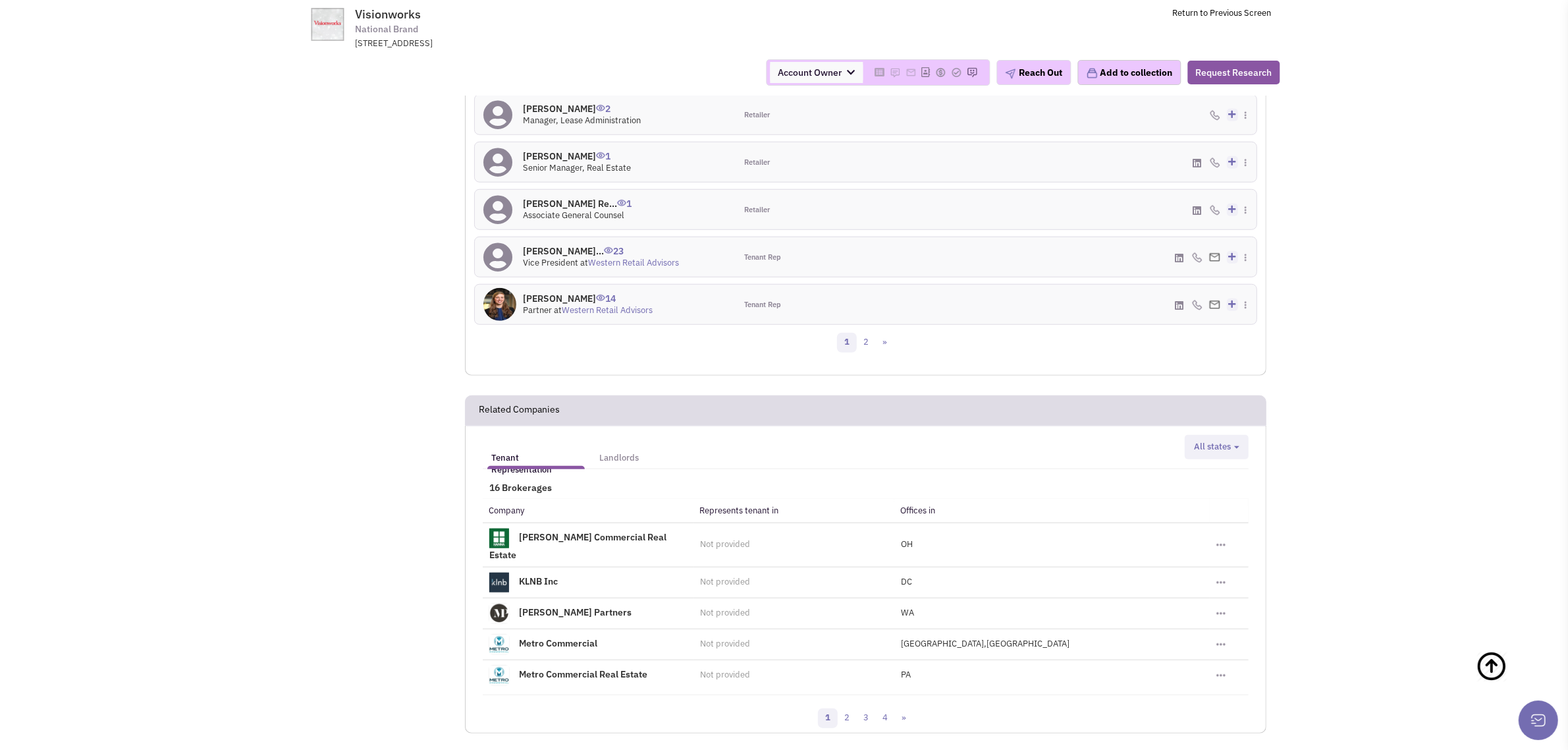
scroll to position [853, 0]
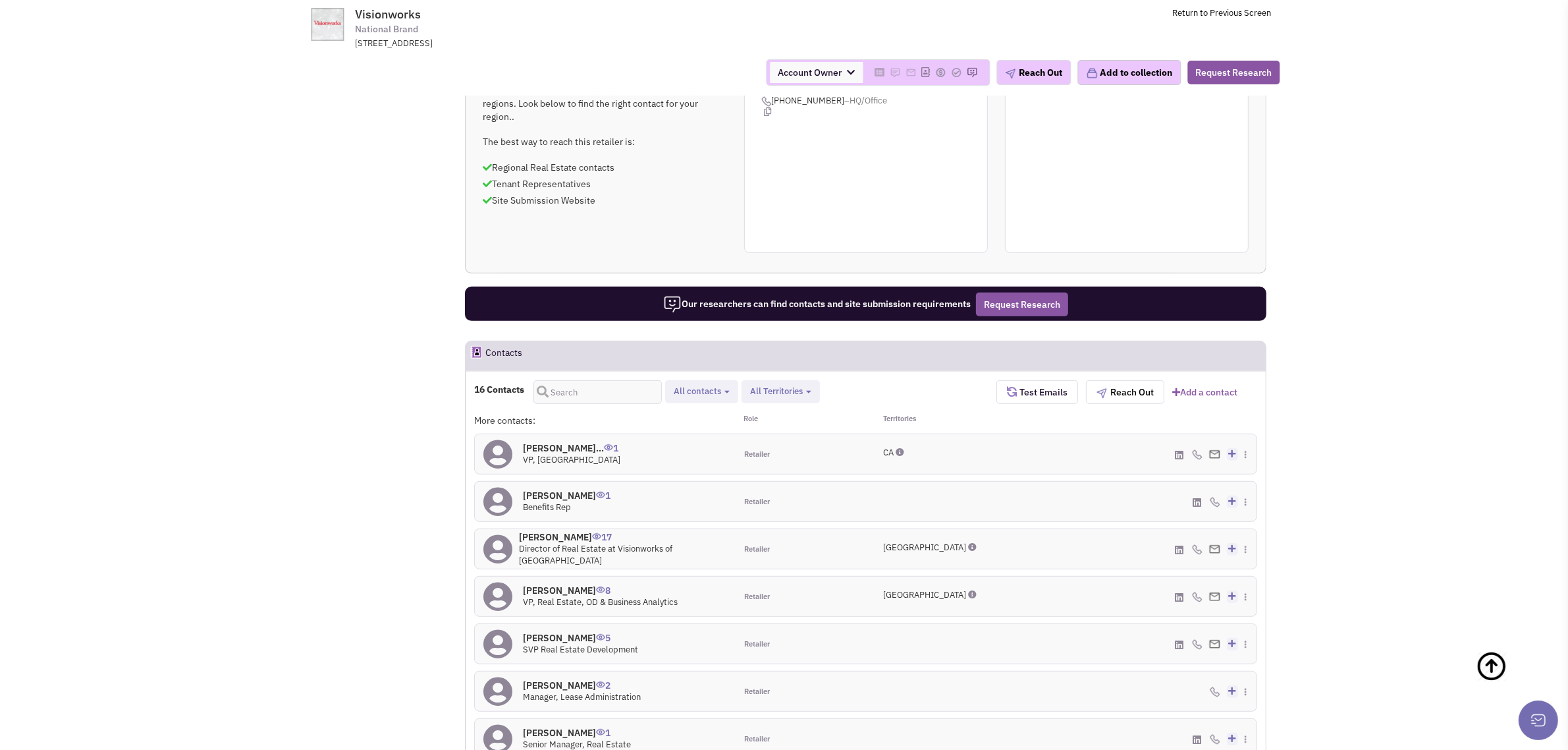
drag, startPoint x: 713, startPoint y: 192, endPoint x: 707, endPoint y: 194, distance: 6.3
click at [709, 380] on span "Retailer contacts Tenant representatives Site selection decision makers All con…" at bounding box center [701, 391] width 73 height 23
click at [695, 385] on span "All contacts" at bounding box center [697, 390] width 47 height 11
click at [689, 459] on span at bounding box center [684, 463] width 9 height 9
click at [684, 461] on input "Site selection decision makers" at bounding box center [684, 461] width 0 height 0
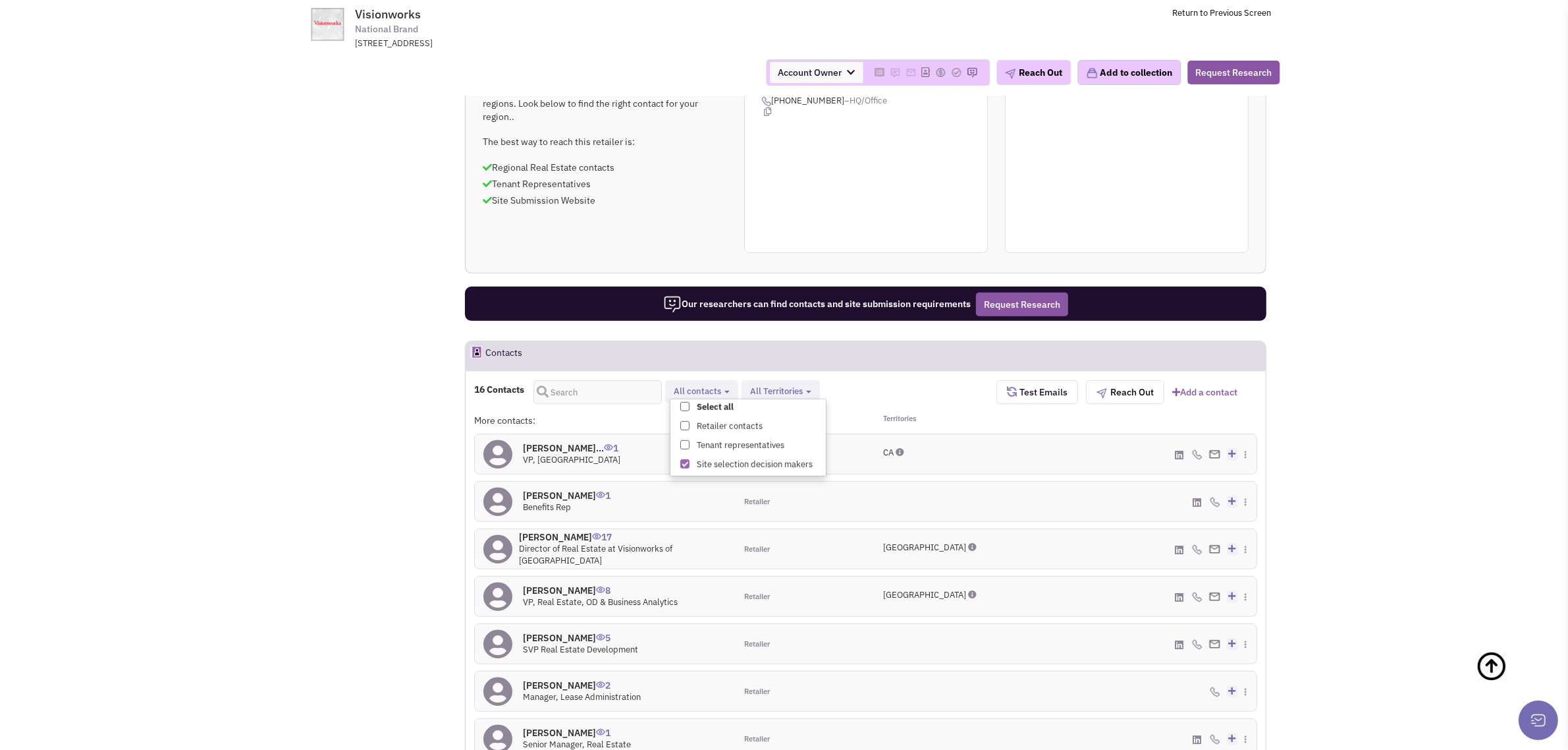
select select "4"
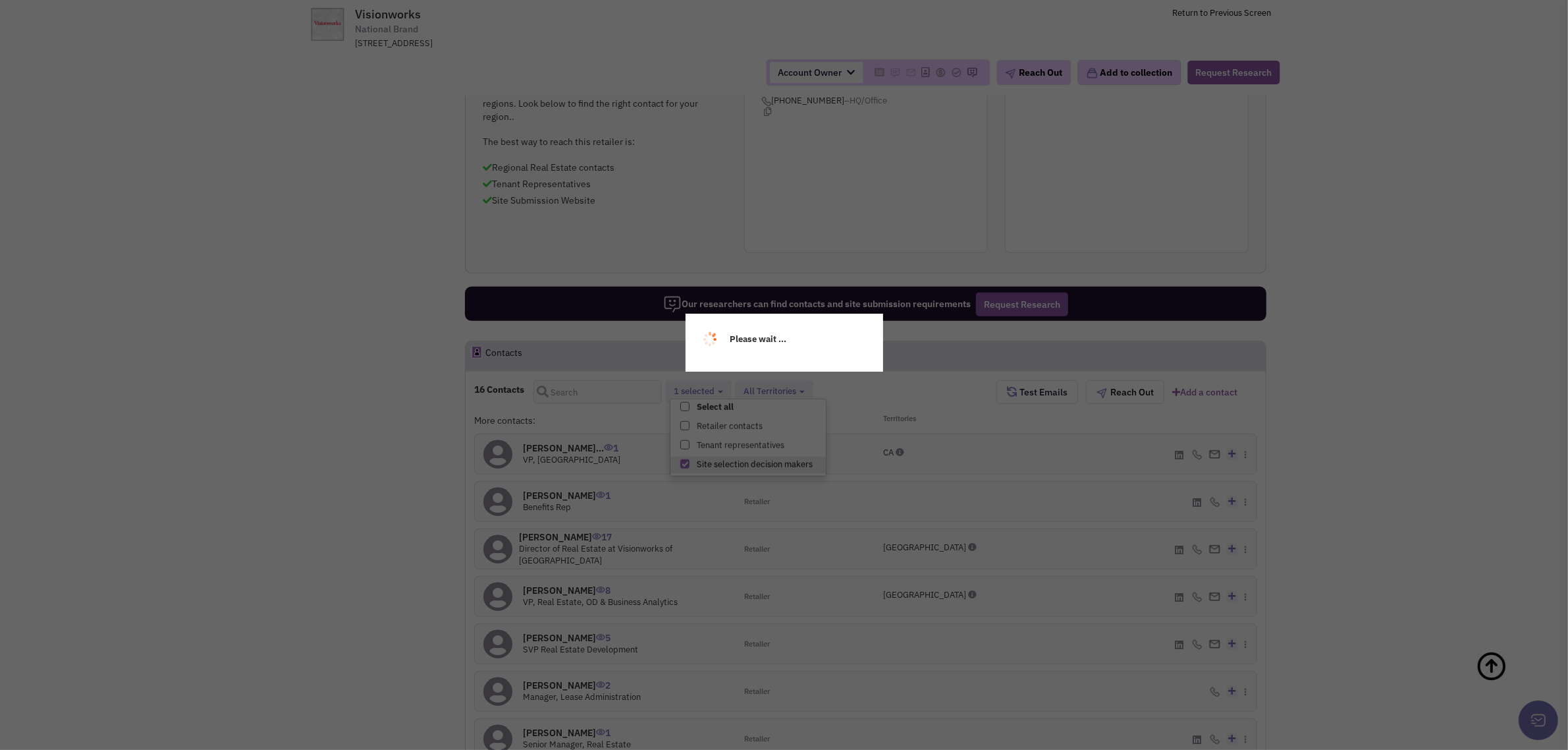
scroll to position [24, 0]
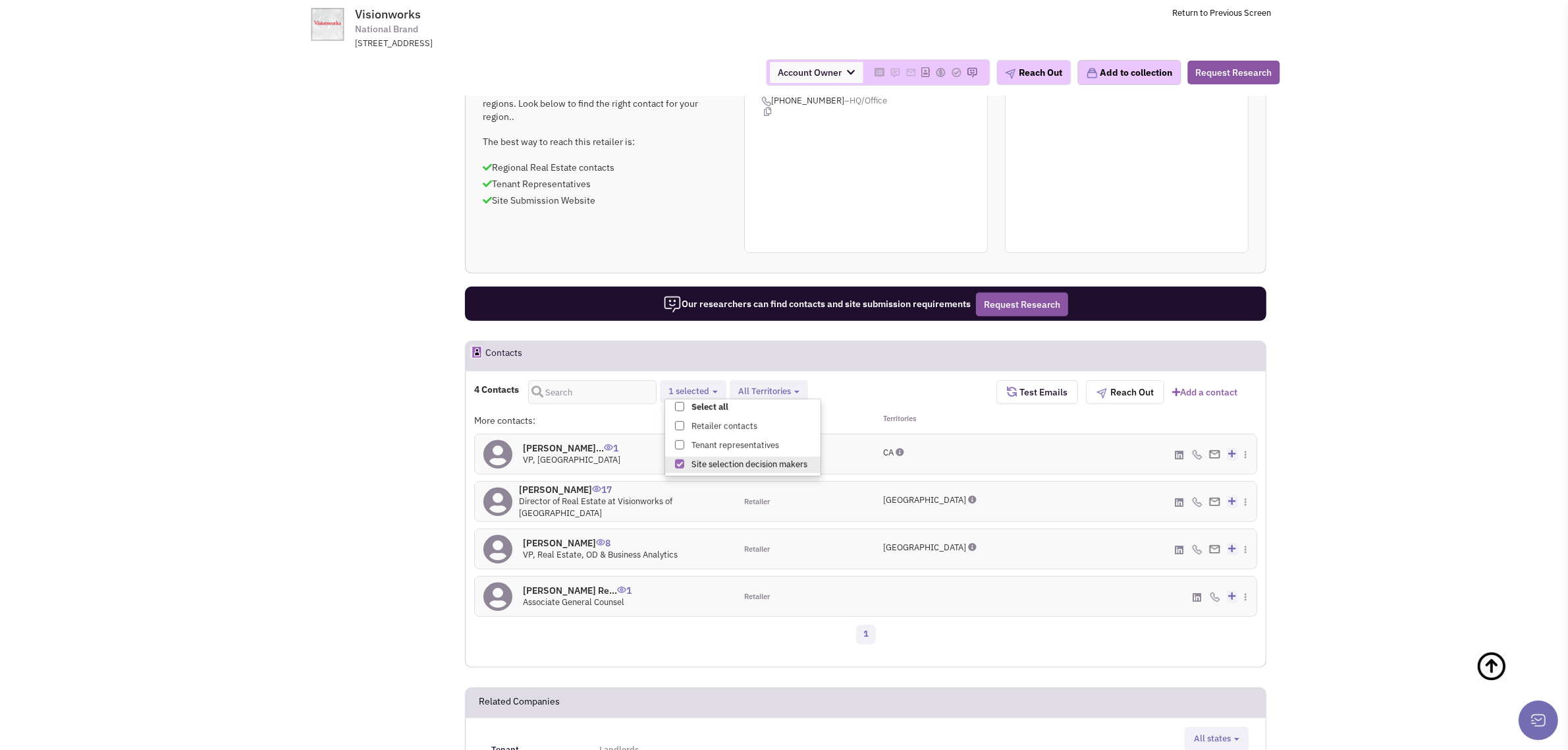
click at [554, 537] on h4 "Mr. Craig Mey 8" at bounding box center [600, 543] width 155 height 12
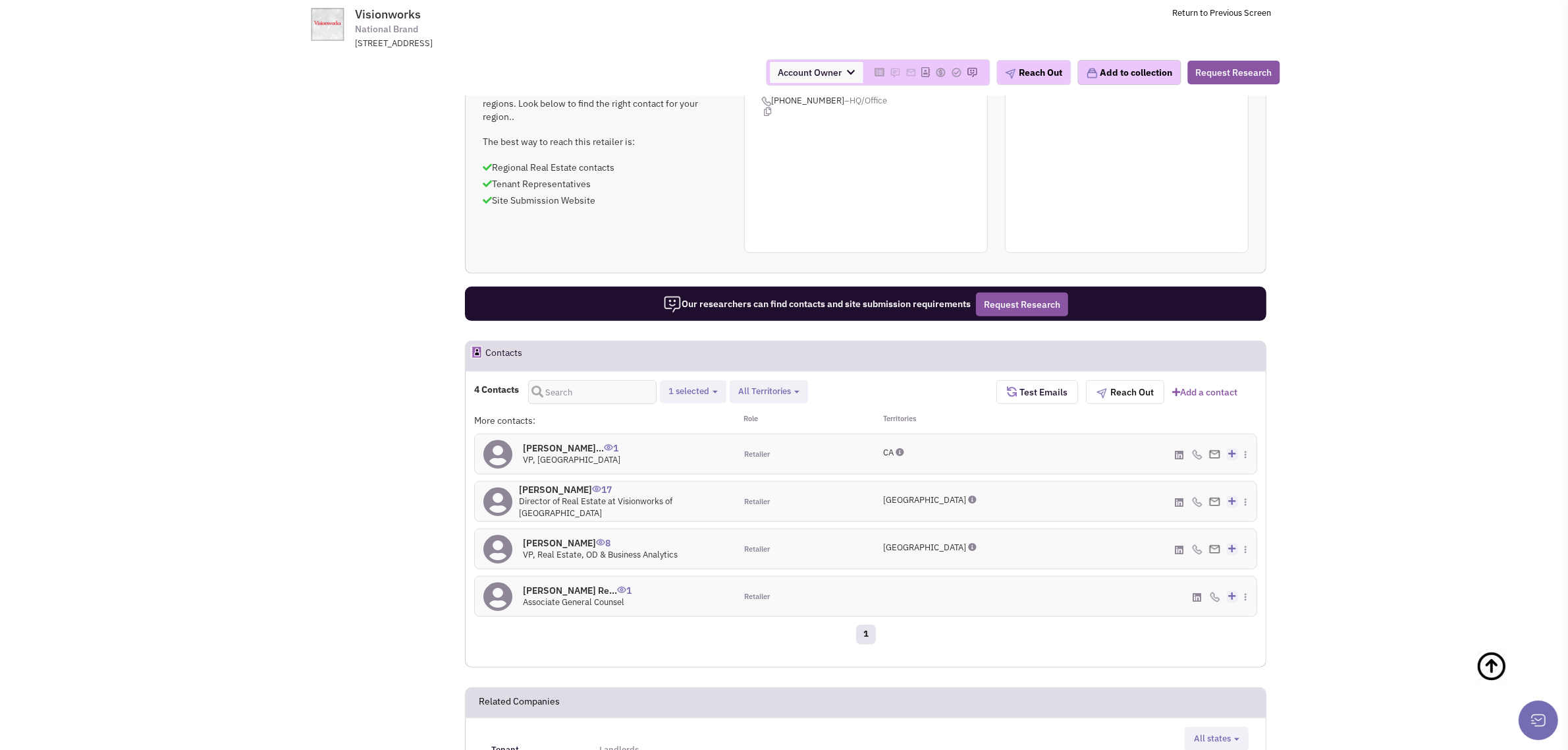
click at [554, 537] on h4 "Mr. Craig Mey 8" at bounding box center [600, 543] width 155 height 12
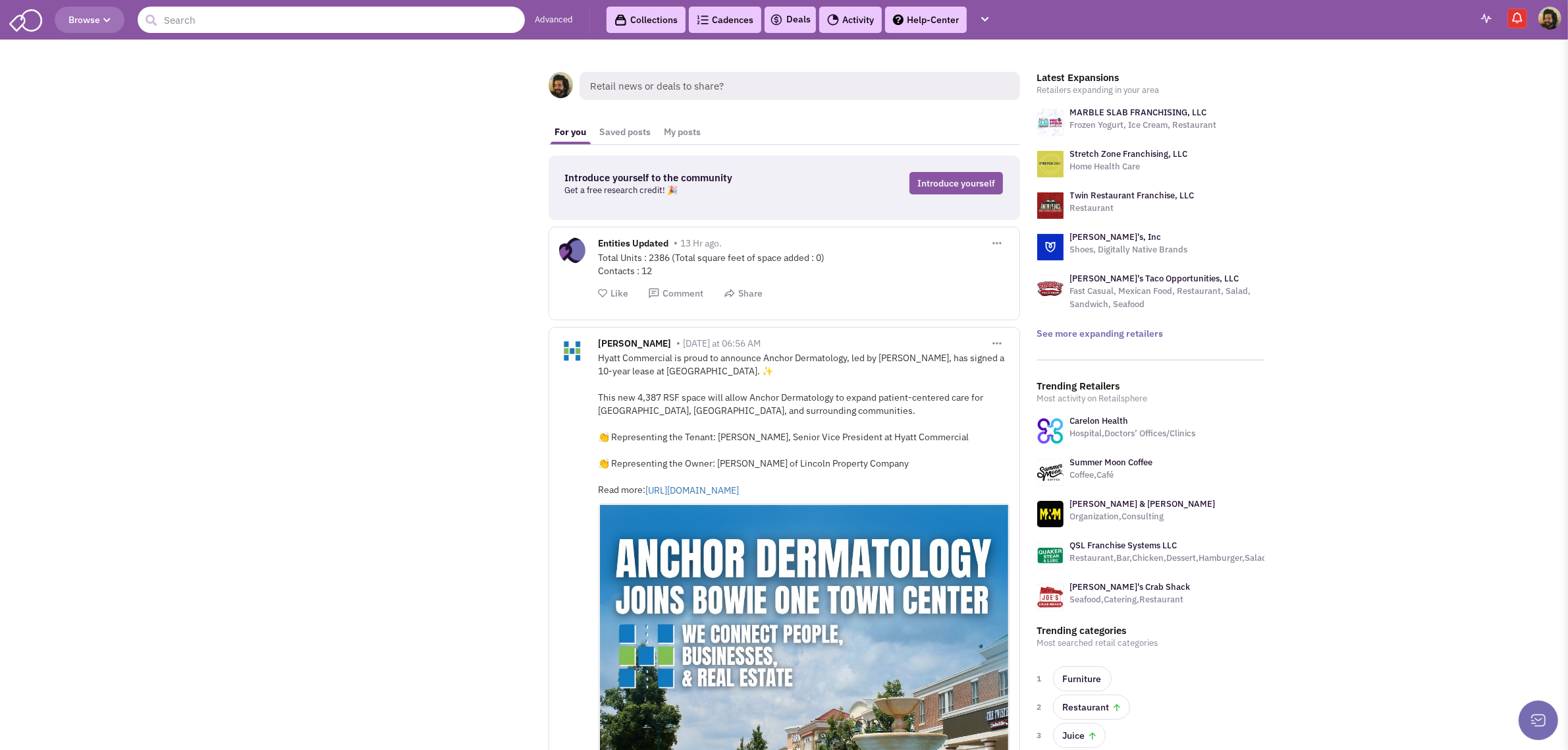
click at [342, 20] on input "text" at bounding box center [331, 19] width 388 height 26
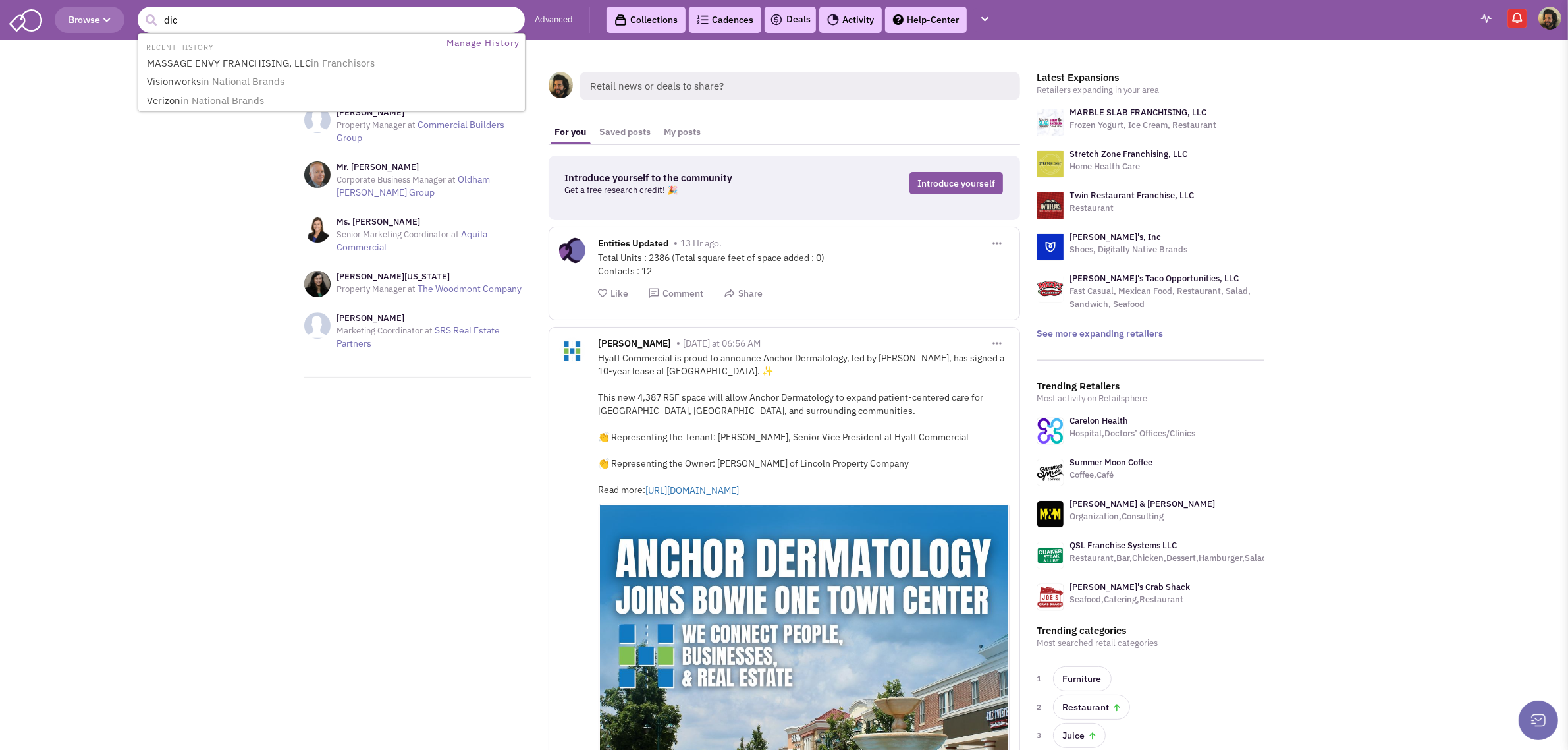
type input "dick"
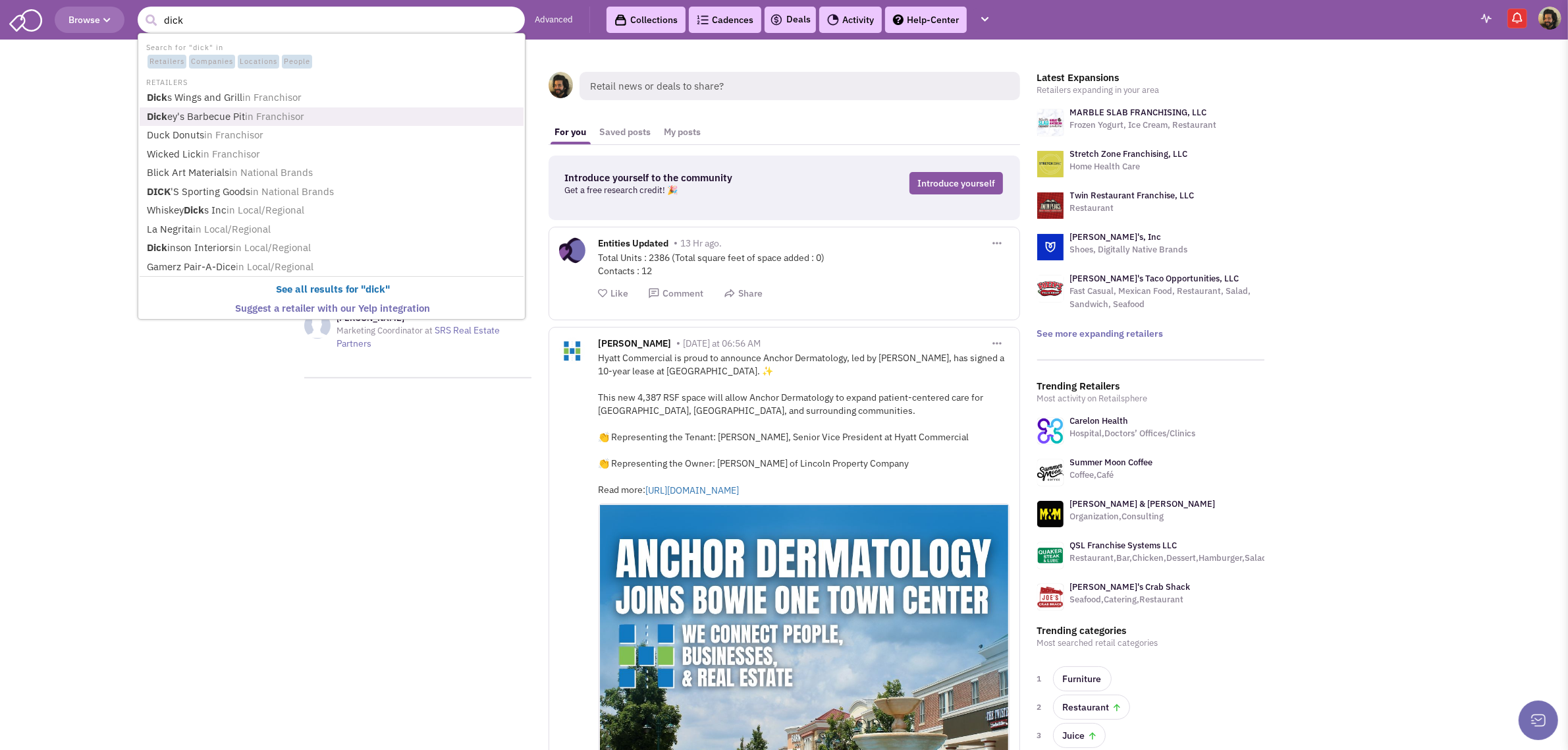
click at [282, 116] on span "in Franchisor" at bounding box center [274, 116] width 60 height 13
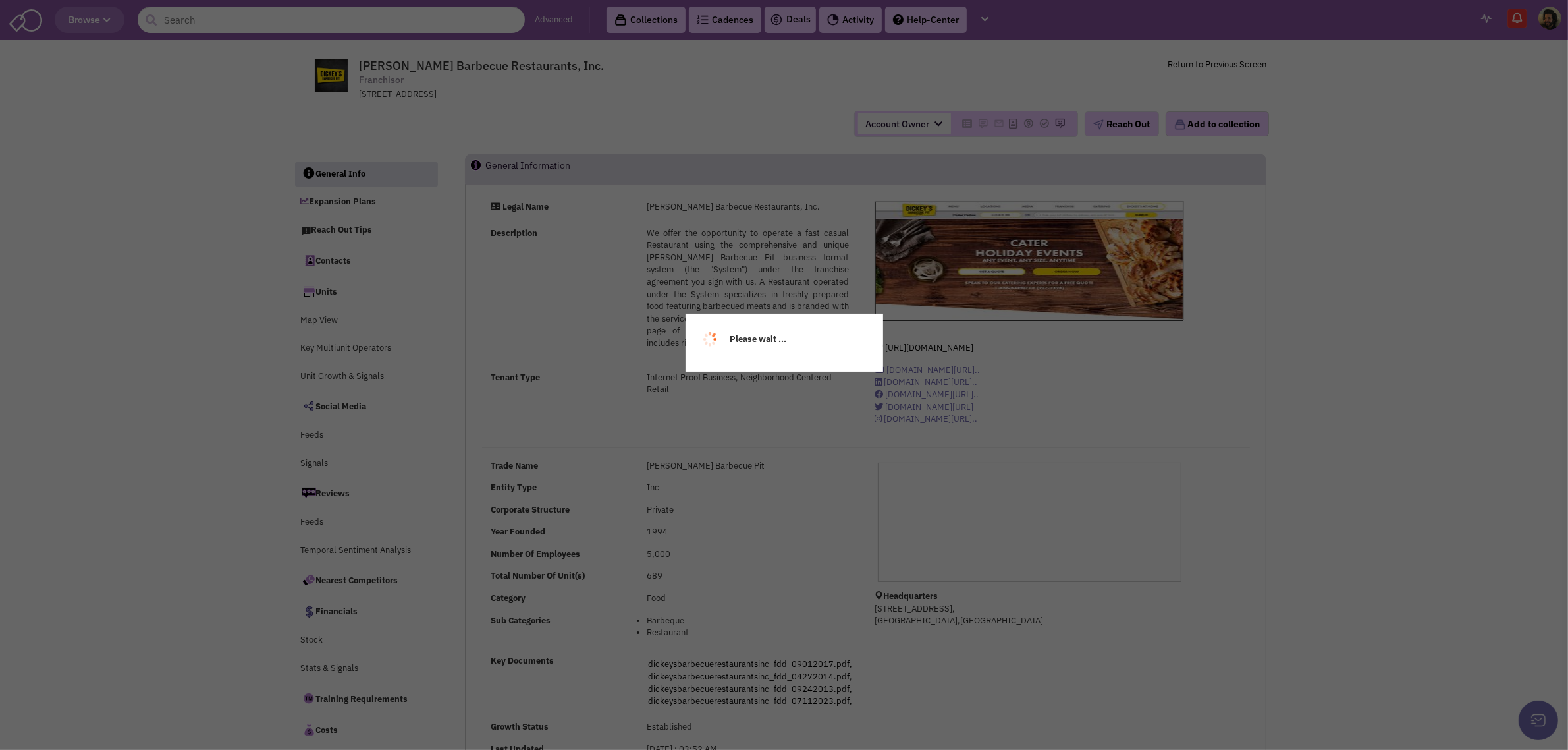
select select
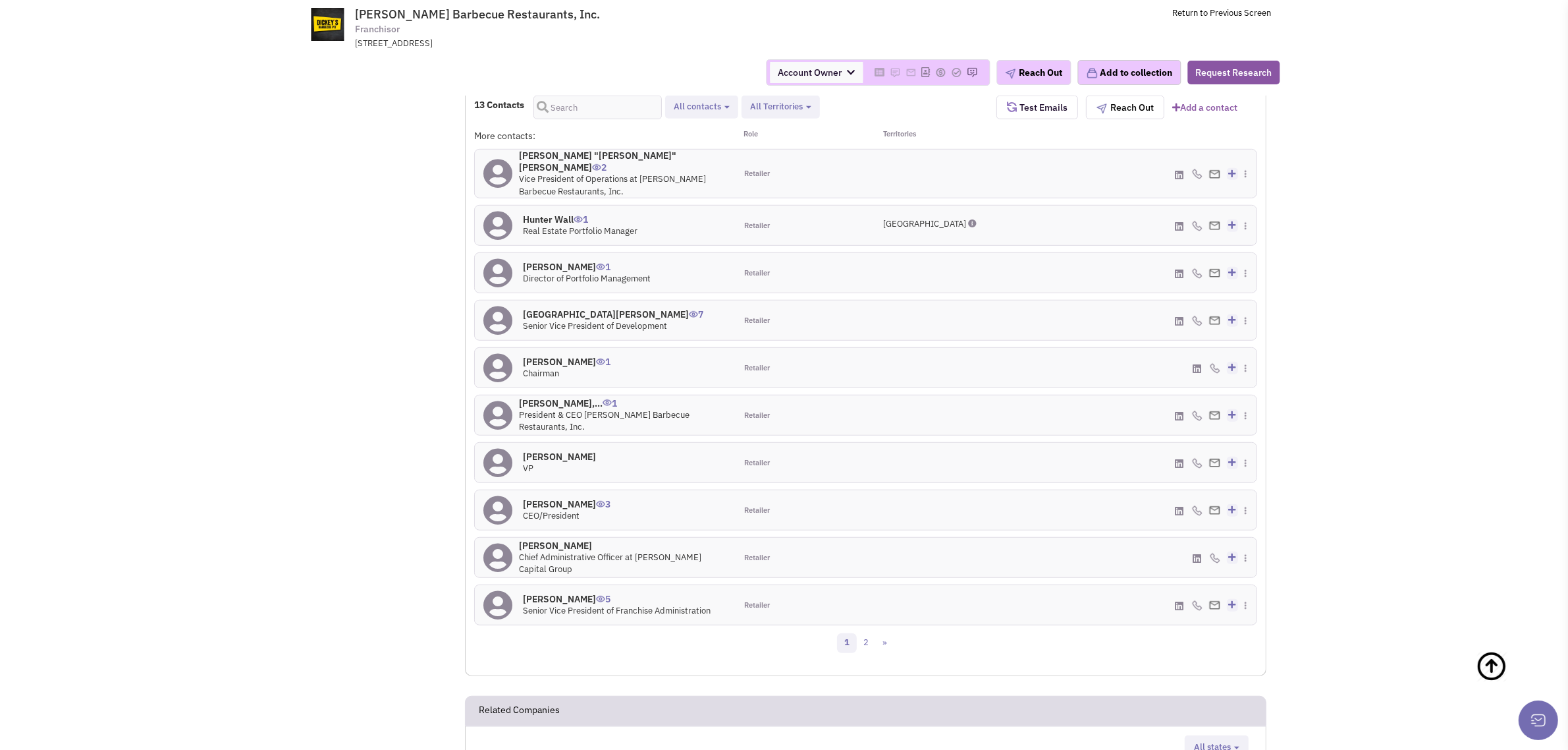
scroll to position [742, 0]
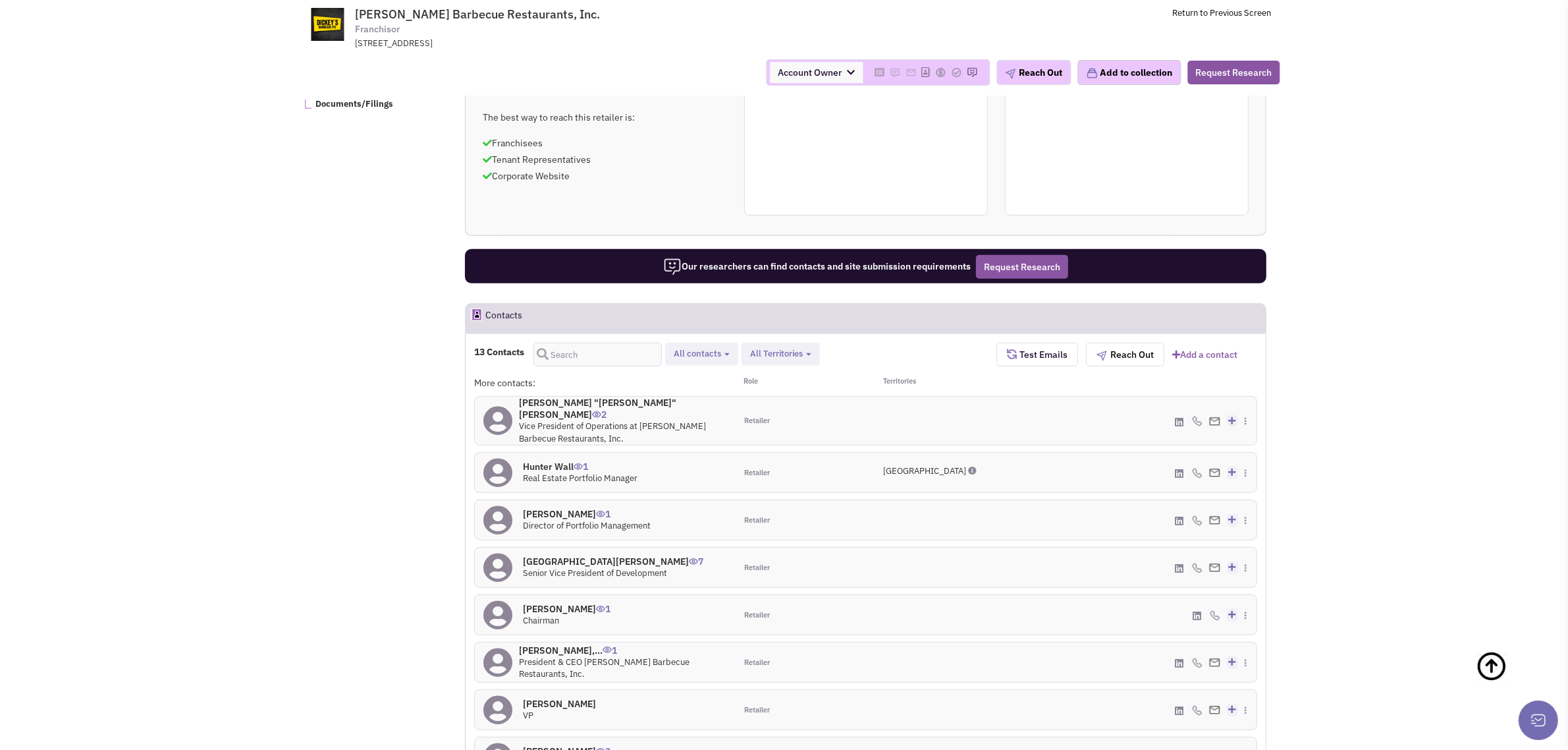
click at [682, 357] on span "All contacts" at bounding box center [697, 353] width 47 height 11
click at [687, 425] on span at bounding box center [684, 425] width 9 height 9
click at [684, 424] on input "Site selection decision makers" at bounding box center [684, 424] width 0 height 0
select select "4"
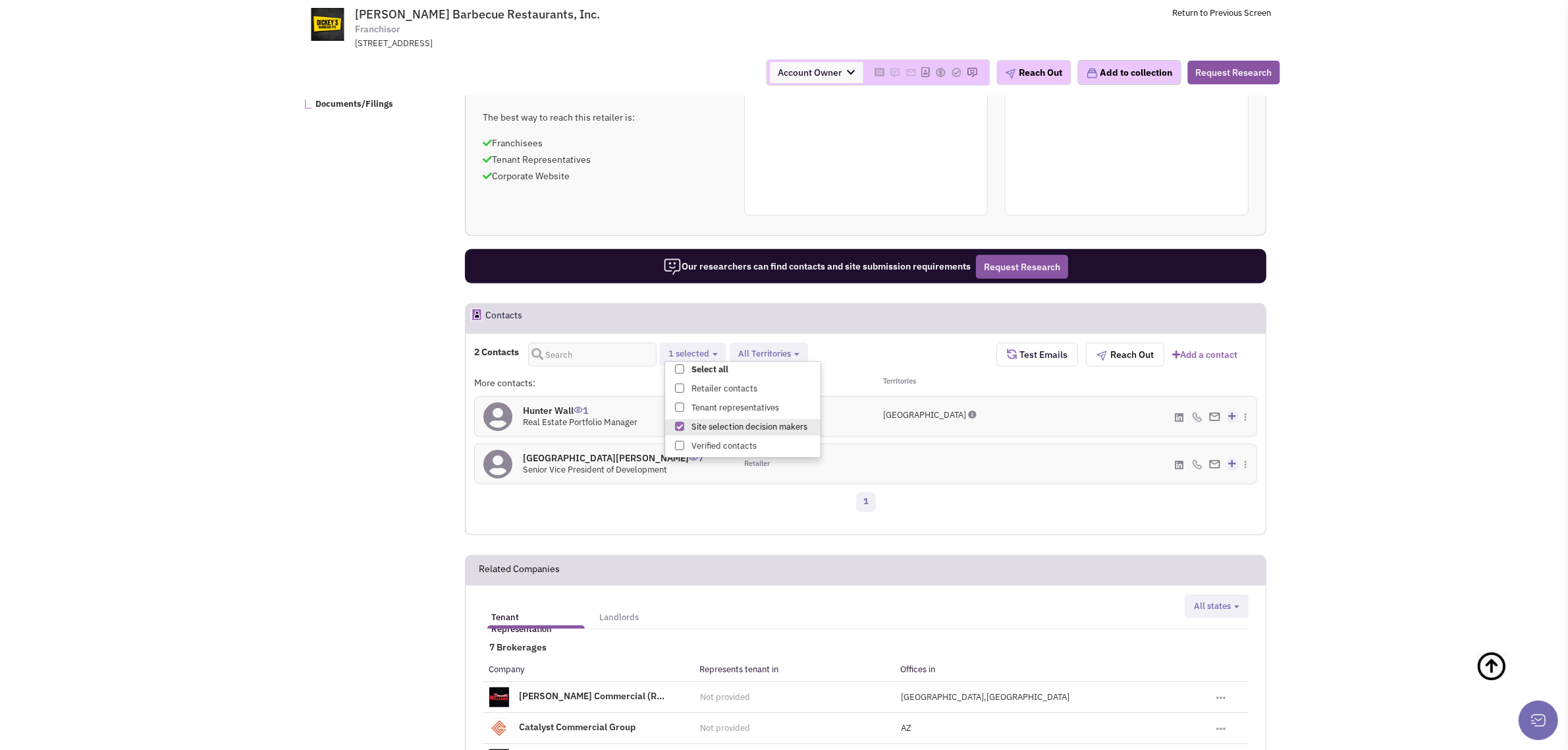
click at [586, 459] on h4 "Trinity Dawn Hall 7" at bounding box center [613, 457] width 181 height 12
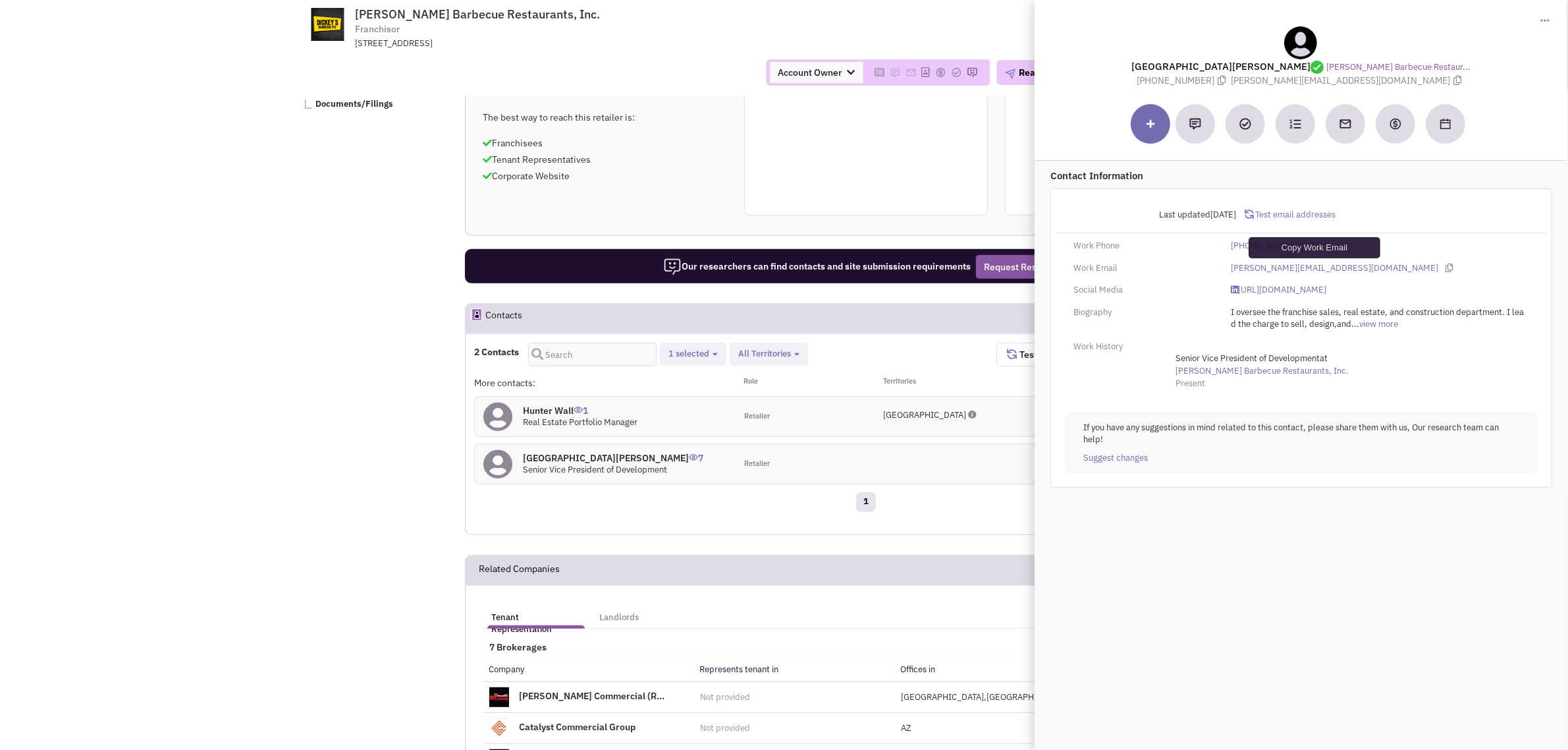
click at [1446, 267] on icon at bounding box center [1449, 267] width 8 height 8
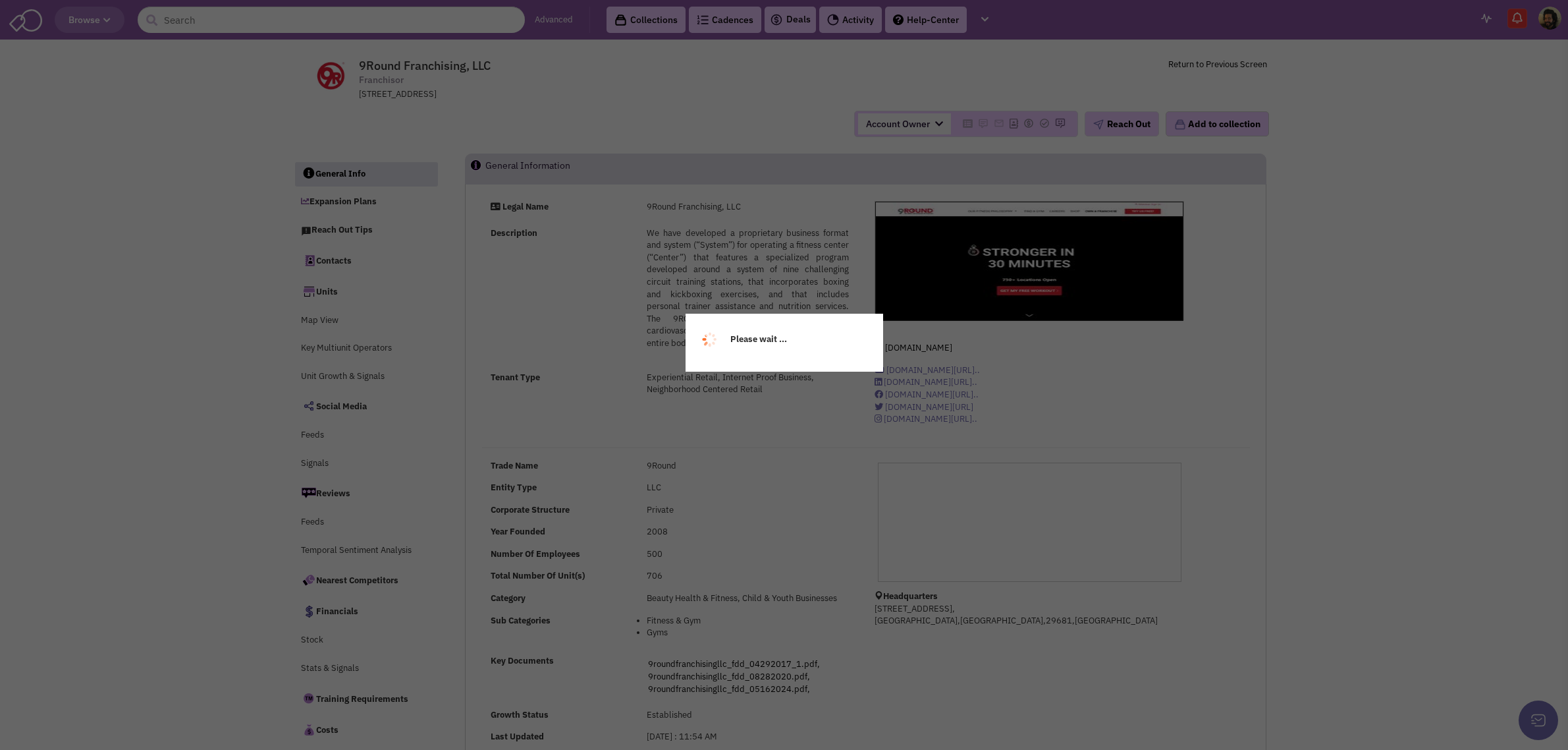
select select
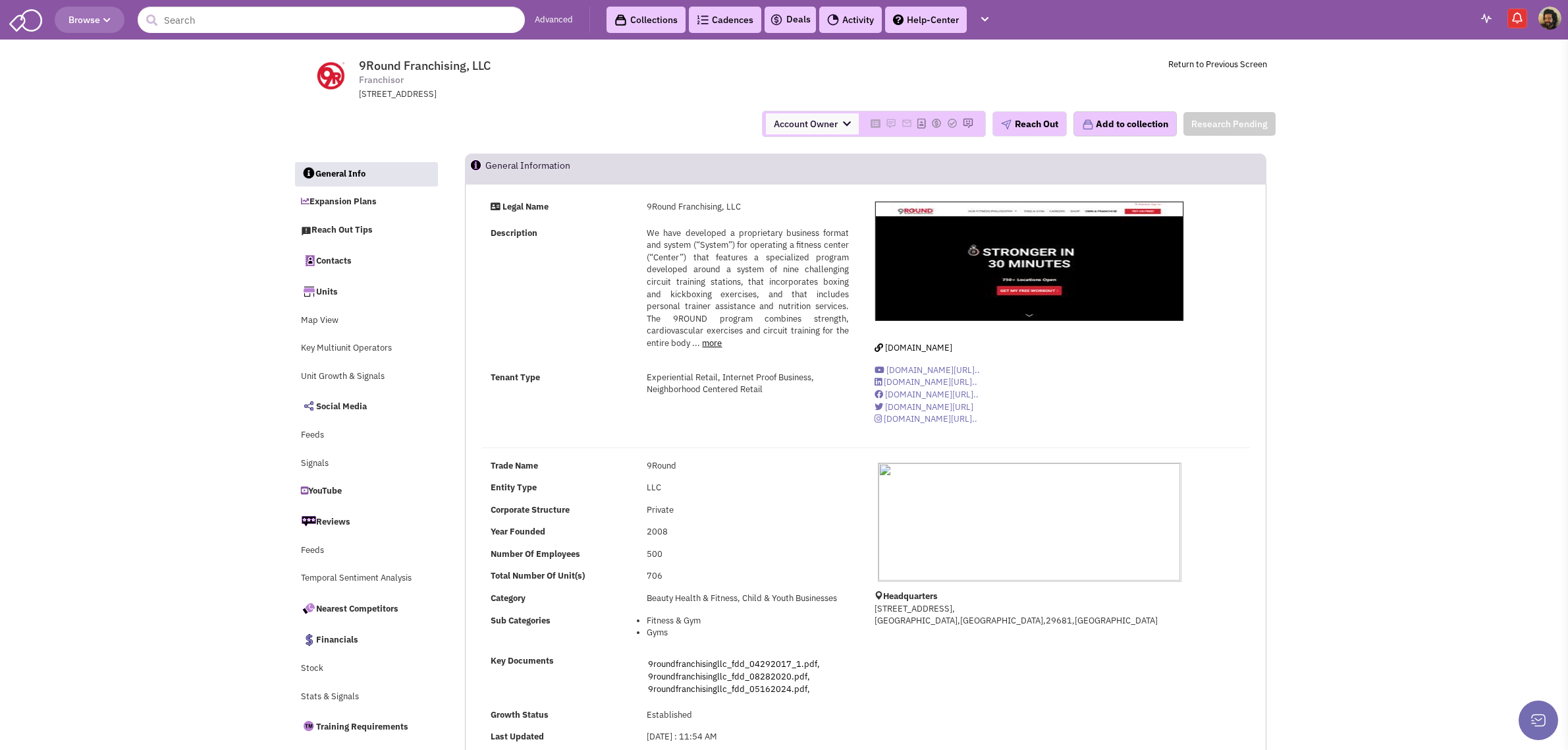
select select
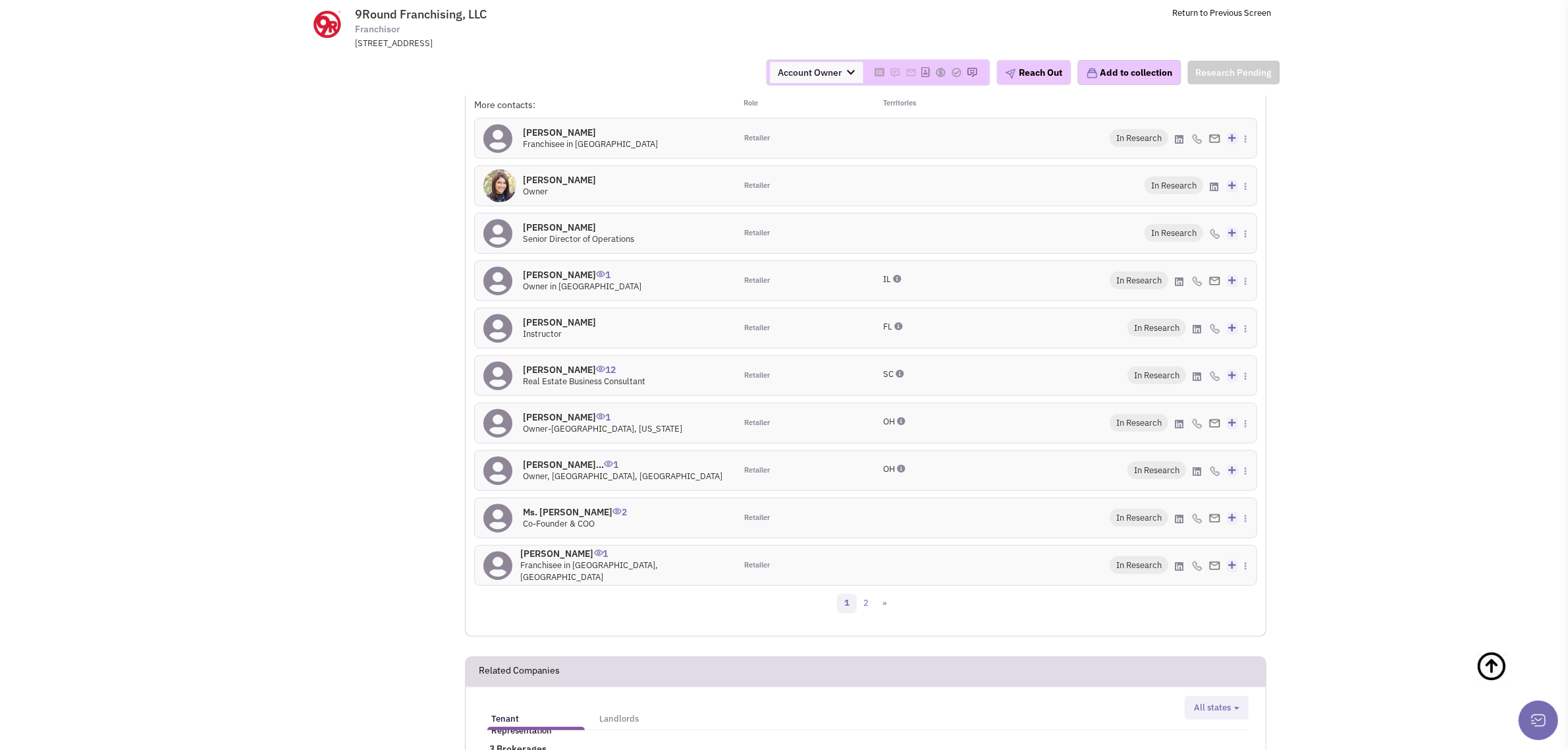
scroll to position [1072, 0]
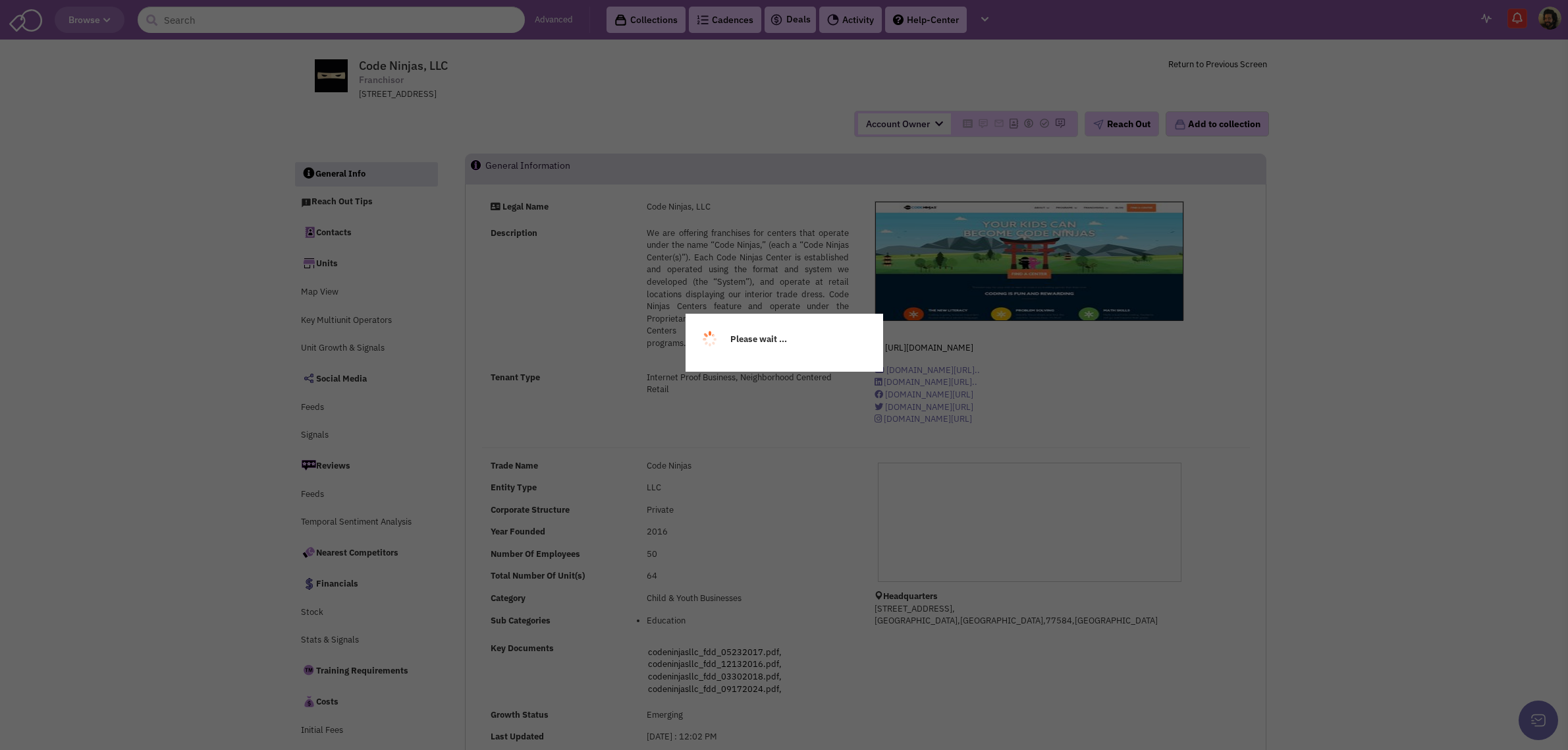
select select
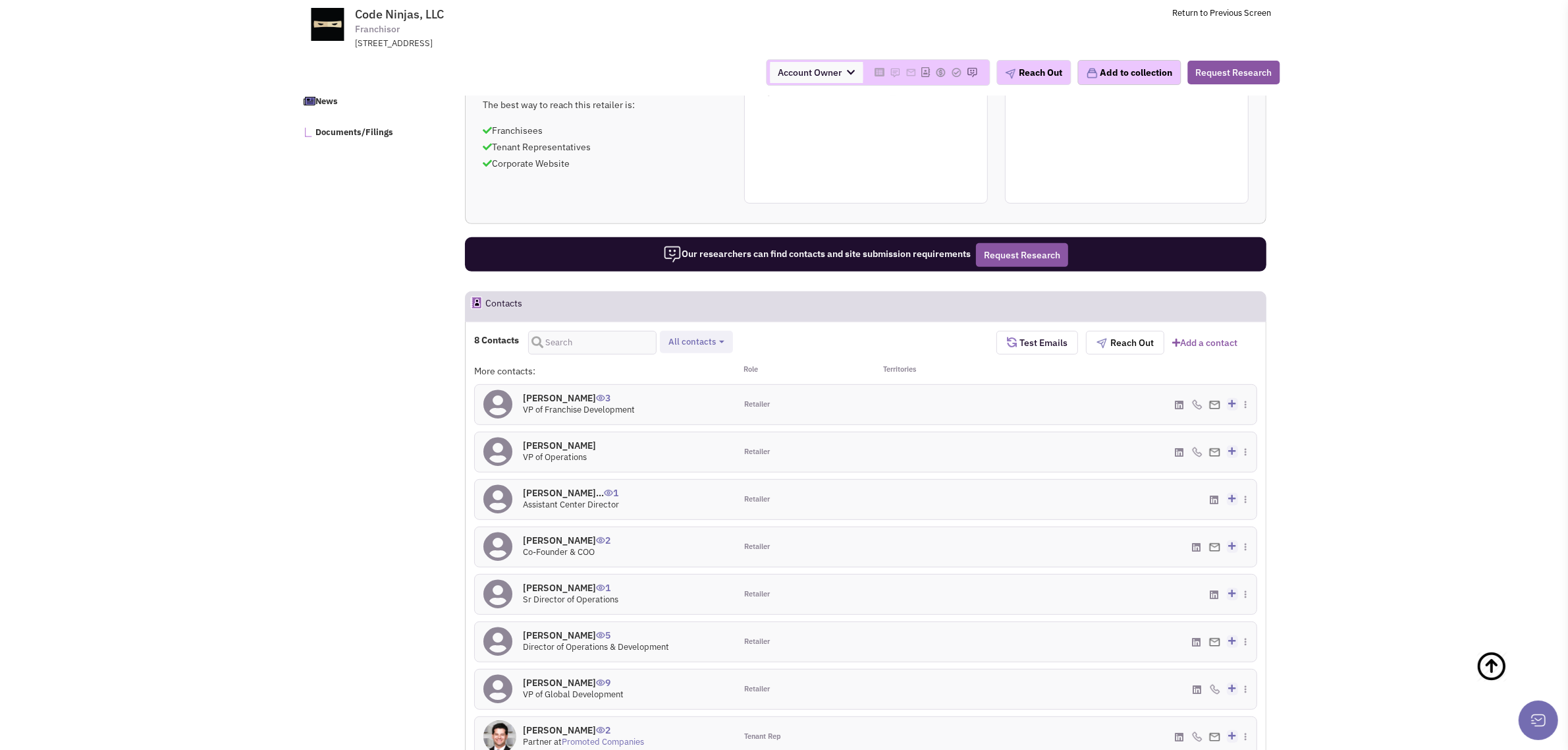
scroll to position [906, 0]
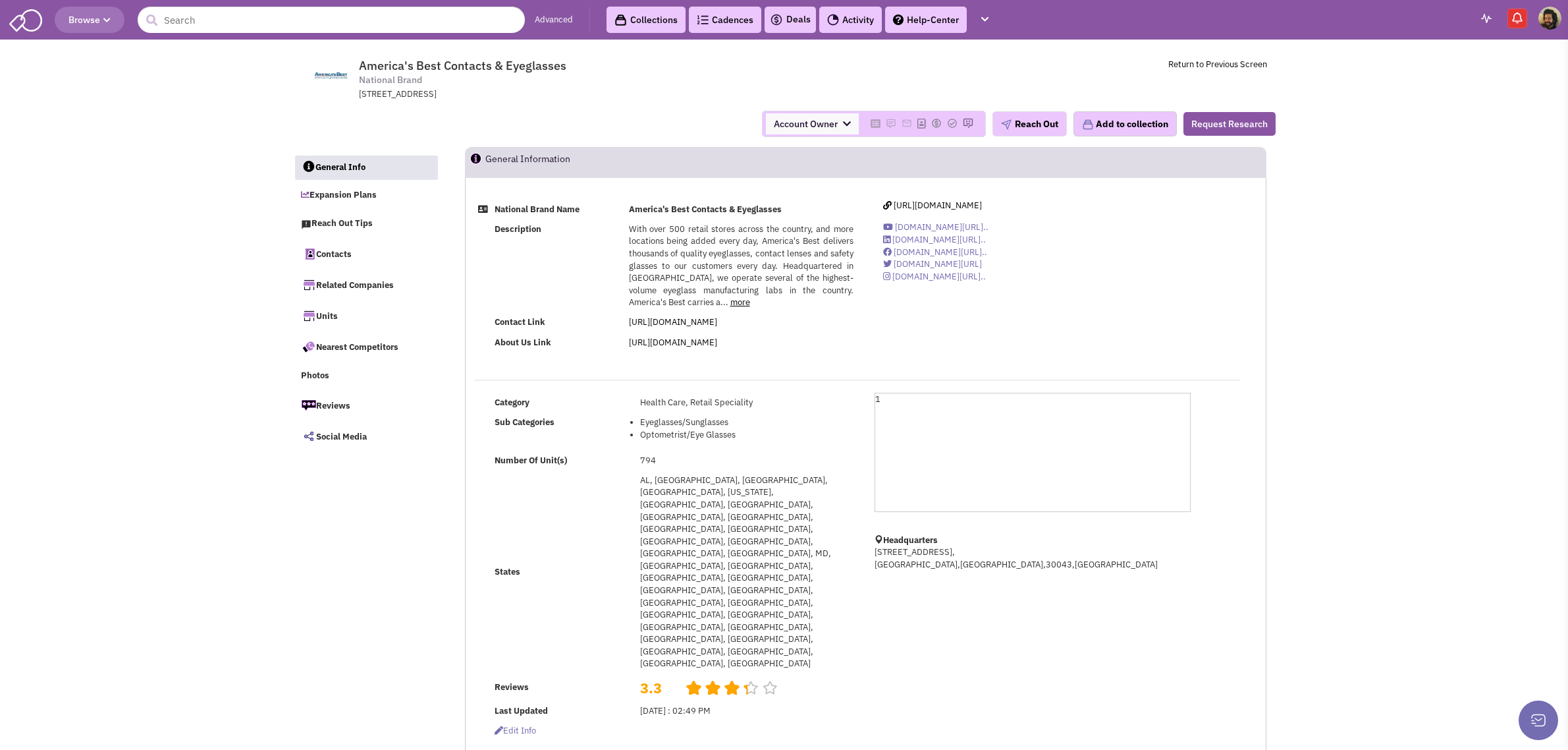
select select
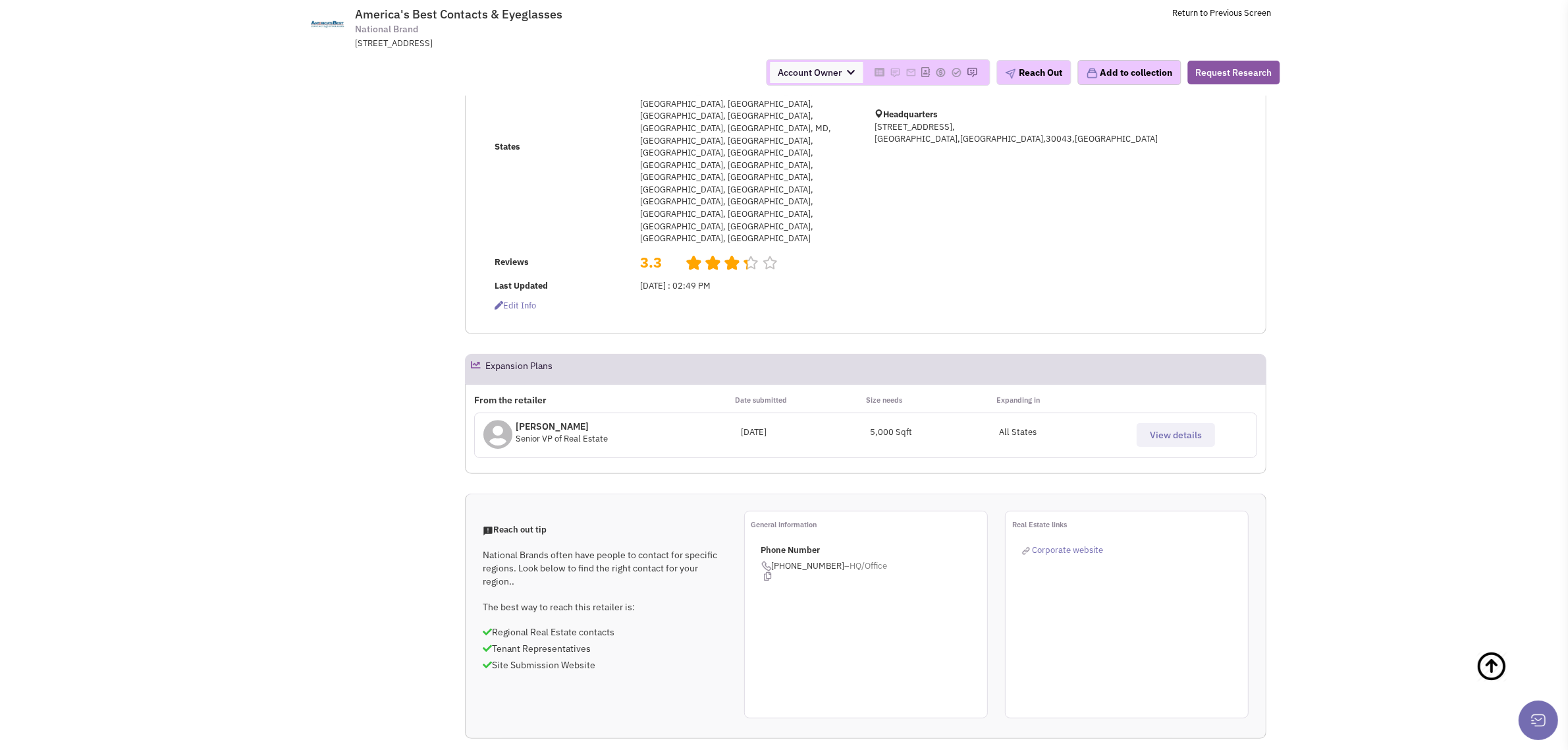
click at [1160, 423] on button "View details" at bounding box center [1175, 435] width 78 height 24
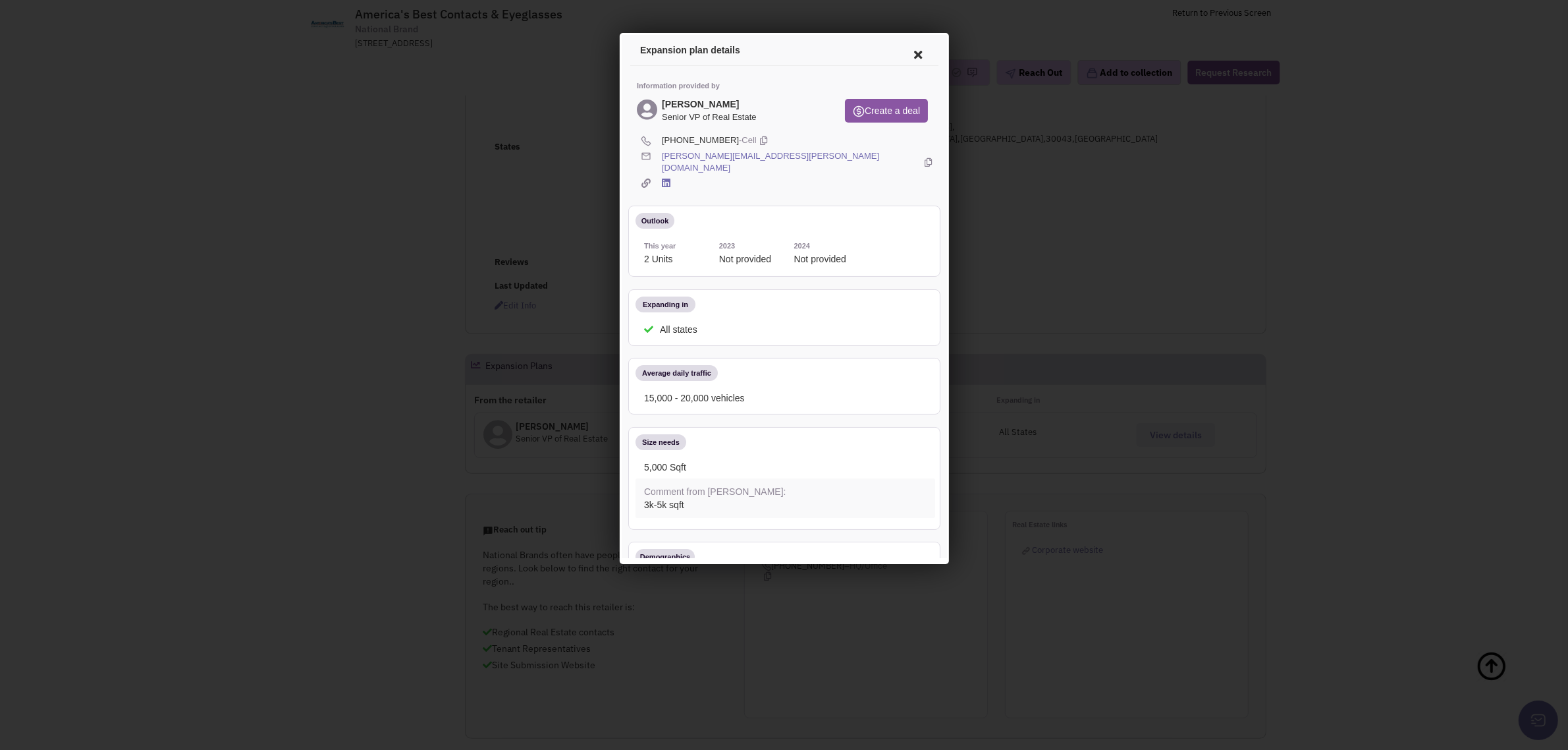
scroll to position [0, 0]
click at [904, 50] on icon at bounding box center [916, 53] width 28 height 32
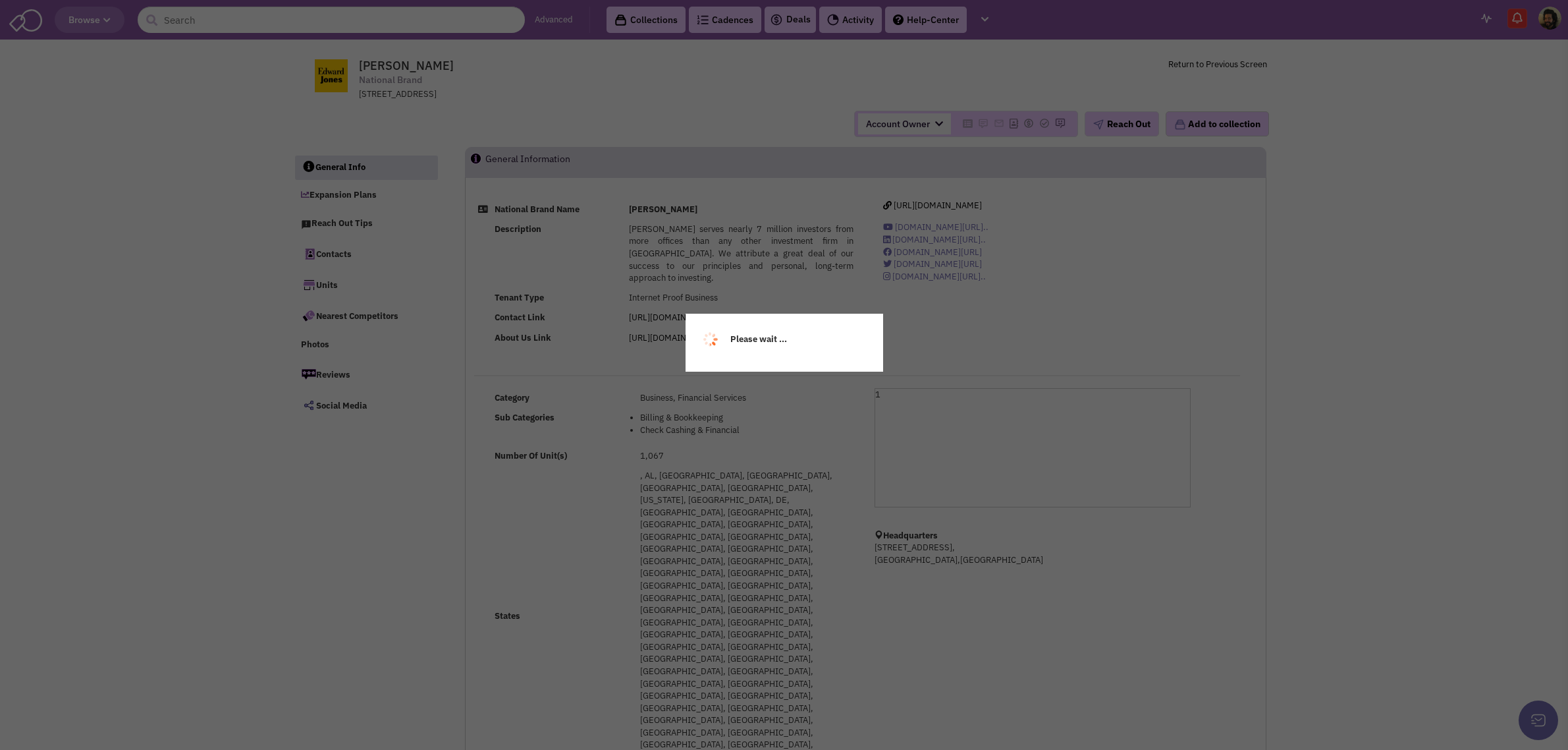
select select
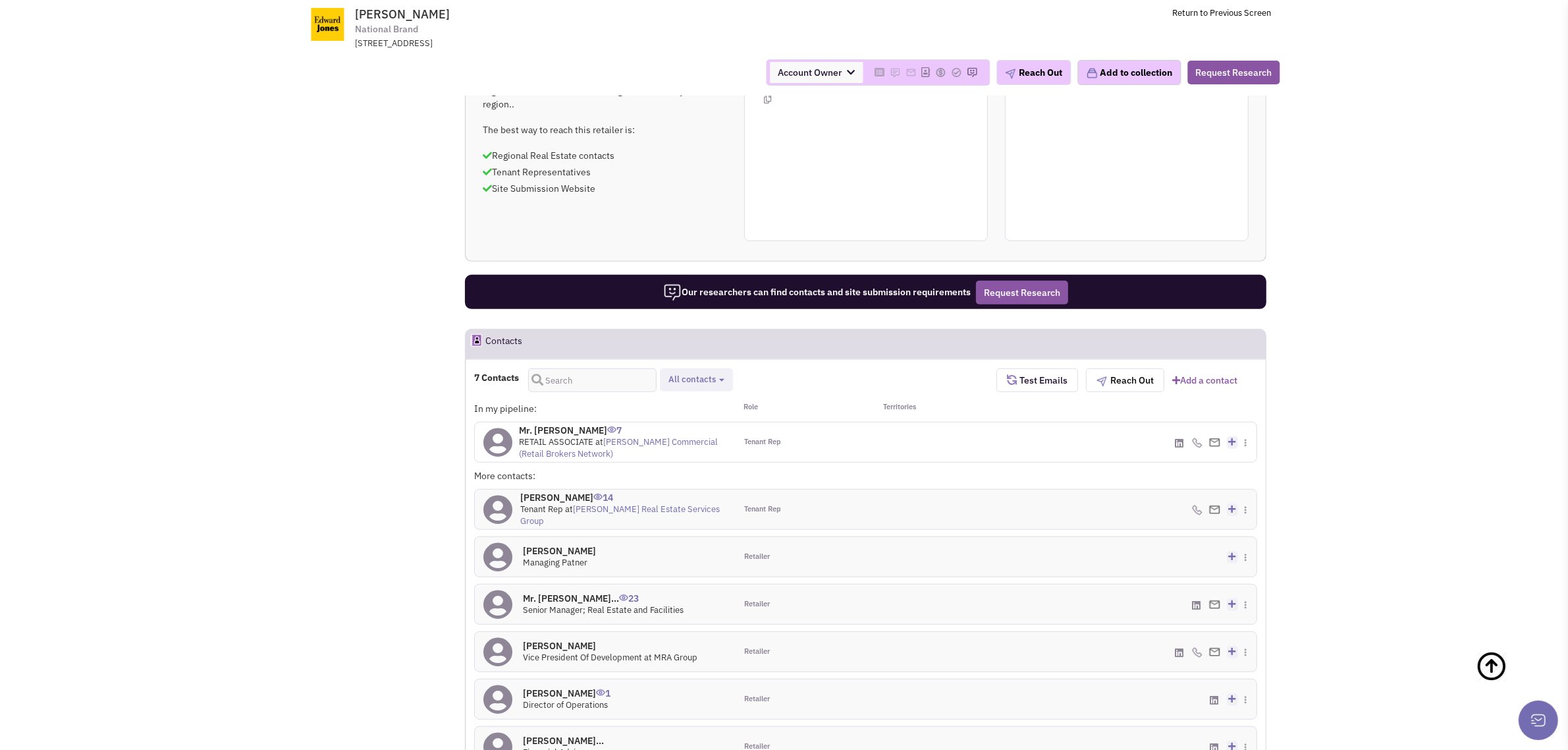
scroll to position [494, 0]
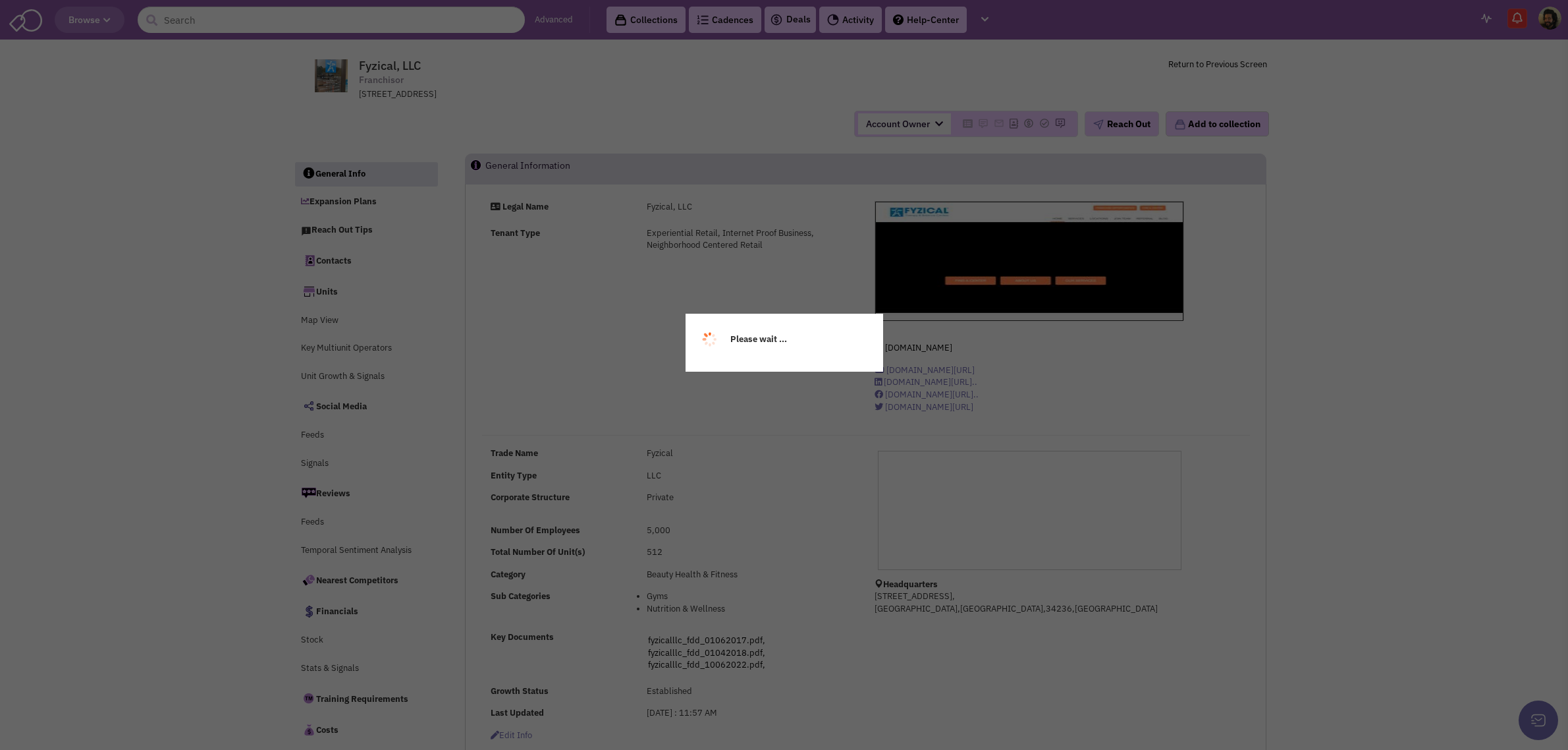
select select
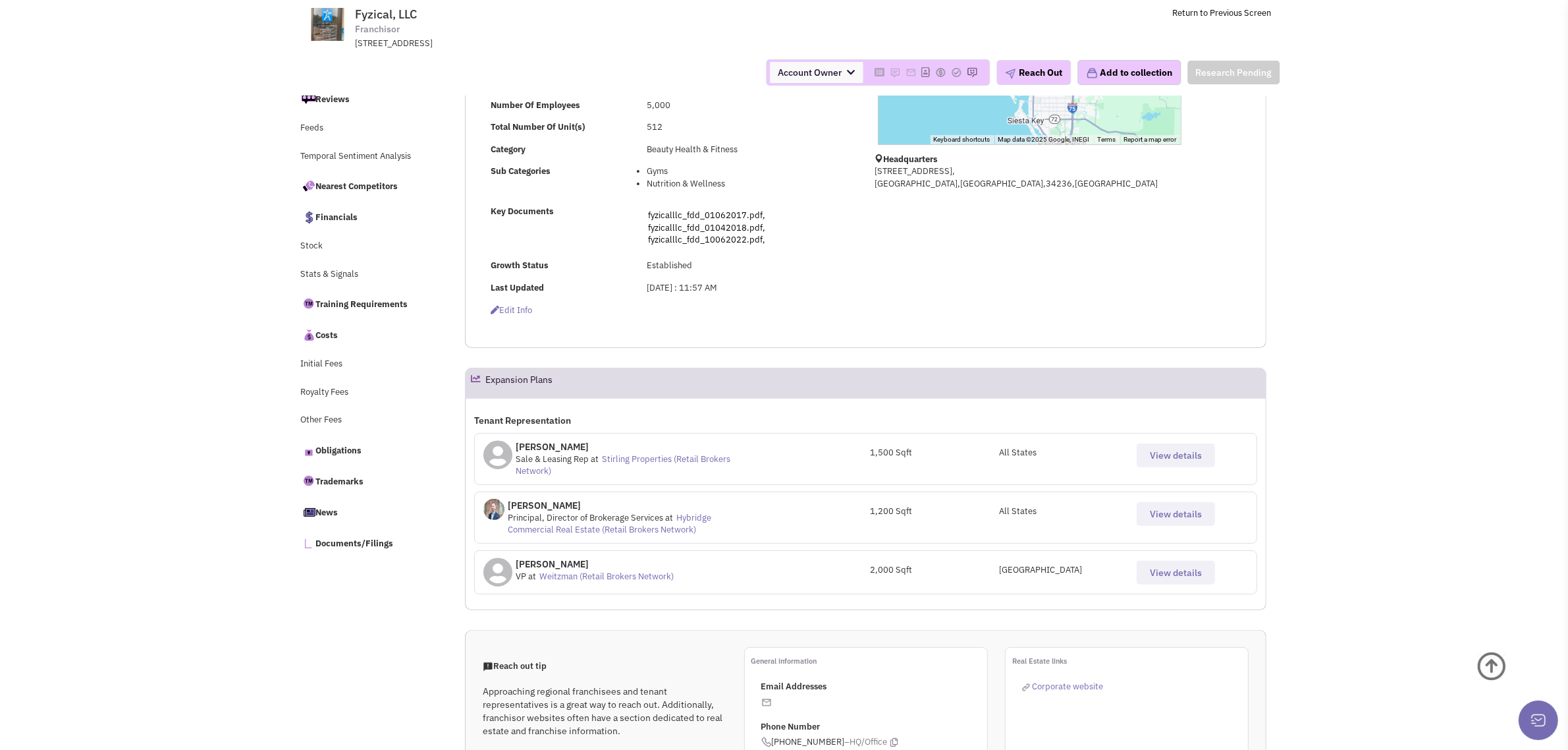
scroll to position [494, 0]
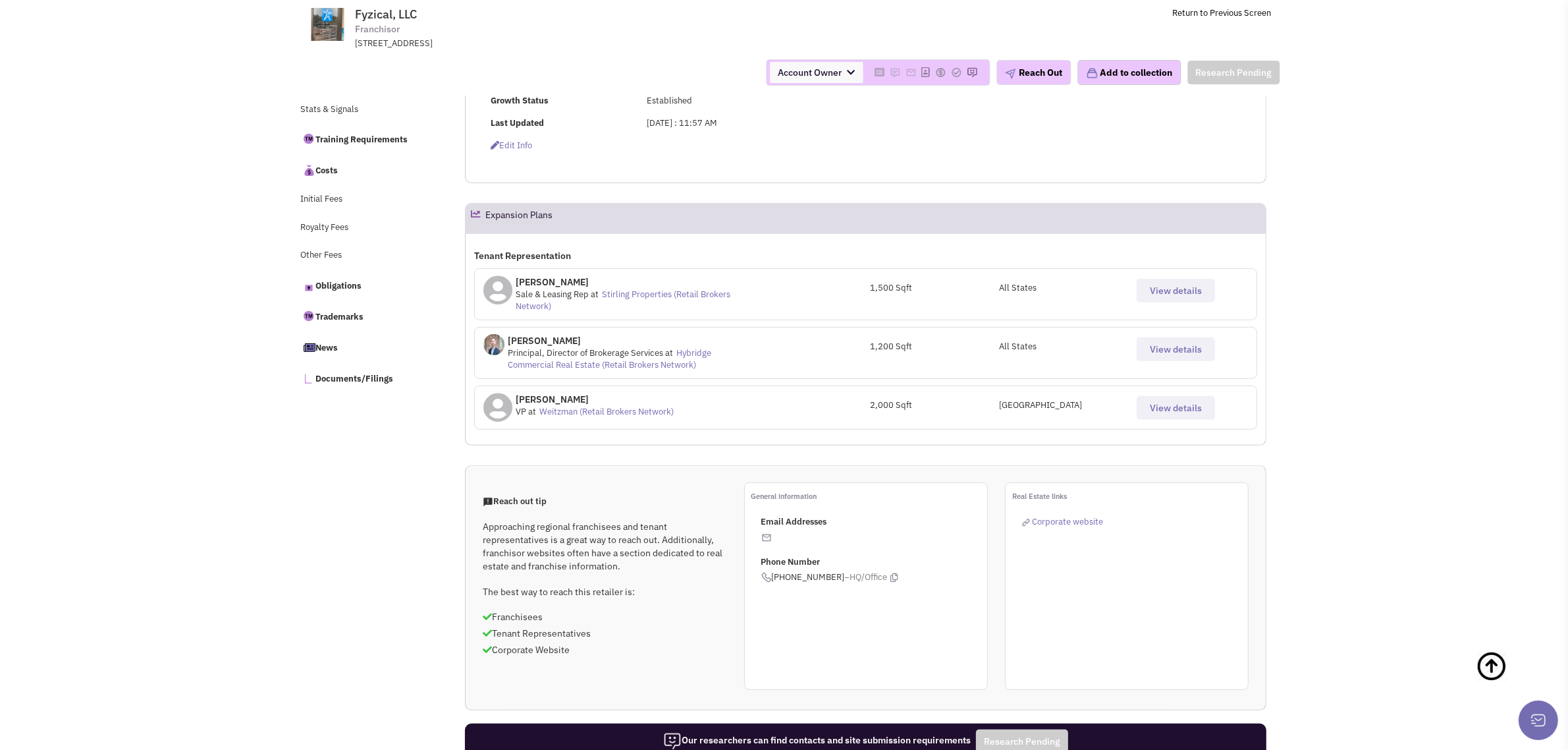
click at [1187, 346] on span "View details" at bounding box center [1176, 349] width 52 height 12
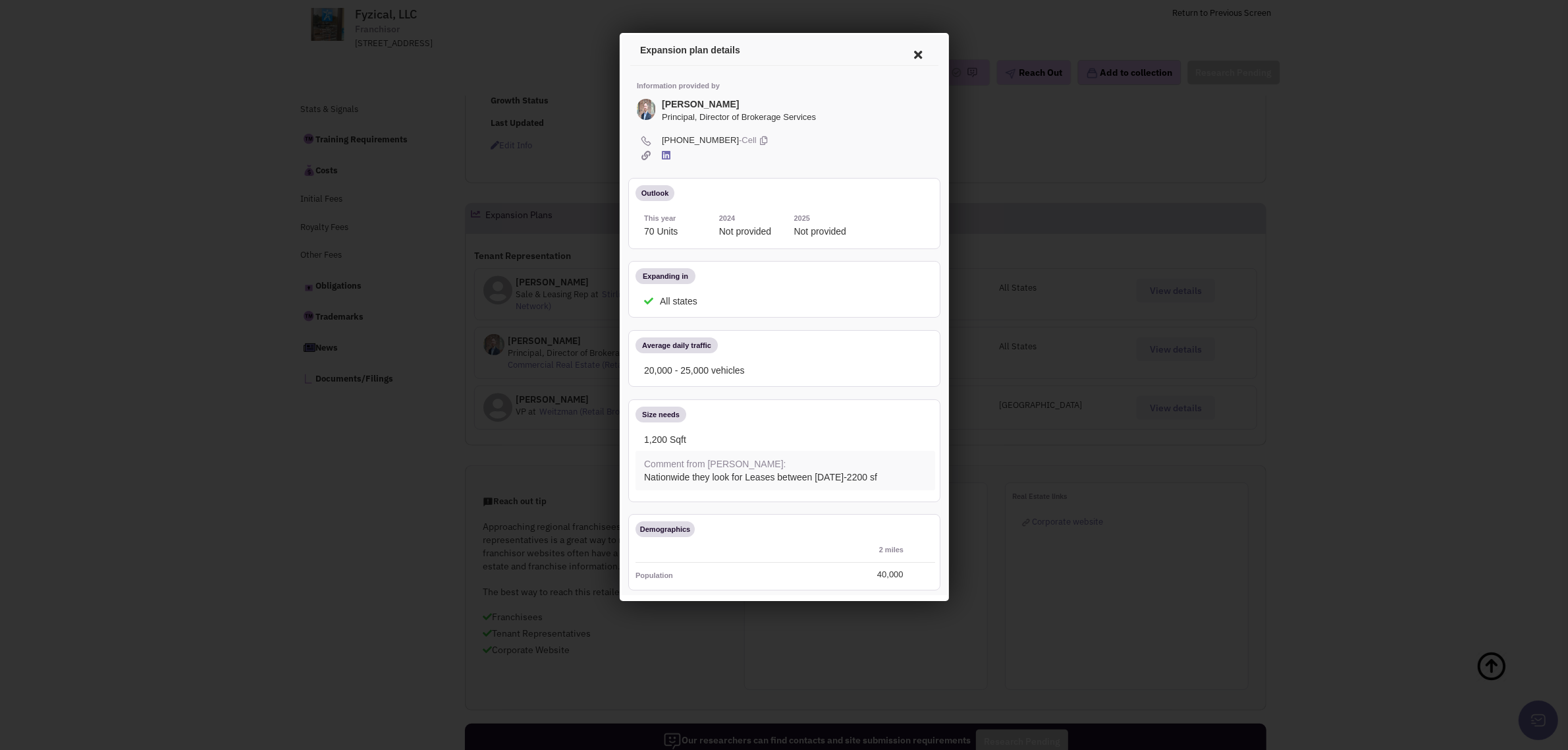
scroll to position [0, 0]
click at [902, 55] on icon at bounding box center [916, 53] width 28 height 32
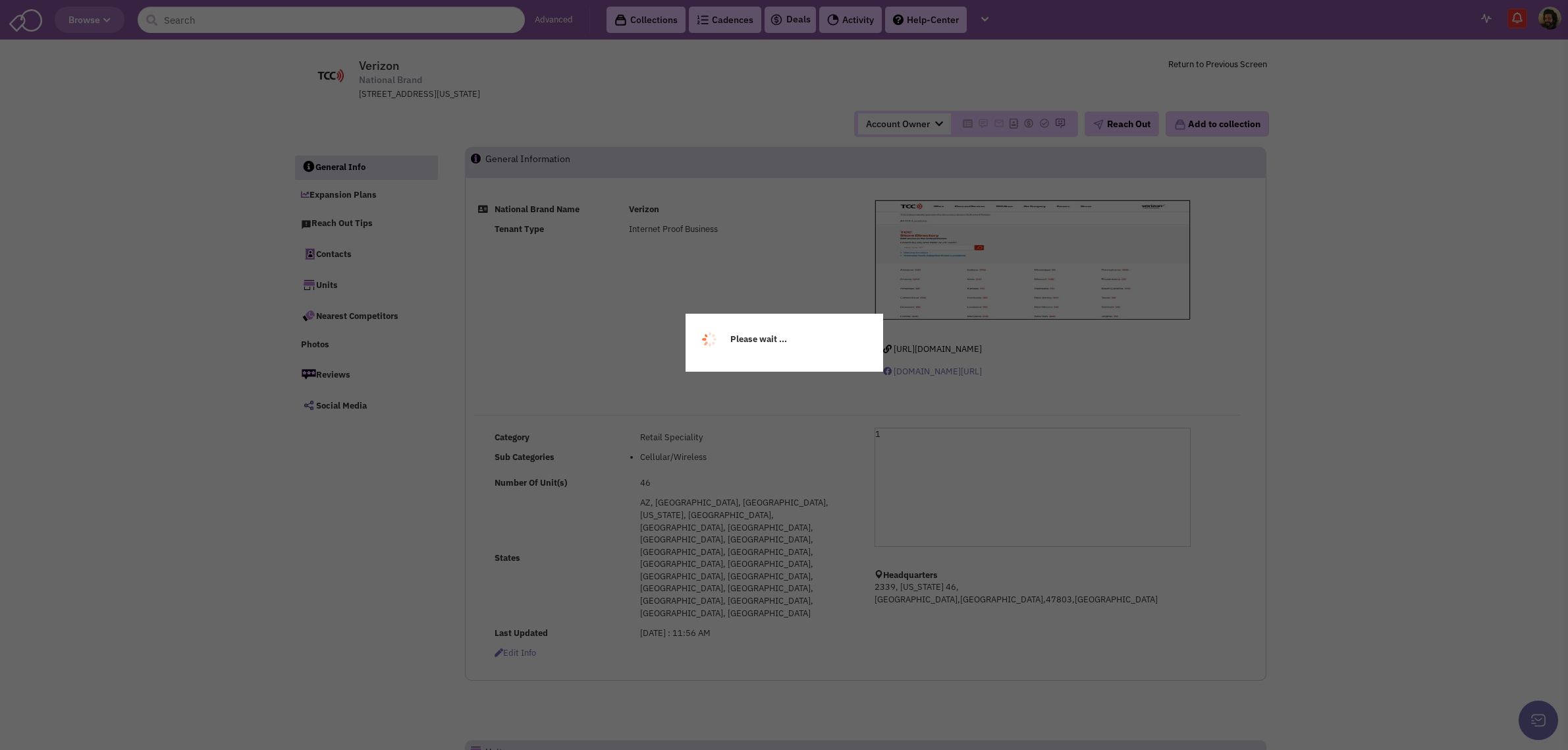
select select
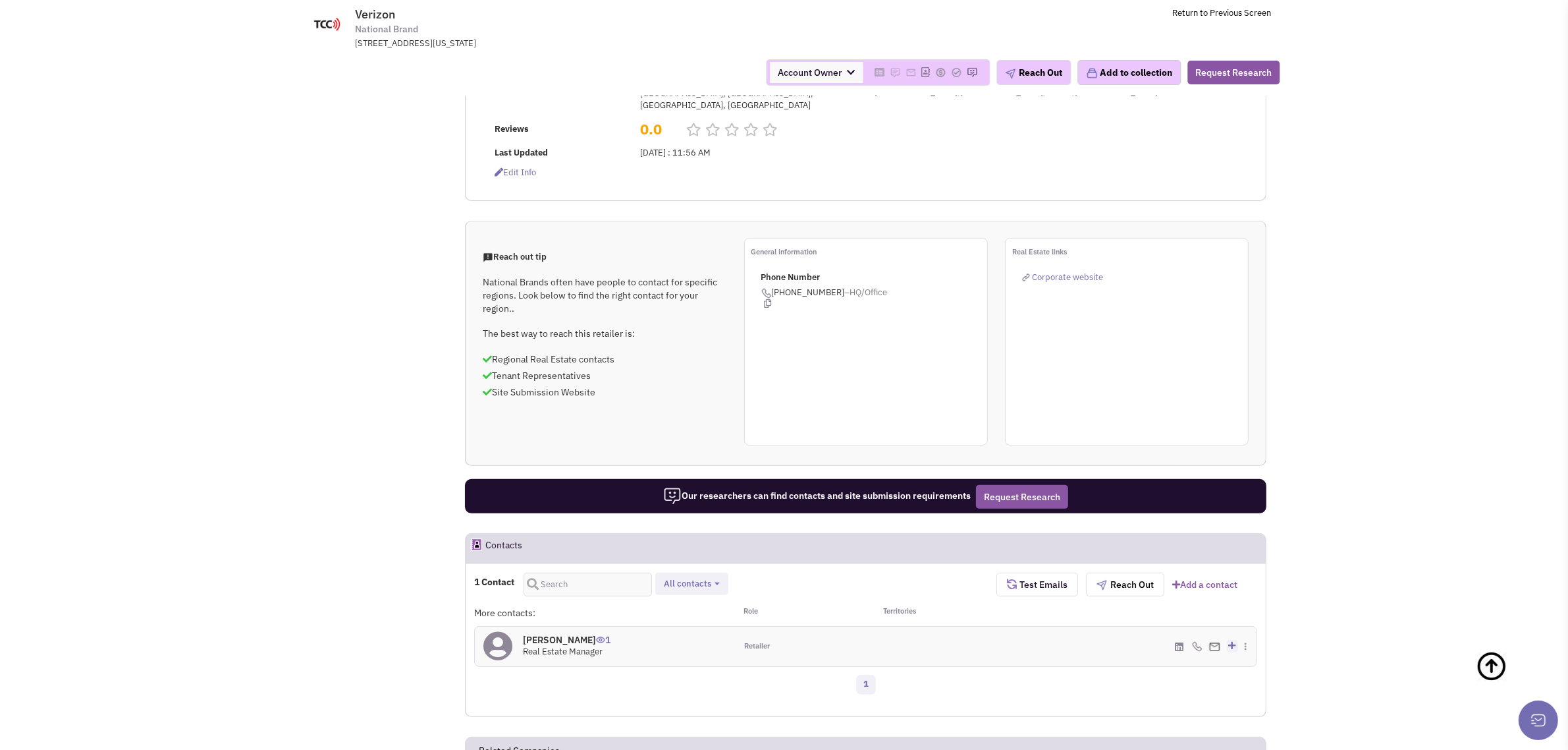
scroll to position [577, 0]
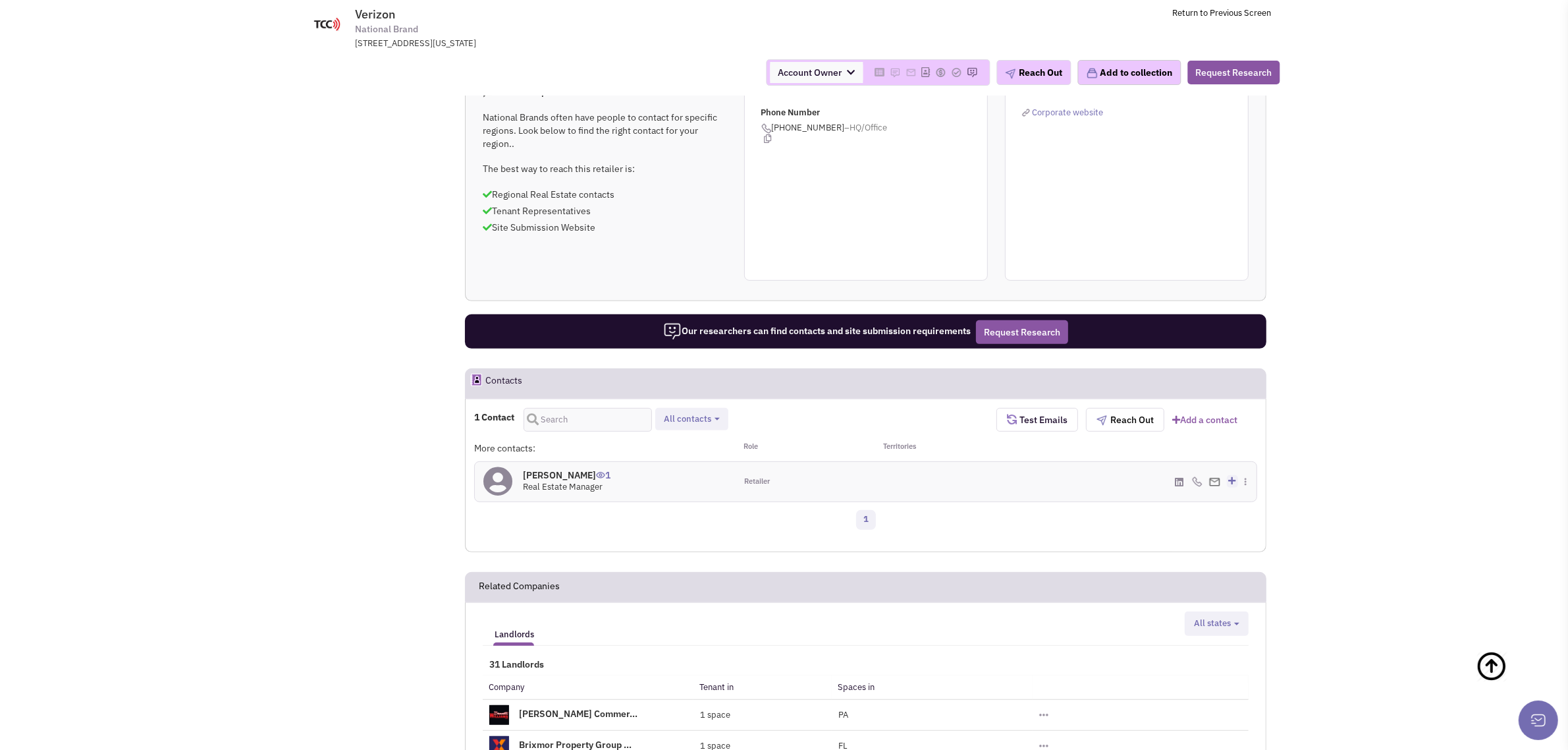
click at [563, 469] on h4 "[PERSON_NAME] 1" at bounding box center [567, 475] width 87 height 12
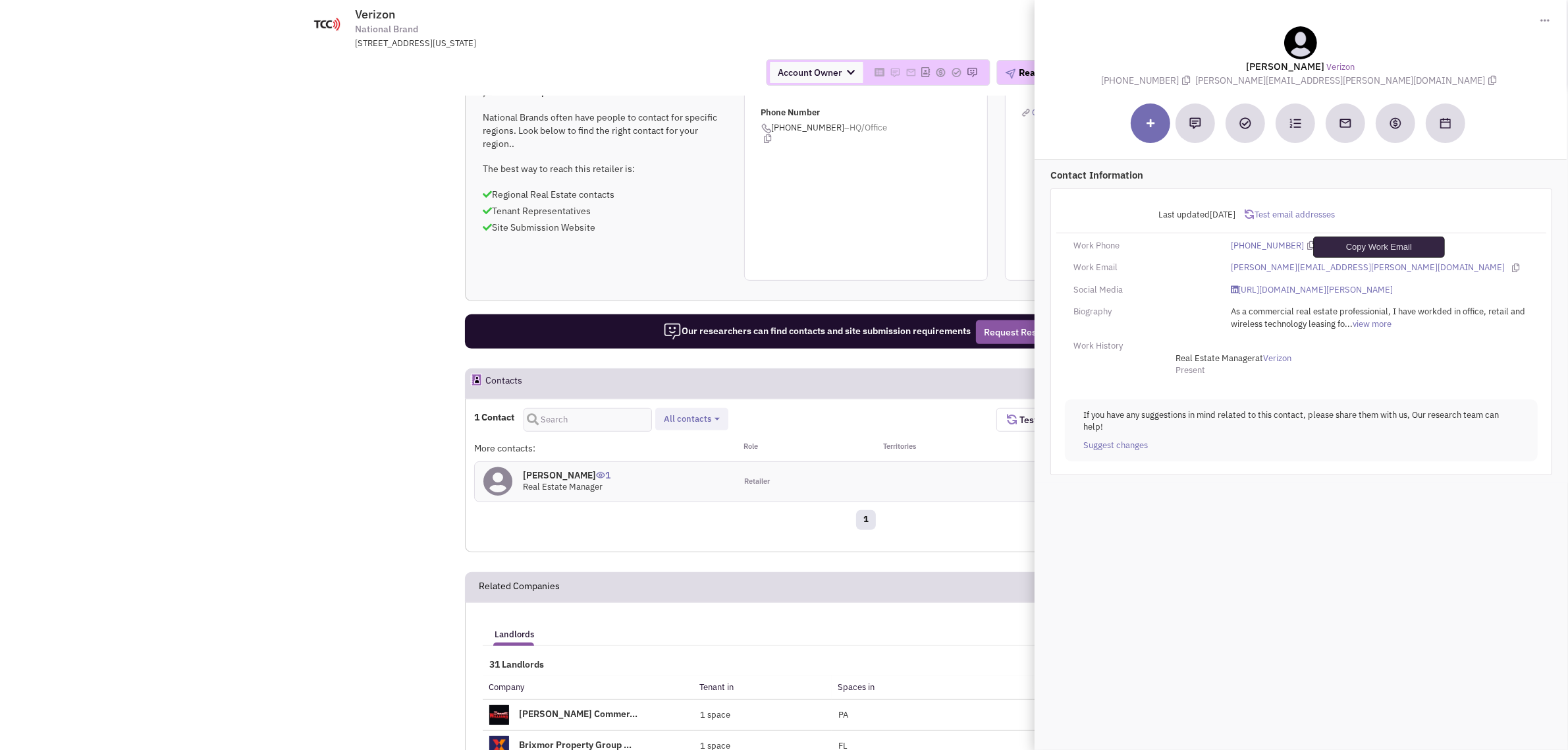
click at [1513, 266] on icon at bounding box center [1517, 267] width 8 height 8
